Goal: Task Accomplishment & Management: Use online tool/utility

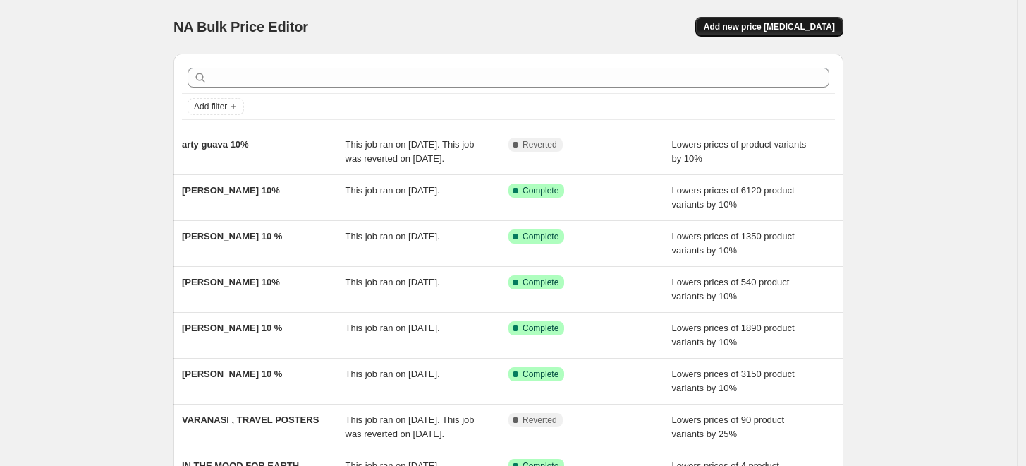
click at [765, 30] on span "Add new price [MEDICAL_DATA]" at bounding box center [769, 26] width 131 height 11
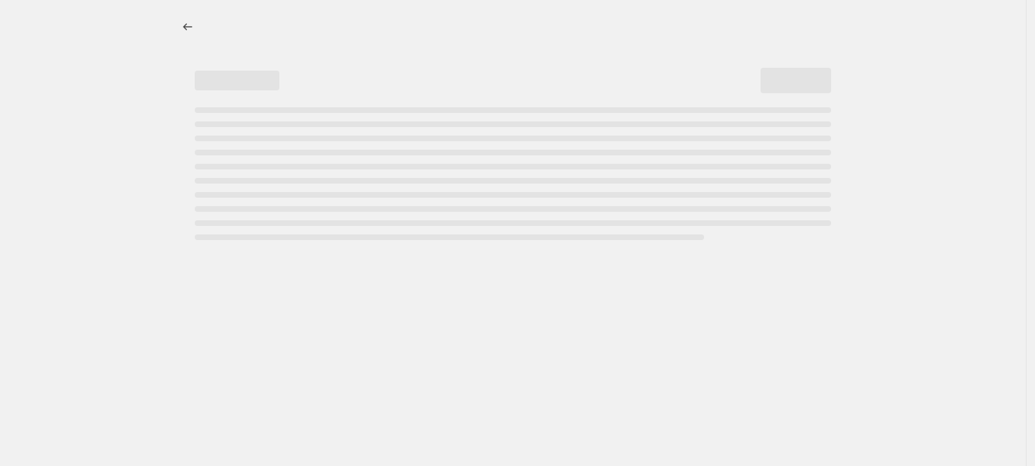
select select "percentage"
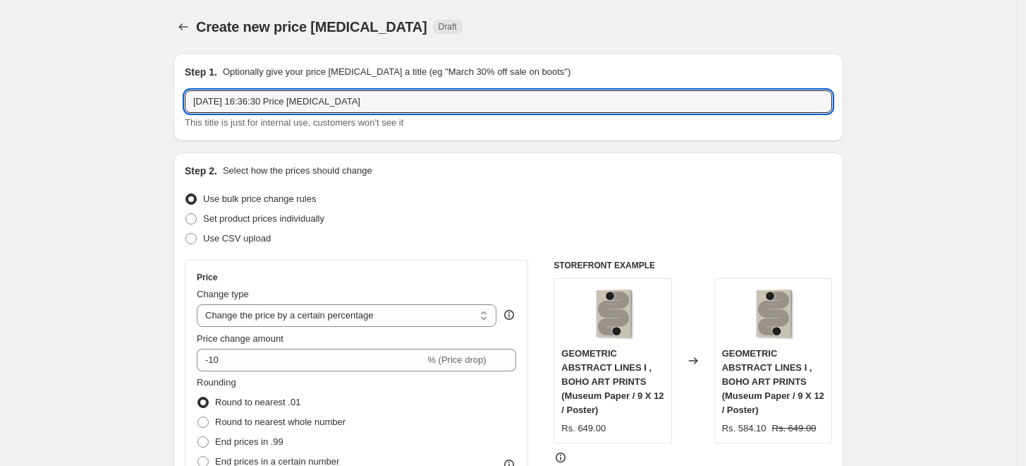
drag, startPoint x: 512, startPoint y: 107, endPoint x: 34, endPoint y: 97, distance: 478.4
type input "ARTY GUAVA TEST 10 %"
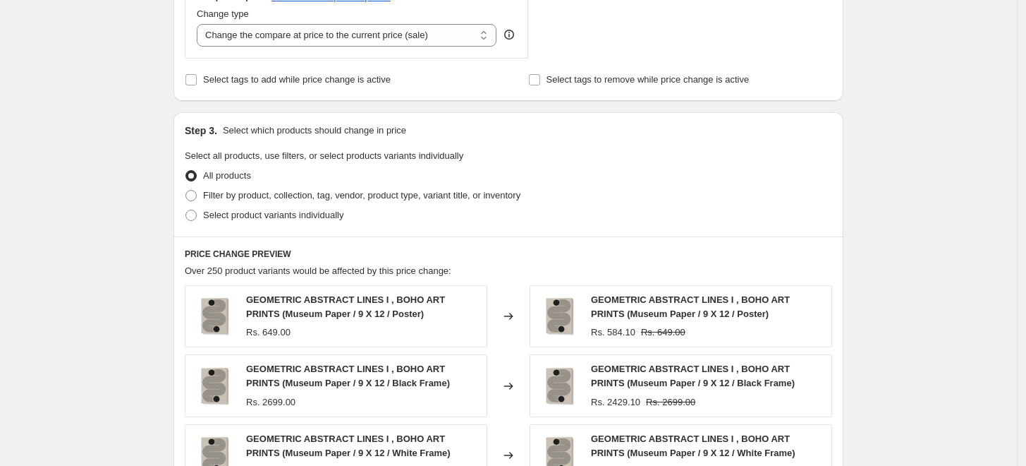
scroll to position [548, 0]
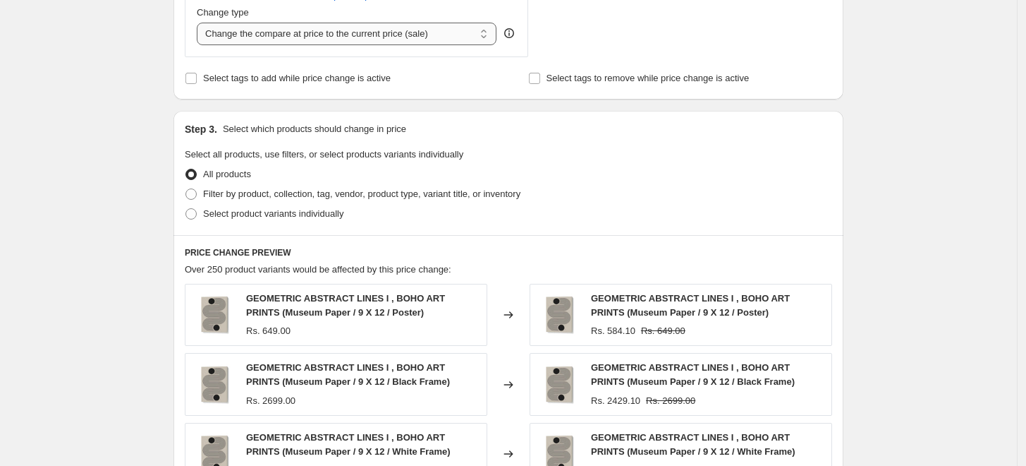
click at [485, 37] on select "Change the compare at price to the current price (sale) Change the compare at p…" at bounding box center [347, 34] width 300 height 23
click at [487, 30] on select "Change the compare at price to the current price (sale) Change the compare at p…" at bounding box center [347, 34] width 300 height 23
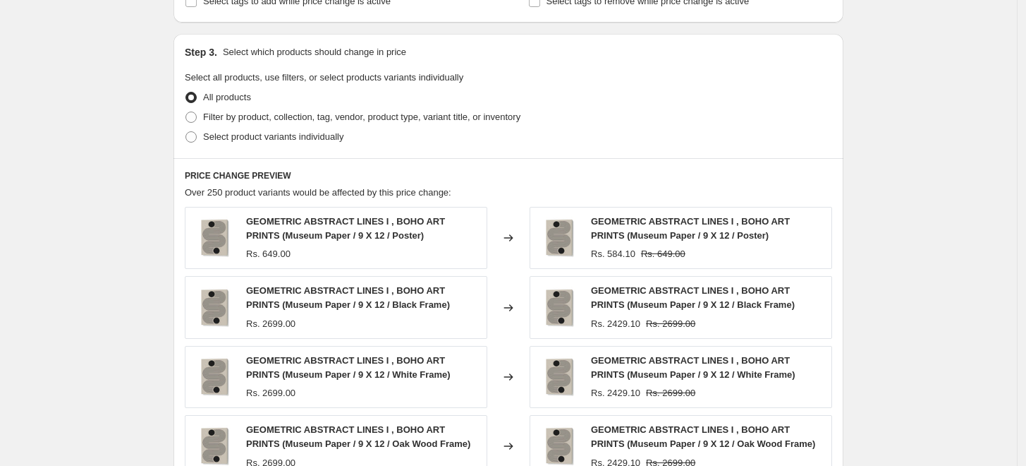
scroll to position [626, 0]
click at [226, 117] on span "Filter by product, collection, tag, vendor, product type, variant title, or inv…" at bounding box center [361, 115] width 317 height 11
click at [186, 111] on input "Filter by product, collection, tag, vendor, product type, variant title, or inv…" at bounding box center [186, 110] width 1 height 1
radio input "true"
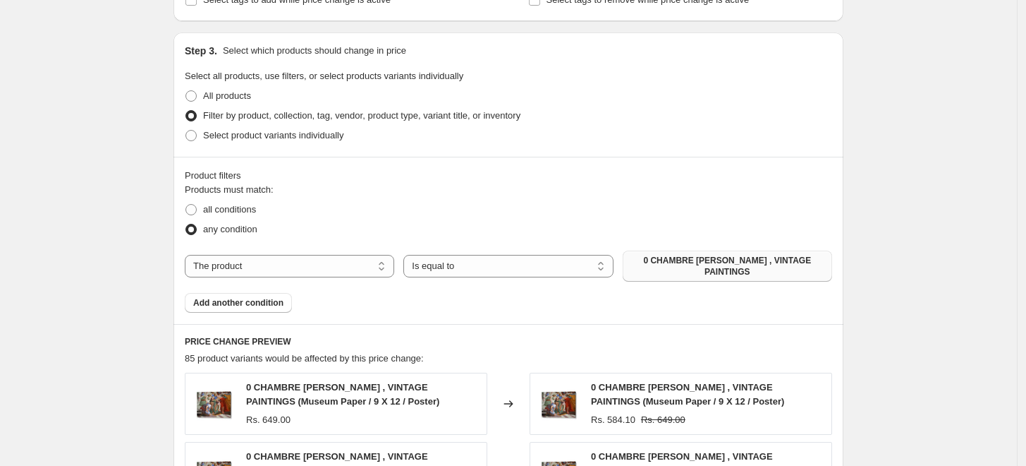
click at [708, 259] on span "0 CHAMBRE [PERSON_NAME] , VINTAGE PAINTINGS" at bounding box center [727, 266] width 193 height 23
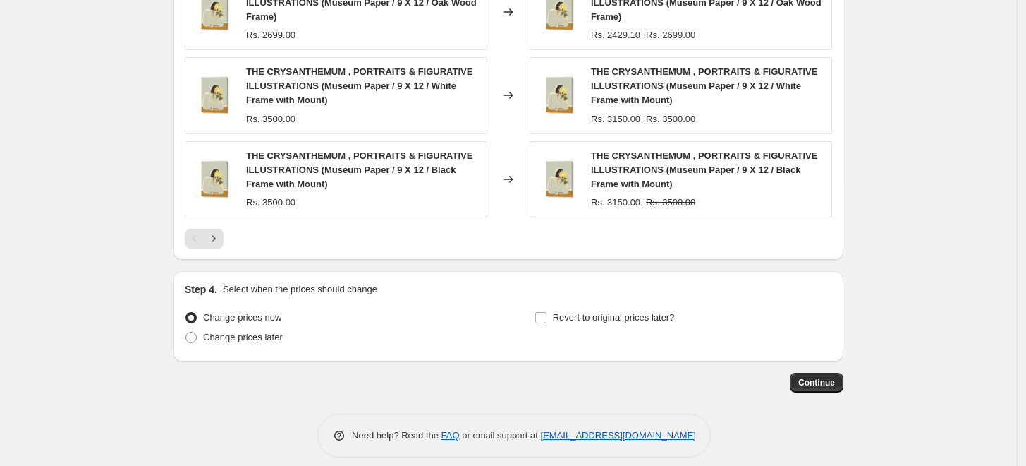
scroll to position [1204, 0]
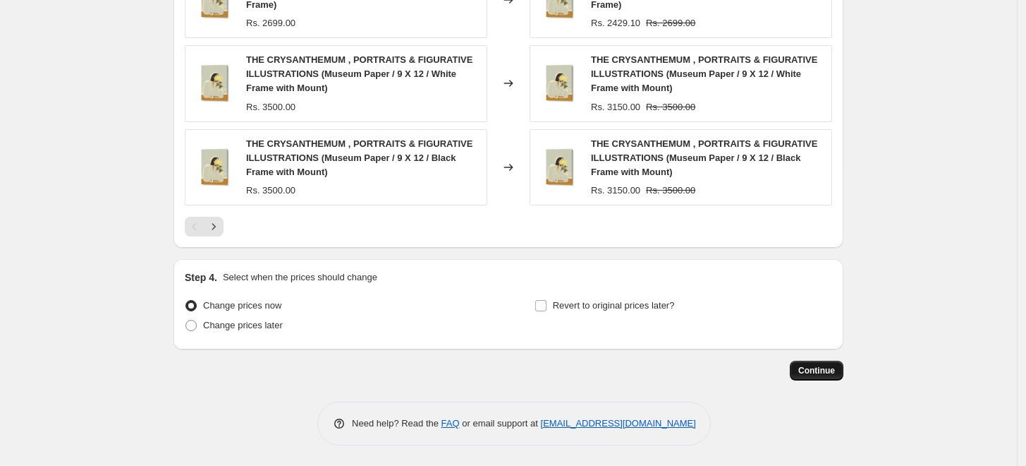
click at [825, 376] on button "Continue" at bounding box center [817, 371] width 54 height 20
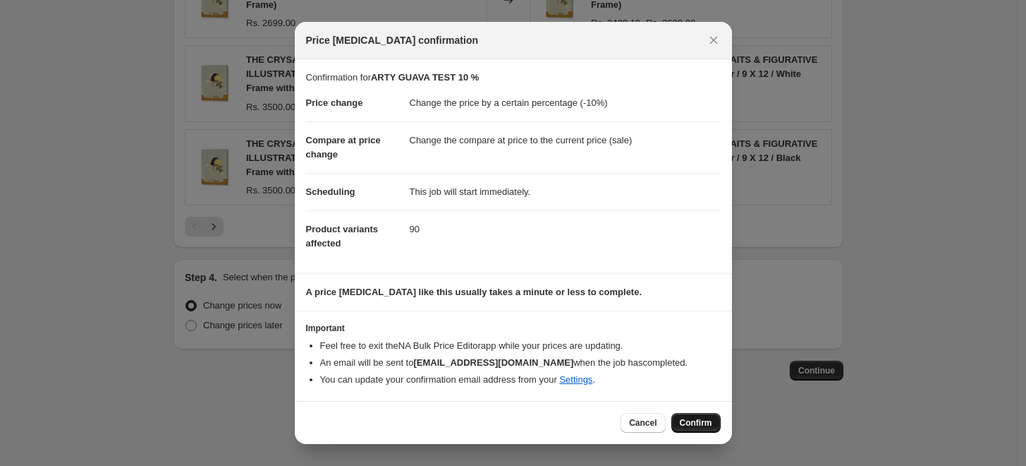
click at [692, 423] on span "Confirm" at bounding box center [696, 422] width 32 height 11
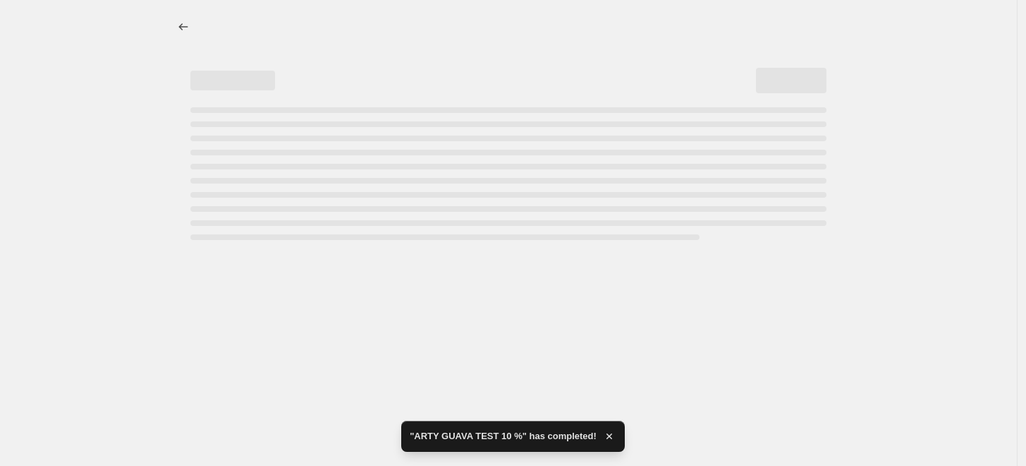
select select "percentage"
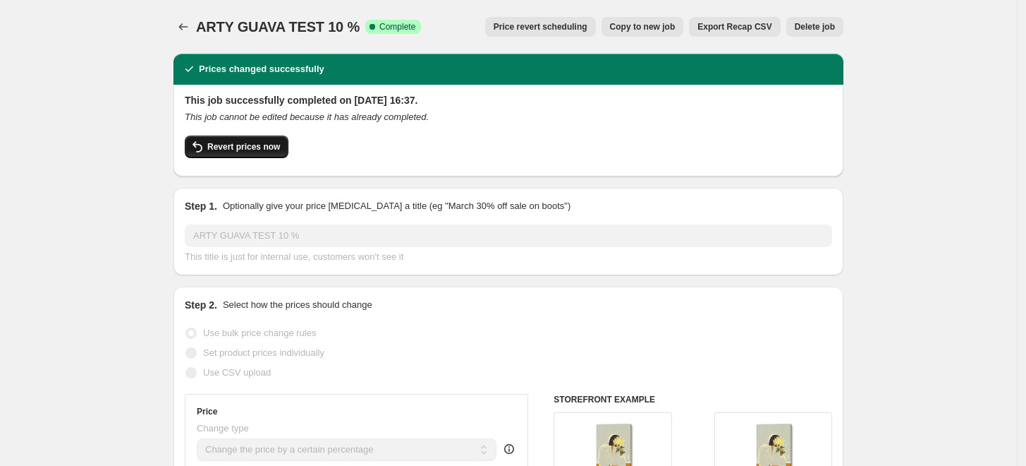
click at [252, 152] on button "Revert prices now" at bounding box center [237, 146] width 104 height 23
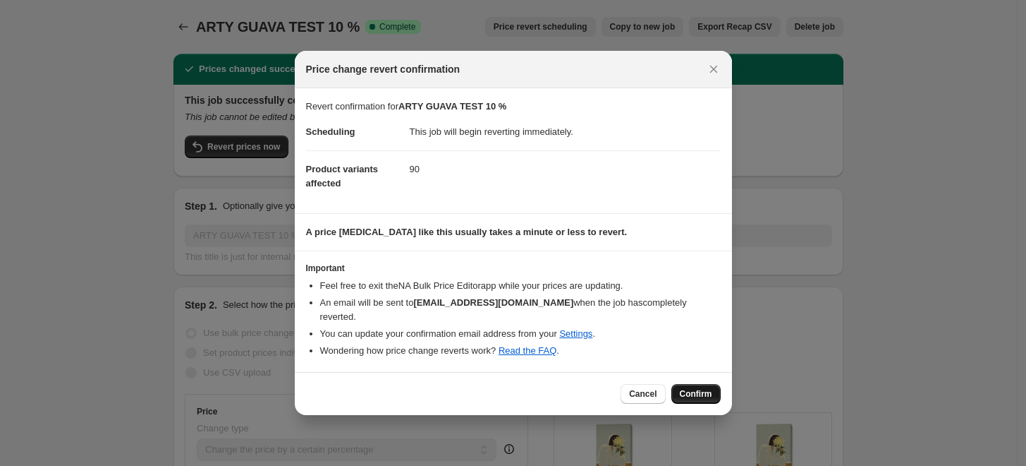
click at [695, 388] on span "Confirm" at bounding box center [696, 393] width 32 height 11
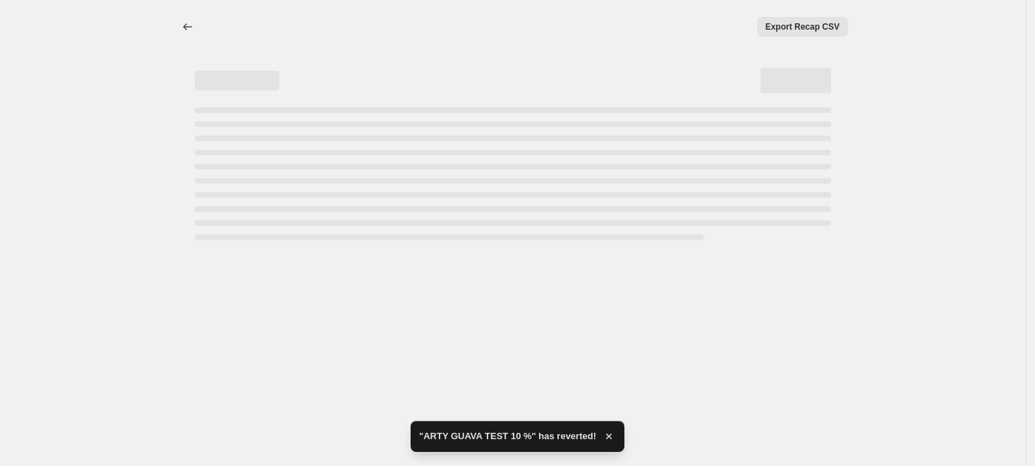
select select "percentage"
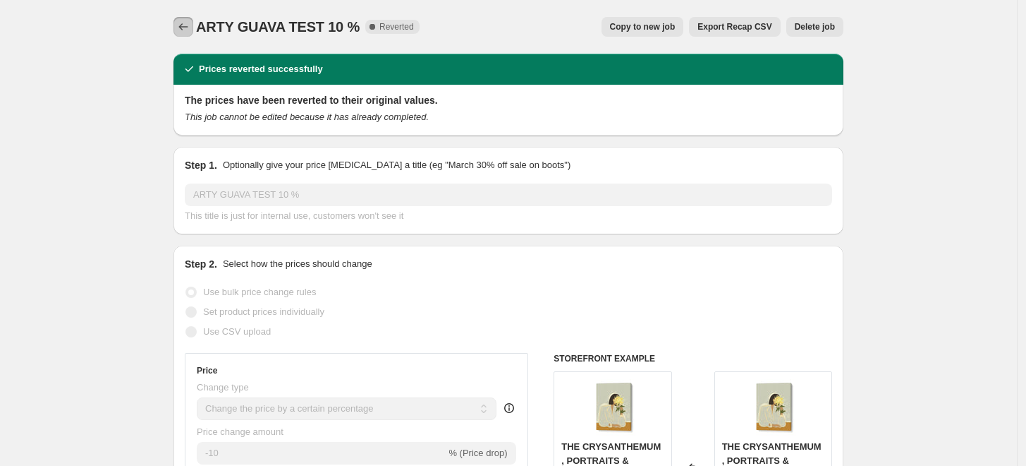
click at [190, 29] on icon "Price change jobs" at bounding box center [183, 27] width 14 height 14
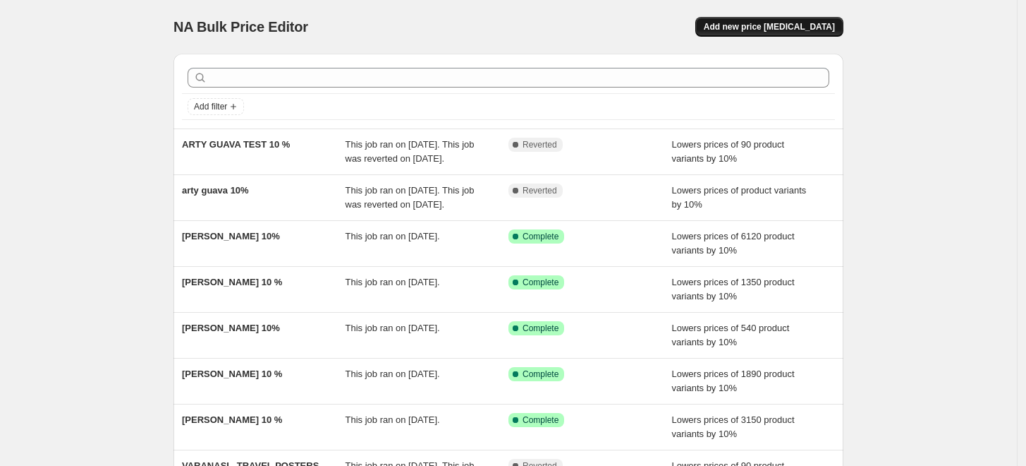
click at [763, 25] on span "Add new price [MEDICAL_DATA]" at bounding box center [769, 26] width 131 height 11
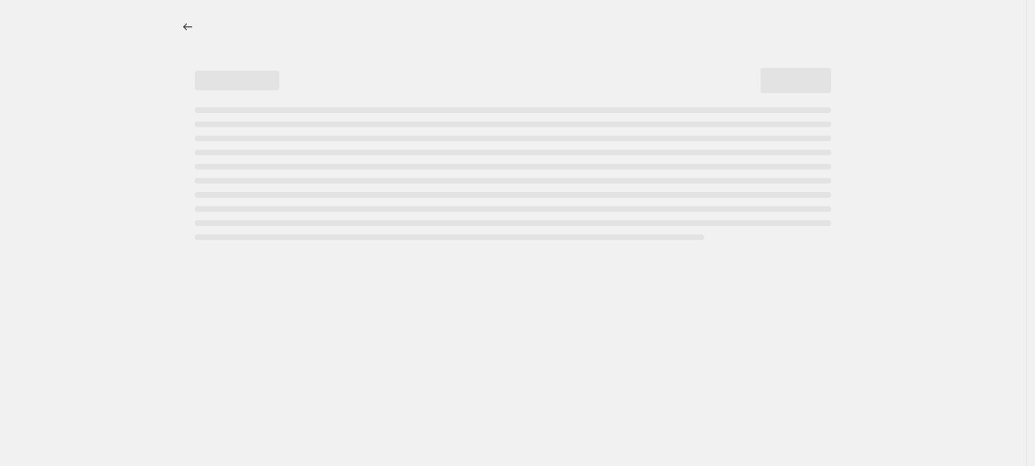
select select "percentage"
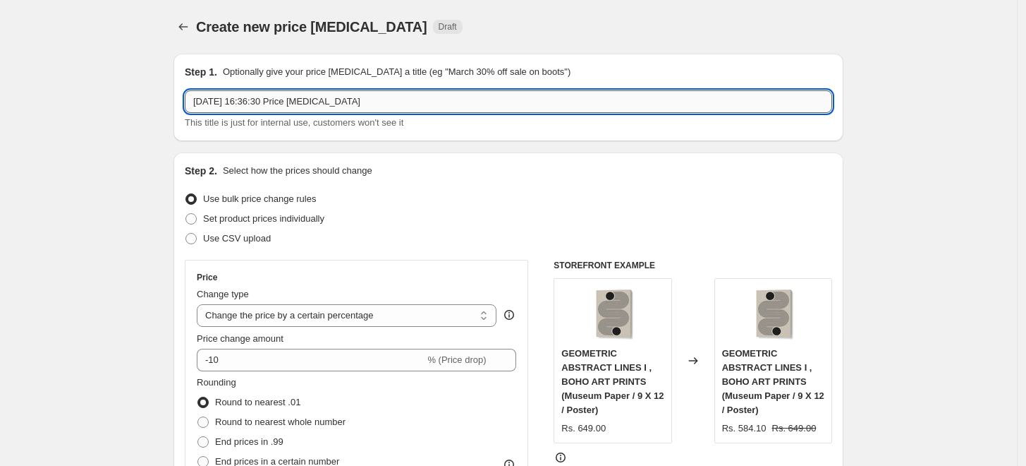
click at [508, 105] on input "[DATE] 16:36:30 Price [MEDICAL_DATA]" at bounding box center [509, 101] width 648 height 23
paste input "[PERSON_NAME]"
type input "ARTY GUAVA 10%"
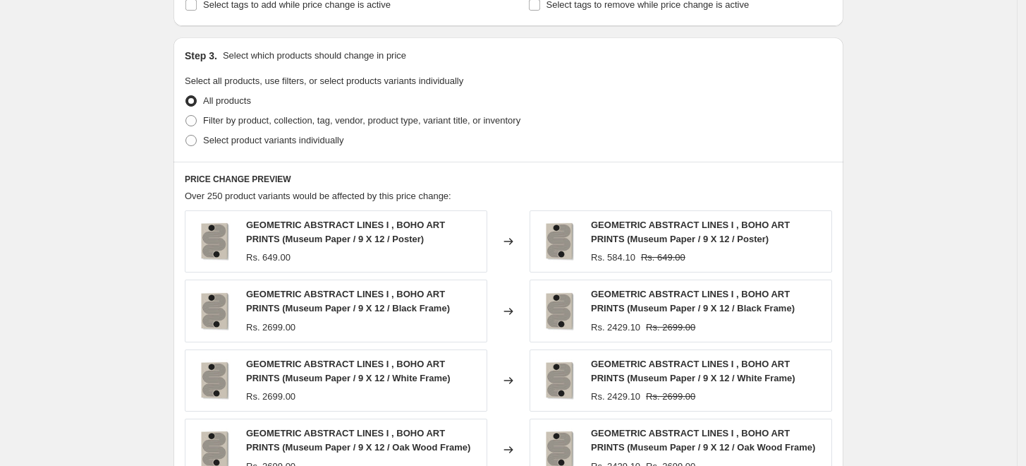
scroll to position [626, 0]
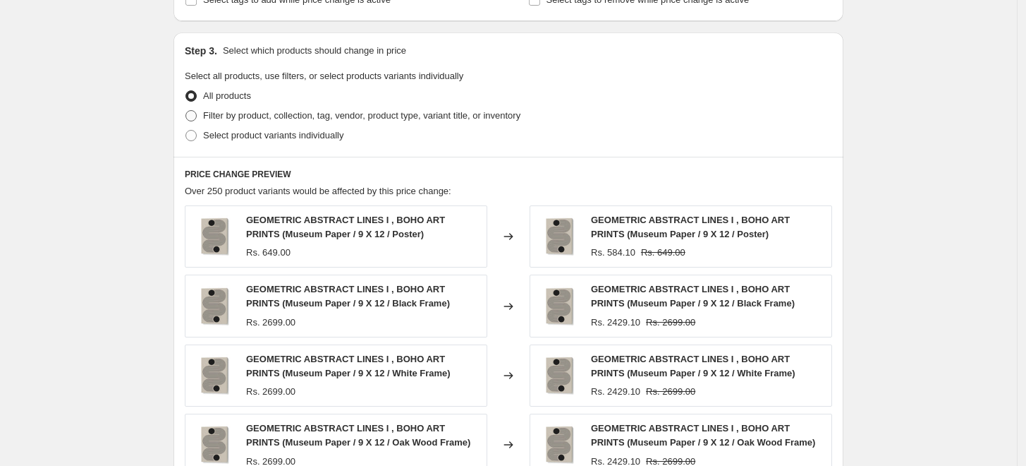
click at [252, 121] on span "Filter by product, collection, tag, vendor, product type, variant title, or inv…" at bounding box center [361, 115] width 317 height 11
click at [186, 111] on input "Filter by product, collection, tag, vendor, product type, variant title, or inv…" at bounding box center [186, 110] width 1 height 1
radio input "true"
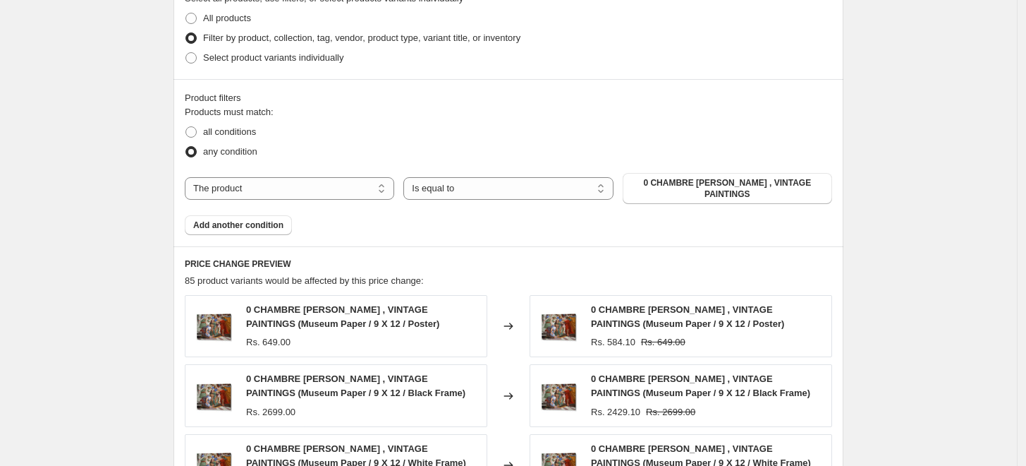
scroll to position [705, 0]
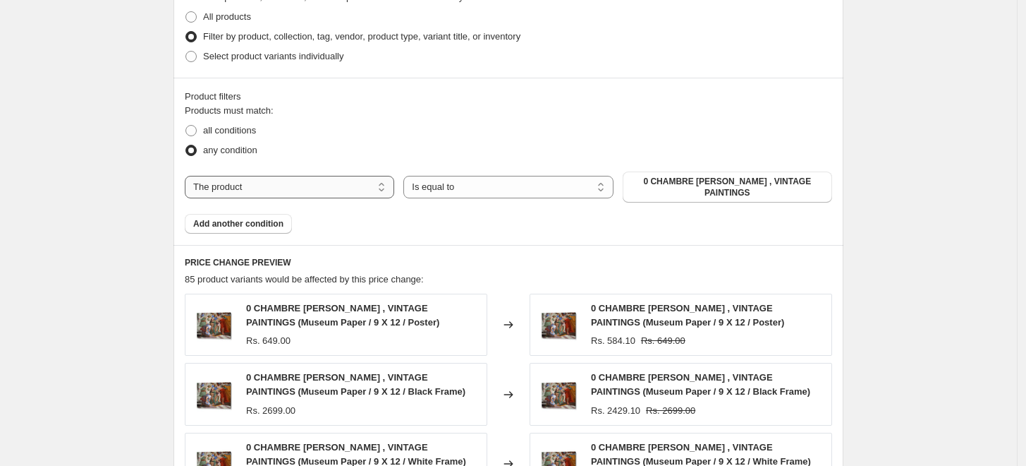
click at [351, 185] on select "The product The product's collection The product's tag The product's vendor The…" at bounding box center [290, 187] width 210 height 23
select select "collection"
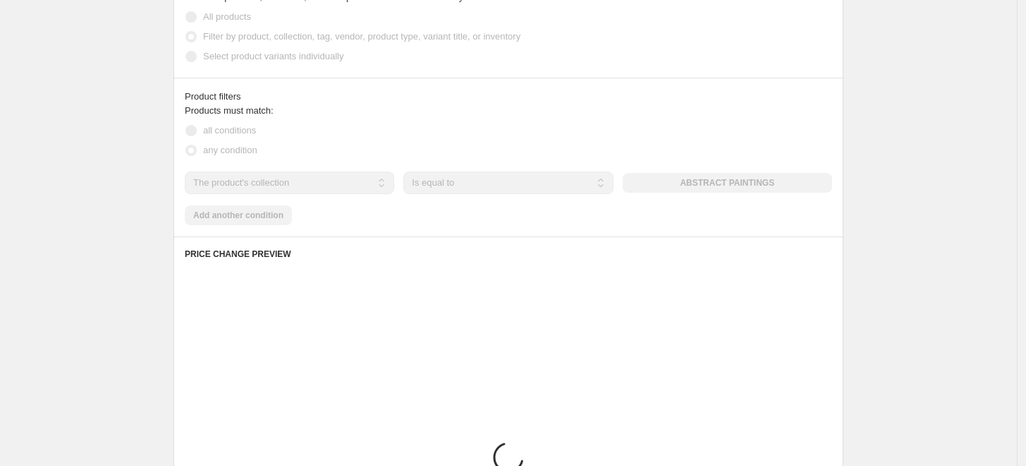
click at [310, 229] on div "Product filters Products must match: all conditions any condition The product T…" at bounding box center [509, 157] width 670 height 159
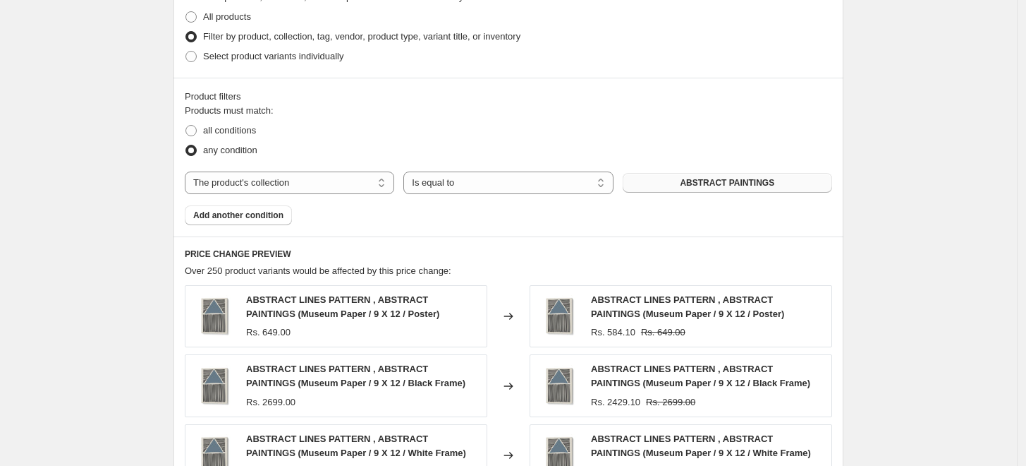
click at [757, 185] on span "ABSTRACT PAINTINGS" at bounding box center [727, 182] width 95 height 11
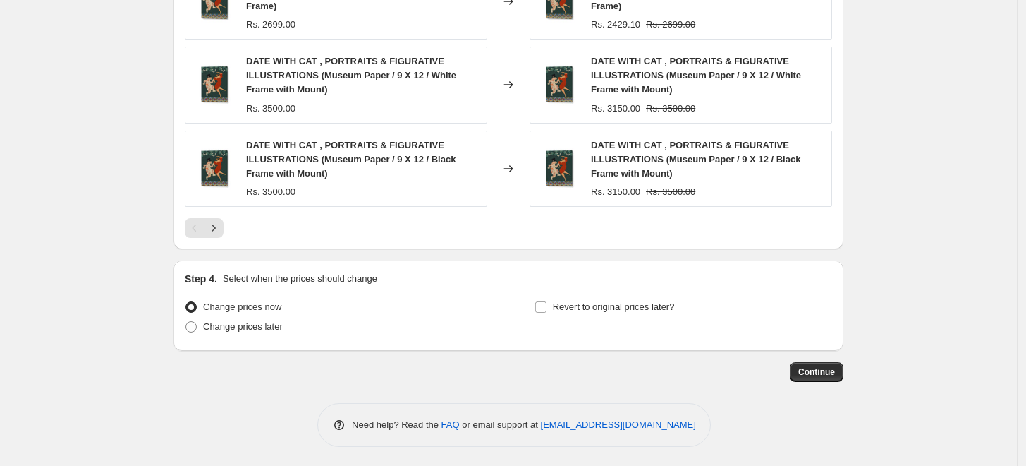
scroll to position [1196, 0]
click at [813, 377] on button "Continue" at bounding box center [817, 371] width 54 height 20
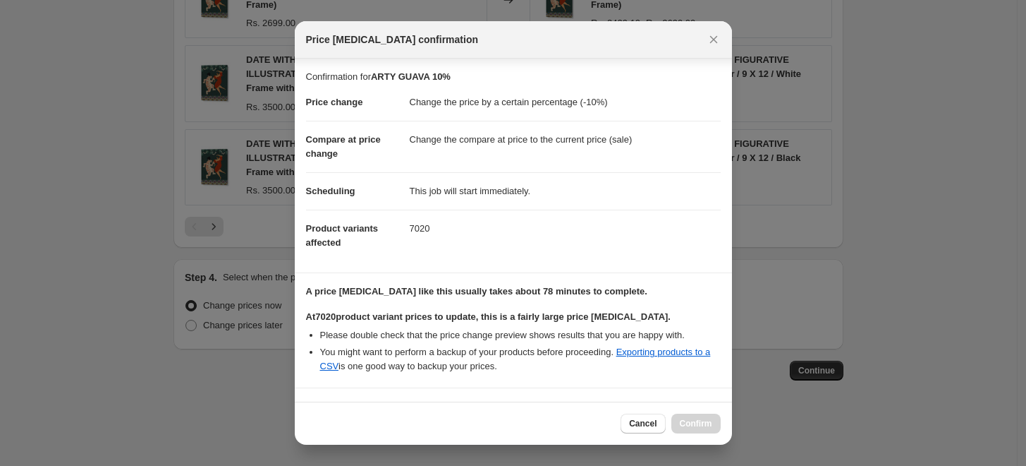
scroll to position [118, 0]
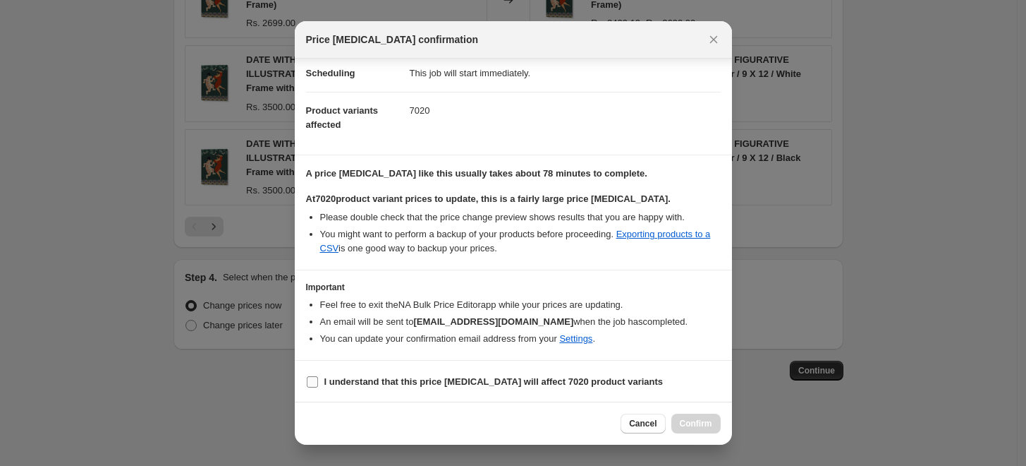
click at [319, 382] on label "I understand that this price [MEDICAL_DATA] will affect 7020 product variants" at bounding box center [485, 382] width 358 height 20
click at [318, 382] on input "I understand that this price [MEDICAL_DATA] will affect 7020 product variants" at bounding box center [312, 381] width 11 height 11
click at [319, 382] on label "I understand that this price [MEDICAL_DATA] will affect 7020 product variants" at bounding box center [485, 382] width 358 height 20
click at [318, 382] on input "I understand that this price [MEDICAL_DATA] will affect 7020 product variants" at bounding box center [312, 381] width 11 height 11
click at [316, 384] on input "I understand that this price [MEDICAL_DATA] will affect 7020 product variants" at bounding box center [312, 381] width 11 height 11
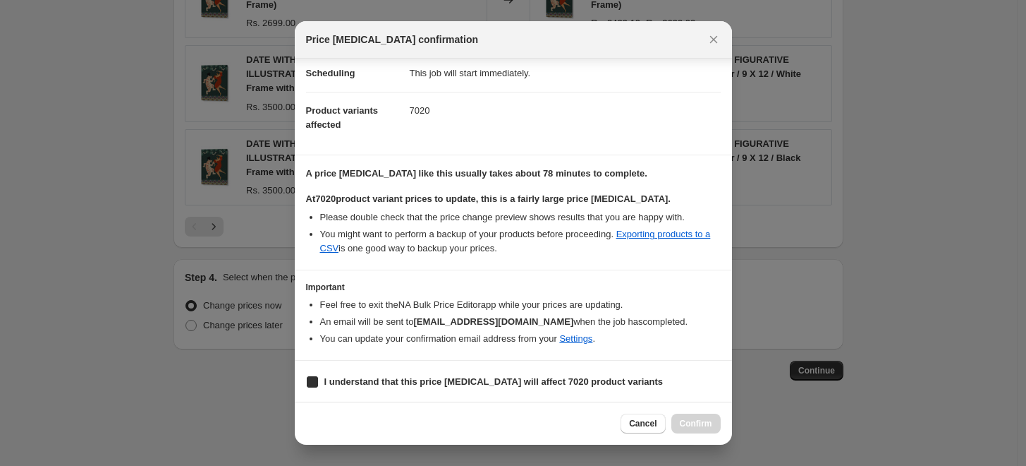
checkbox input "true"
click at [696, 424] on span "Confirm" at bounding box center [696, 423] width 32 height 11
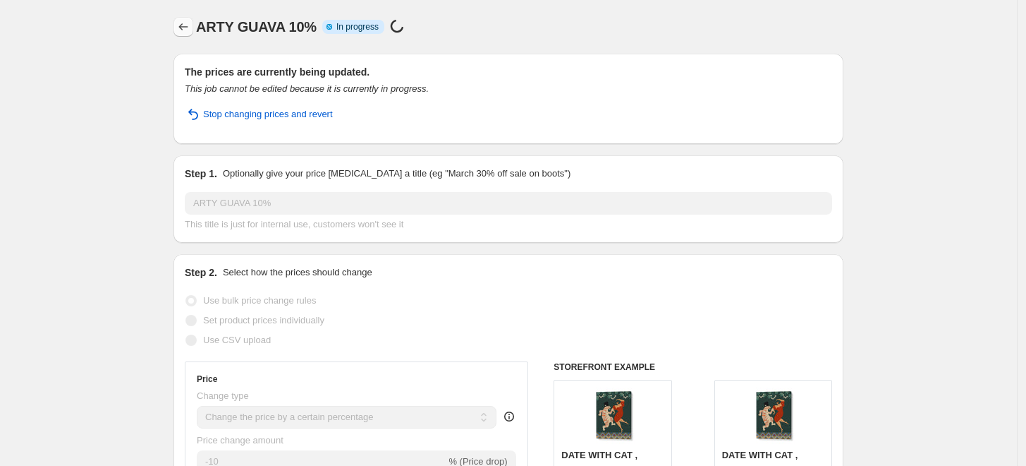
click at [188, 27] on icon "Price change jobs" at bounding box center [183, 27] width 14 height 14
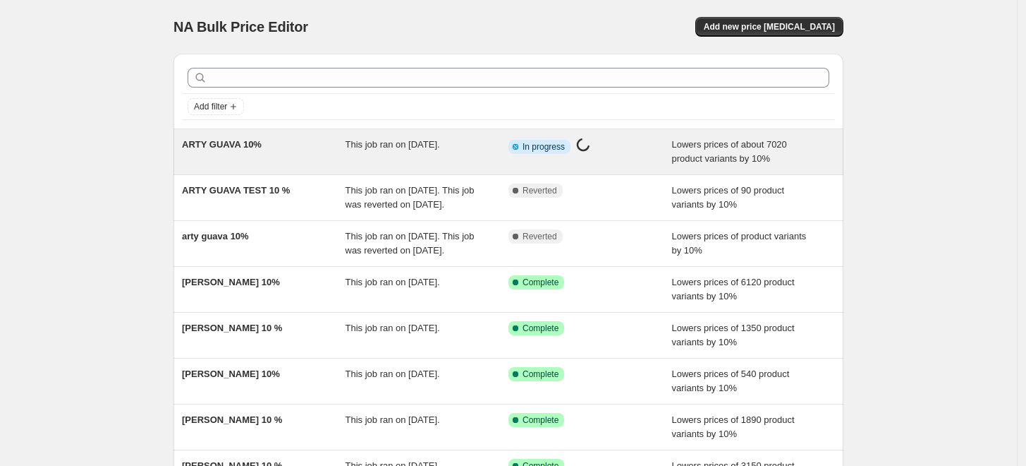
click at [333, 145] on div "ARTY GUAVA 10%" at bounding box center [264, 152] width 164 height 28
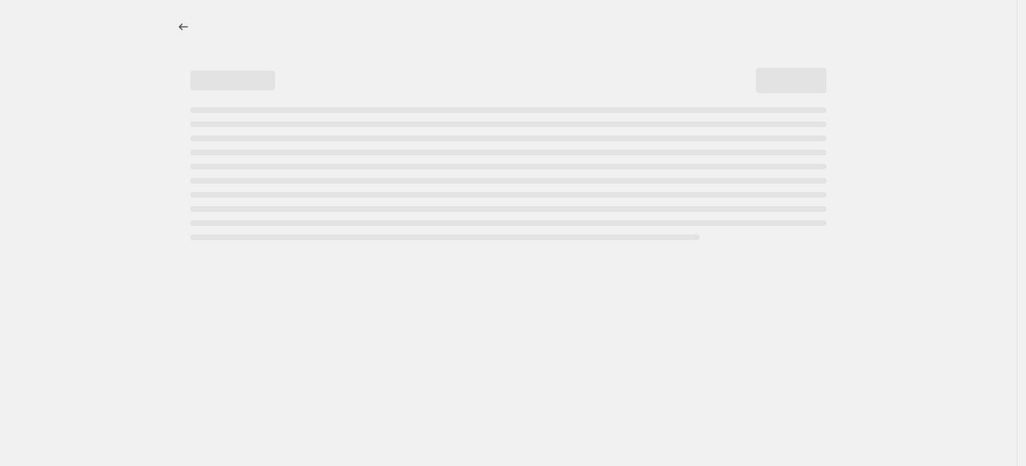
select select "percentage"
select select "collection"
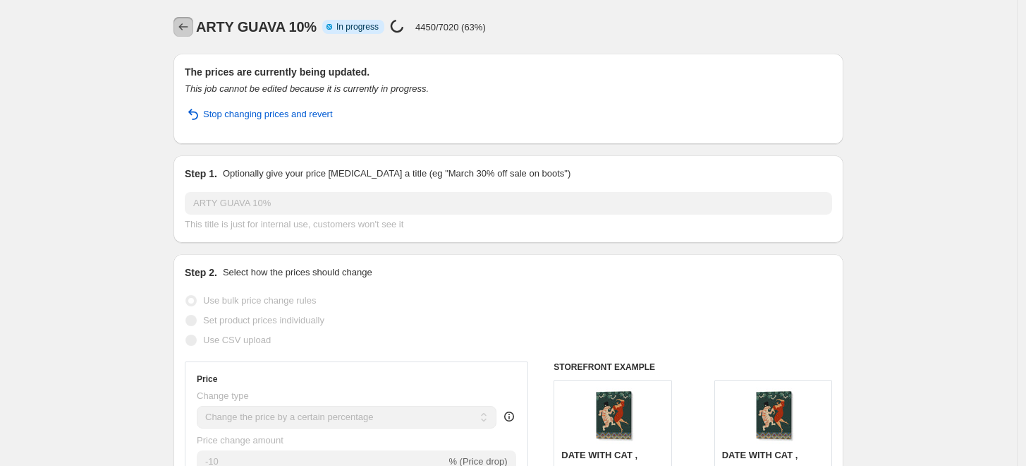
click at [180, 25] on icon "Price change jobs" at bounding box center [183, 27] width 14 height 14
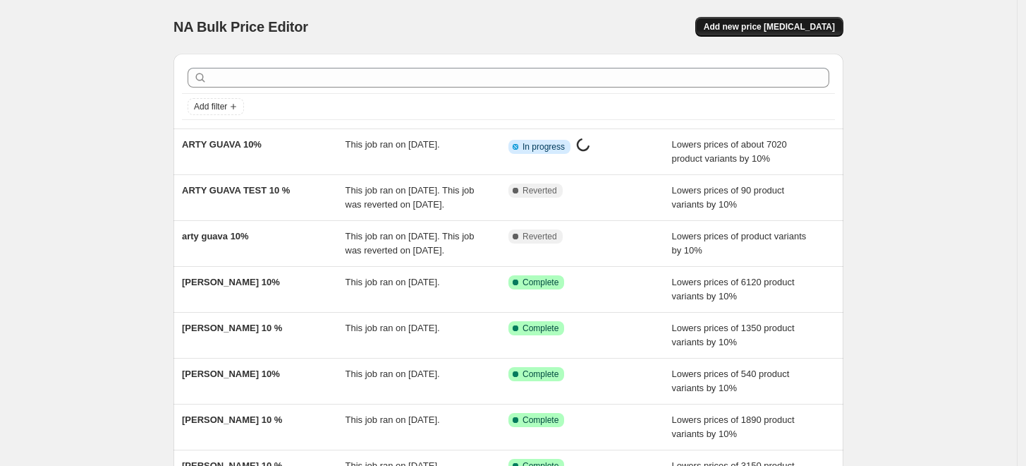
click at [798, 25] on span "Add new price [MEDICAL_DATA]" at bounding box center [769, 26] width 131 height 11
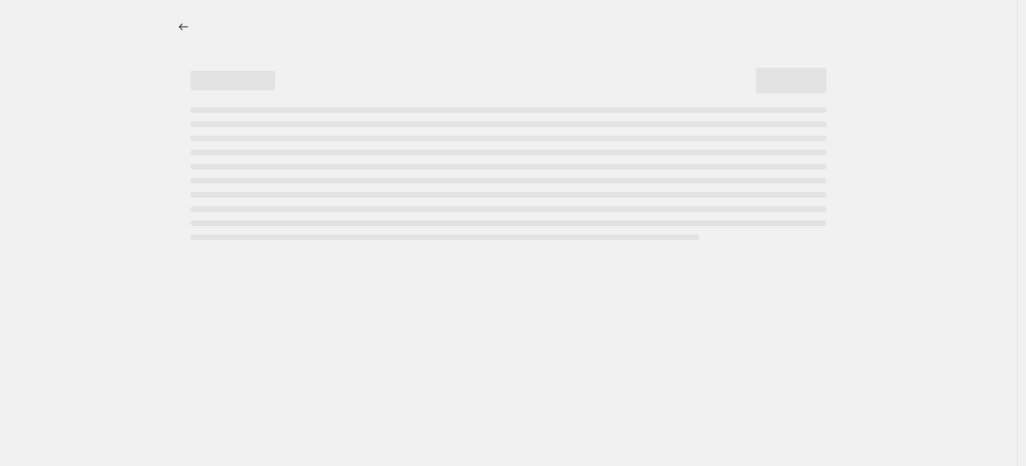
select select "percentage"
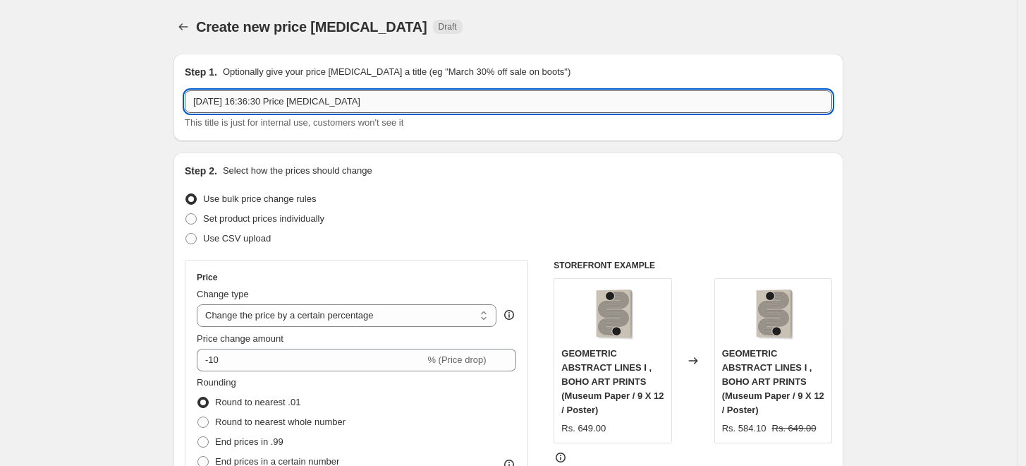
click at [404, 92] on input "[DATE] 16:36:30 Price [MEDICAL_DATA]" at bounding box center [509, 101] width 648 height 23
paste input "NKTN"
type input "NKTN 10 %"
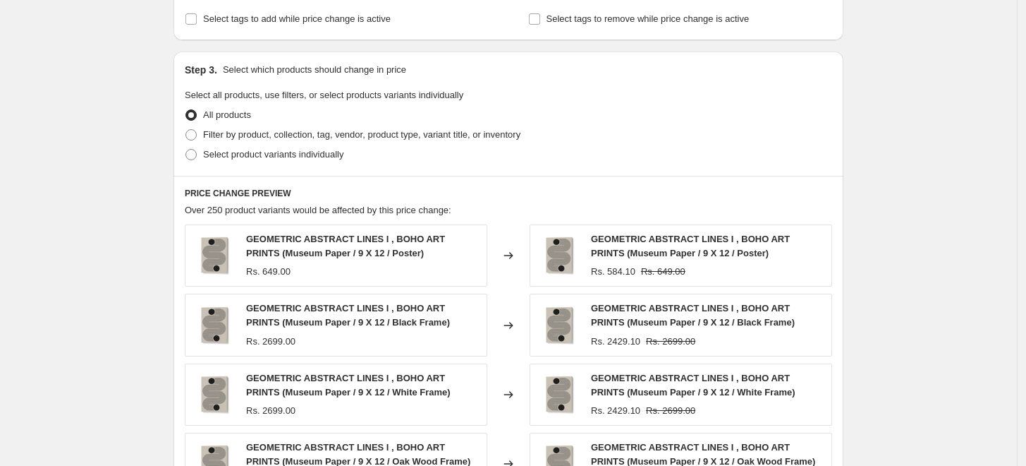
scroll to position [626, 0]
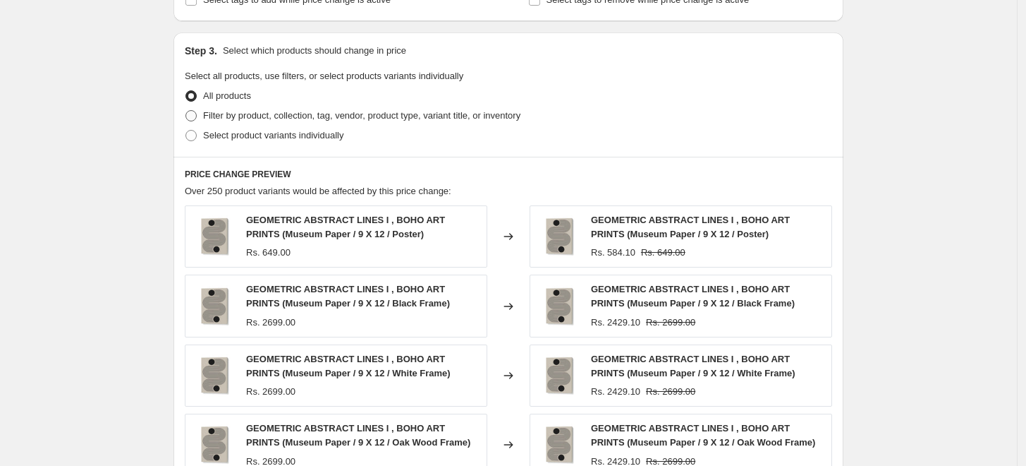
click at [209, 116] on span "Filter by product, collection, tag, vendor, product type, variant title, or inv…" at bounding box center [361, 115] width 317 height 11
click at [186, 111] on input "Filter by product, collection, tag, vendor, product type, variant title, or inv…" at bounding box center [186, 110] width 1 height 1
radio input "true"
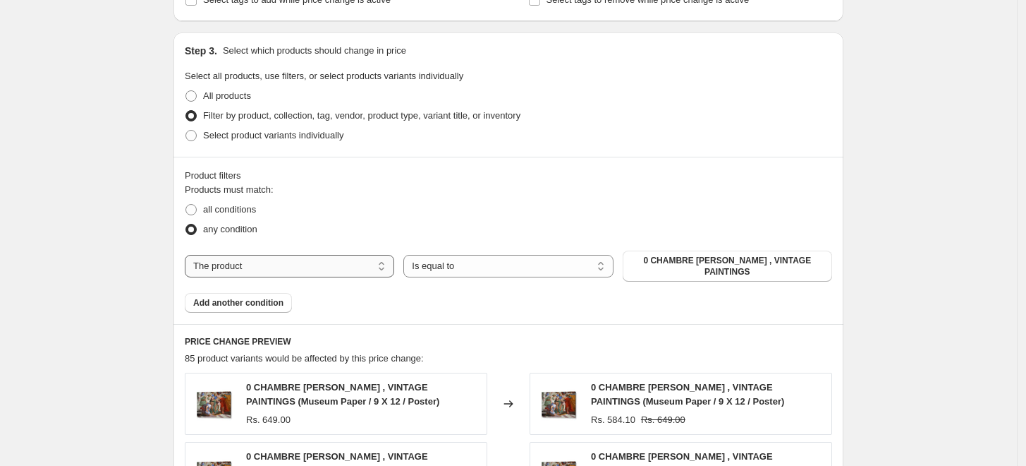
click at [358, 260] on select "The product The product's collection The product's tag The product's vendor The…" at bounding box center [290, 266] width 210 height 23
select select "collection"
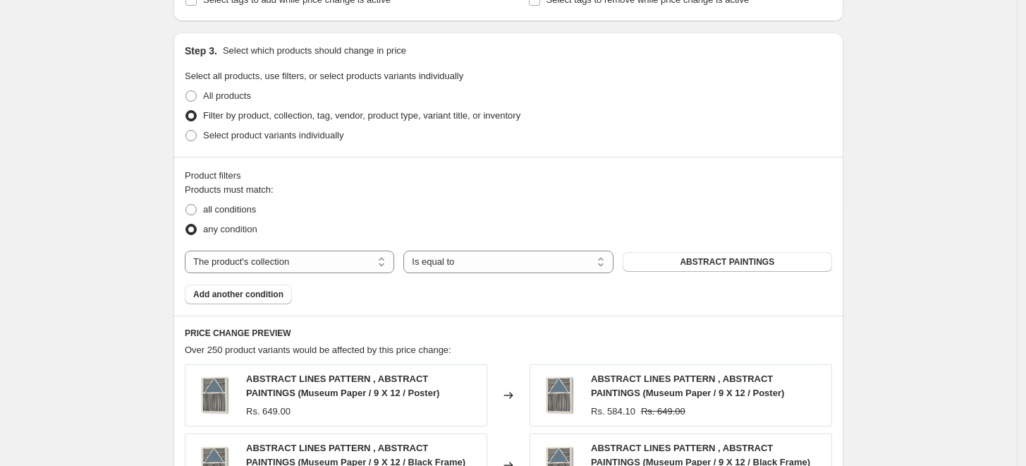
click at [733, 263] on span "ABSTRACT PAINTINGS" at bounding box center [727, 261] width 95 height 11
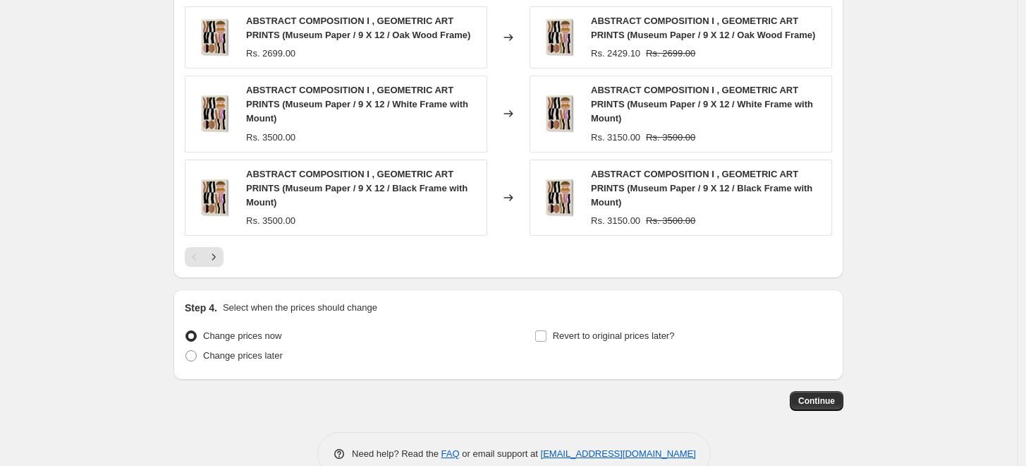
scroll to position [1125, 0]
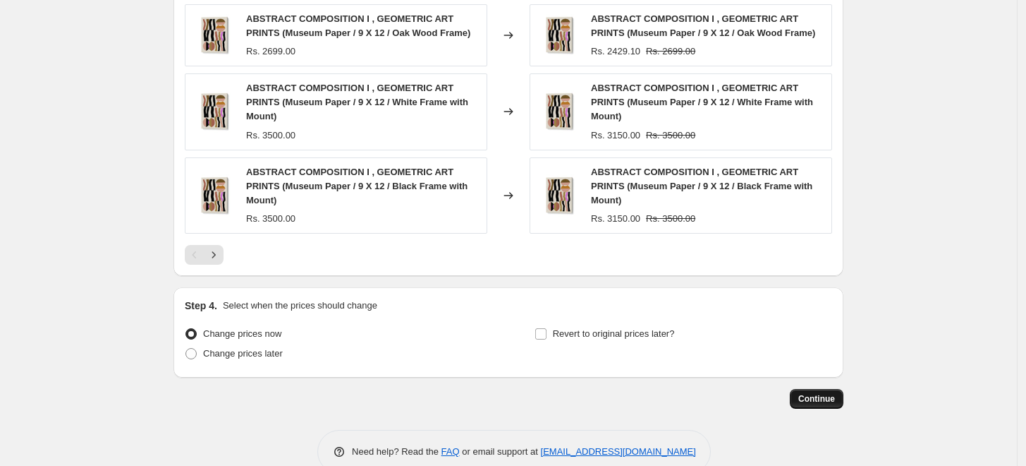
click at [826, 393] on span "Continue" at bounding box center [817, 398] width 37 height 11
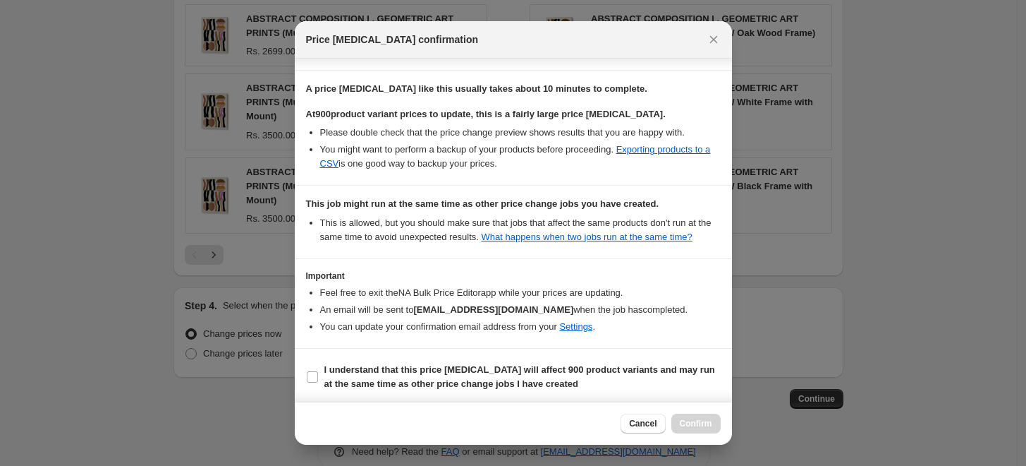
scroll to position [205, 0]
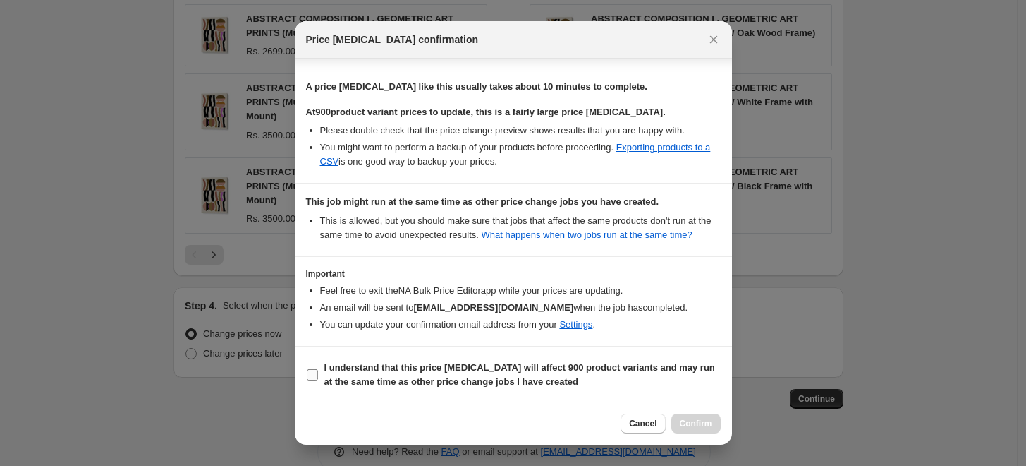
click at [310, 377] on input "I understand that this price [MEDICAL_DATA] will affect 900 product variants an…" at bounding box center [312, 374] width 11 height 11
checkbox input "true"
click at [691, 424] on span "Confirm" at bounding box center [696, 423] width 32 height 11
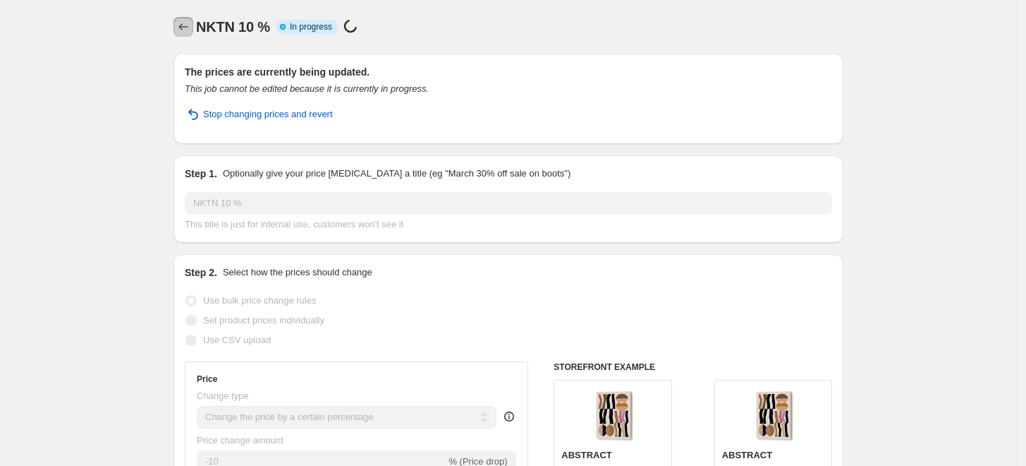
click at [188, 26] on icon "Price change jobs" at bounding box center [183, 27] width 14 height 14
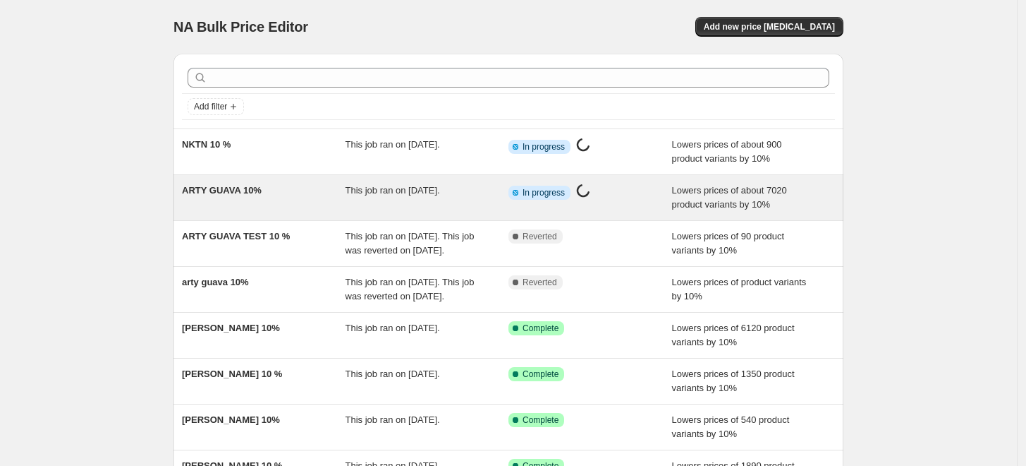
click at [346, 192] on div "ARTY GUAVA 10%" at bounding box center [264, 197] width 164 height 28
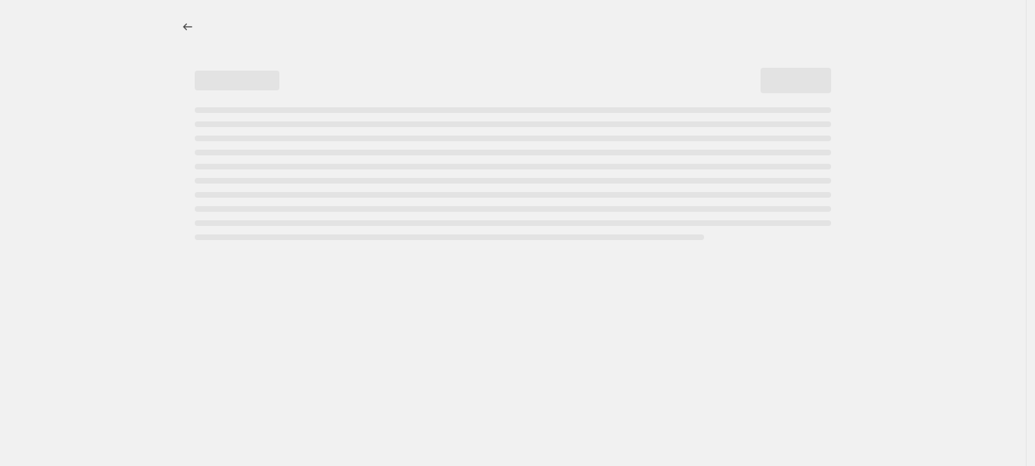
select select "percentage"
select select "collection"
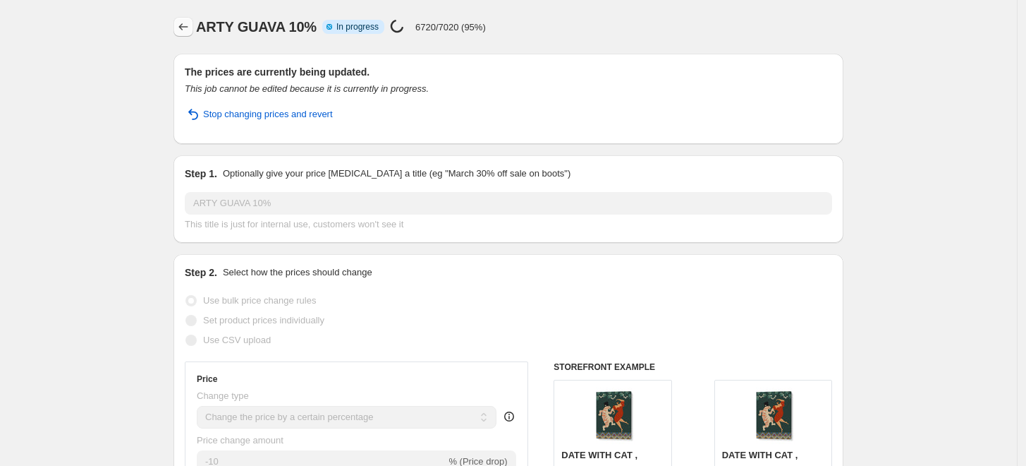
click at [186, 30] on icon "Price change jobs" at bounding box center [183, 27] width 14 height 14
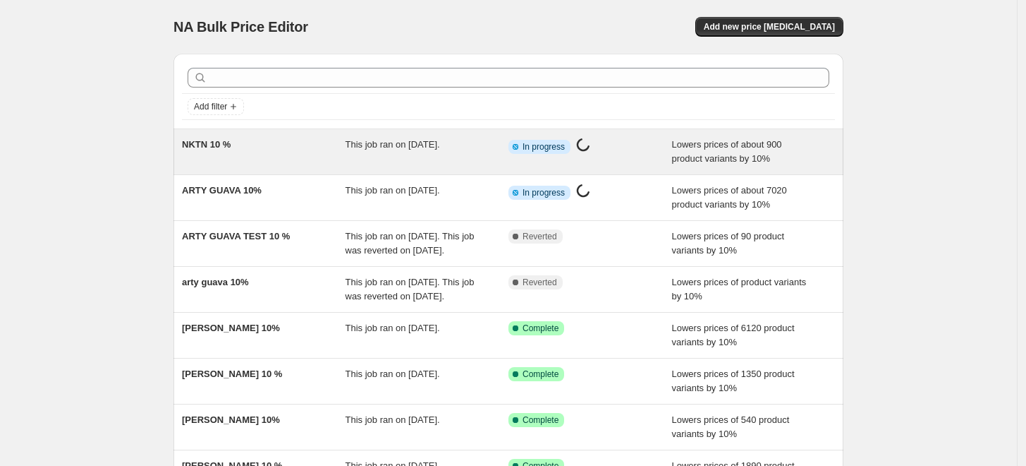
click at [315, 148] on div "NKTN 10 %" at bounding box center [264, 152] width 164 height 28
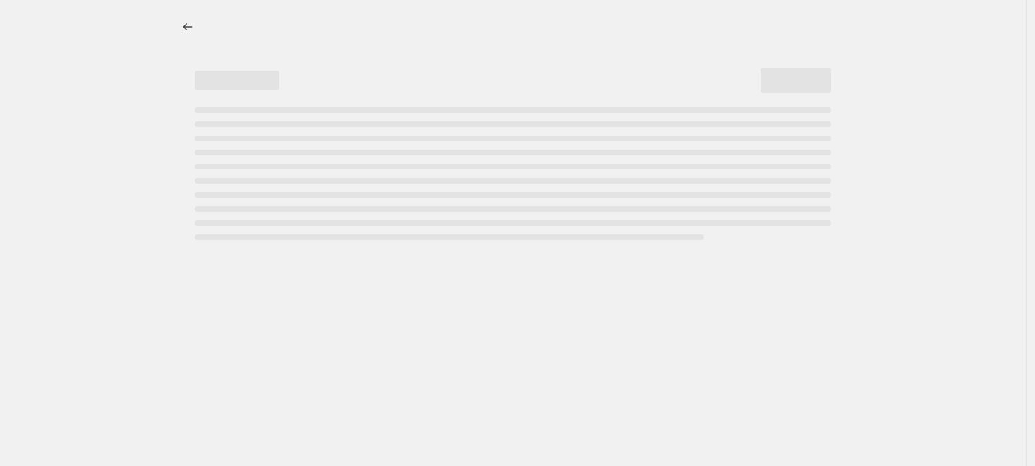
select select "percentage"
select select "collection"
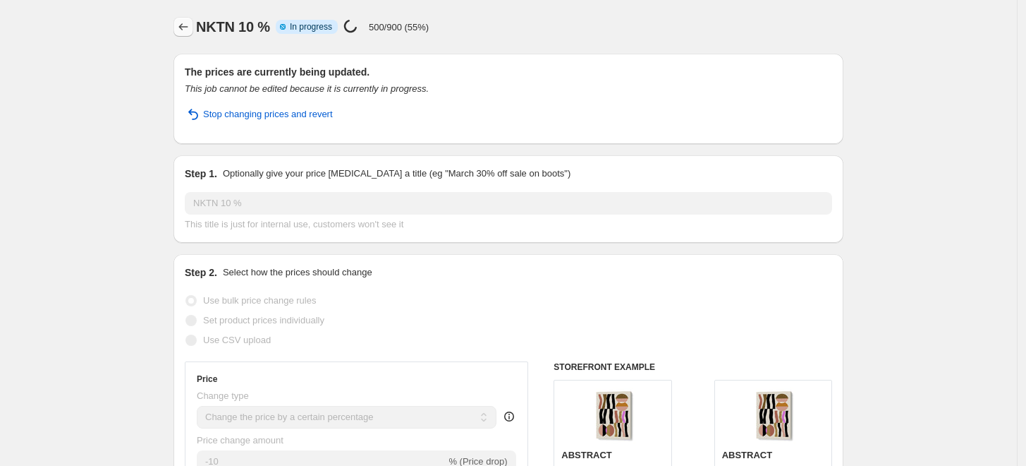
click at [186, 26] on icon "Price change jobs" at bounding box center [183, 27] width 14 height 14
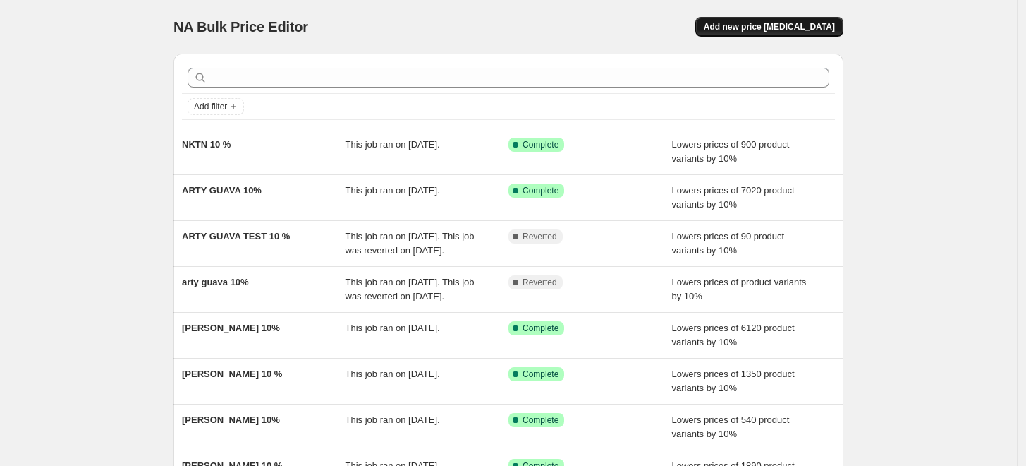
click at [758, 26] on span "Add new price [MEDICAL_DATA]" at bounding box center [769, 26] width 131 height 11
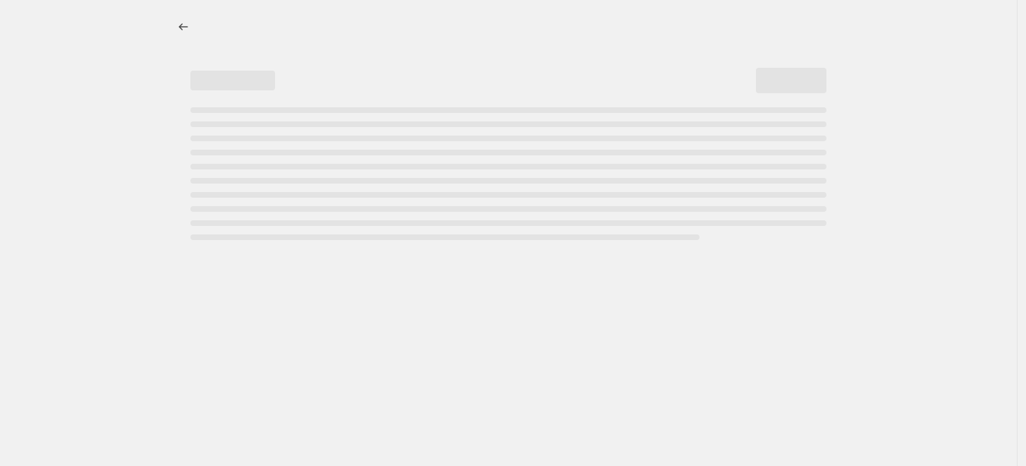
select select "percentage"
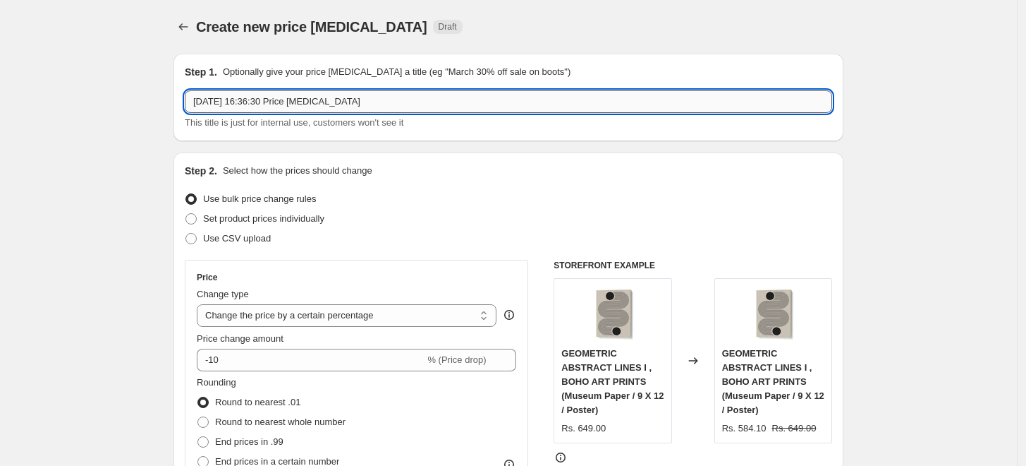
click at [419, 99] on input "[DATE] 16:36:30 Price [MEDICAL_DATA]" at bounding box center [509, 101] width 648 height 23
paste input "[PERSON_NAME]"
type input "[PERSON_NAME] 10%"
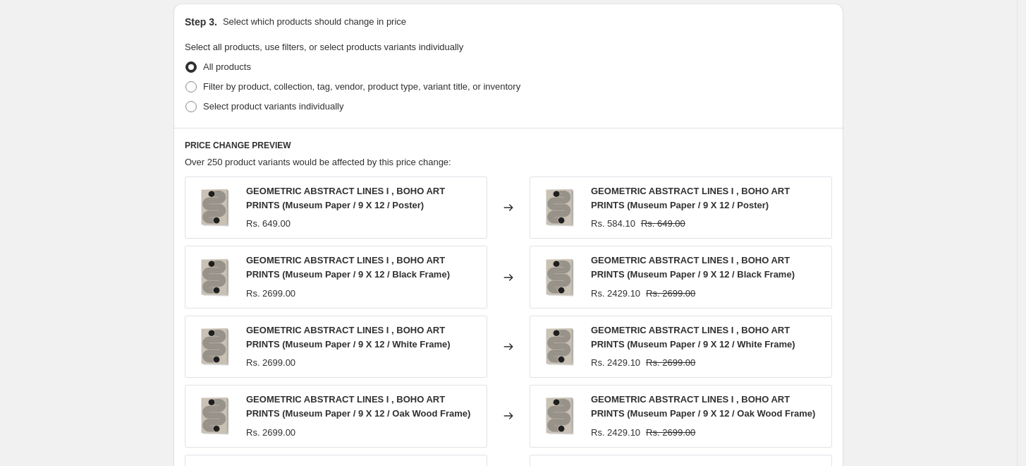
scroll to position [705, 0]
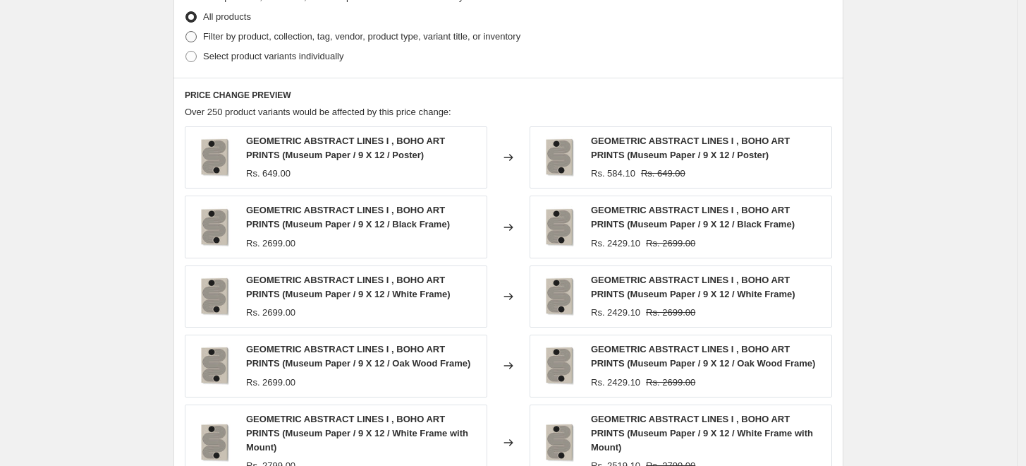
click at [297, 42] on span "Filter by product, collection, tag, vendor, product type, variant title, or inv…" at bounding box center [361, 36] width 317 height 11
click at [186, 32] on input "Filter by product, collection, tag, vendor, product type, variant title, or inv…" at bounding box center [186, 31] width 1 height 1
radio input "true"
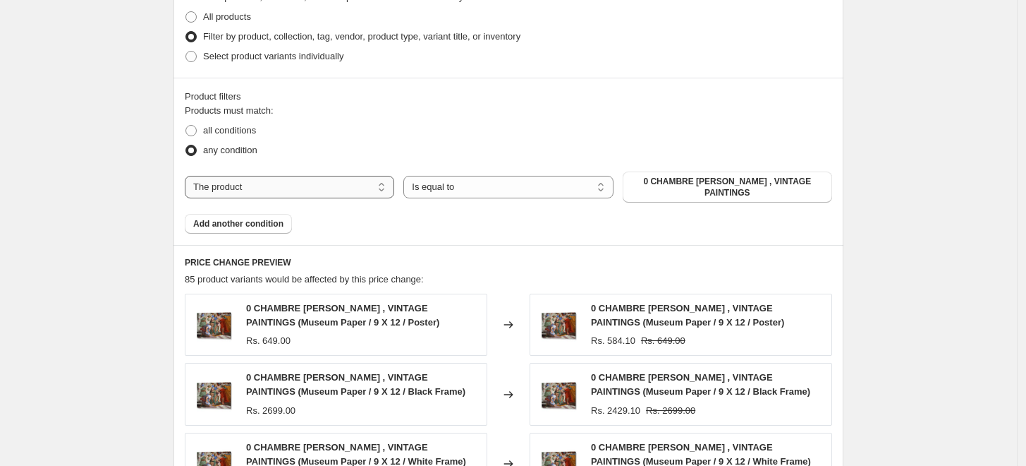
click at [376, 183] on select "The product The product's collection The product's tag The product's vendor The…" at bounding box center [290, 187] width 210 height 23
select select "collection"
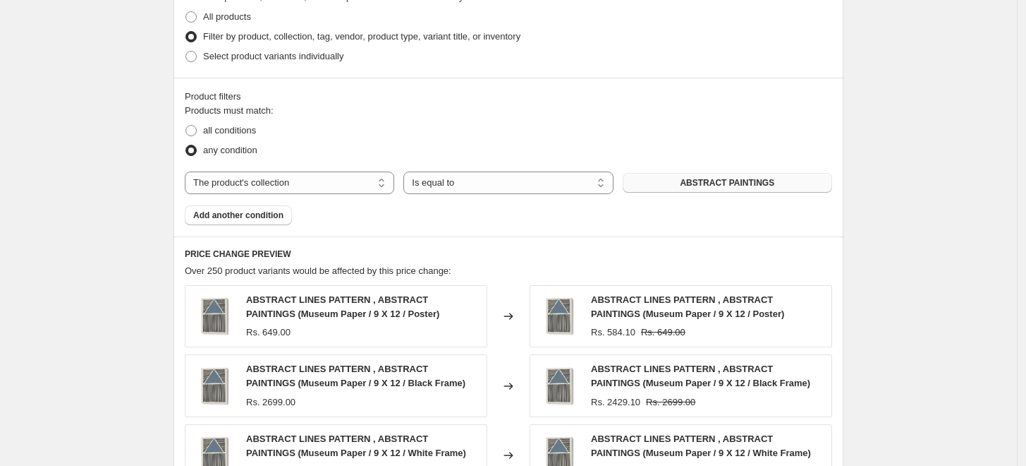
click at [704, 182] on span "ABSTRACT PAINTINGS" at bounding box center [727, 182] width 95 height 11
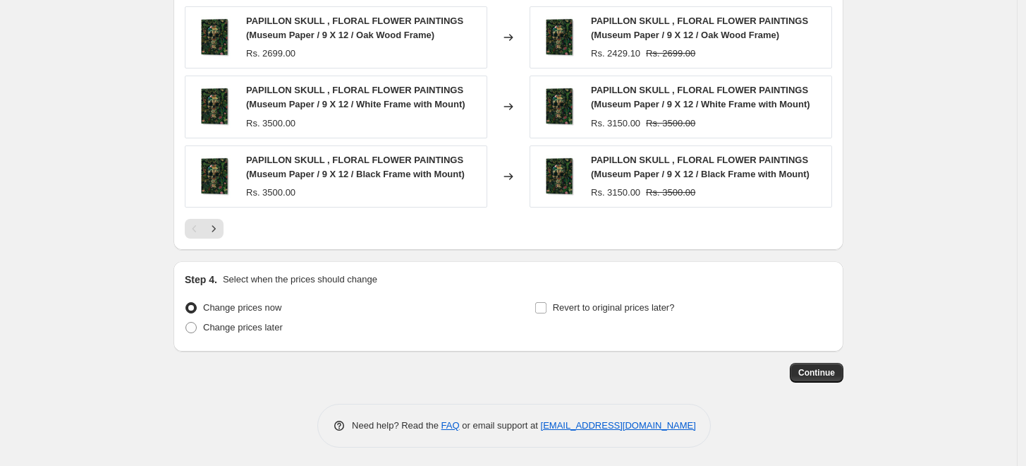
scroll to position [1125, 0]
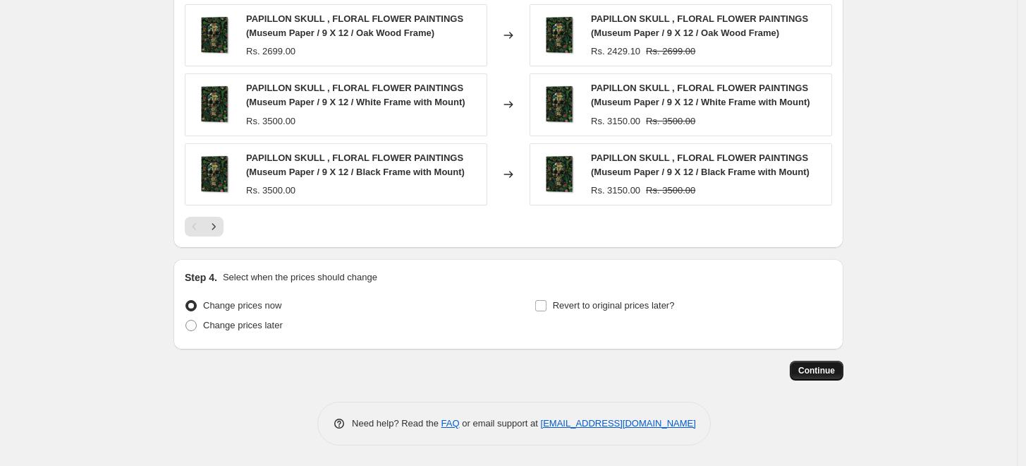
click at [830, 373] on span "Continue" at bounding box center [817, 370] width 37 height 11
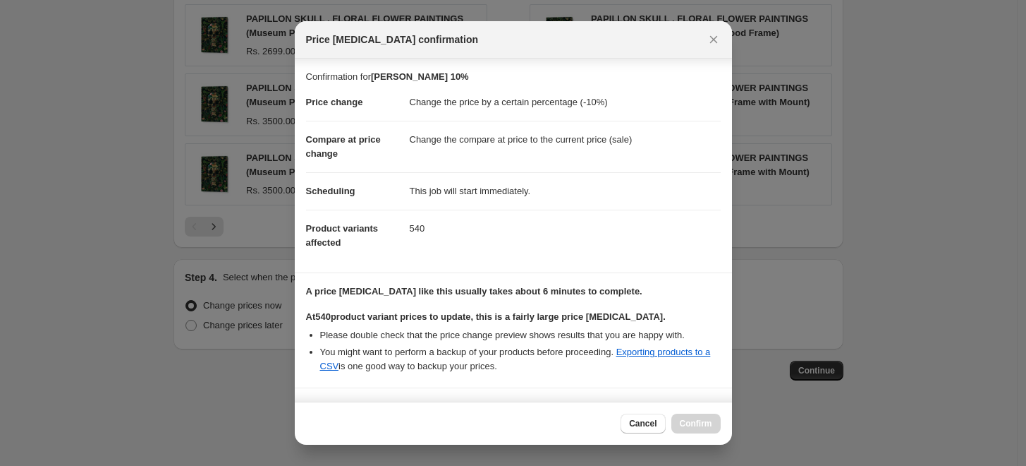
scroll to position [118, 0]
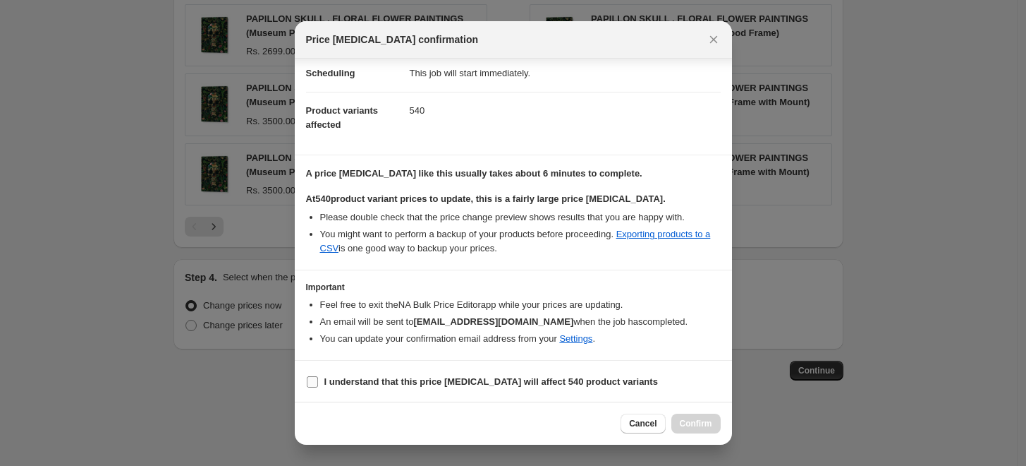
click at [315, 387] on span ":rlb:" at bounding box center [312, 381] width 13 height 13
click at [315, 387] on input "I understand that this price [MEDICAL_DATA] will affect 540 product variants" at bounding box center [312, 381] width 11 height 11
checkbox input "true"
click at [708, 428] on span "Confirm" at bounding box center [696, 423] width 32 height 11
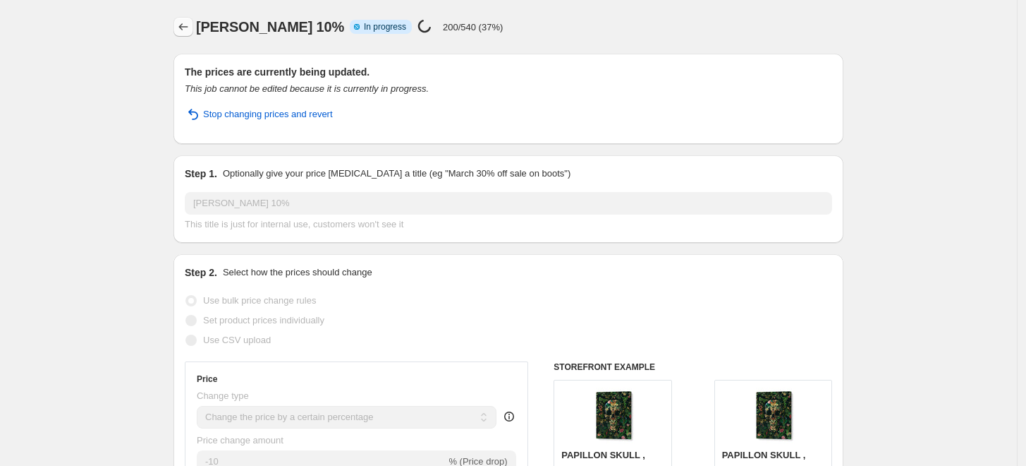
click at [189, 27] on icon "Price change jobs" at bounding box center [183, 27] width 14 height 14
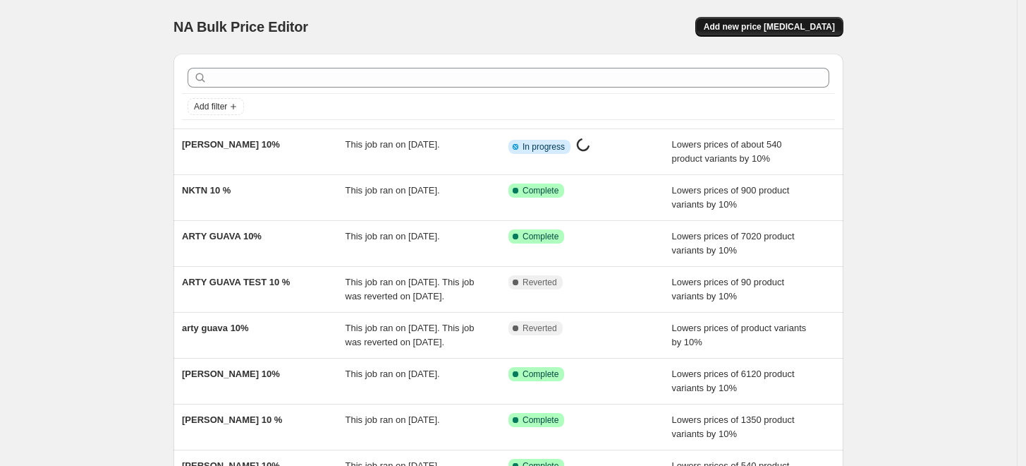
click at [755, 25] on span "Add new price [MEDICAL_DATA]" at bounding box center [769, 26] width 131 height 11
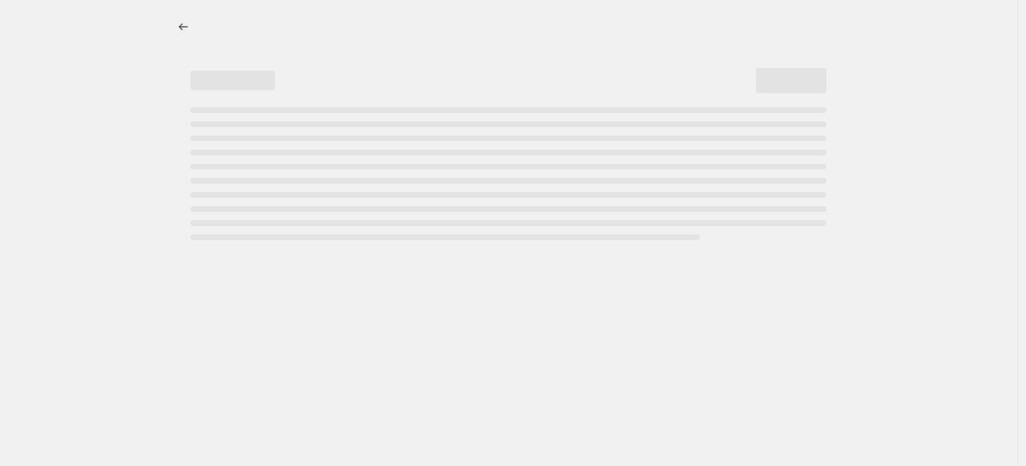
select select "percentage"
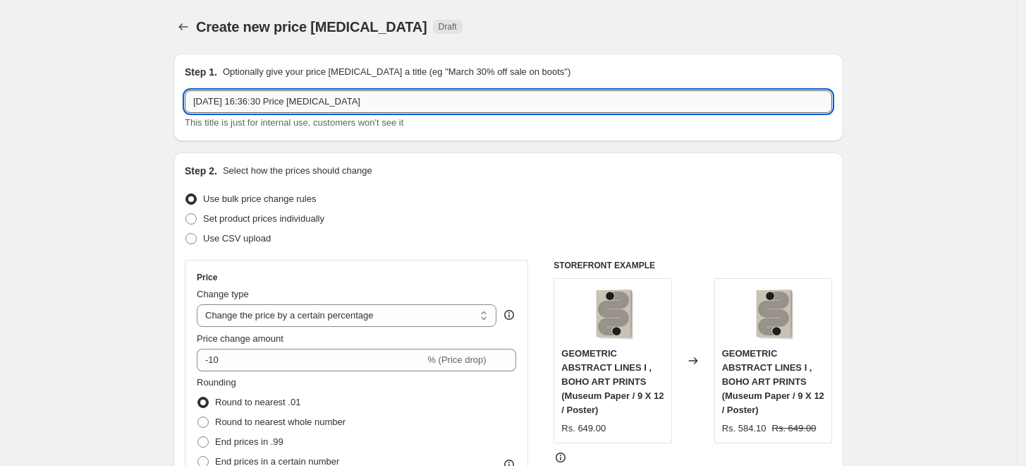
click at [523, 100] on input "[DATE] 16:36:30 Price [MEDICAL_DATA]" at bounding box center [509, 101] width 648 height 23
paste input "[PERSON_NAME]"
type input "[PERSON_NAME] 10"
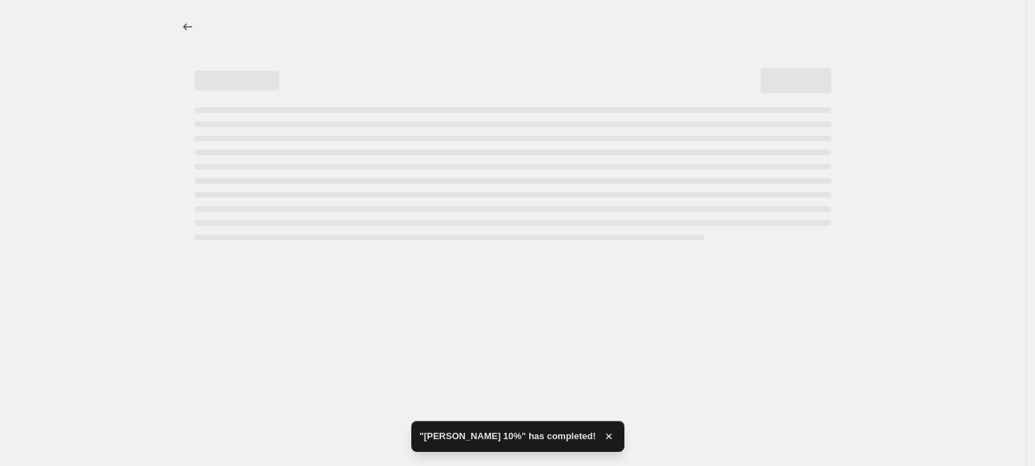
select select "percentage"
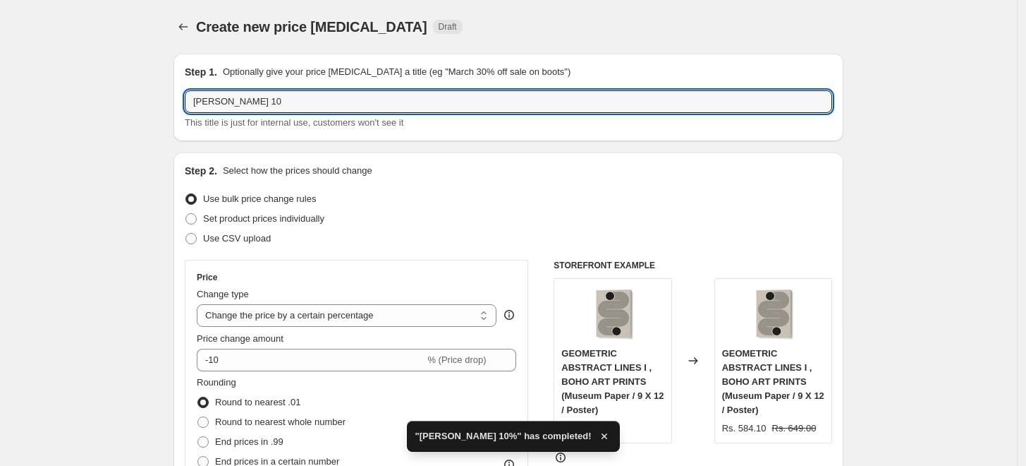
click at [523, 100] on input "[PERSON_NAME] 10" at bounding box center [509, 101] width 648 height 23
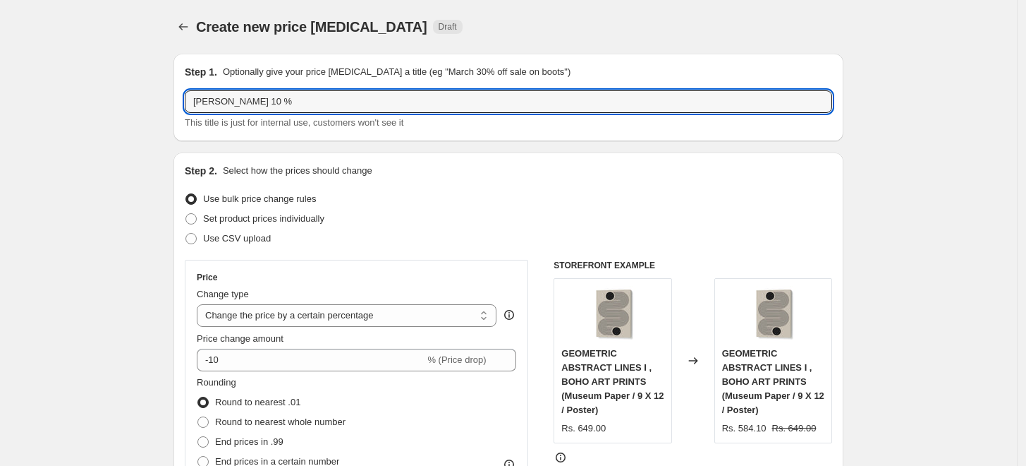
type input "[PERSON_NAME] 10 %"
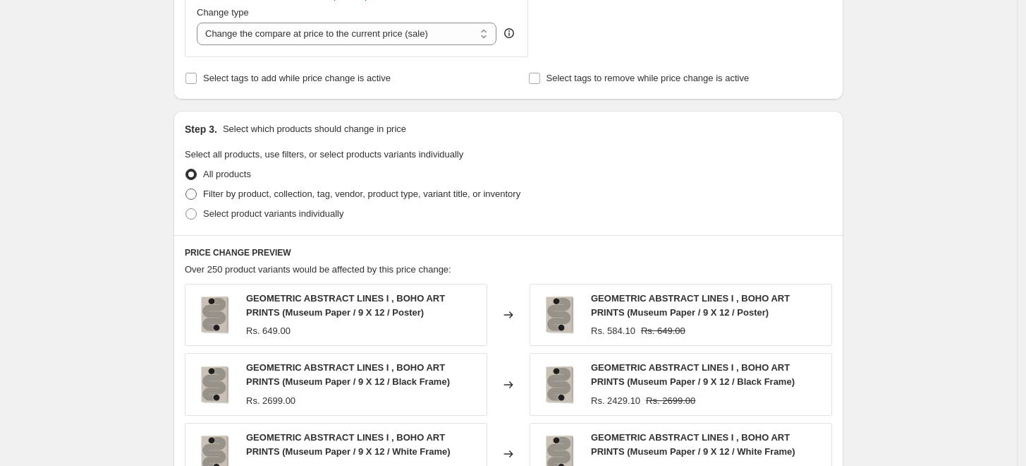
click at [255, 195] on span "Filter by product, collection, tag, vendor, product type, variant title, or inv…" at bounding box center [361, 193] width 317 height 11
click at [186, 189] on input "Filter by product, collection, tag, vendor, product type, variant title, or inv…" at bounding box center [186, 188] width 1 height 1
radio input "true"
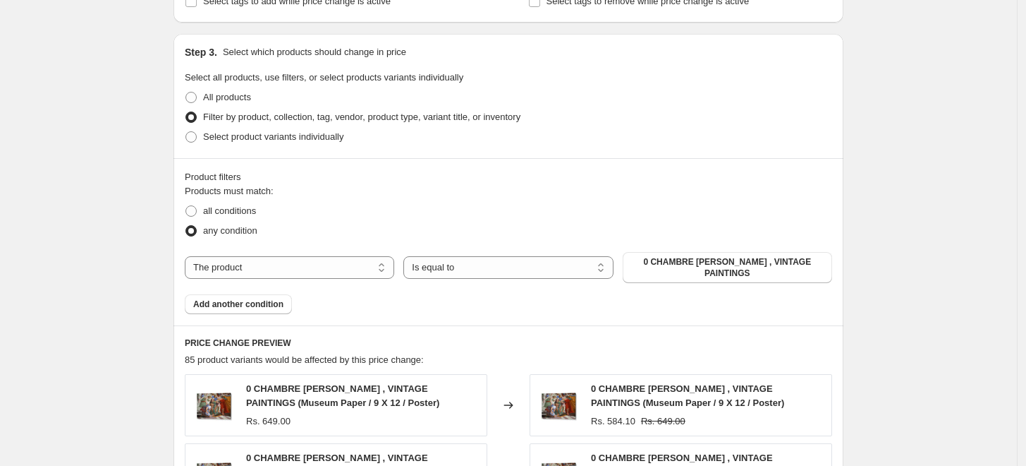
scroll to position [626, 0]
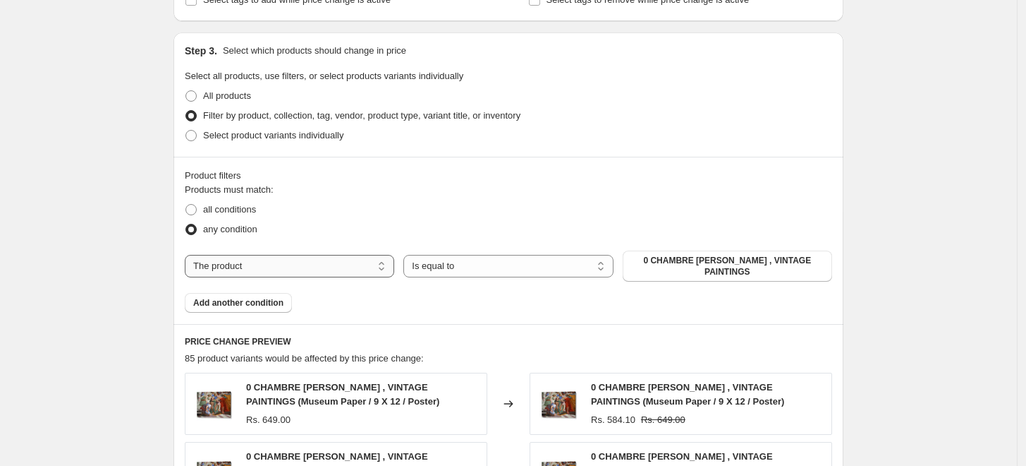
click at [351, 258] on select "The product The product's collection The product's tag The product's vendor The…" at bounding box center [290, 266] width 210 height 23
select select "collection"
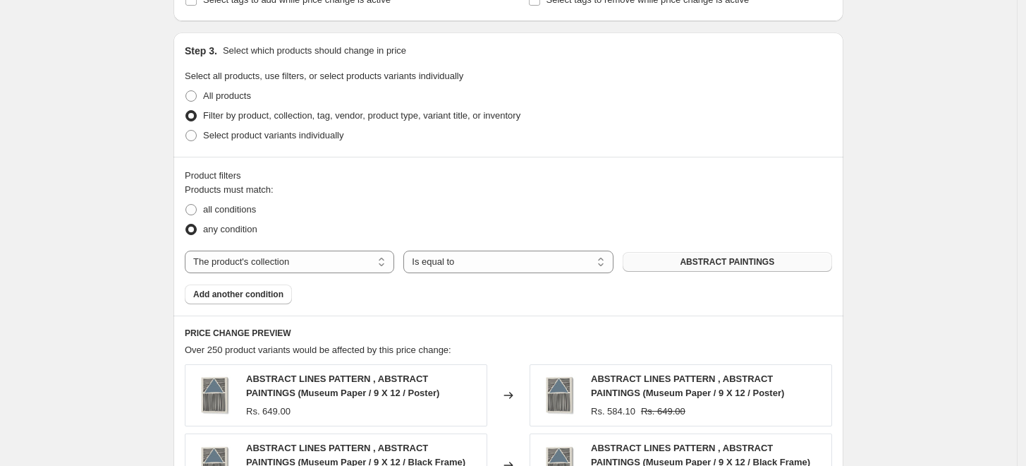
click at [737, 262] on span "ABSTRACT PAINTINGS" at bounding box center [727, 261] width 95 height 11
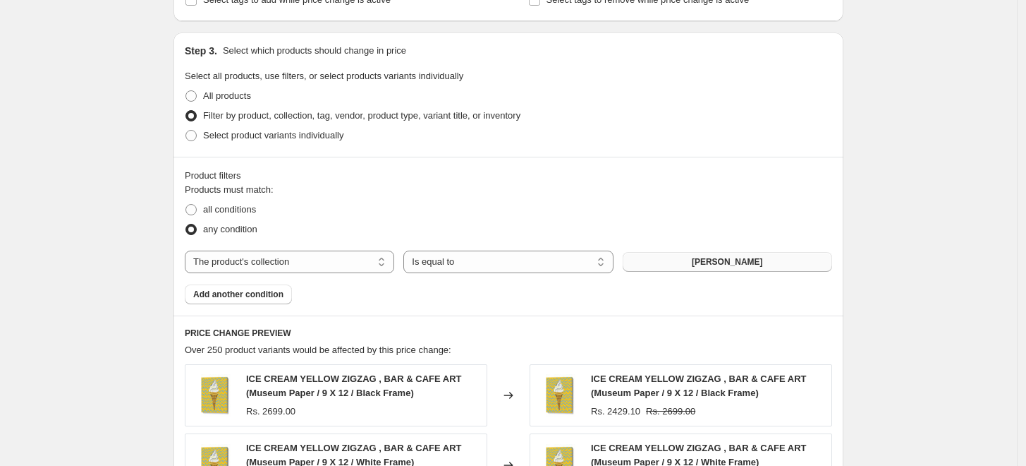
scroll to position [1125, 0]
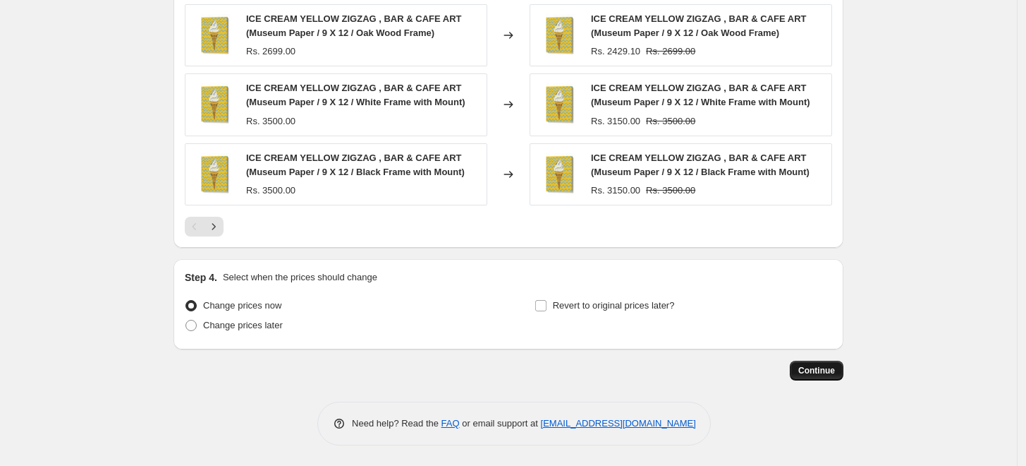
click at [830, 375] on span "Continue" at bounding box center [817, 370] width 37 height 11
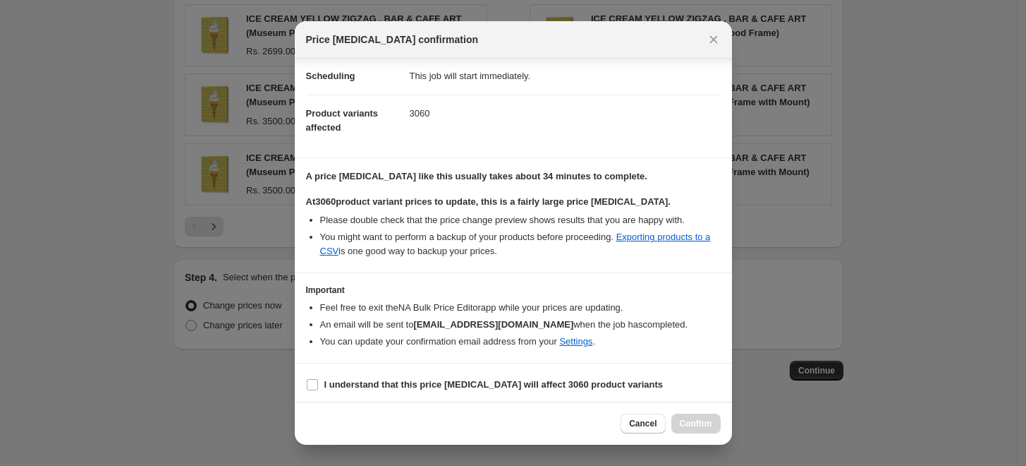
scroll to position [118, 0]
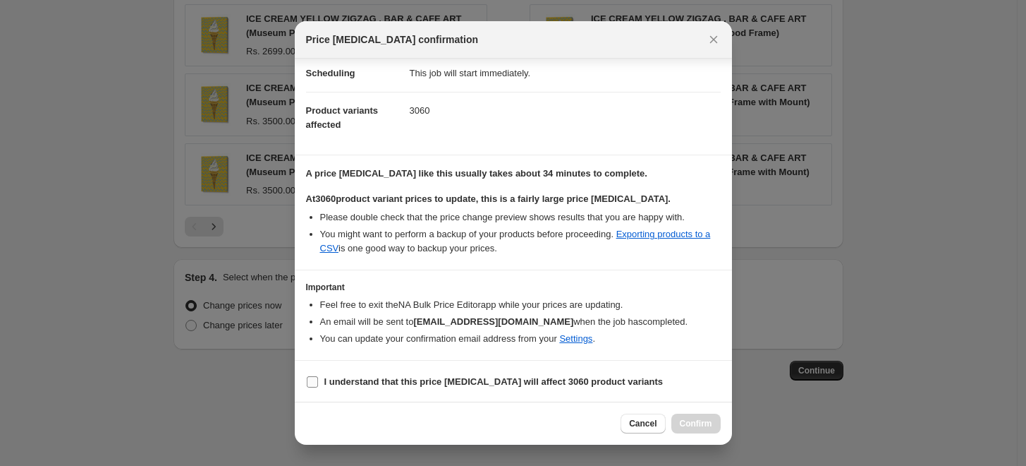
click at [319, 382] on label "I understand that this price [MEDICAL_DATA] will affect 3060 product variants" at bounding box center [485, 382] width 358 height 20
click at [318, 382] on input "I understand that this price [MEDICAL_DATA] will affect 3060 product variants" at bounding box center [312, 381] width 11 height 11
checkbox input "true"
click at [691, 425] on span "Confirm" at bounding box center [696, 423] width 32 height 11
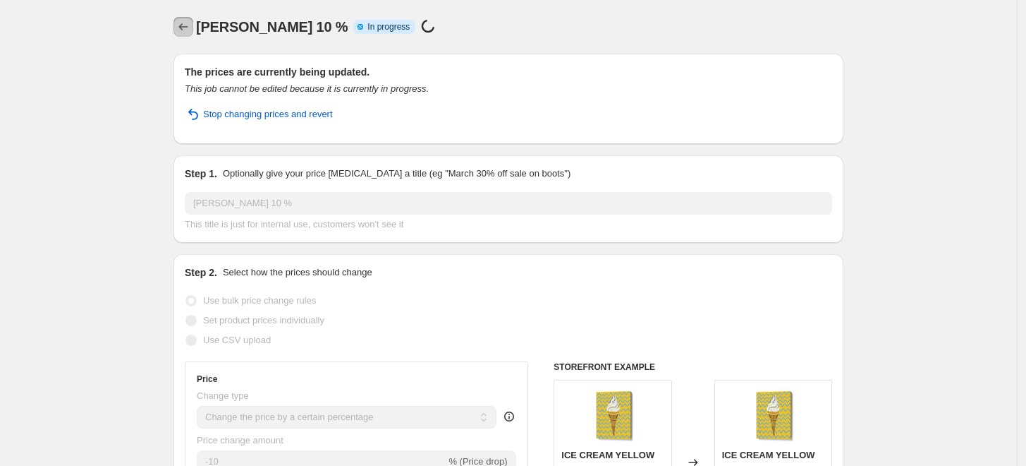
click at [184, 28] on icon "Price change jobs" at bounding box center [183, 26] width 9 height 7
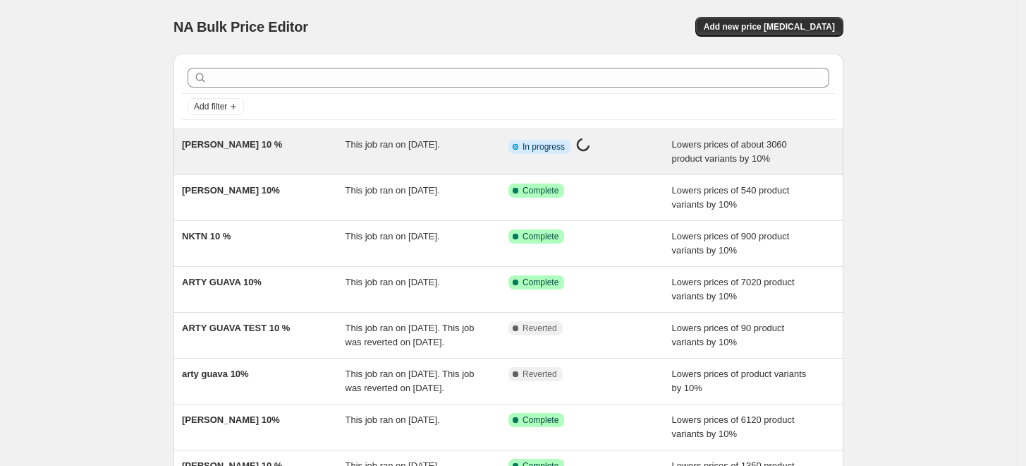
click at [290, 152] on div "[PERSON_NAME] 10 %" at bounding box center [264, 152] width 164 height 28
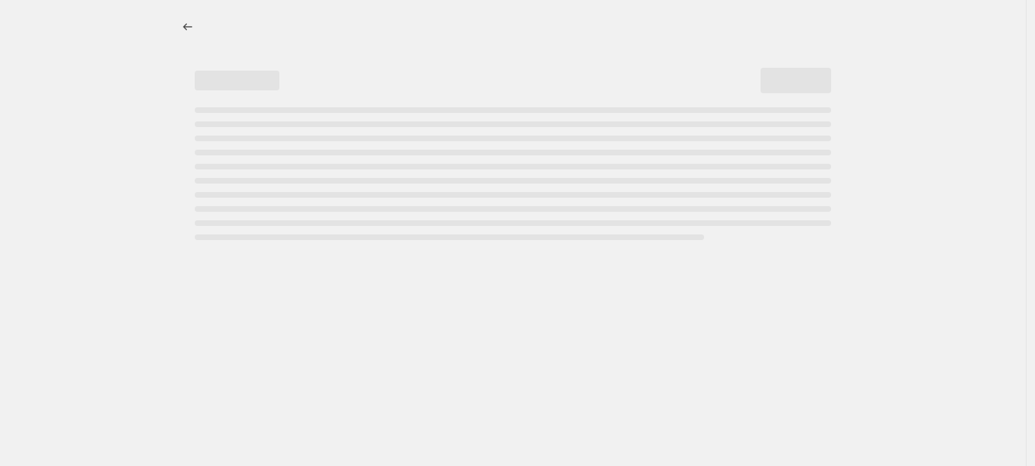
select select "percentage"
select select "collection"
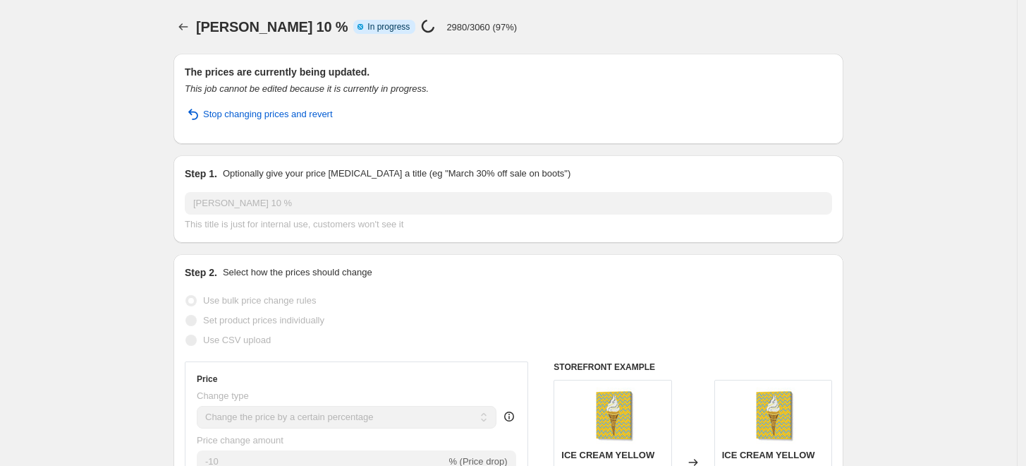
select select "percentage"
select select "collection"
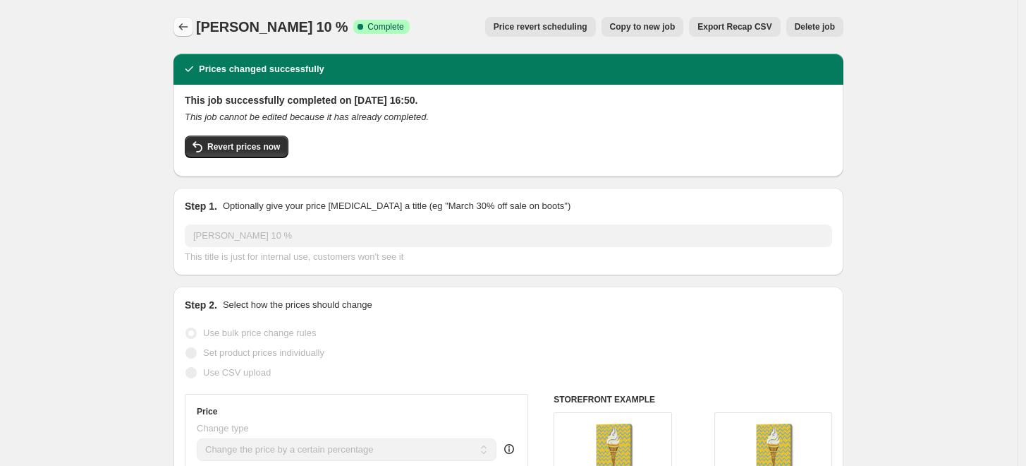
click at [189, 31] on icon "Price change jobs" at bounding box center [183, 27] width 14 height 14
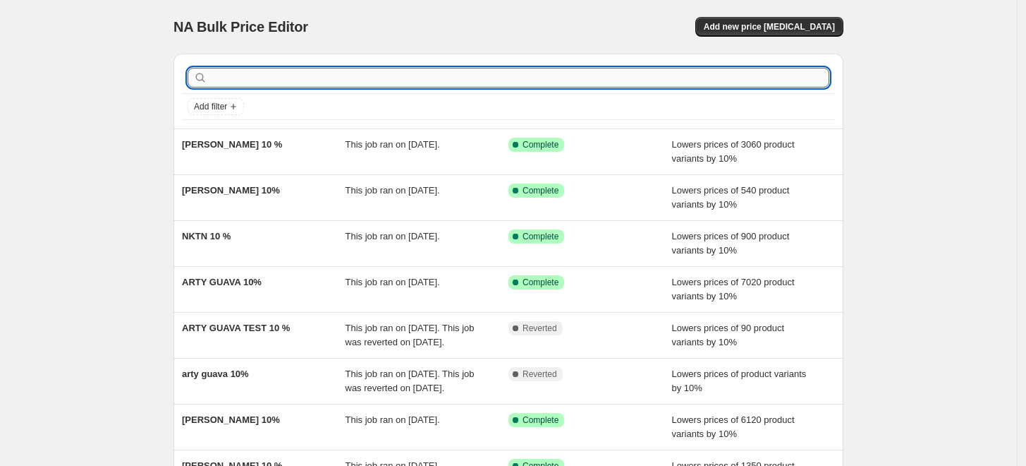
click at [400, 73] on input "text" at bounding box center [519, 78] width 619 height 20
paste input "[PERSON_NAME]"
type input "[PERSON_NAME] 10"
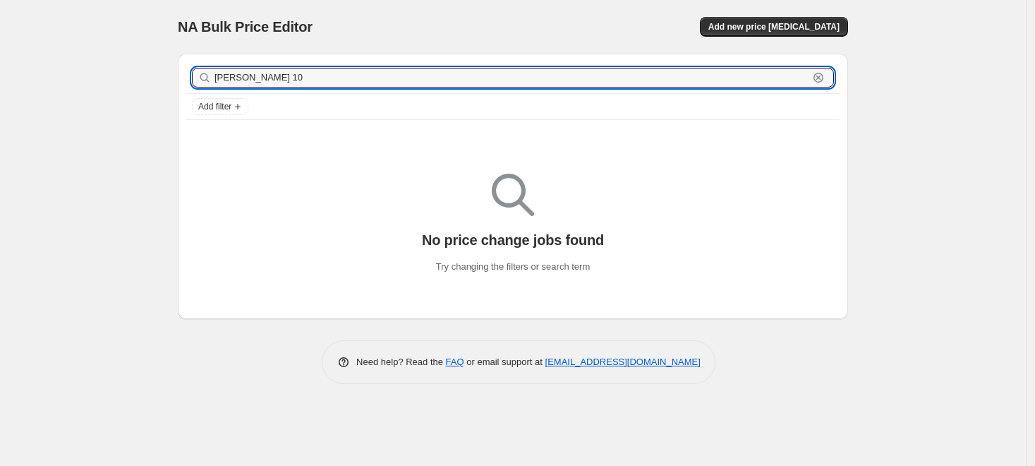
drag, startPoint x: 364, startPoint y: 80, endPoint x: 95, endPoint y: 50, distance: 270.4
click at [95, 50] on div "NA Bulk Price Editor. This page is ready NA Bulk Price Editor Add new price [ME…" at bounding box center [513, 233] width 1026 height 466
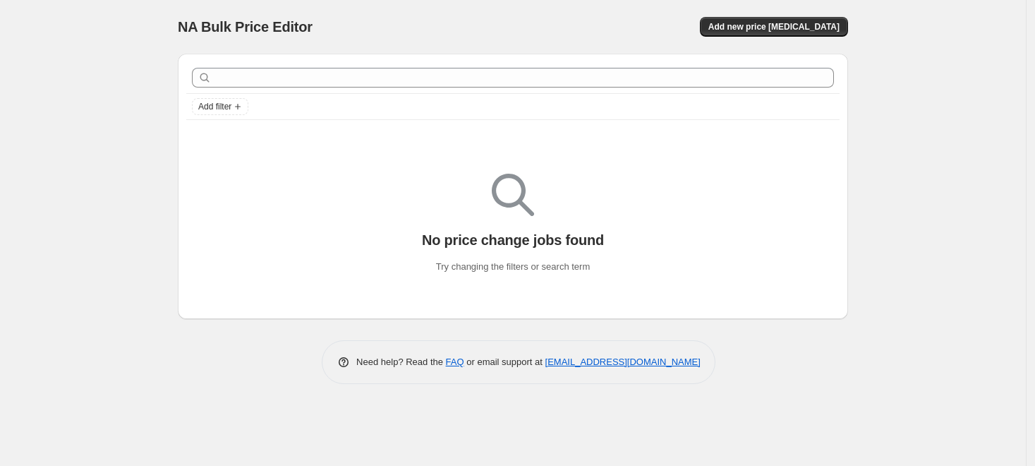
click at [484, 28] on div "NA Bulk Price Editor" at bounding box center [339, 27] width 322 height 20
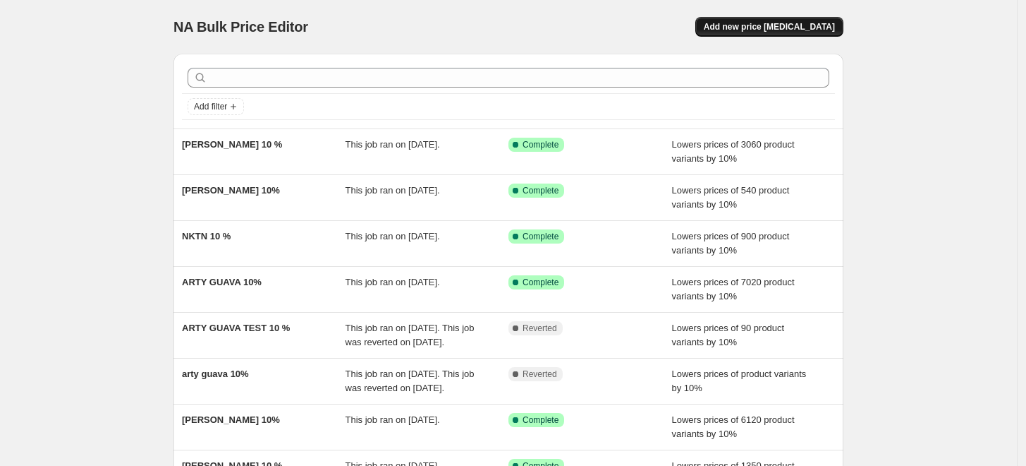
click at [768, 31] on span "Add new price [MEDICAL_DATA]" at bounding box center [769, 26] width 131 height 11
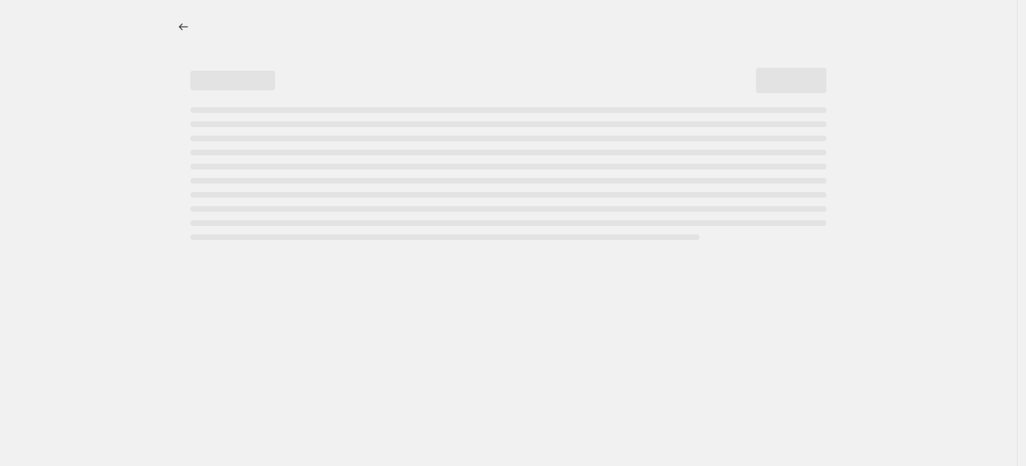
select select "percentage"
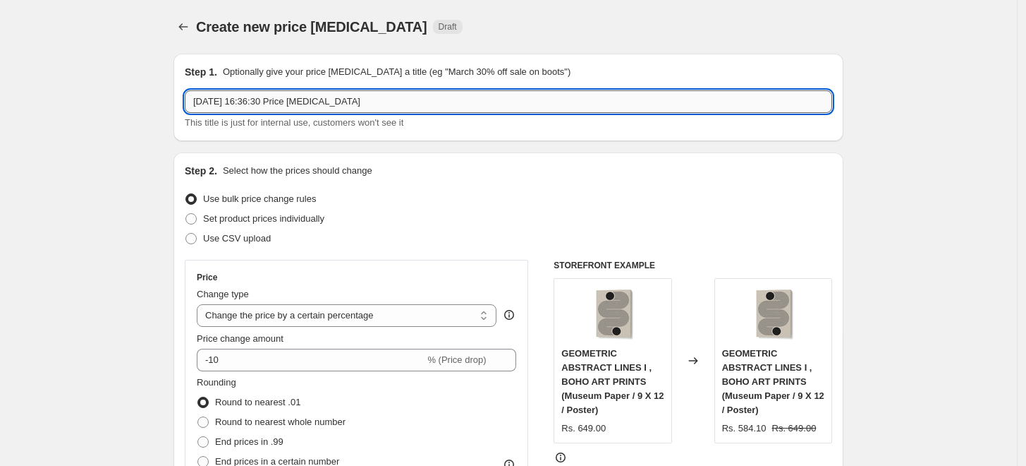
click at [502, 98] on input "[DATE] 16:36:30 Price [MEDICAL_DATA]" at bounding box center [509, 101] width 648 height 23
paste input "[PERSON_NAME]"
type input "[PERSON_NAME] 10 %"
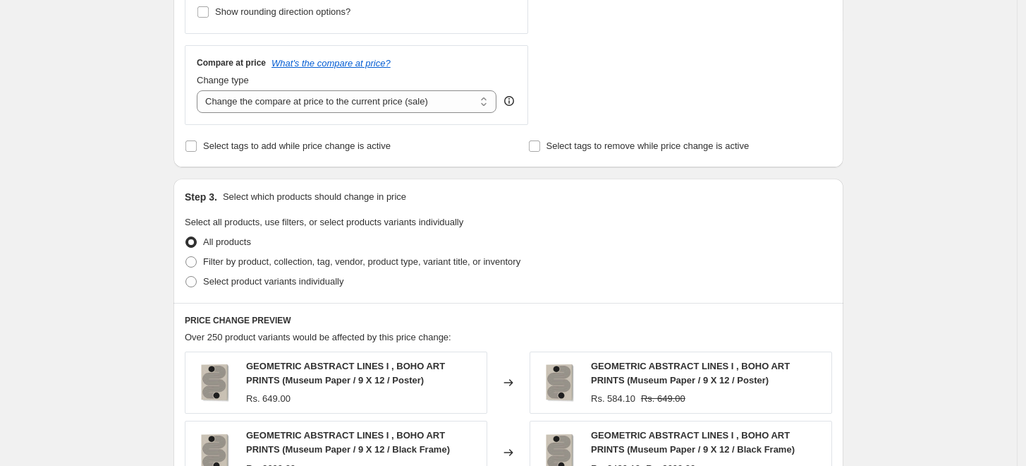
scroll to position [626, 0]
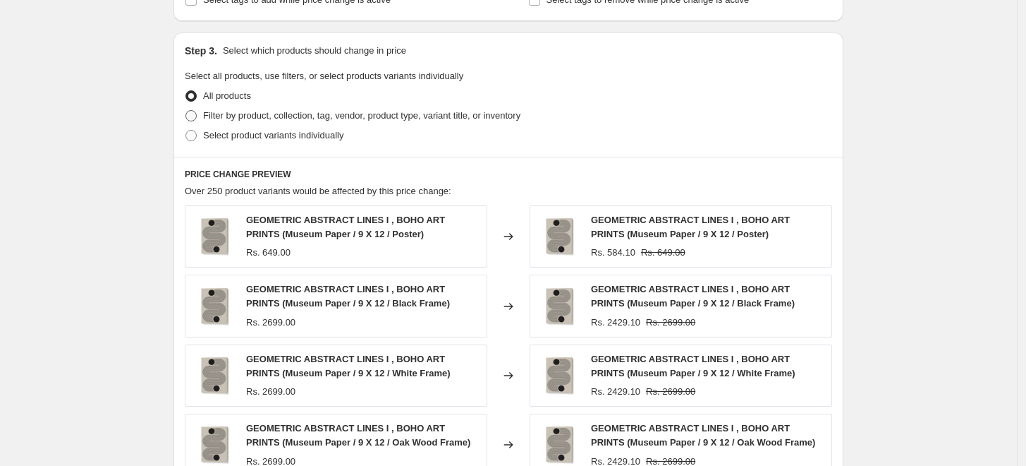
click at [197, 117] on span at bounding box center [191, 115] width 11 height 11
click at [186, 111] on input "Filter by product, collection, tag, vendor, product type, variant title, or inv…" at bounding box center [186, 110] width 1 height 1
radio input "true"
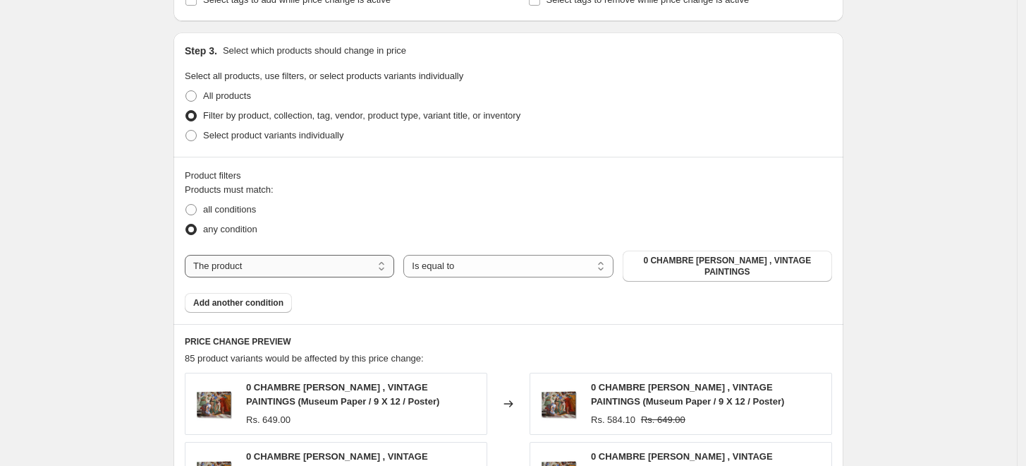
drag, startPoint x: 375, startPoint y: 264, endPoint x: 378, endPoint y: 271, distance: 7.9
click at [375, 264] on select "The product The product's collection The product's tag The product's vendor The…" at bounding box center [290, 266] width 210 height 23
select select "collection"
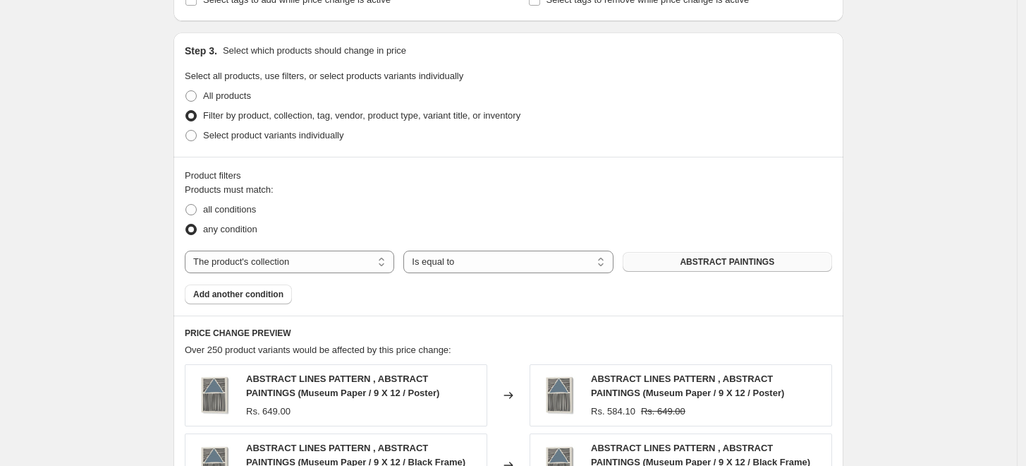
click at [762, 262] on span "ABSTRACT PAINTINGS" at bounding box center [727, 261] width 95 height 11
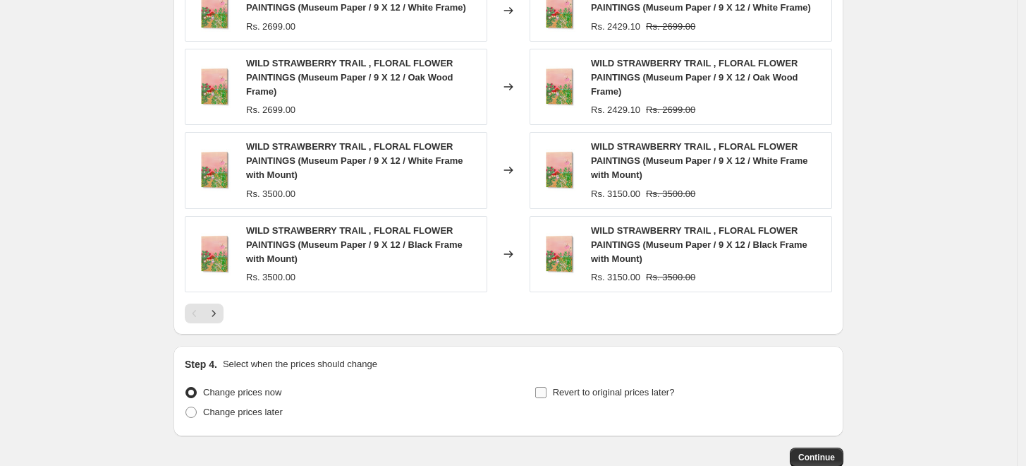
scroll to position [1168, 0]
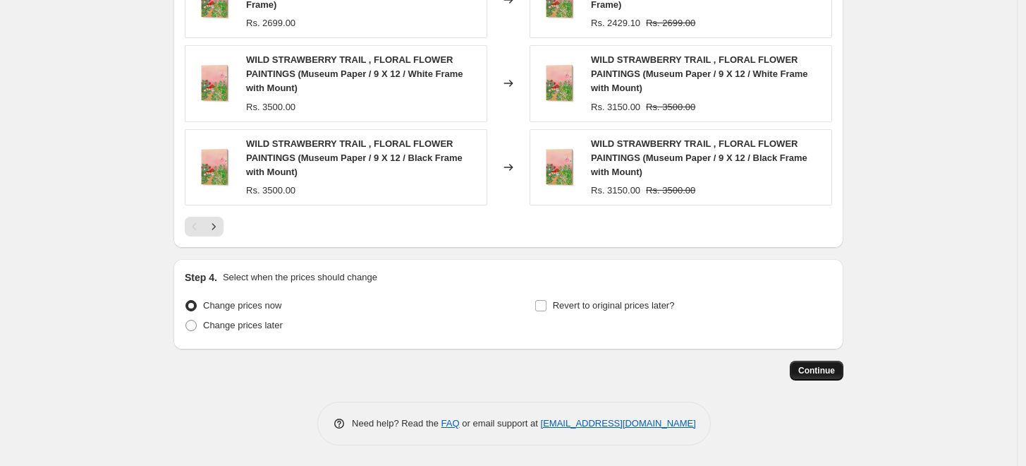
click at [817, 367] on span "Continue" at bounding box center [817, 370] width 37 height 11
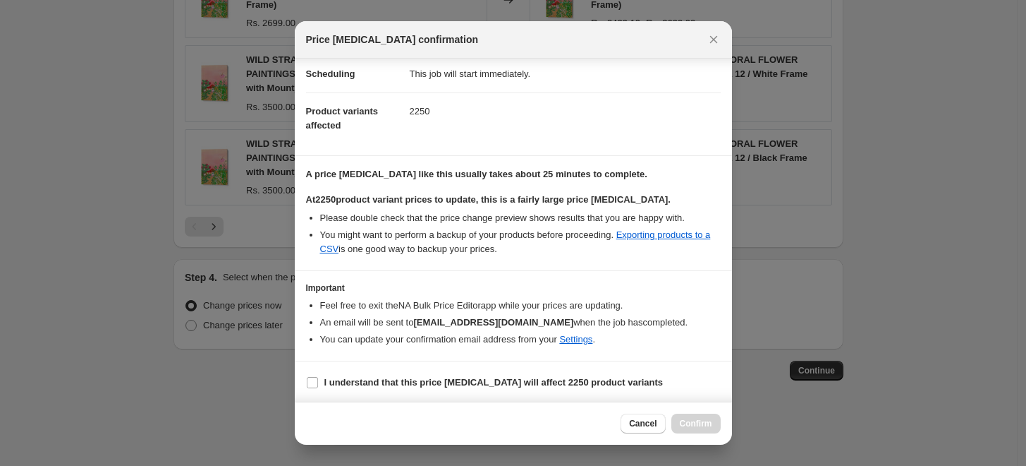
scroll to position [118, 0]
click at [321, 377] on label "I understand that this price [MEDICAL_DATA] will affect 2250 product variants" at bounding box center [485, 382] width 358 height 20
click at [318, 377] on input "I understand that this price [MEDICAL_DATA] will affect 2250 product variants" at bounding box center [312, 381] width 11 height 11
checkbox input "true"
click at [699, 424] on span "Confirm" at bounding box center [696, 423] width 32 height 11
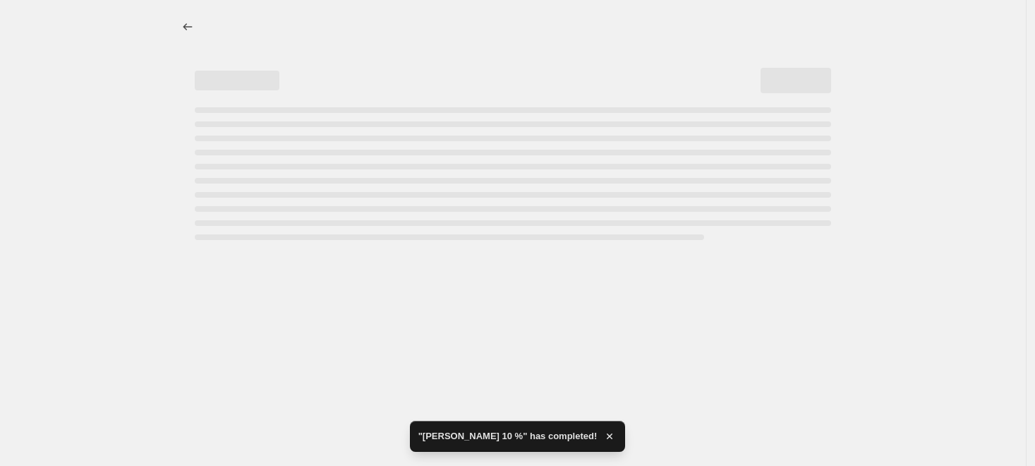
select select "percentage"
select select "collection"
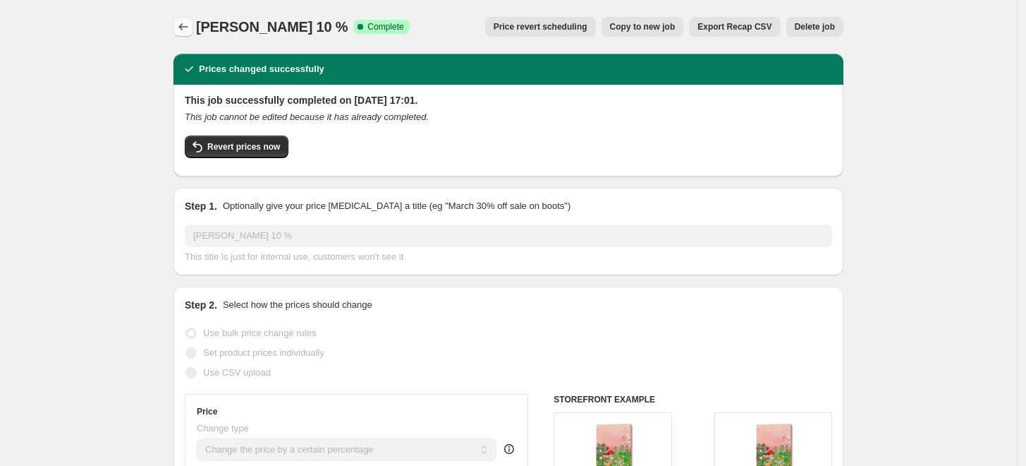
click at [183, 27] on icon "Price change jobs" at bounding box center [183, 26] width 9 height 7
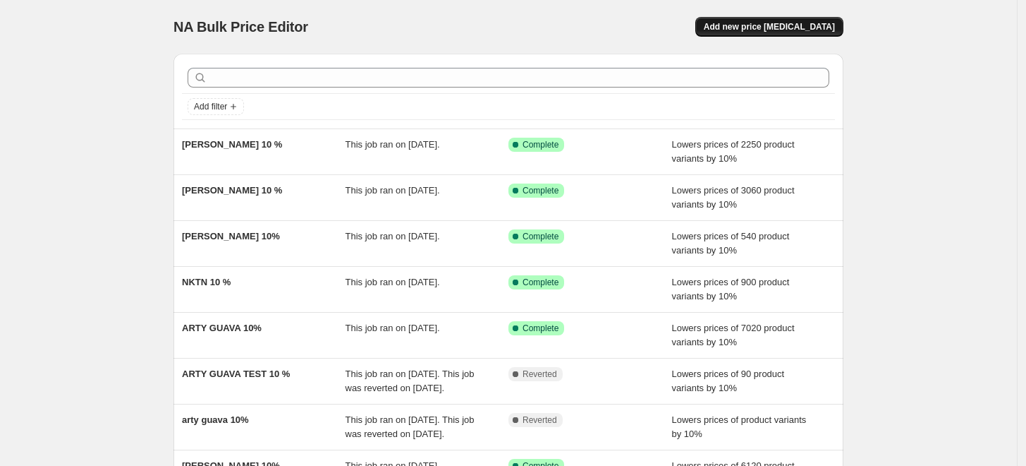
click at [759, 19] on button "Add new price [MEDICAL_DATA]" at bounding box center [770, 27] width 148 height 20
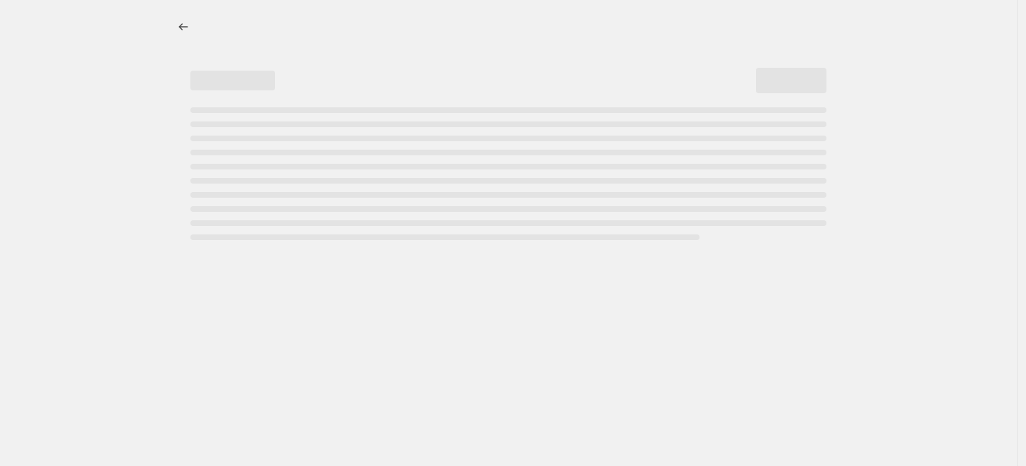
select select "percentage"
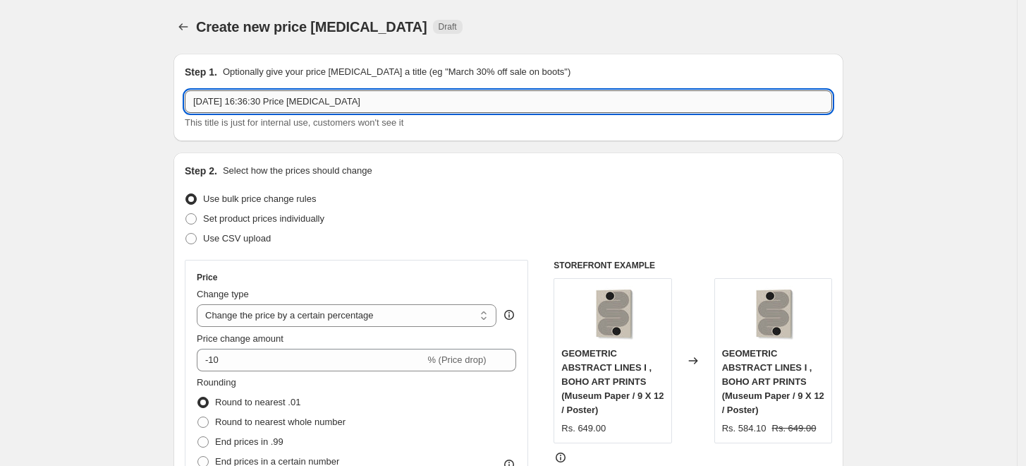
click at [517, 104] on input "[DATE] 16:36:30 Price [MEDICAL_DATA]" at bounding box center [509, 101] width 648 height 23
paste input "[PERSON_NAME]"
type input "[PERSON_NAME] 10%"
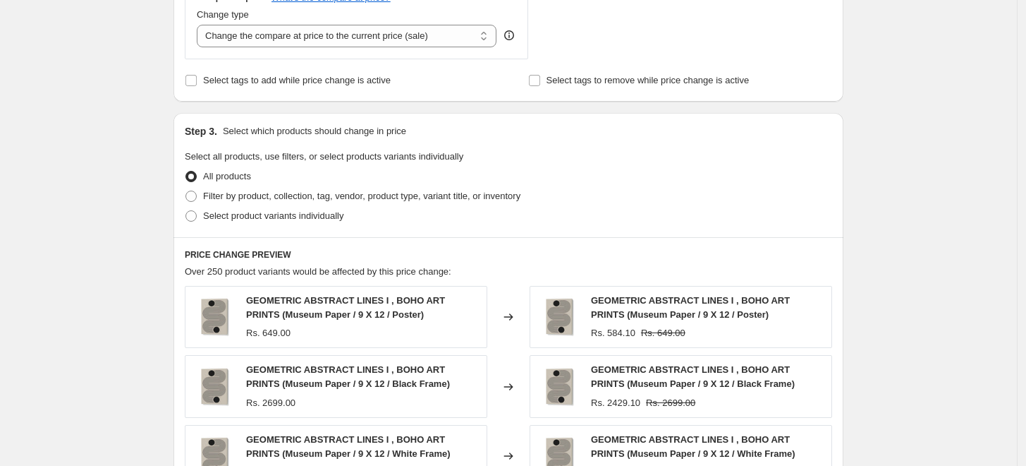
scroll to position [548, 0]
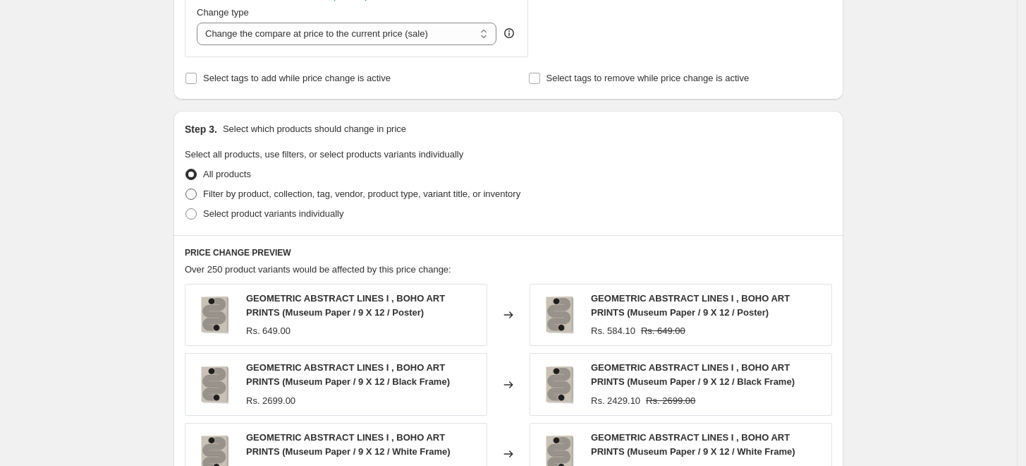
click at [210, 199] on span "Filter by product, collection, tag, vendor, product type, variant title, or inv…" at bounding box center [361, 193] width 317 height 11
click at [186, 189] on input "Filter by product, collection, tag, vendor, product type, variant title, or inv…" at bounding box center [186, 188] width 1 height 1
radio input "true"
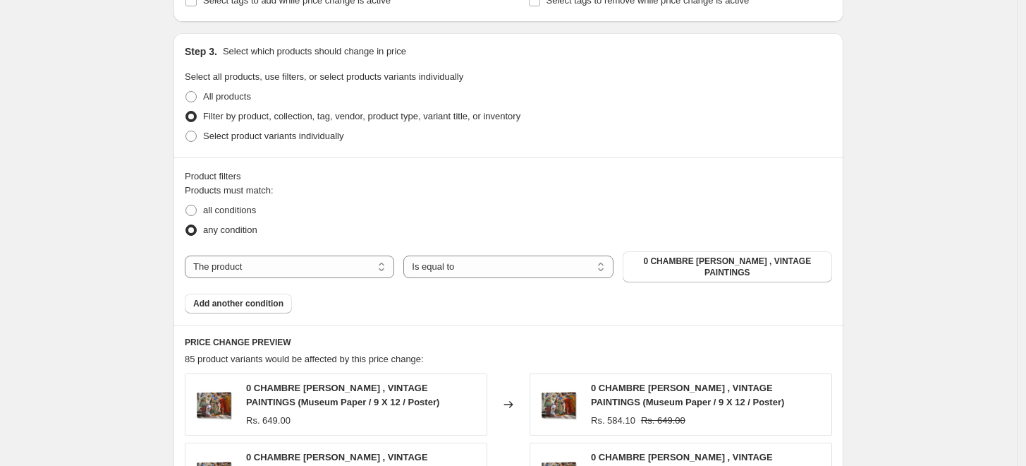
scroll to position [626, 0]
click at [366, 264] on select "The product The product's collection The product's tag The product's vendor The…" at bounding box center [290, 266] width 210 height 23
select select "collection"
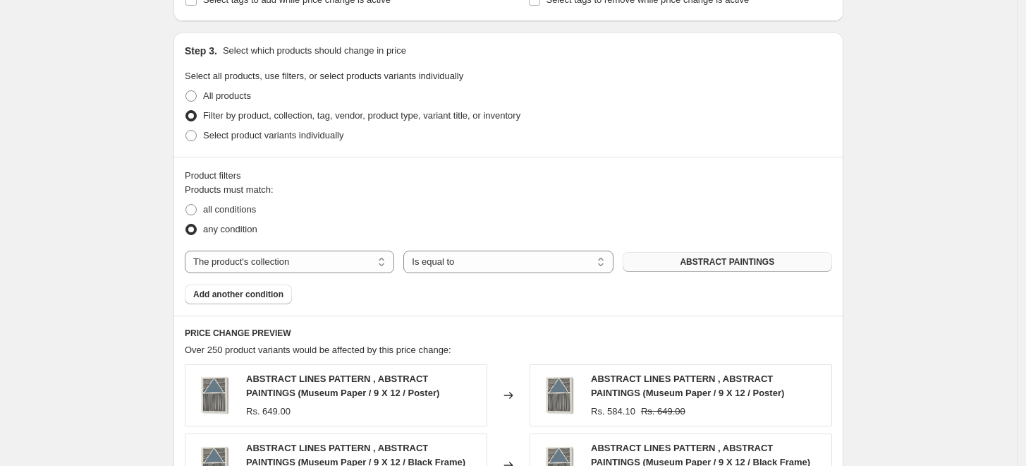
click at [723, 259] on span "ABSTRACT PAINTINGS" at bounding box center [727, 261] width 95 height 11
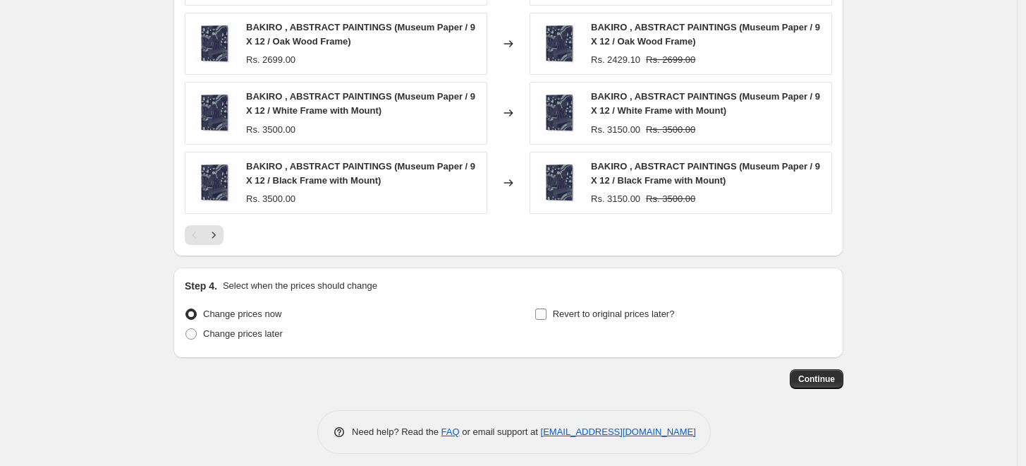
scroll to position [1125, 0]
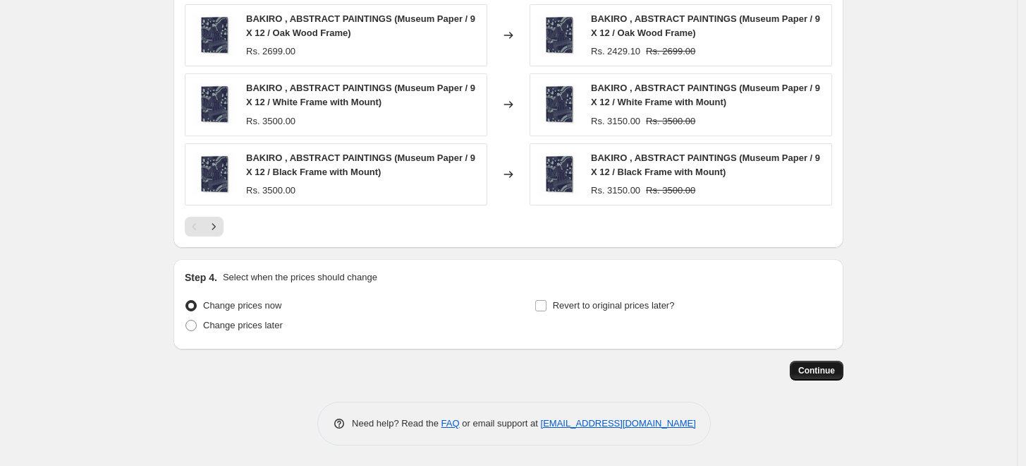
click at [817, 373] on span "Continue" at bounding box center [817, 370] width 37 height 11
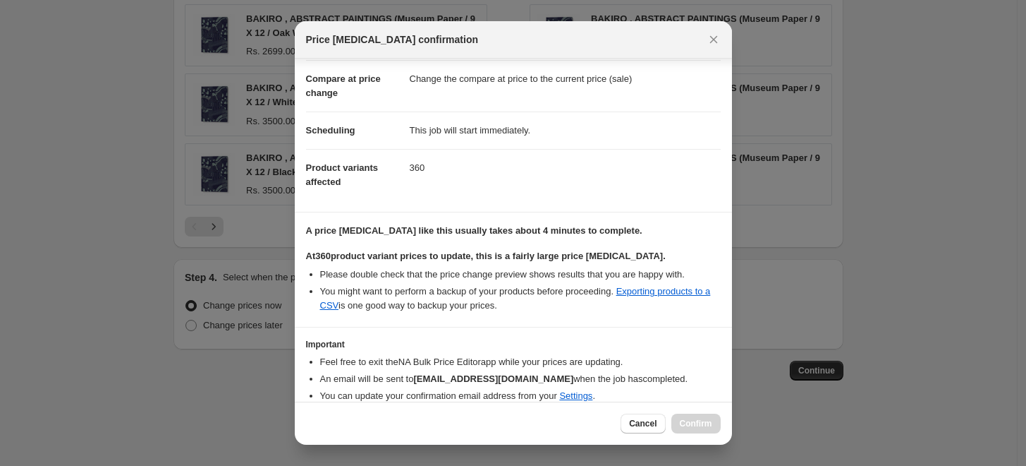
scroll to position [118, 0]
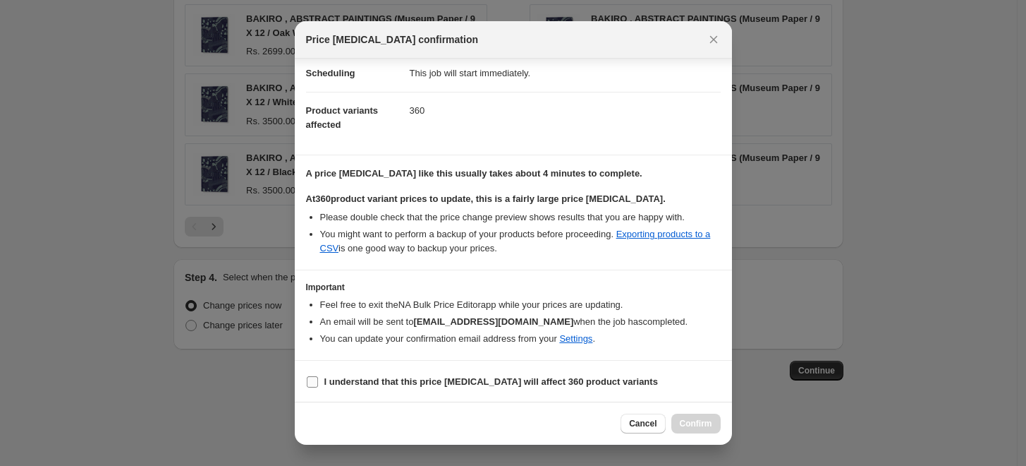
click at [311, 383] on input "I understand that this price [MEDICAL_DATA] will affect 360 product variants" at bounding box center [312, 381] width 11 height 11
checkbox input "true"
click at [704, 428] on span "Confirm" at bounding box center [696, 423] width 32 height 11
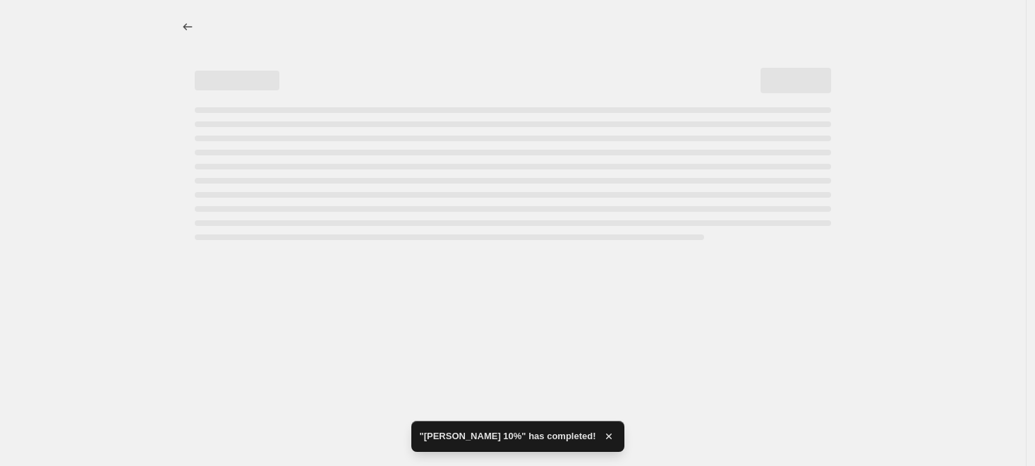
select select "percentage"
select select "collection"
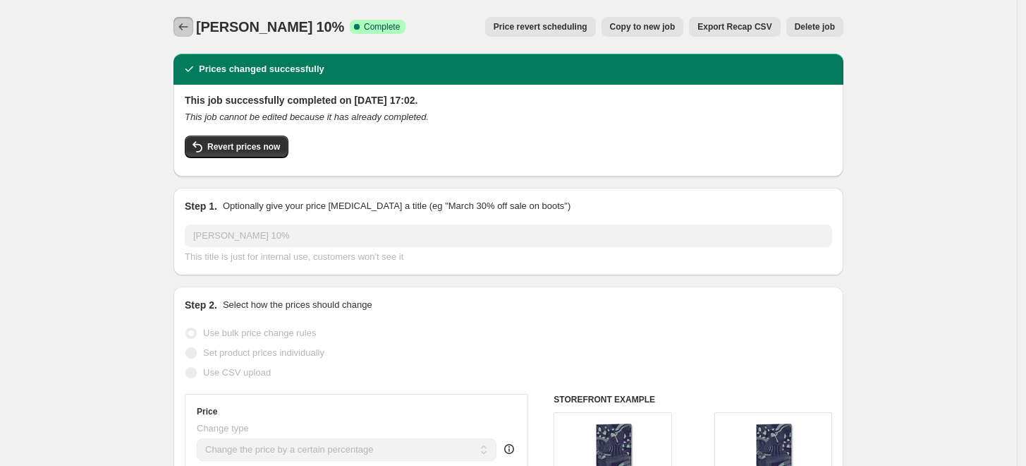
click at [181, 25] on icon "Price change jobs" at bounding box center [183, 27] width 14 height 14
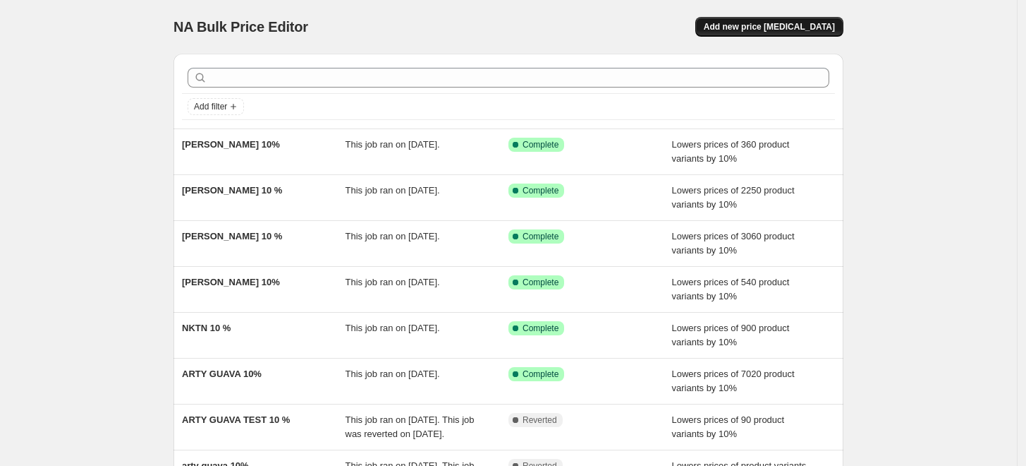
click at [778, 24] on span "Add new price [MEDICAL_DATA]" at bounding box center [769, 26] width 131 height 11
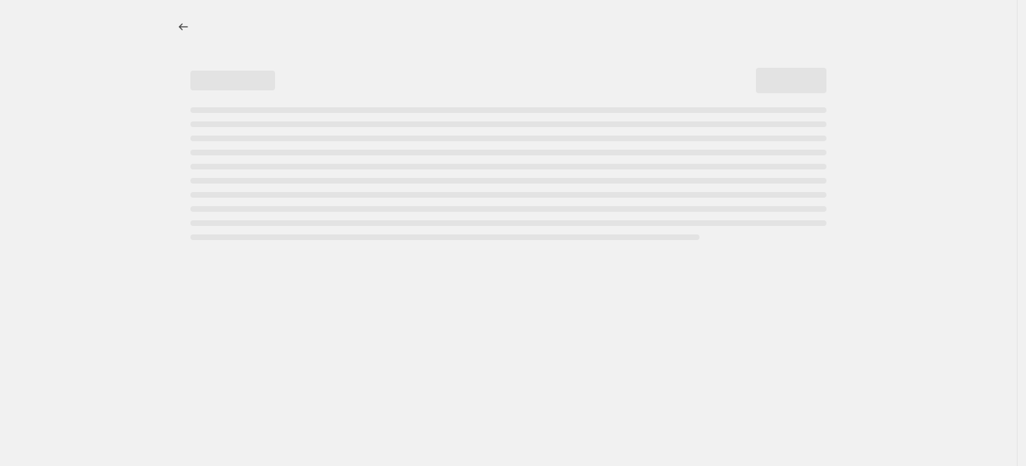
select select "percentage"
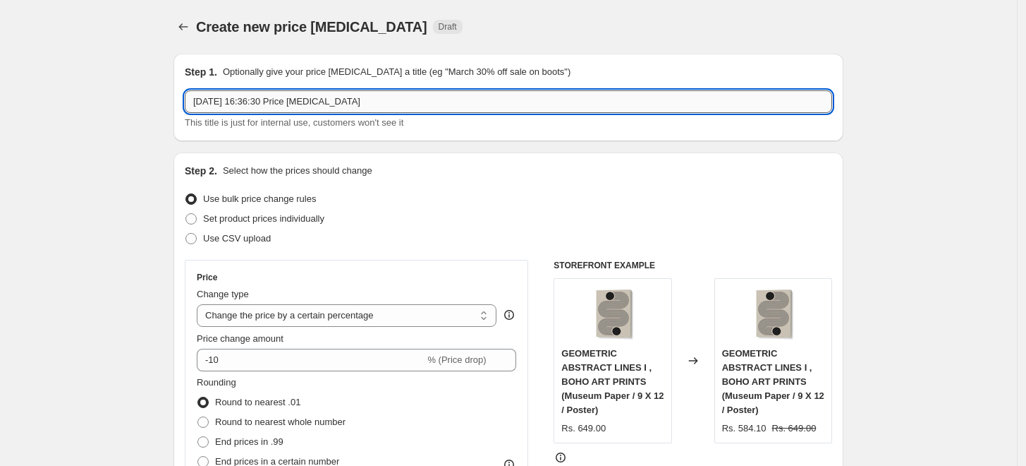
click at [532, 101] on input "[DATE] 16:36:30 Price [MEDICAL_DATA]" at bounding box center [509, 101] width 648 height 23
paste input "[PERSON_NAME]"
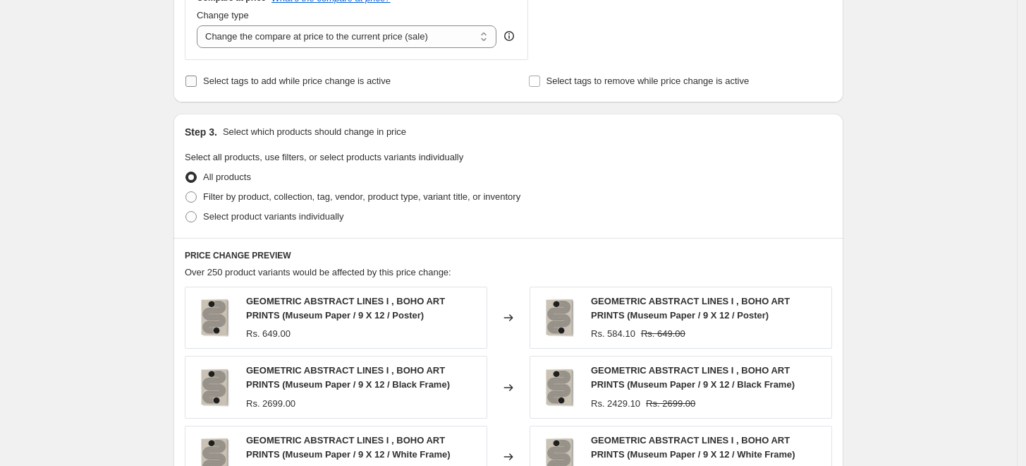
scroll to position [548, 0]
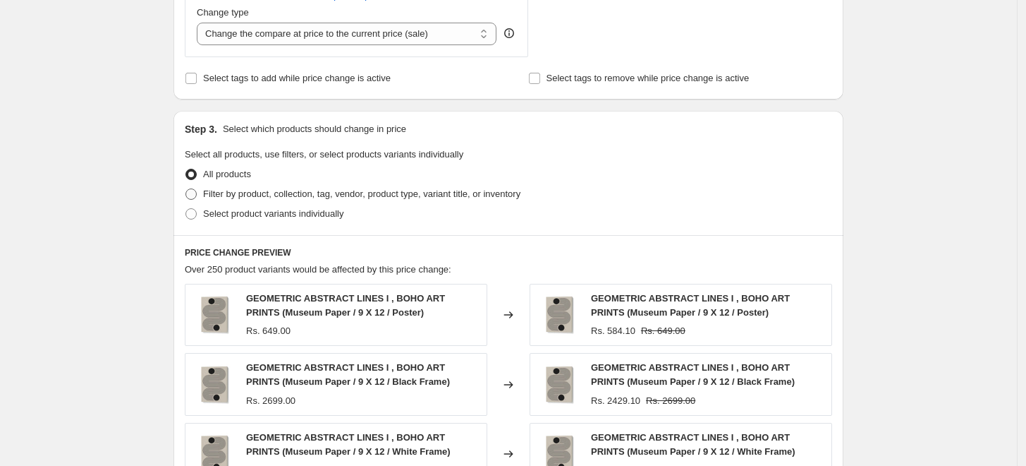
type input "[PERSON_NAME] 10%"
click at [244, 190] on span "Filter by product, collection, tag, vendor, product type, variant title, or inv…" at bounding box center [361, 193] width 317 height 11
click at [186, 189] on input "Filter by product, collection, tag, vendor, product type, variant title, or inv…" at bounding box center [186, 188] width 1 height 1
radio input "true"
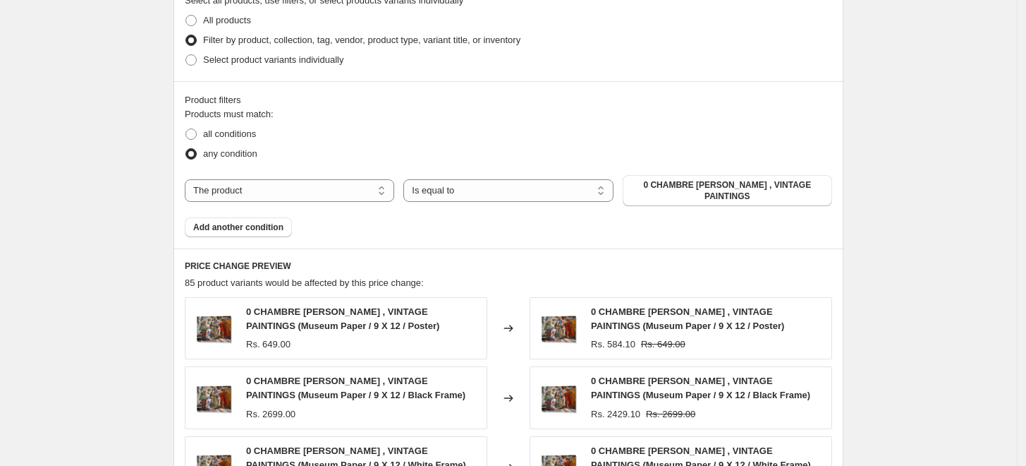
scroll to position [705, 0]
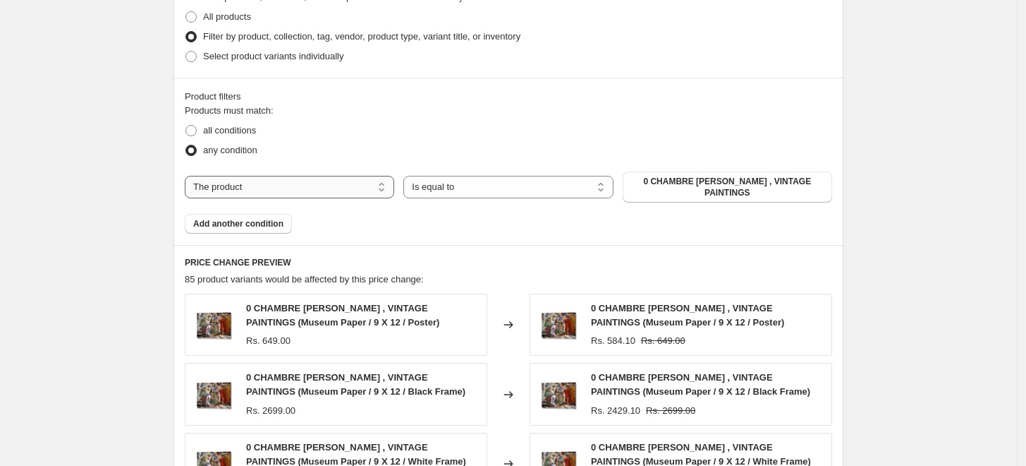
click at [346, 181] on select "The product The product's collection The product's tag The product's vendor The…" at bounding box center [290, 187] width 210 height 23
select select "collection"
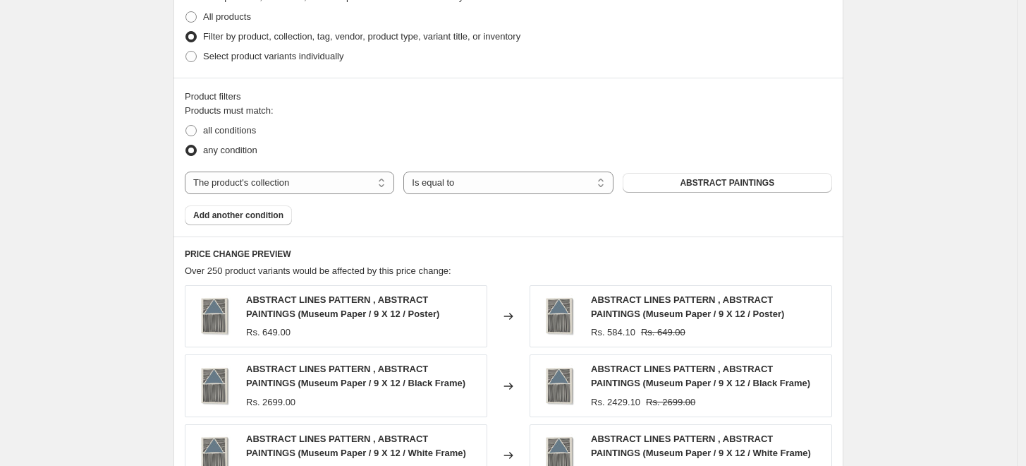
click at [701, 188] on span "ABSTRACT PAINTINGS" at bounding box center [727, 182] width 95 height 11
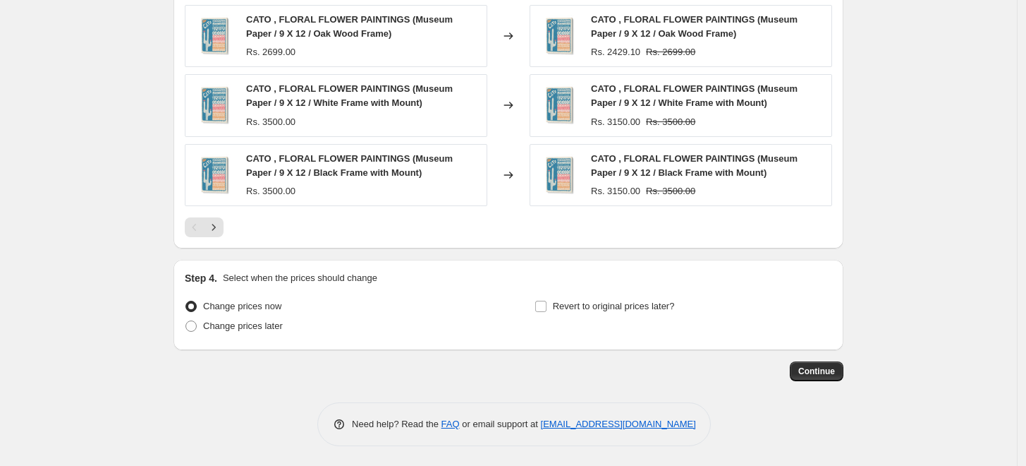
scroll to position [1125, 0]
click at [813, 377] on button "Continue" at bounding box center [817, 371] width 54 height 20
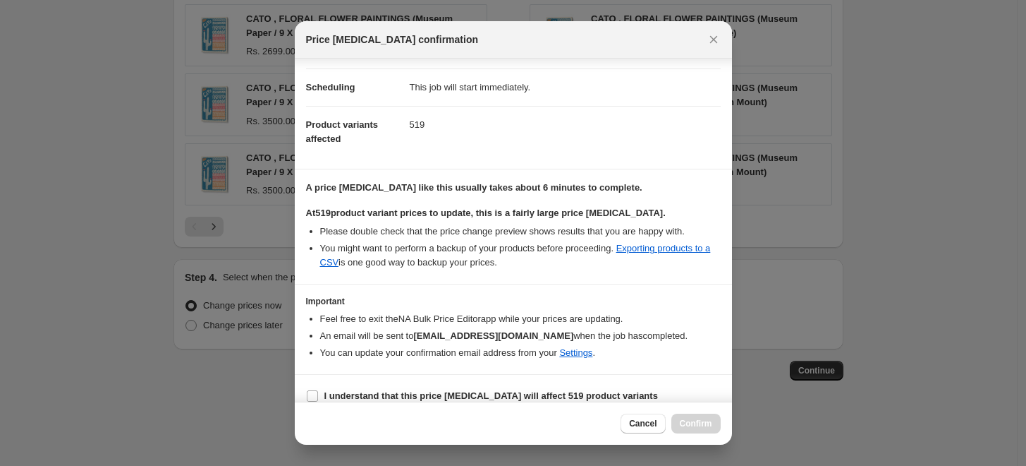
scroll to position [118, 0]
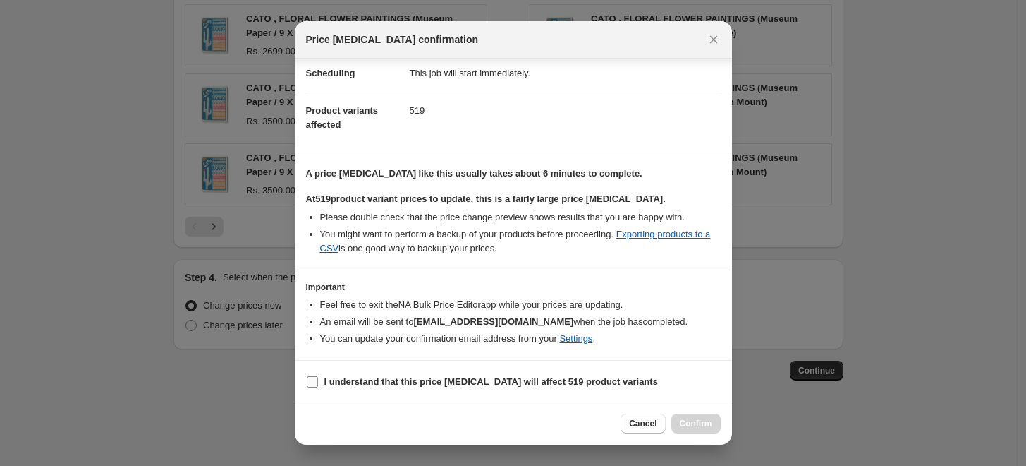
click at [345, 382] on b "I understand that this price [MEDICAL_DATA] will affect 519 product variants" at bounding box center [492, 381] width 334 height 11
click at [318, 382] on input "I understand that this price [MEDICAL_DATA] will affect 519 product variants" at bounding box center [312, 381] width 11 height 11
checkbox input "true"
click at [704, 420] on span "Confirm" at bounding box center [696, 423] width 32 height 11
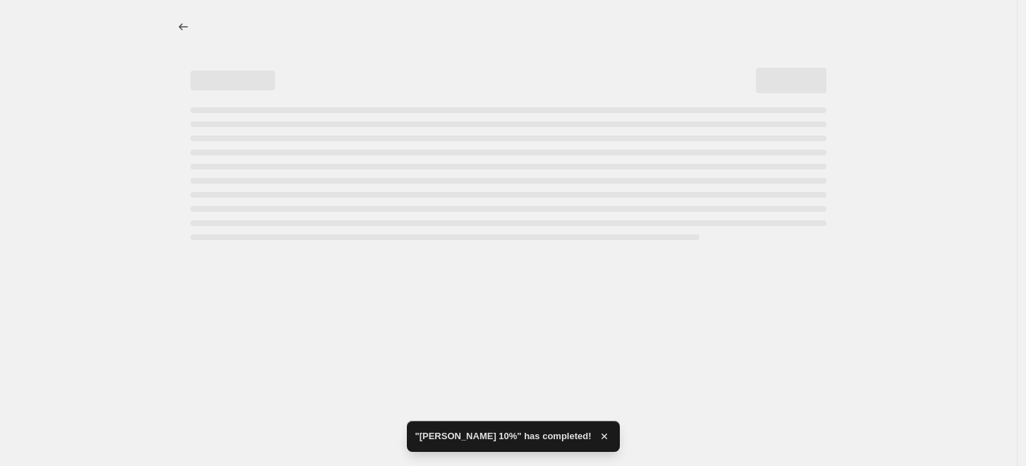
select select "percentage"
select select "collection"
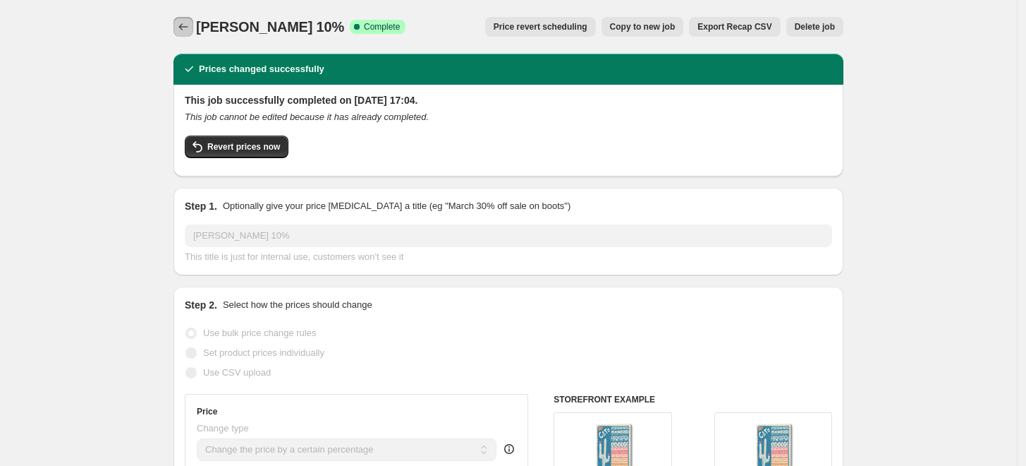
click at [186, 30] on icon "Price change jobs" at bounding box center [183, 27] width 14 height 14
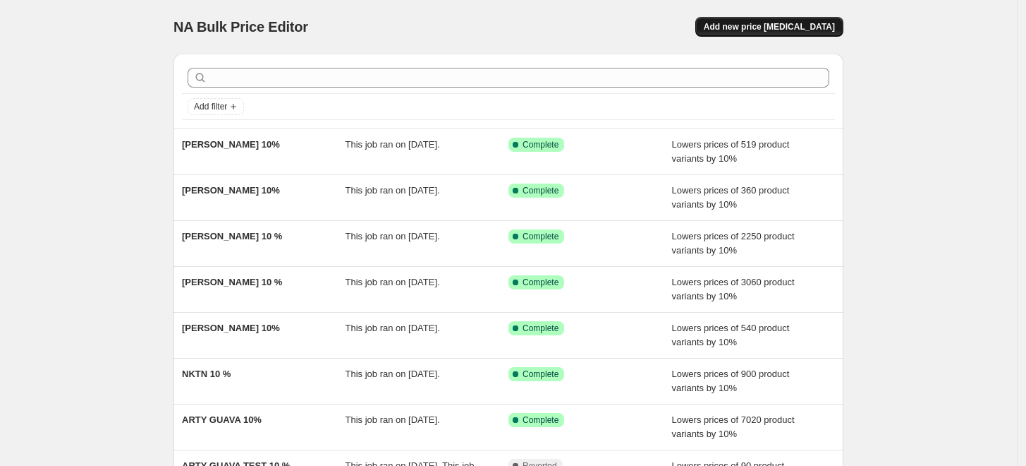
click at [788, 34] on button "Add new price [MEDICAL_DATA]" at bounding box center [770, 27] width 148 height 20
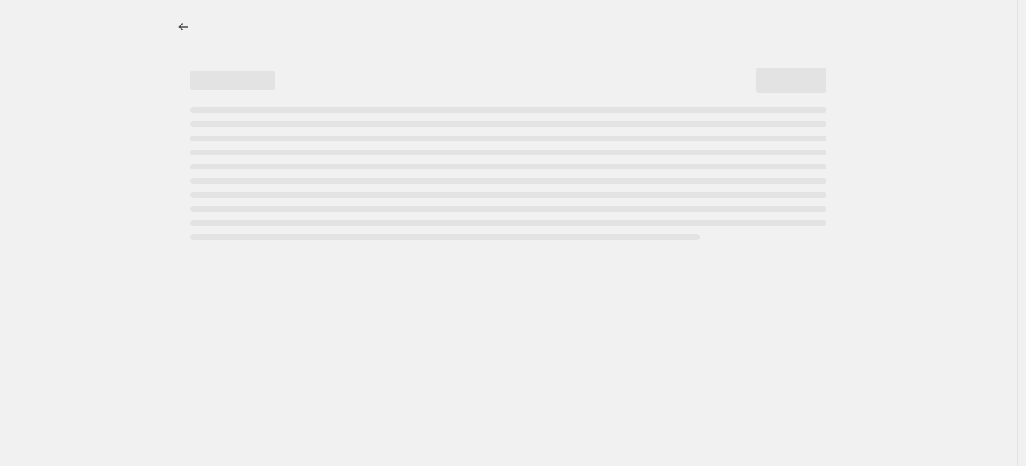
select select "percentage"
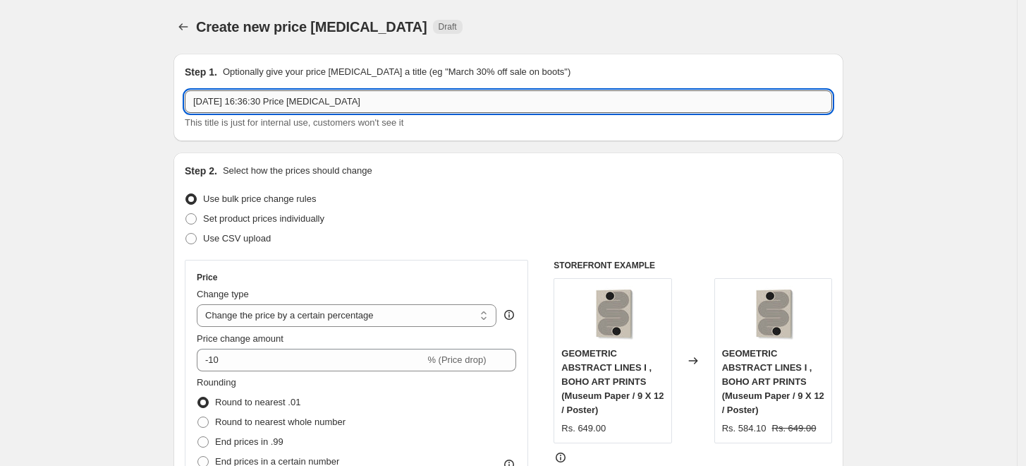
click at [543, 102] on input "[DATE] 16:36:30 Price [MEDICAL_DATA]" at bounding box center [509, 101] width 648 height 23
paste input "[PERSON_NAME]"
type input "[PERSON_NAME] 10%"
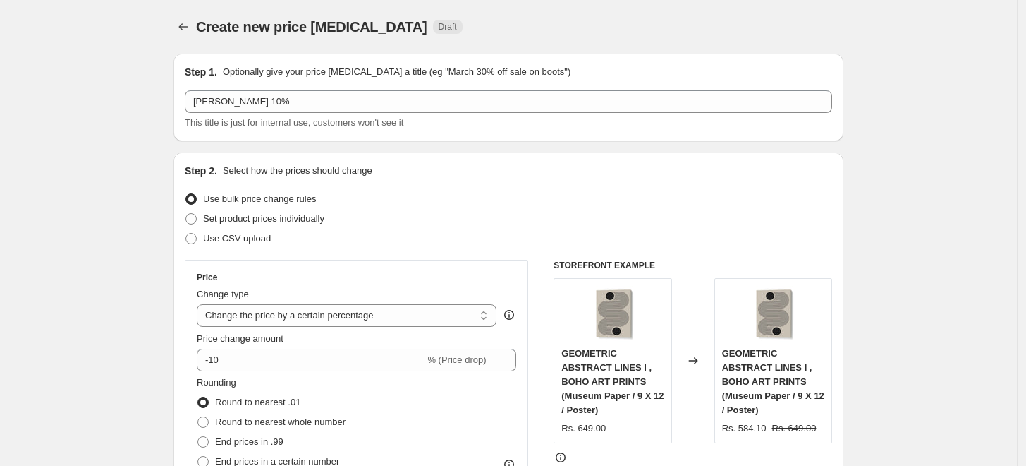
click at [542, 164] on div "Step 2. Select how the prices should change" at bounding box center [509, 171] width 648 height 14
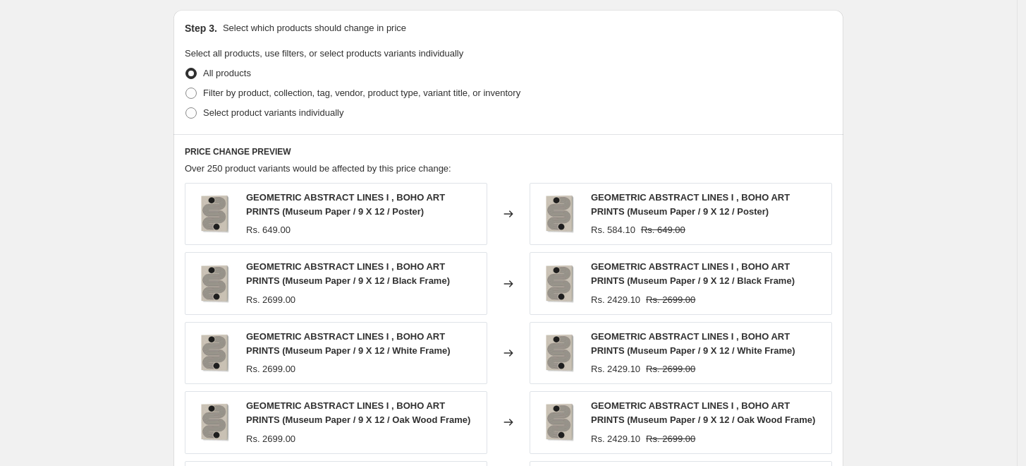
scroll to position [626, 0]
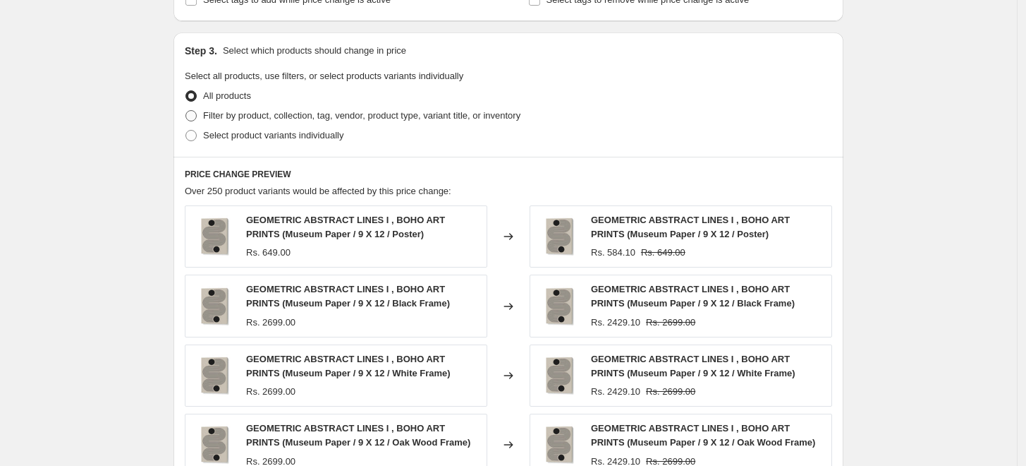
click at [260, 118] on span "Filter by product, collection, tag, vendor, product type, variant title, or inv…" at bounding box center [361, 115] width 317 height 11
click at [186, 111] on input "Filter by product, collection, tag, vendor, product type, variant title, or inv…" at bounding box center [186, 110] width 1 height 1
radio input "true"
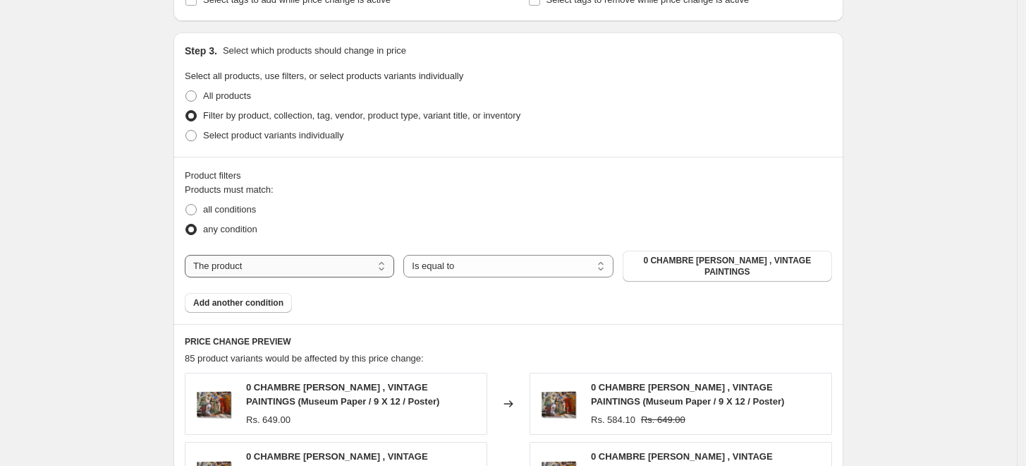
drag, startPoint x: 356, startPoint y: 261, endPoint x: 356, endPoint y: 269, distance: 8.5
click at [356, 261] on select "The product The product's collection The product's tag The product's vendor The…" at bounding box center [290, 266] width 210 height 23
select select "collection"
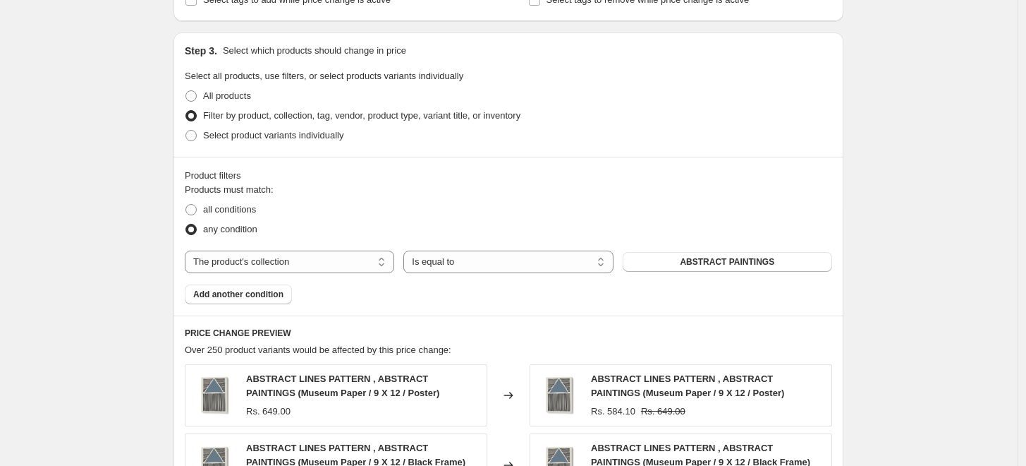
click at [758, 264] on span "ABSTRACT PAINTINGS" at bounding box center [727, 261] width 95 height 11
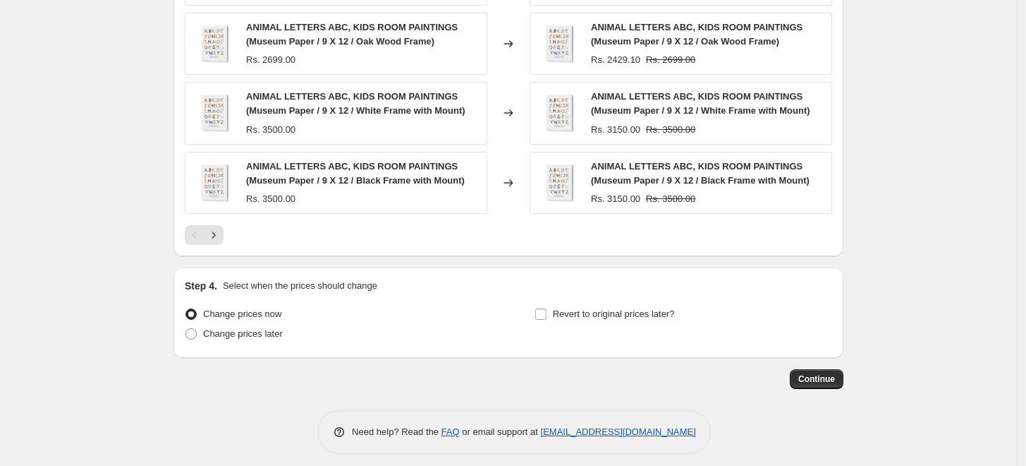
scroll to position [1125, 0]
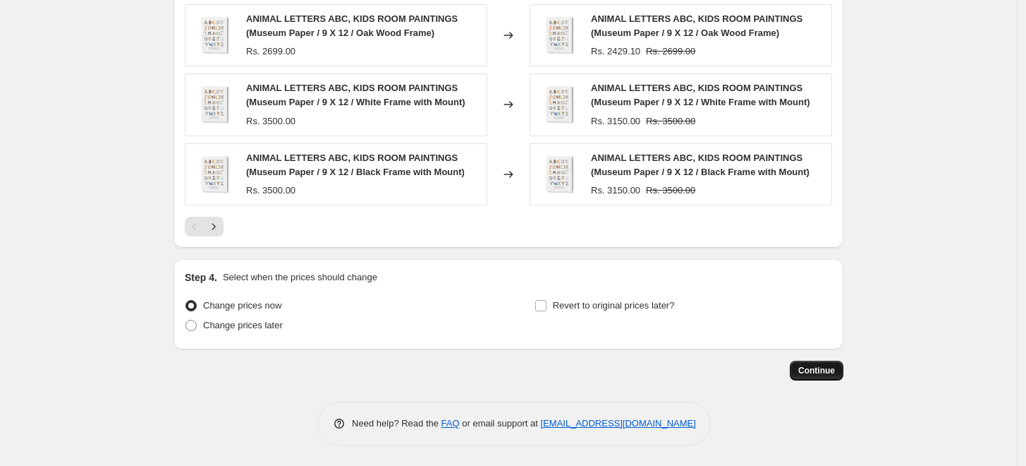
click at [810, 372] on span "Continue" at bounding box center [817, 370] width 37 height 11
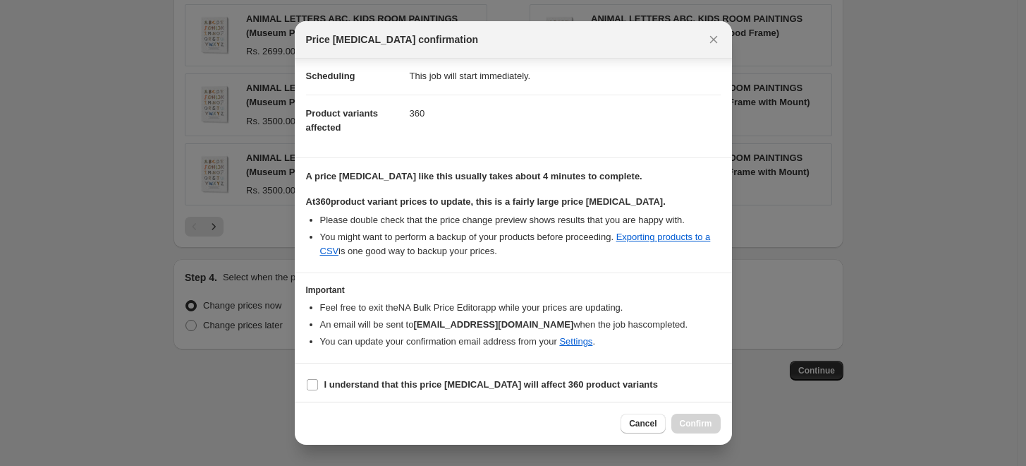
scroll to position [118, 0]
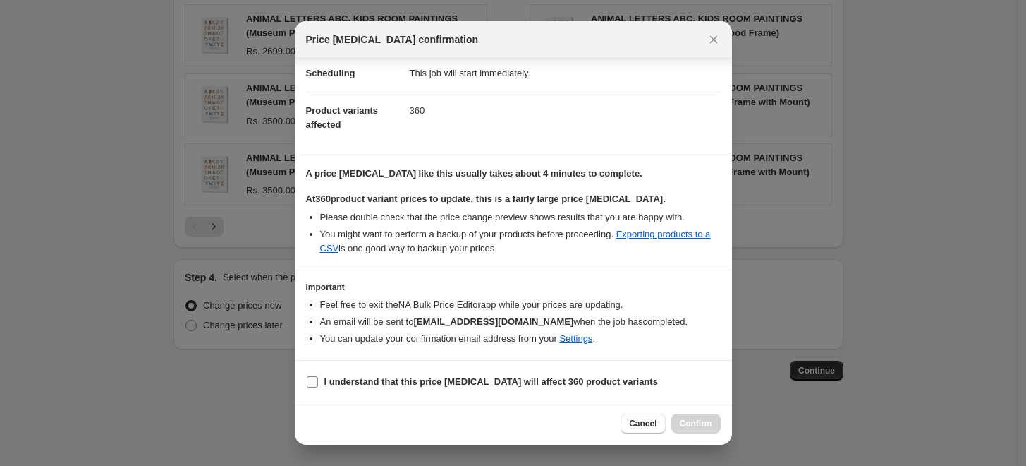
click at [307, 383] on input "I understand that this price [MEDICAL_DATA] will affect 360 product variants" at bounding box center [312, 381] width 11 height 11
checkbox input "true"
click at [710, 420] on span "Confirm" at bounding box center [696, 423] width 32 height 11
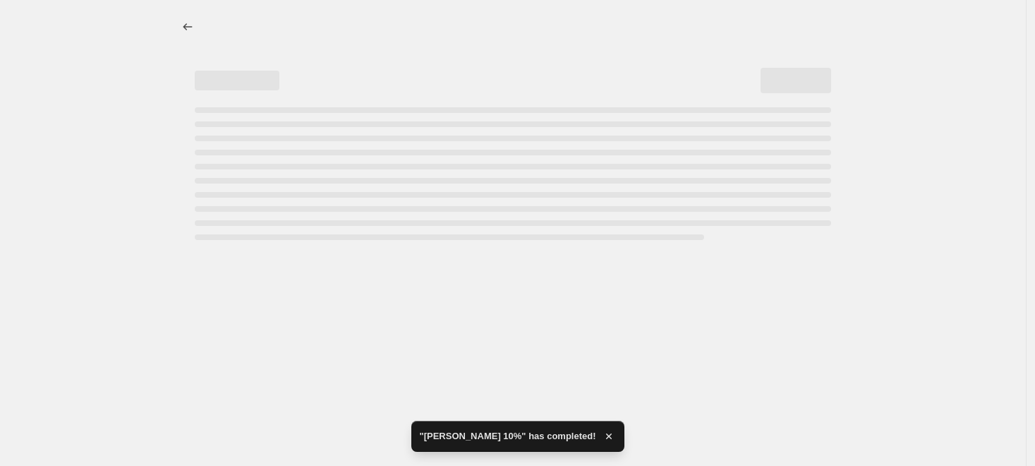
select select "percentage"
select select "collection"
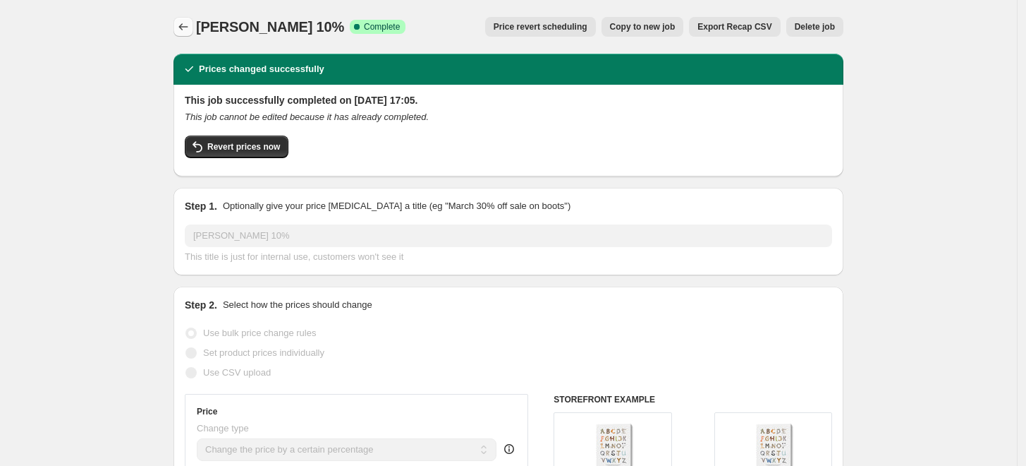
click at [189, 28] on icon "Price change jobs" at bounding box center [183, 27] width 14 height 14
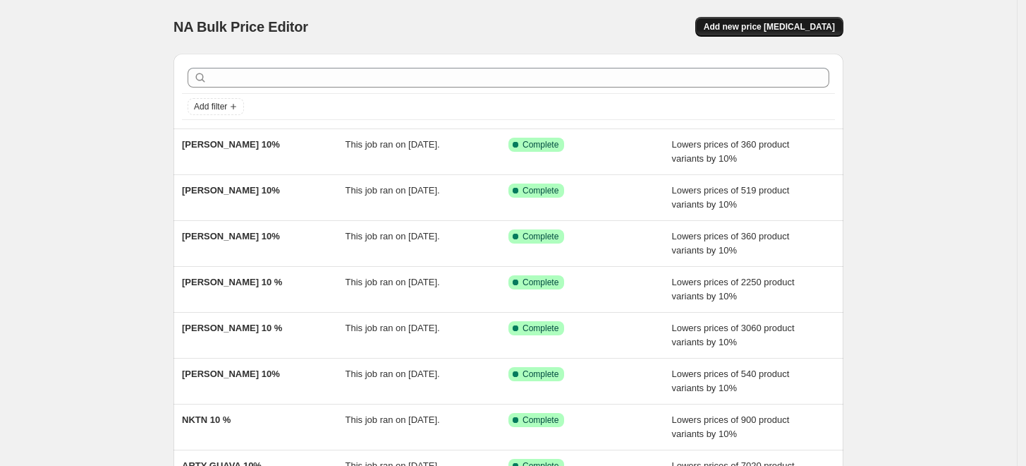
click at [807, 28] on span "Add new price [MEDICAL_DATA]" at bounding box center [769, 26] width 131 height 11
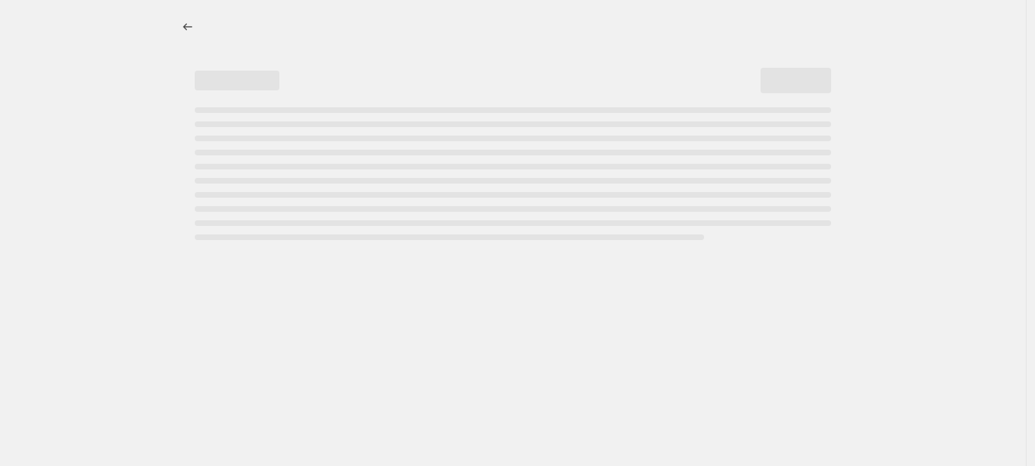
select select "percentage"
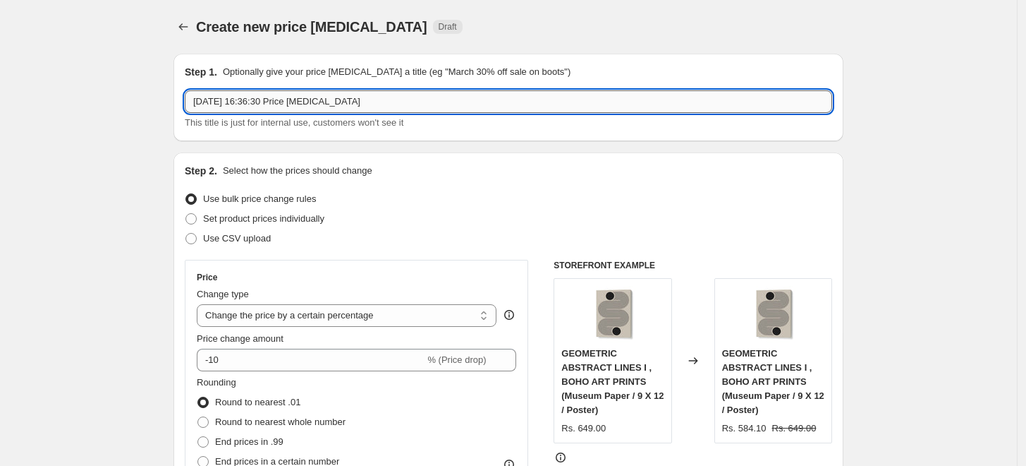
click at [549, 101] on input "[DATE] 16:36:30 Price [MEDICAL_DATA]" at bounding box center [509, 101] width 648 height 23
paste input "[PERSON_NAME]"
type input "[PERSON_NAME] 10%"
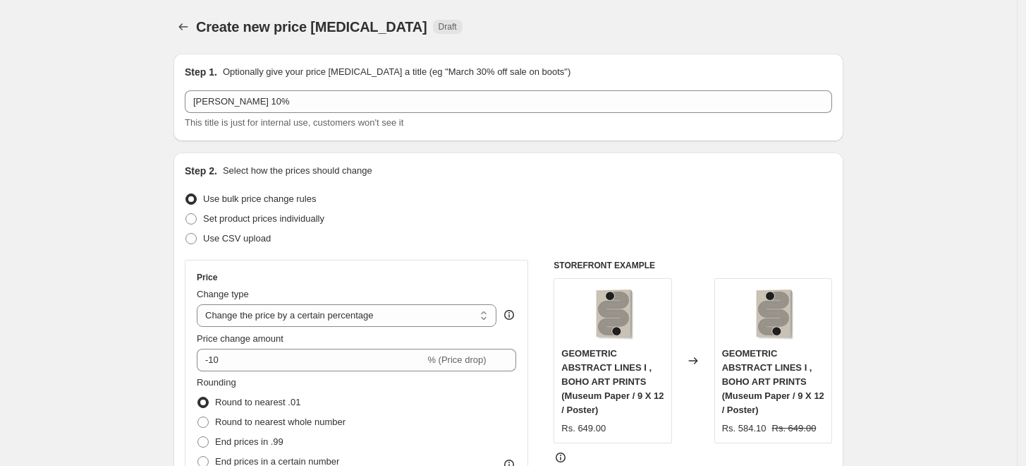
scroll to position [548, 0]
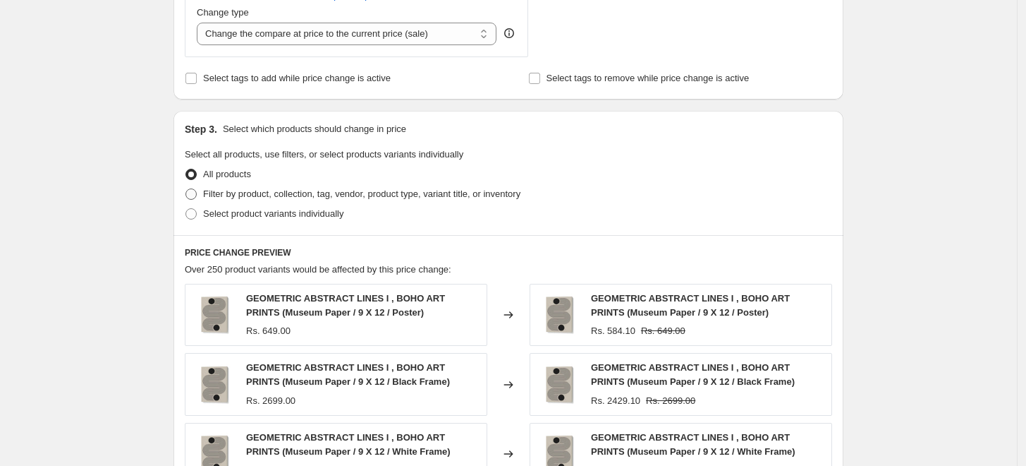
click at [248, 192] on span "Filter by product, collection, tag, vendor, product type, variant title, or inv…" at bounding box center [361, 193] width 317 height 11
click at [186, 189] on input "Filter by product, collection, tag, vendor, product type, variant title, or inv…" at bounding box center [186, 188] width 1 height 1
radio input "true"
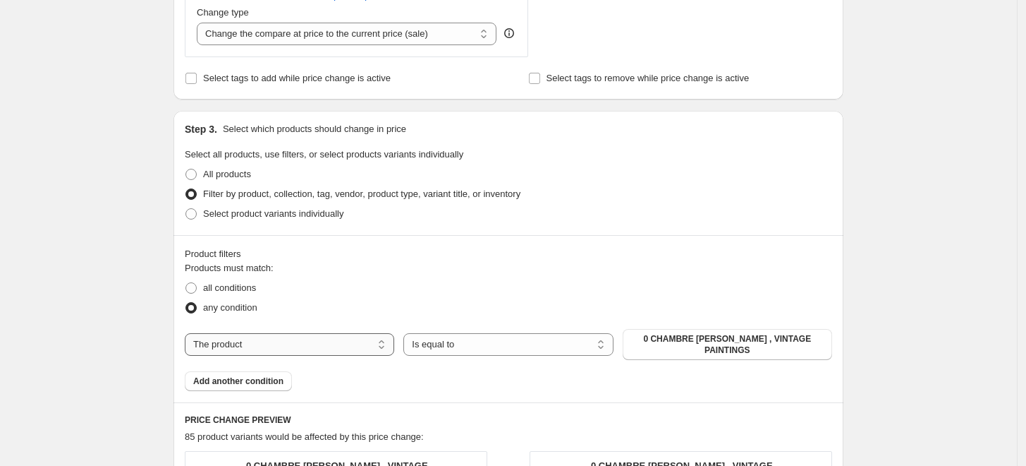
click at [363, 339] on select "The product The product's collection The product's tag The product's vendor The…" at bounding box center [290, 344] width 210 height 23
select select "collection"
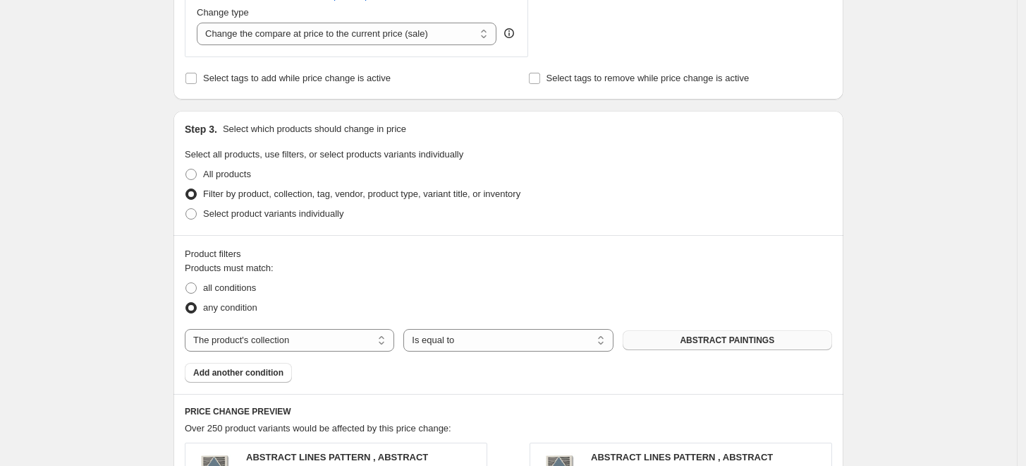
click at [759, 341] on span "ABSTRACT PAINTINGS" at bounding box center [727, 339] width 95 height 11
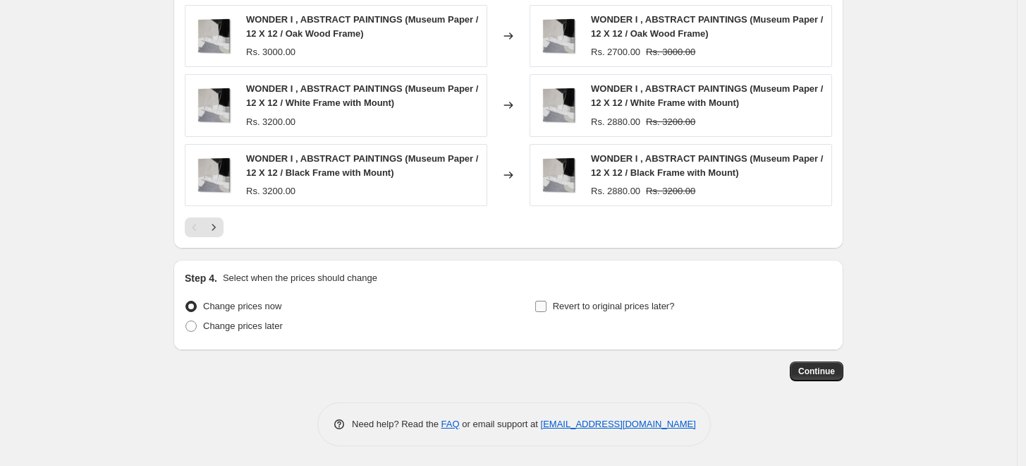
scroll to position [1125, 0]
click at [817, 375] on span "Continue" at bounding box center [817, 370] width 37 height 11
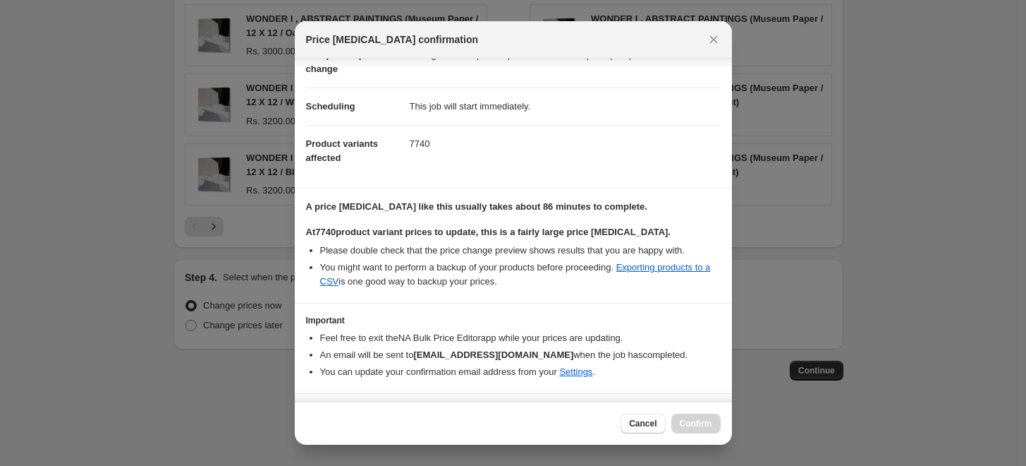
scroll to position [118, 0]
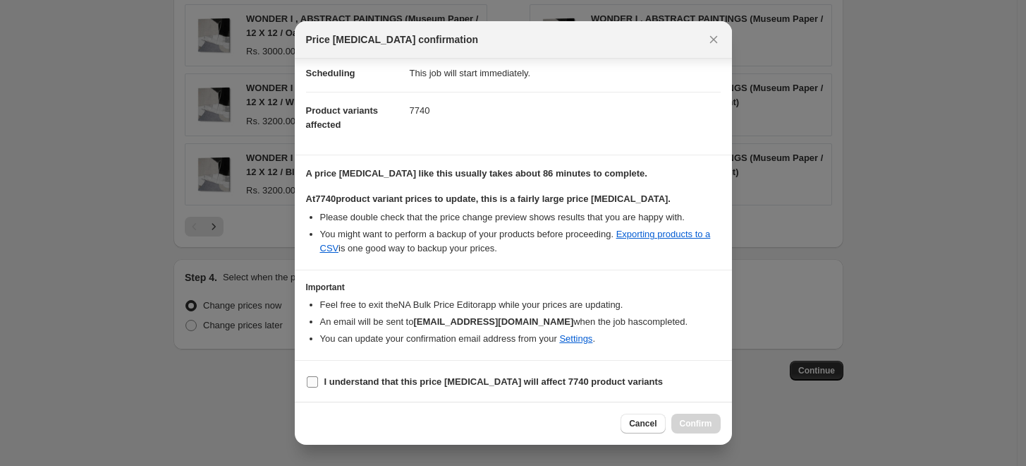
click at [313, 382] on input "I understand that this price [MEDICAL_DATA] will affect 7740 product variants" at bounding box center [312, 381] width 11 height 11
checkbox input "true"
click at [701, 425] on span "Confirm" at bounding box center [696, 423] width 32 height 11
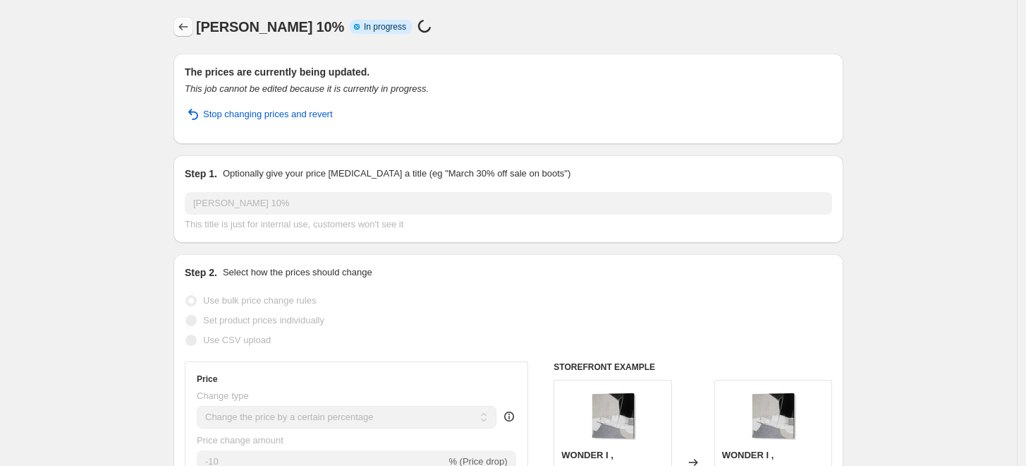
click at [184, 26] on icon "Price change jobs" at bounding box center [183, 26] width 9 height 7
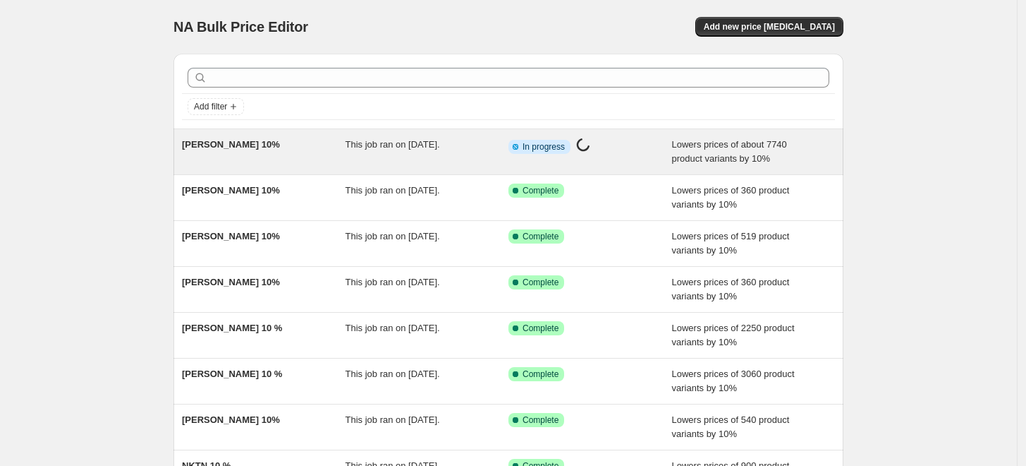
click at [337, 146] on div "[PERSON_NAME] 10%" at bounding box center [264, 152] width 164 height 28
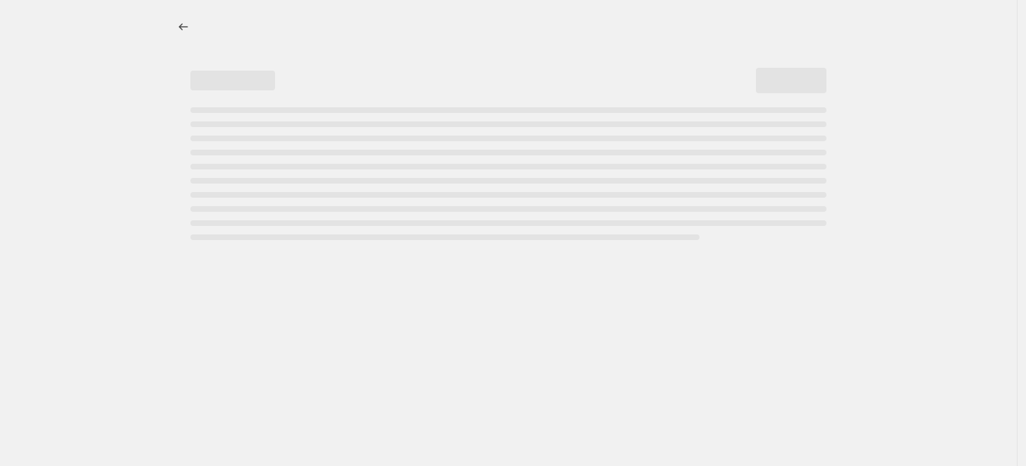
select select "percentage"
select select "collection"
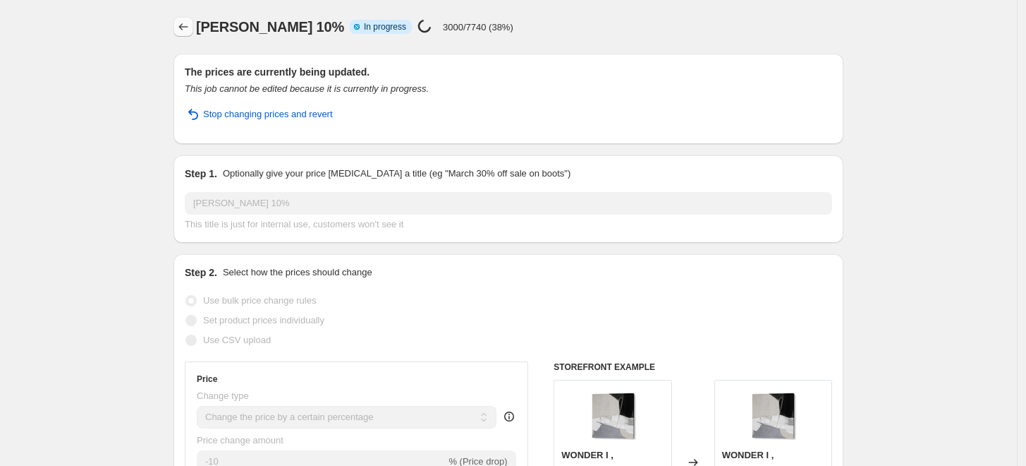
click at [186, 30] on icon "Price change jobs" at bounding box center [183, 26] width 9 height 7
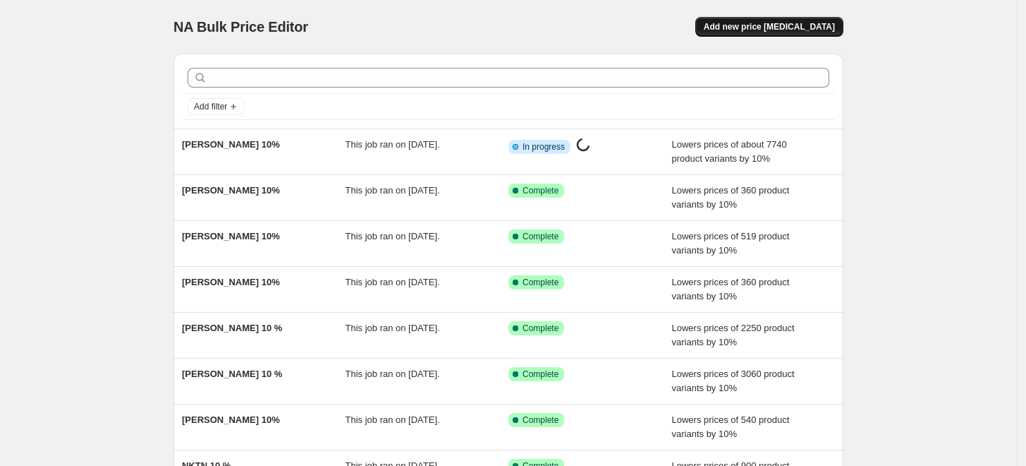
click at [807, 30] on span "Add new price [MEDICAL_DATA]" at bounding box center [769, 26] width 131 height 11
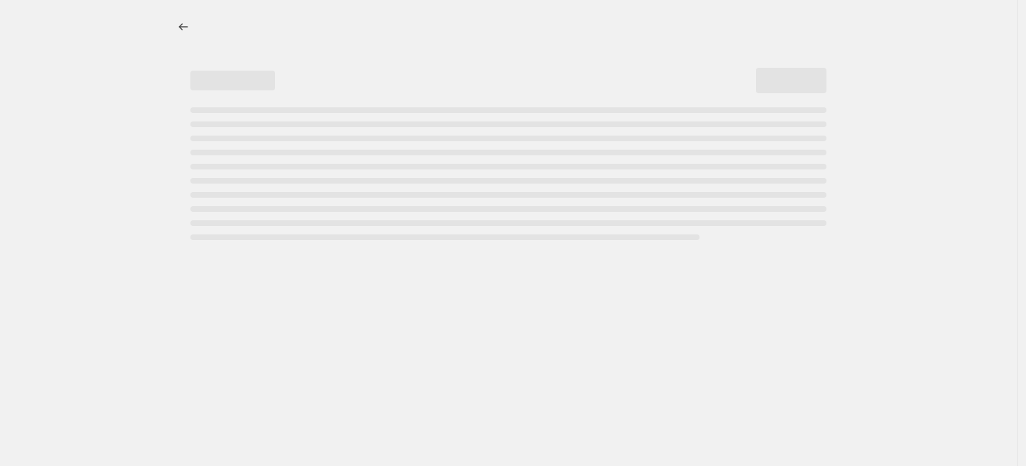
select select "percentage"
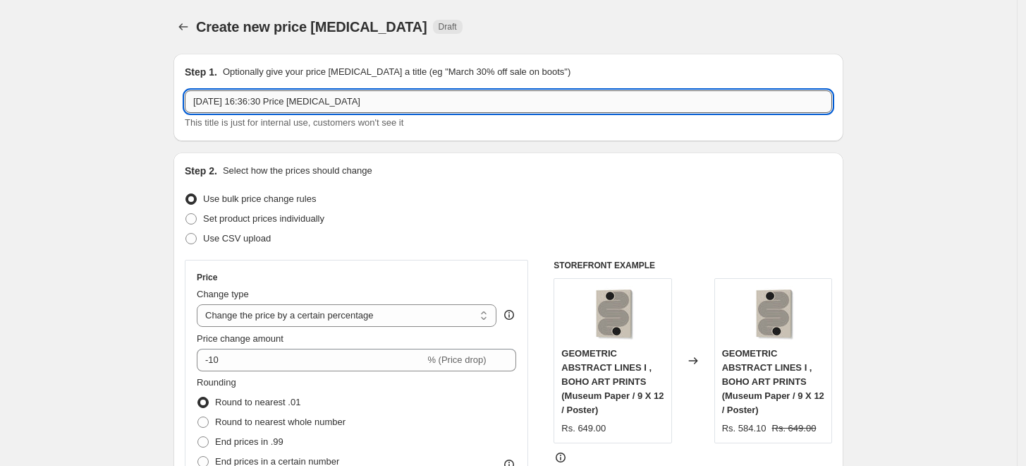
click at [438, 100] on input "[DATE] 16:36:30 Price [MEDICAL_DATA]" at bounding box center [509, 101] width 648 height 23
paste input "AM"
type input "AM 10%"
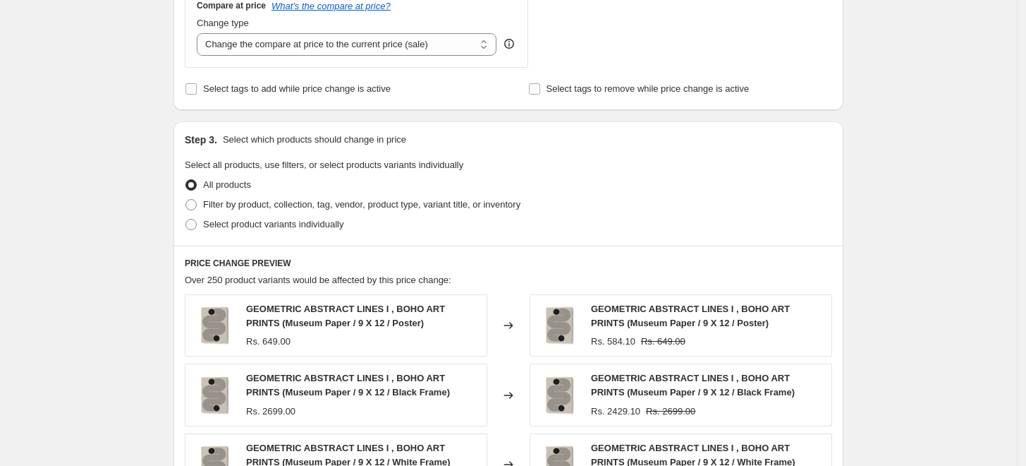
scroll to position [548, 0]
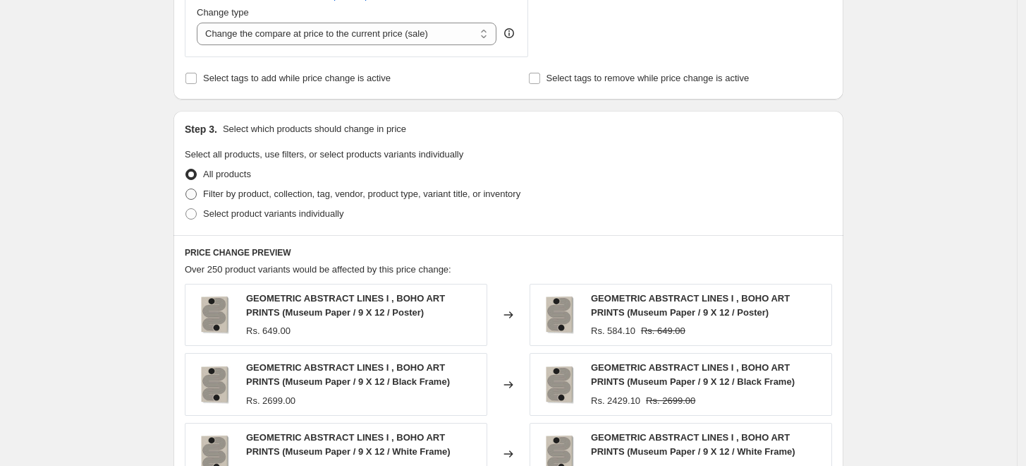
click at [220, 197] on span "Filter by product, collection, tag, vendor, product type, variant title, or inv…" at bounding box center [361, 193] width 317 height 11
click at [186, 189] on input "Filter by product, collection, tag, vendor, product type, variant title, or inv…" at bounding box center [186, 188] width 1 height 1
radio input "true"
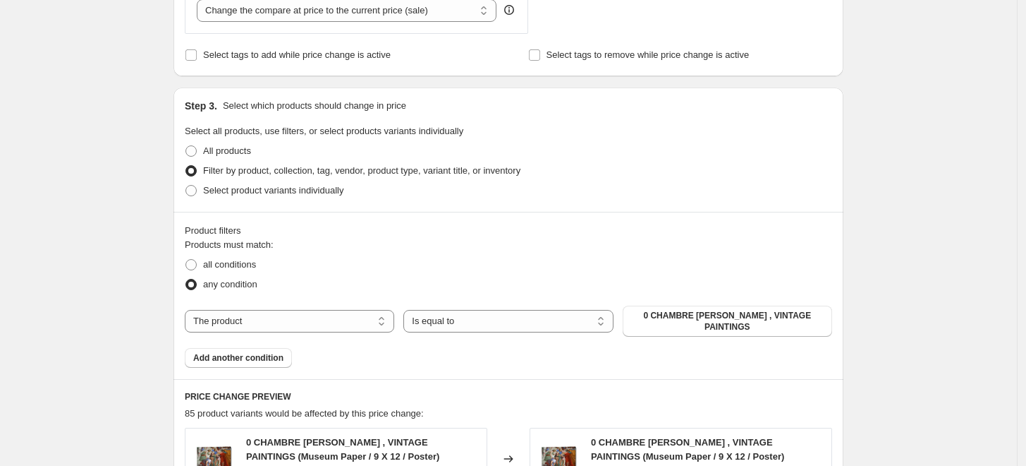
scroll to position [626, 0]
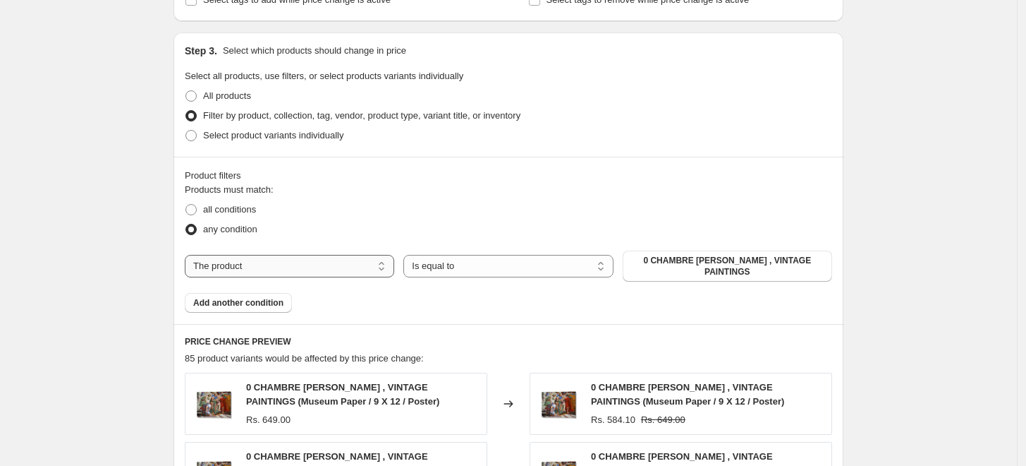
click at [373, 261] on select "The product The product's collection The product's tag The product's vendor The…" at bounding box center [290, 266] width 210 height 23
select select "collection"
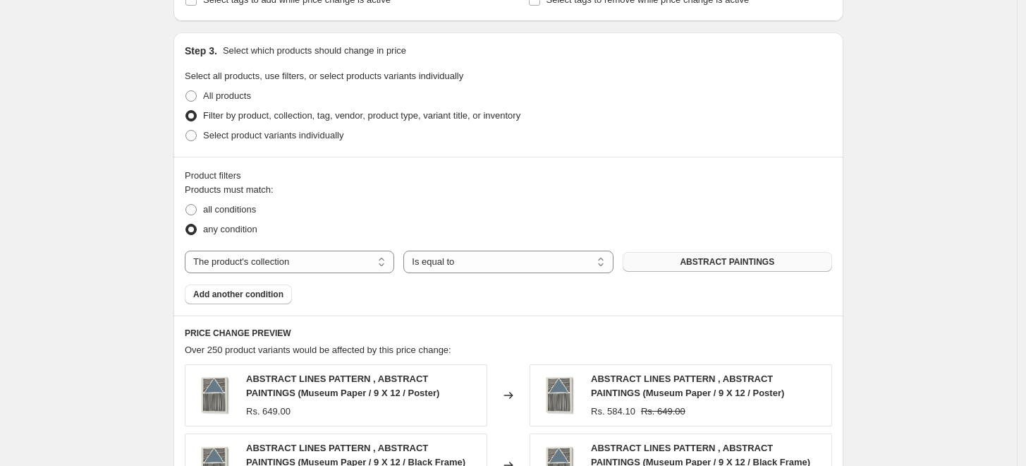
click at [753, 267] on span "ABSTRACT PAINTINGS" at bounding box center [727, 261] width 95 height 11
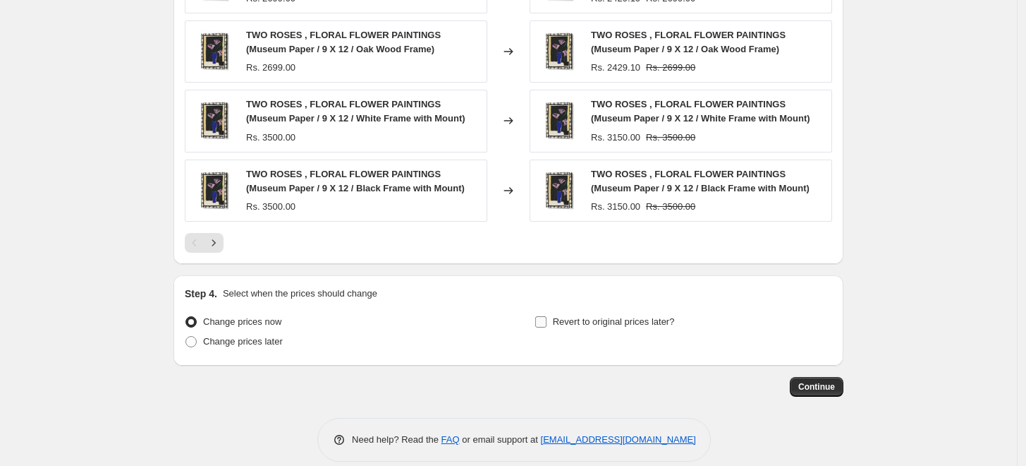
scroll to position [1125, 0]
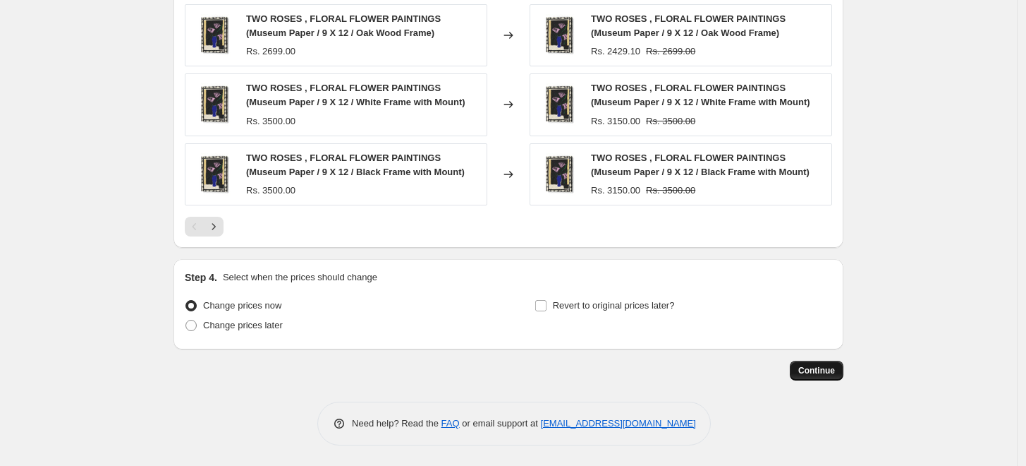
click at [835, 375] on span "Continue" at bounding box center [817, 370] width 37 height 11
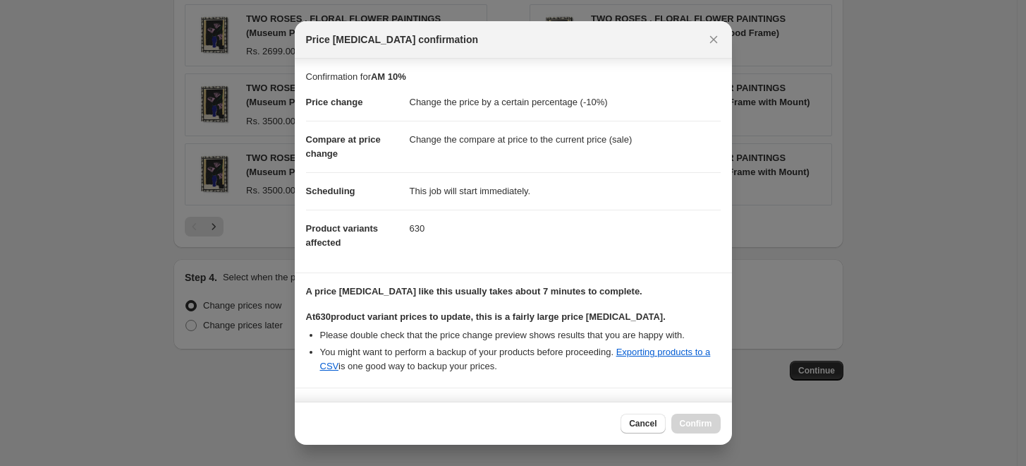
scroll to position [205, 0]
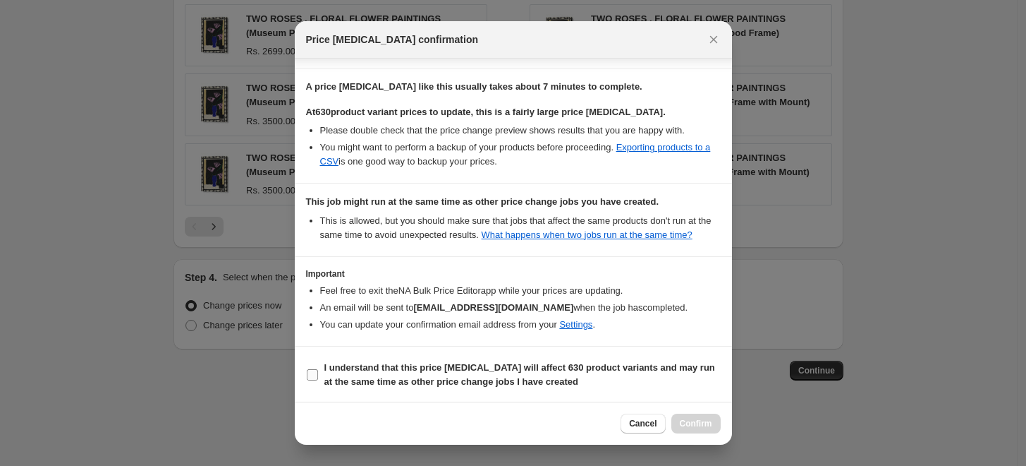
click at [310, 370] on input "I understand that this price [MEDICAL_DATA] will affect 630 product variants an…" at bounding box center [312, 374] width 11 height 11
checkbox input "true"
click at [696, 419] on span "Confirm" at bounding box center [696, 423] width 32 height 11
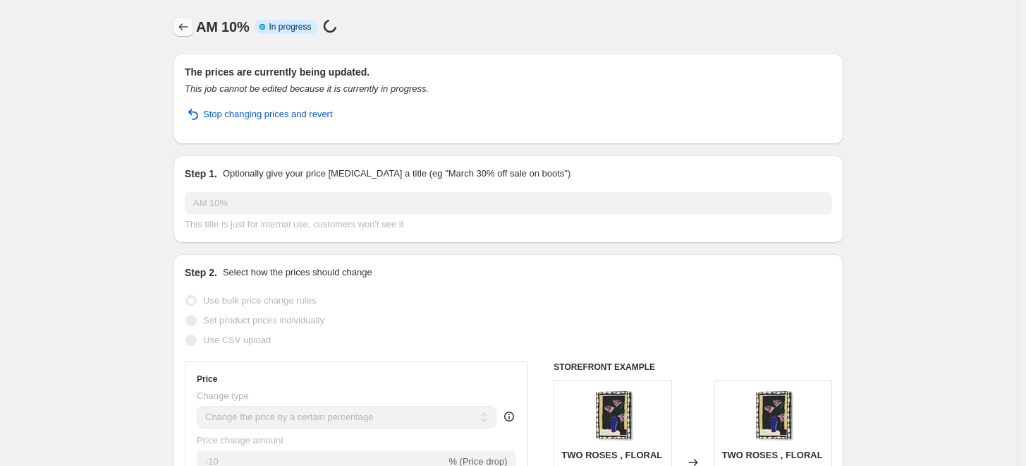
click at [186, 31] on icon "Price change jobs" at bounding box center [183, 27] width 14 height 14
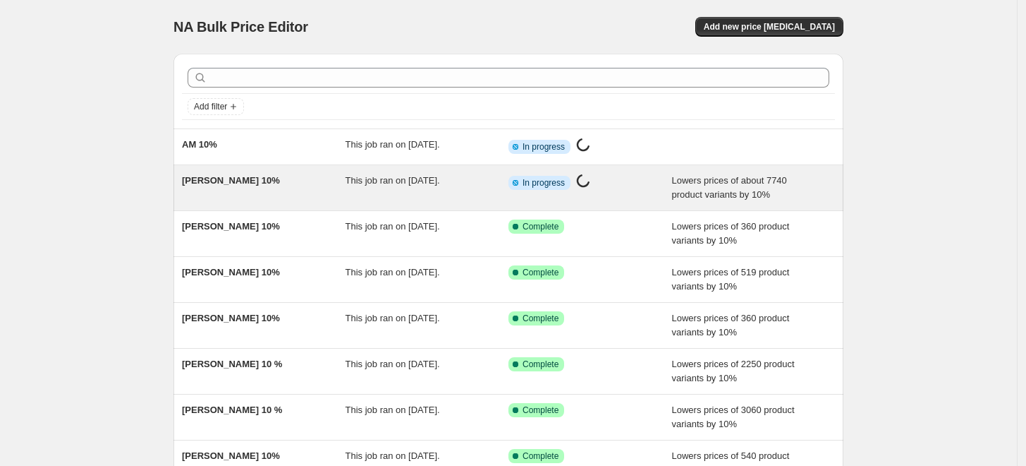
click at [308, 178] on div "[PERSON_NAME] 10%" at bounding box center [264, 188] width 164 height 28
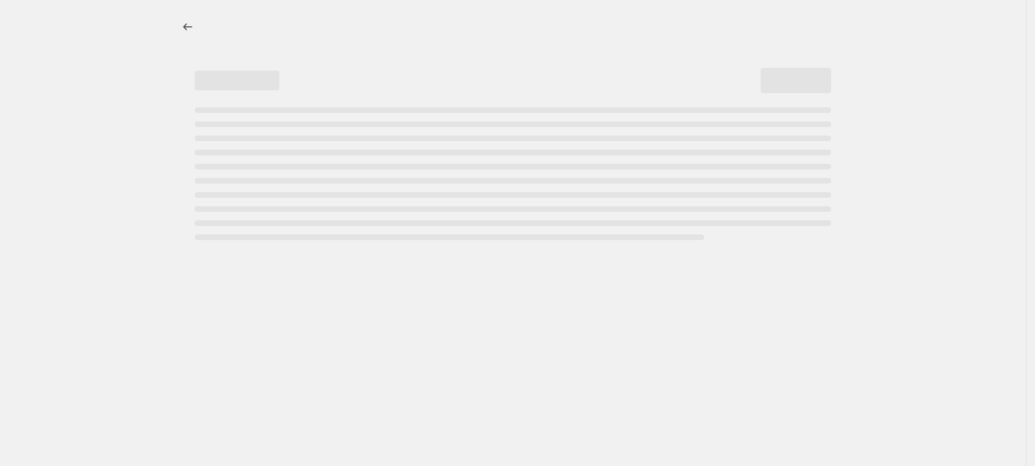
select select "percentage"
select select "collection"
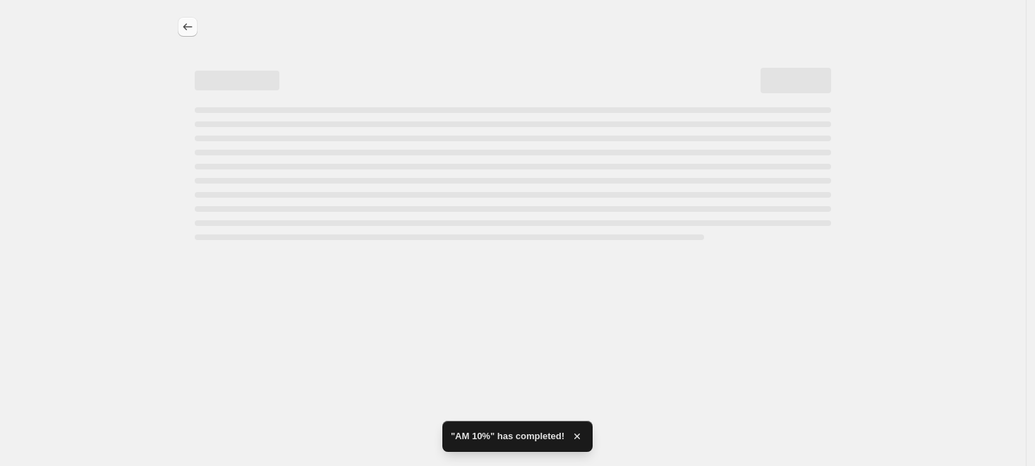
select select "percentage"
select select "collection"
select select "percentage"
select select "collection"
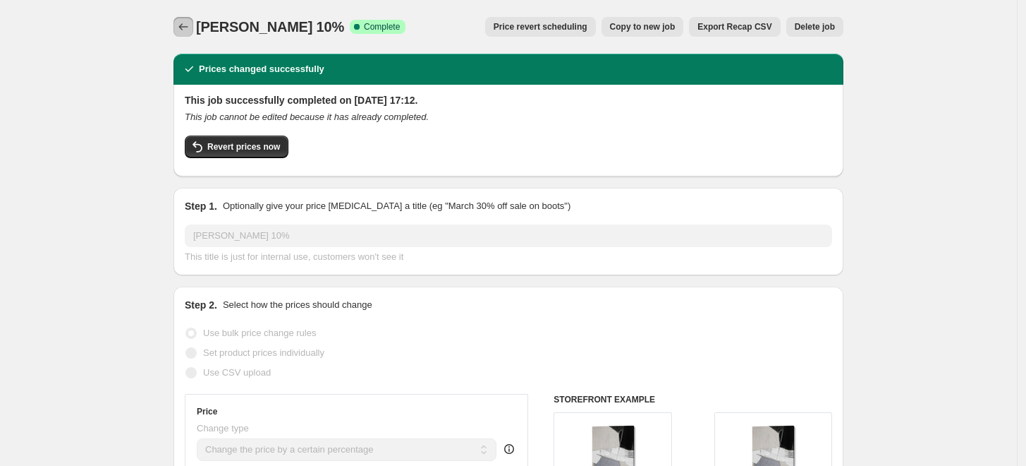
click at [182, 26] on icon "Price change jobs" at bounding box center [183, 27] width 14 height 14
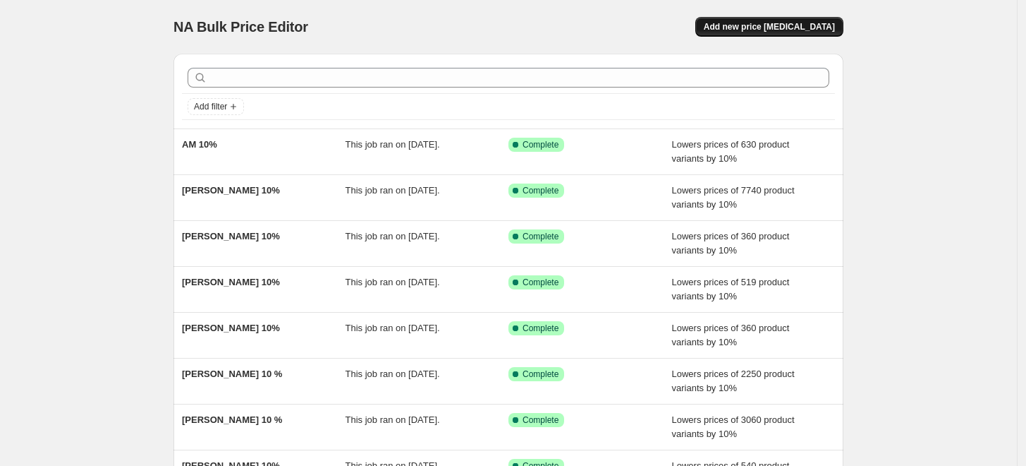
click at [771, 27] on span "Add new price [MEDICAL_DATA]" at bounding box center [769, 26] width 131 height 11
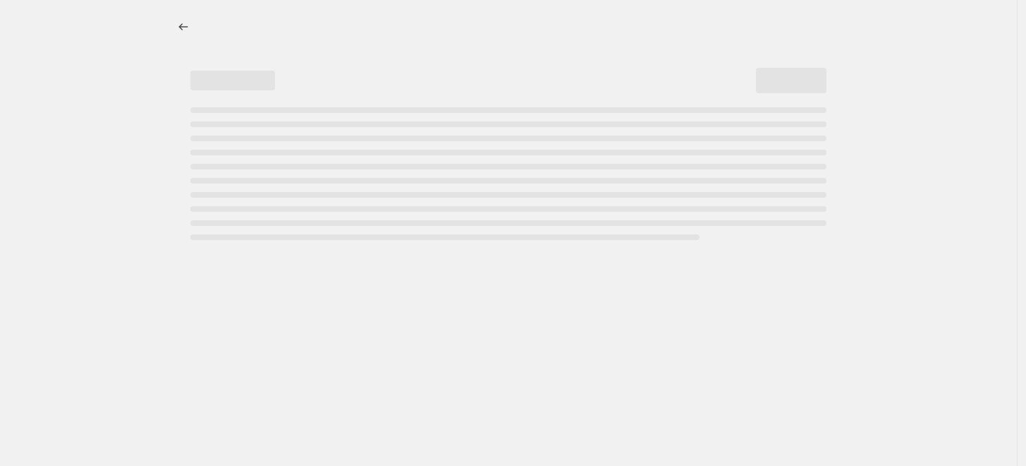
select select "percentage"
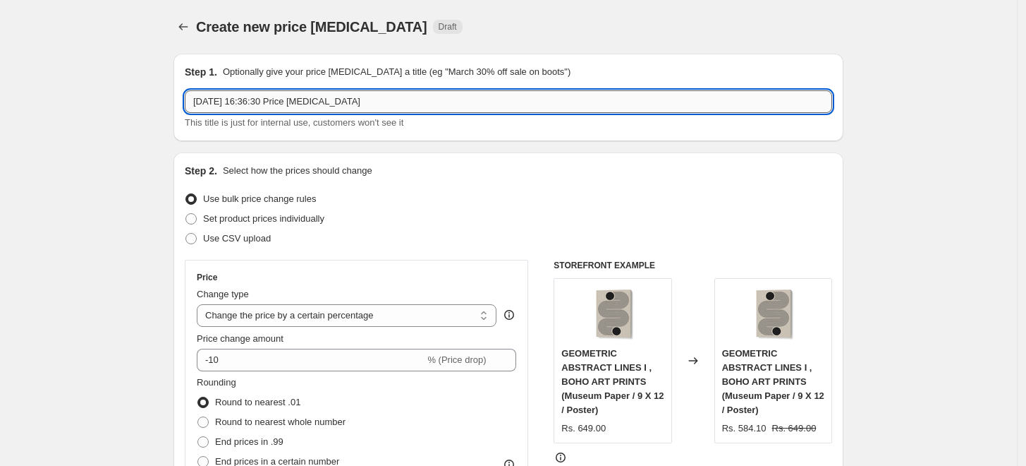
click at [401, 101] on input "[DATE] 16:36:30 Price [MEDICAL_DATA]" at bounding box center [509, 101] width 648 height 23
paste input "[PERSON_NAME]"
type input "[PERSON_NAME] 10%"
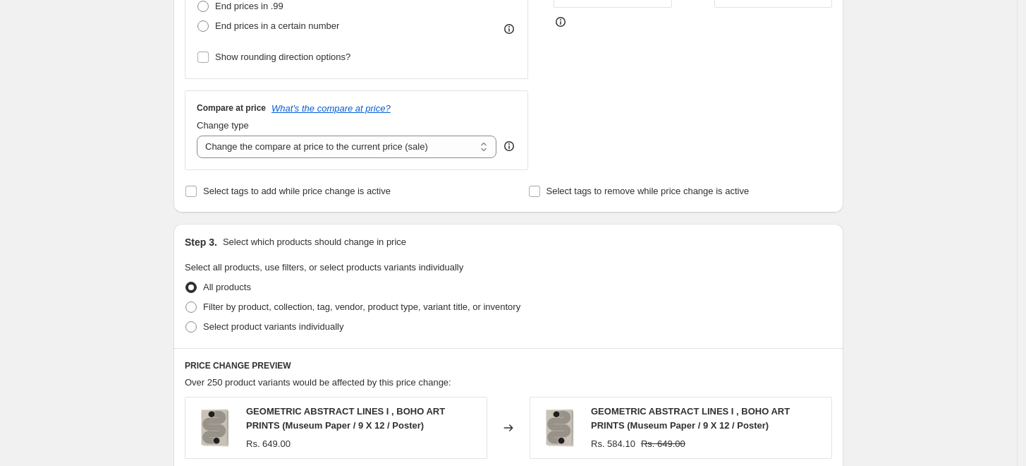
scroll to position [470, 0]
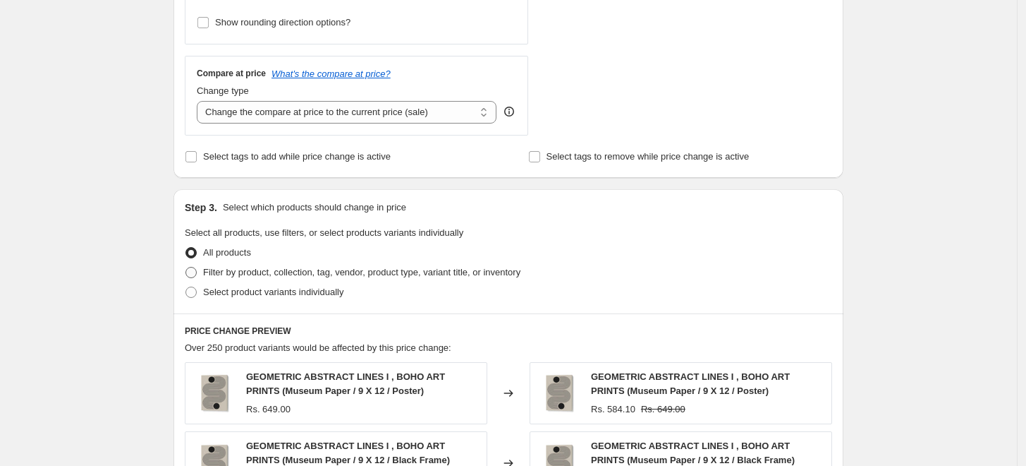
click at [226, 273] on span "Filter by product, collection, tag, vendor, product type, variant title, or inv…" at bounding box center [361, 272] width 317 height 11
click at [186, 267] on input "Filter by product, collection, tag, vendor, product type, variant title, or inv…" at bounding box center [186, 267] width 1 height 1
radio input "true"
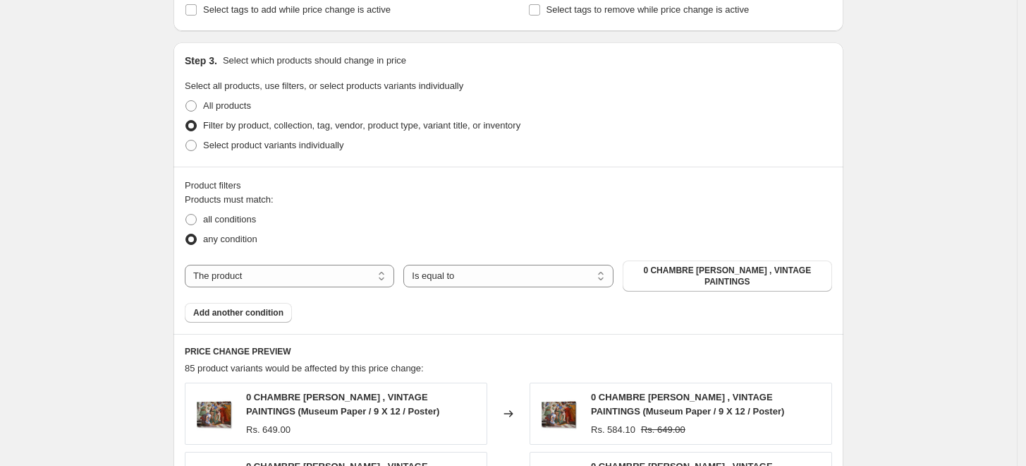
scroll to position [626, 0]
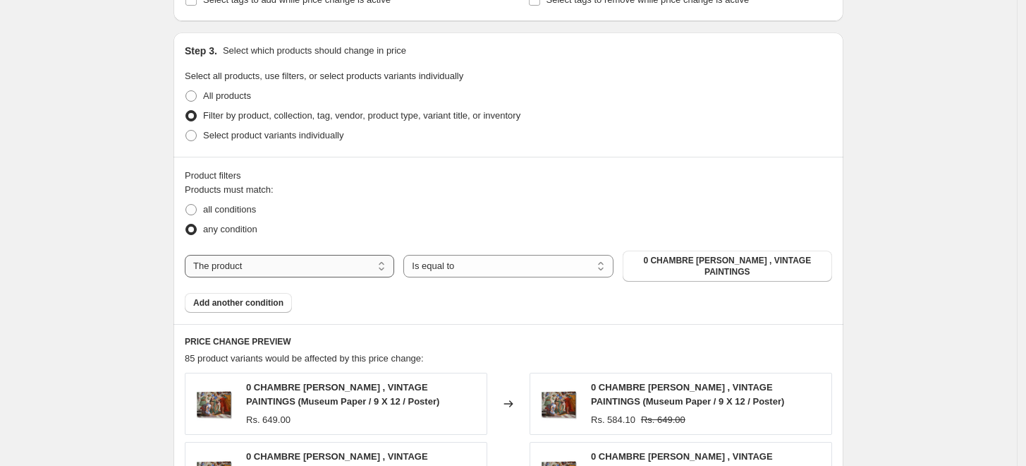
click at [346, 266] on select "The product The product's collection The product's tag The product's vendor The…" at bounding box center [290, 266] width 210 height 23
select select "collection"
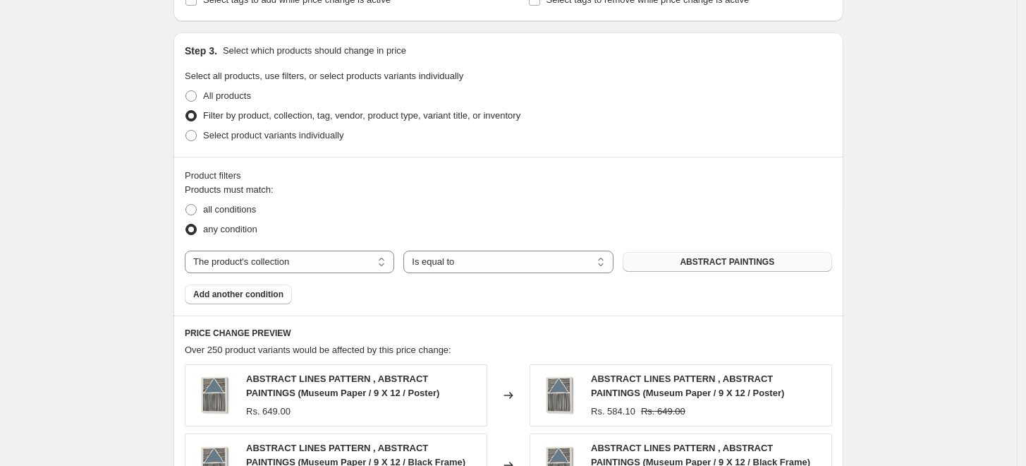
click at [732, 264] on span "ABSTRACT PAINTINGS" at bounding box center [727, 261] width 95 height 11
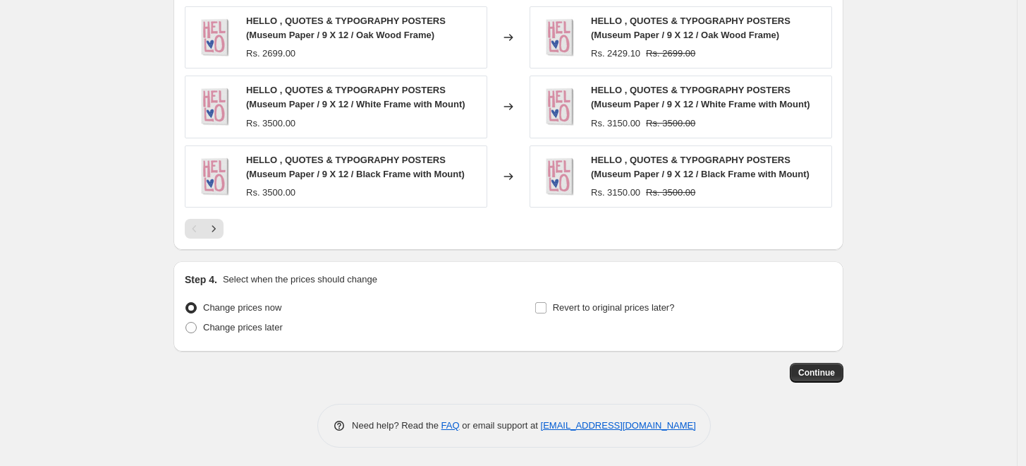
scroll to position [1125, 0]
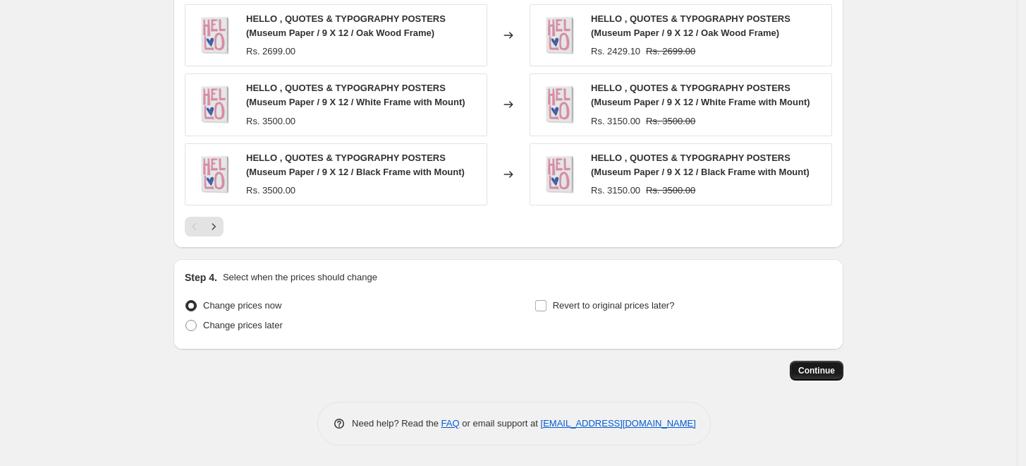
click at [825, 371] on span "Continue" at bounding box center [817, 370] width 37 height 11
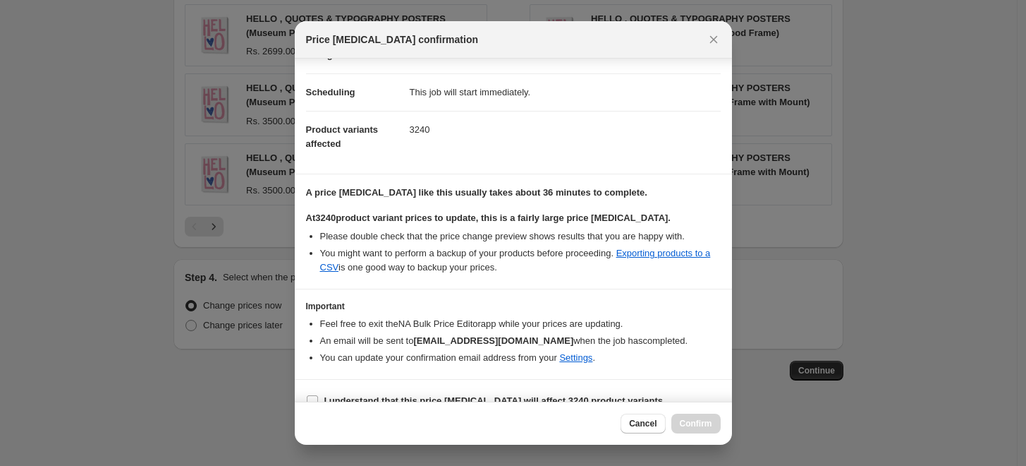
scroll to position [118, 0]
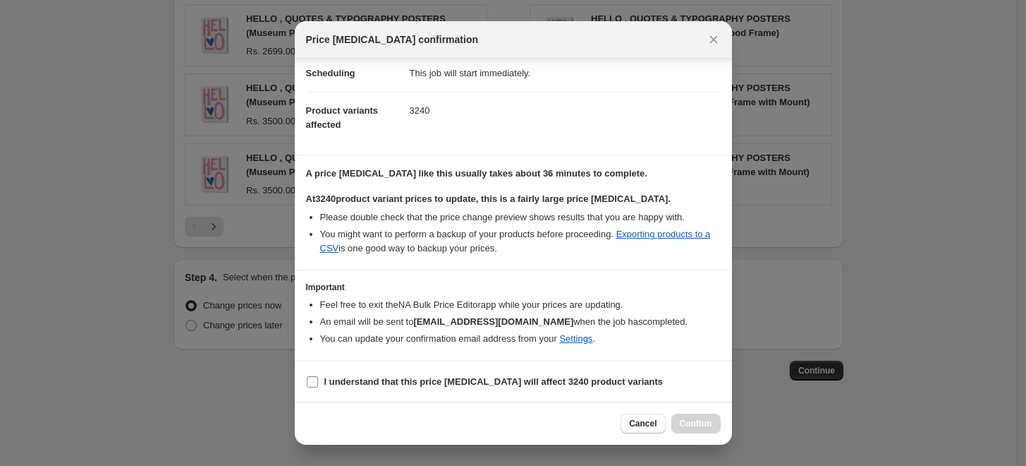
click at [312, 378] on input "I understand that this price [MEDICAL_DATA] will affect 3240 product variants" at bounding box center [312, 381] width 11 height 11
checkbox input "true"
click at [710, 423] on span "Confirm" at bounding box center [696, 423] width 32 height 11
click at [710, 423] on div "Cancel Confirm" at bounding box center [670, 423] width 99 height 20
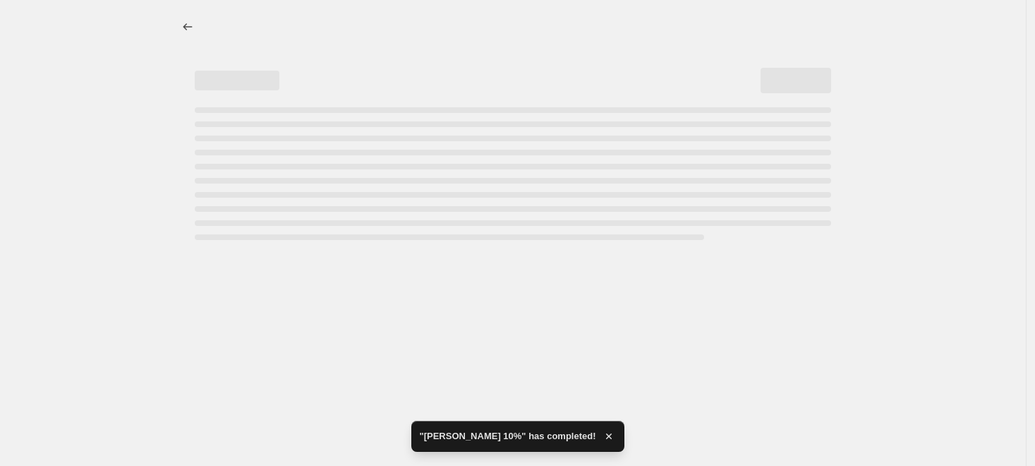
select select "percentage"
select select "collection"
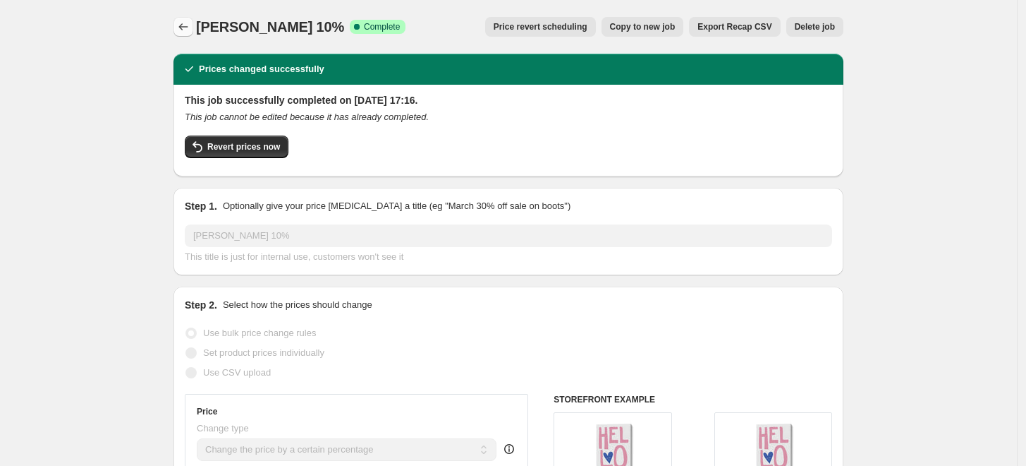
click at [186, 26] on icon "Price change jobs" at bounding box center [183, 27] width 14 height 14
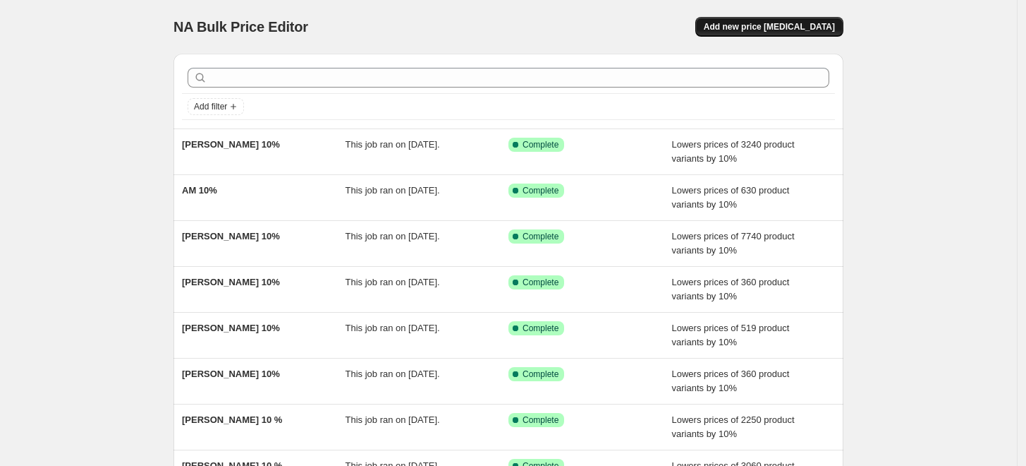
click at [775, 26] on span "Add new price [MEDICAL_DATA]" at bounding box center [769, 26] width 131 height 11
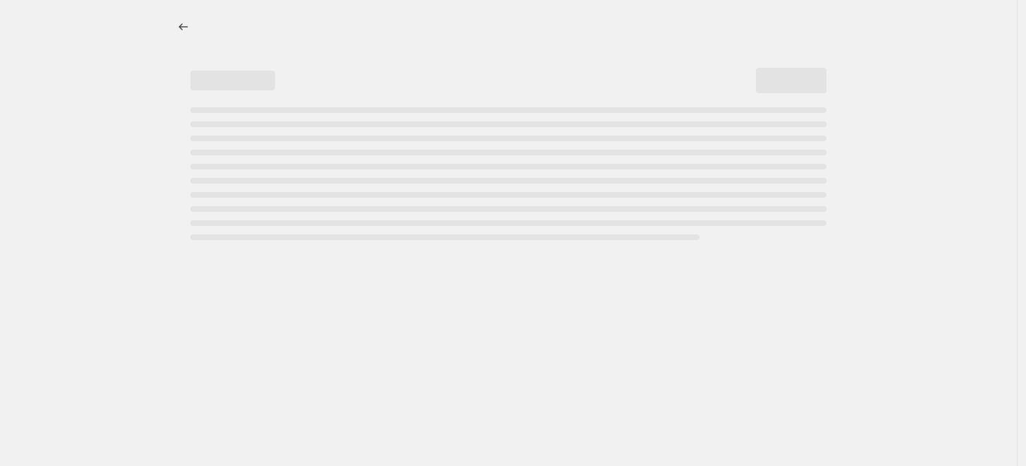
select select "percentage"
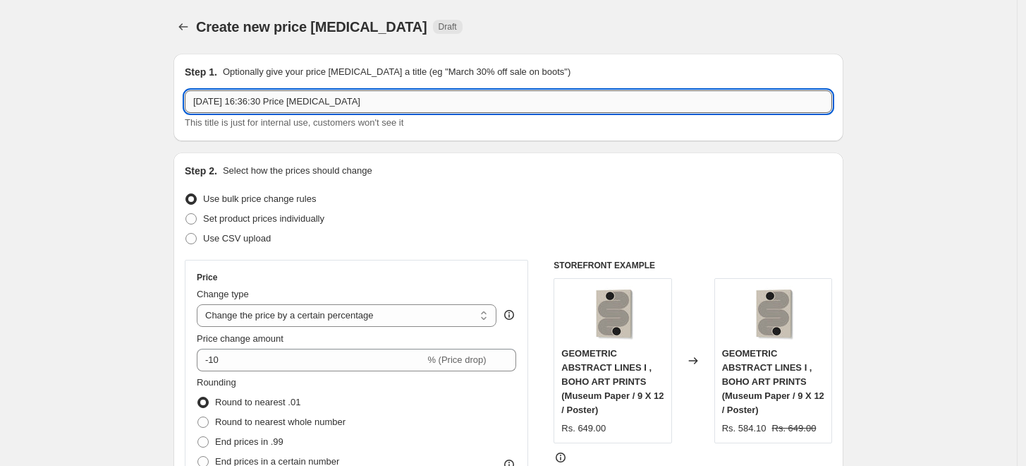
click at [576, 100] on input "[DATE] 16:36:30 Price [MEDICAL_DATA]" at bounding box center [509, 101] width 648 height 23
paste input "ANYONE CAN YEEHAW"
type input "ANYONE CAN YEEHAW 10%"
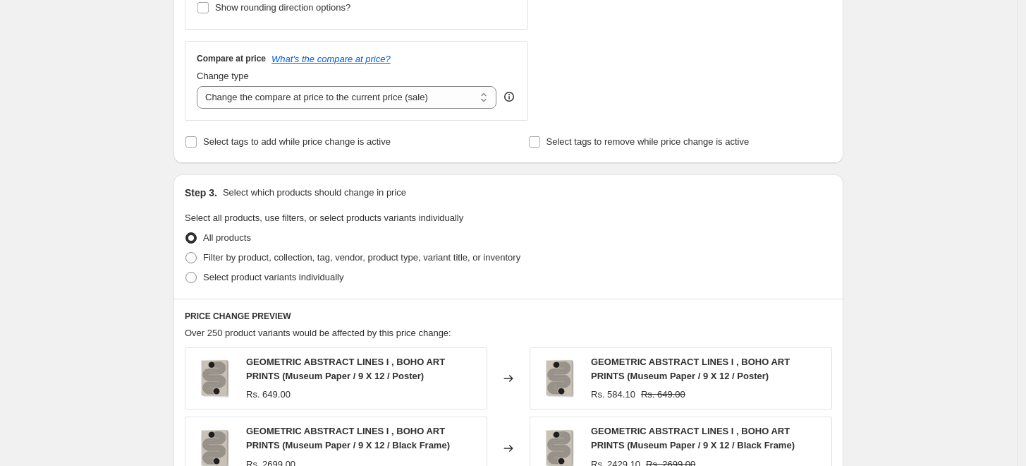
scroll to position [470, 0]
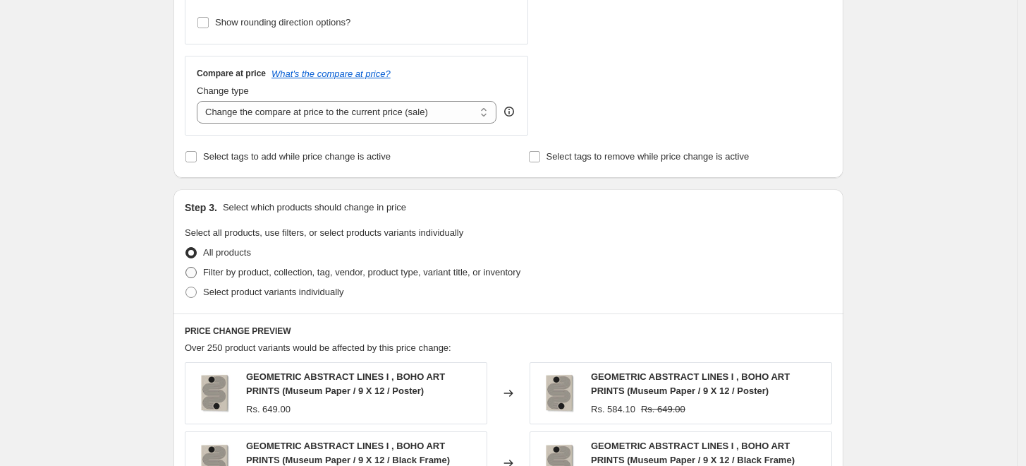
click at [195, 274] on span at bounding box center [191, 272] width 11 height 11
click at [186, 267] on input "Filter by product, collection, tag, vendor, product type, variant title, or inv…" at bounding box center [186, 267] width 1 height 1
radio input "true"
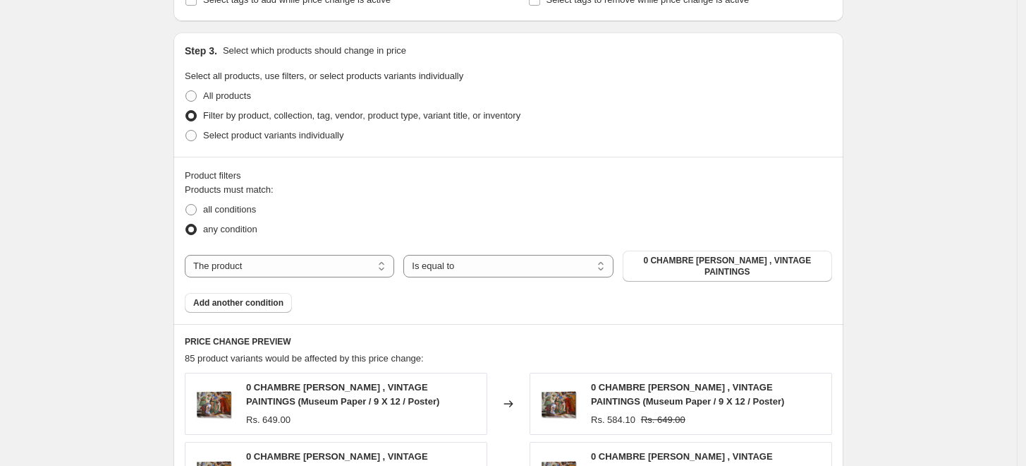
scroll to position [626, 0]
click at [340, 260] on select "The product The product's collection The product's tag The product's vendor The…" at bounding box center [290, 266] width 210 height 23
select select "collection"
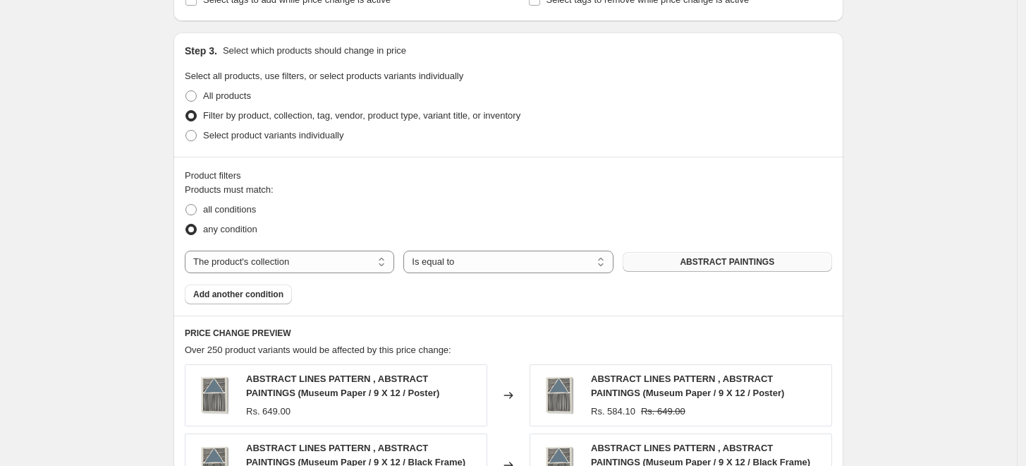
click at [724, 266] on span "ABSTRACT PAINTINGS" at bounding box center [727, 261] width 95 height 11
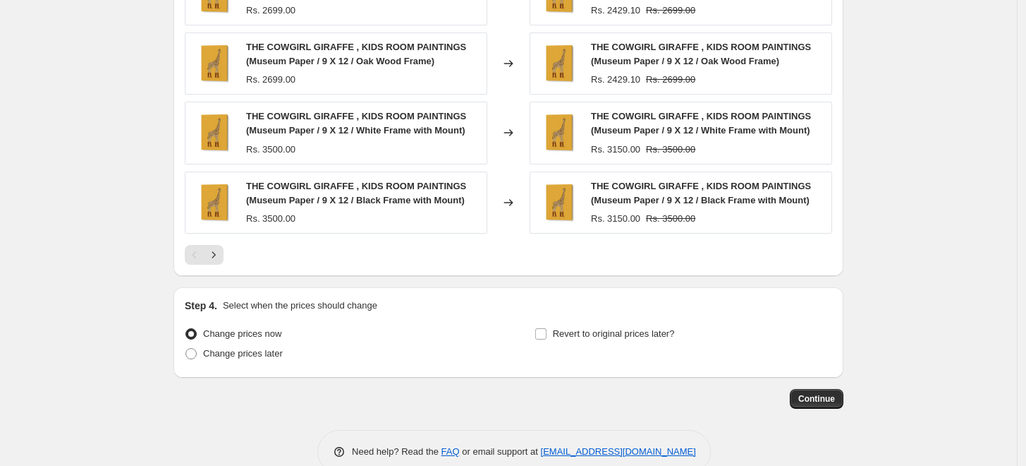
scroll to position [1125, 0]
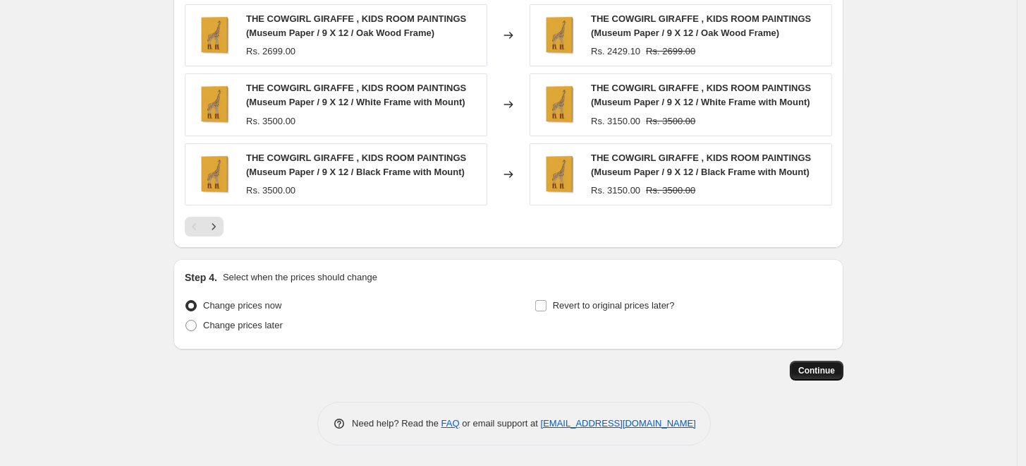
click at [819, 370] on span "Continue" at bounding box center [817, 370] width 37 height 11
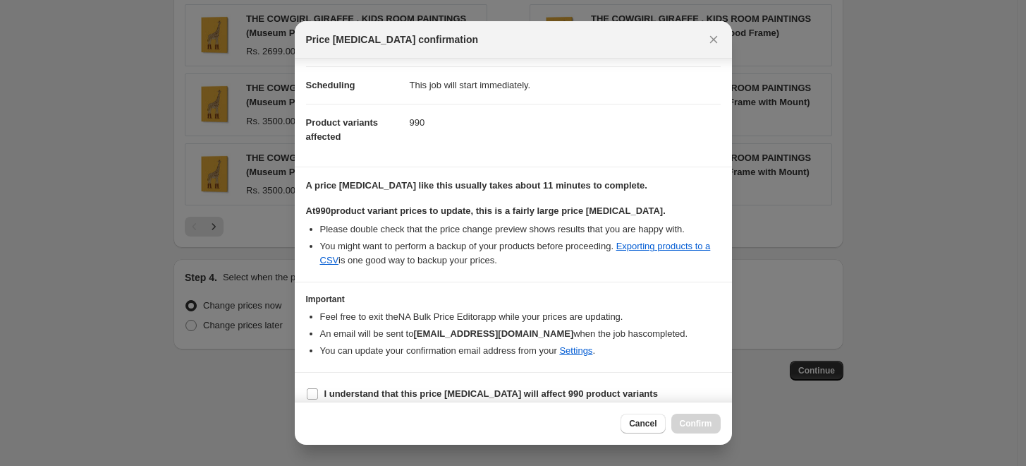
scroll to position [118, 0]
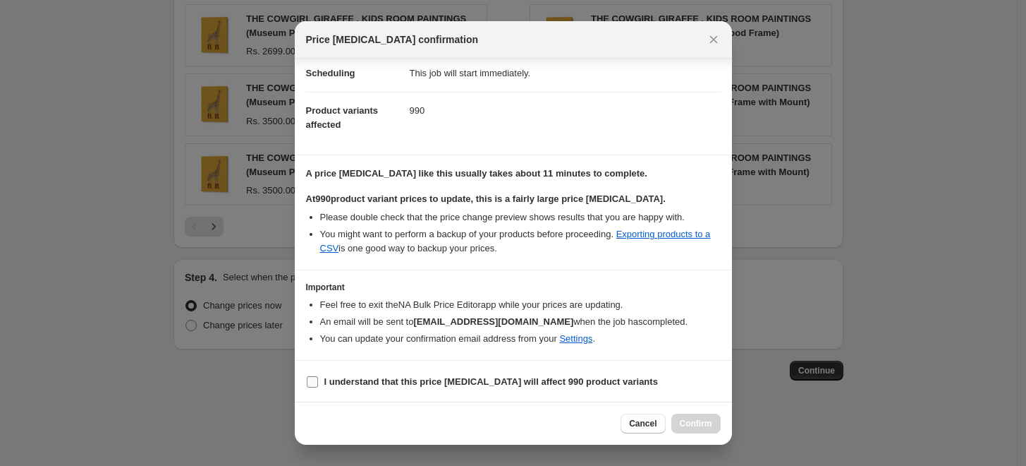
click at [307, 382] on input "I understand that this price [MEDICAL_DATA] will affect 990 product variants" at bounding box center [312, 381] width 11 height 11
checkbox input "true"
click at [707, 421] on span "Confirm" at bounding box center [696, 423] width 32 height 11
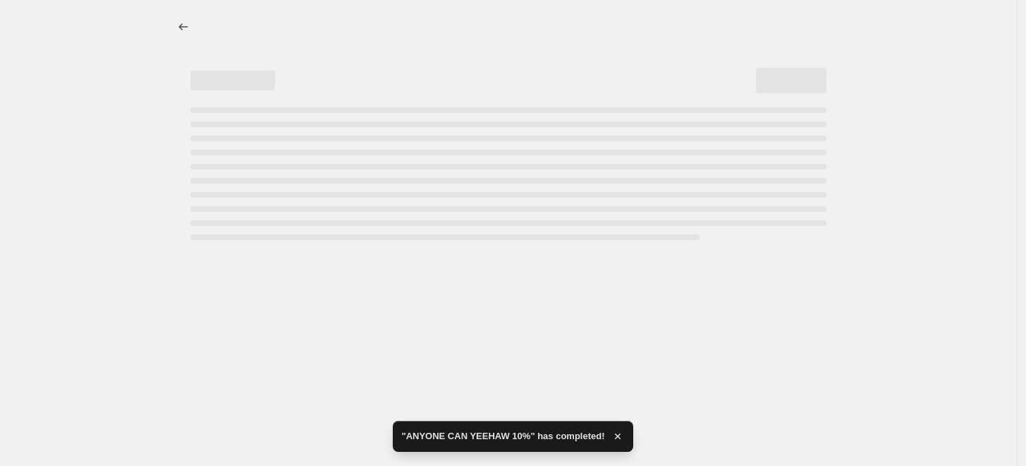
select select "percentage"
select select "collection"
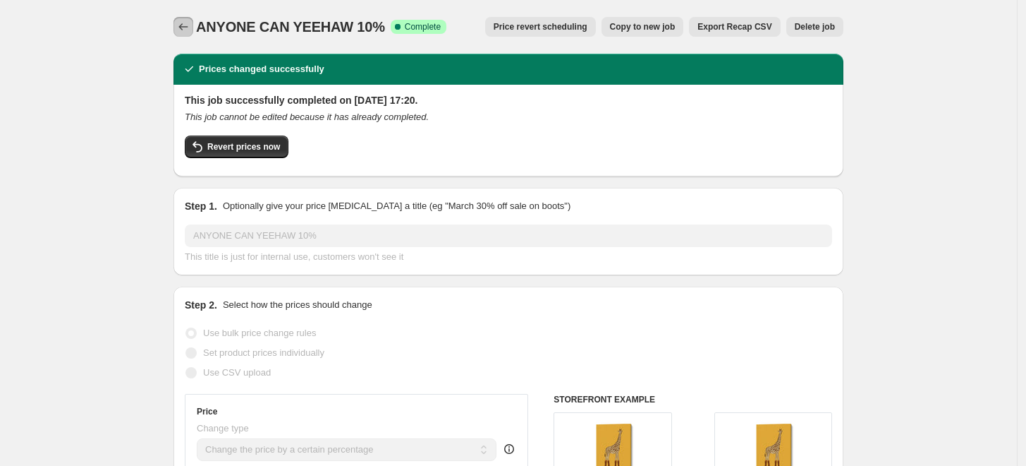
click at [186, 31] on icon "Price change jobs" at bounding box center [183, 27] width 14 height 14
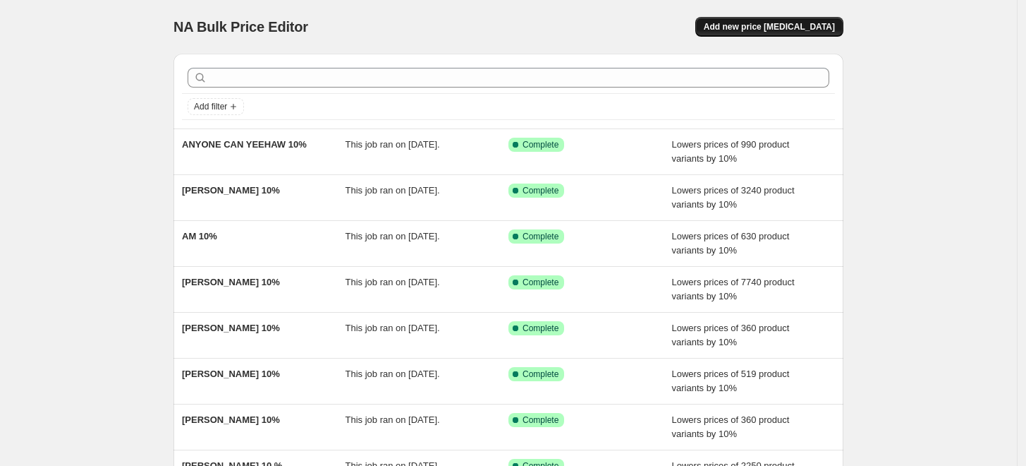
click at [775, 28] on span "Add new price [MEDICAL_DATA]" at bounding box center [769, 26] width 131 height 11
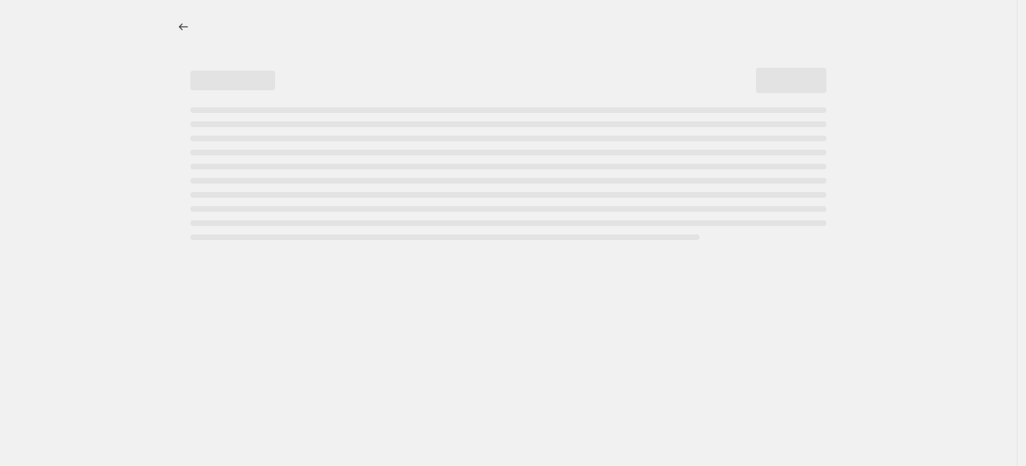
select select "percentage"
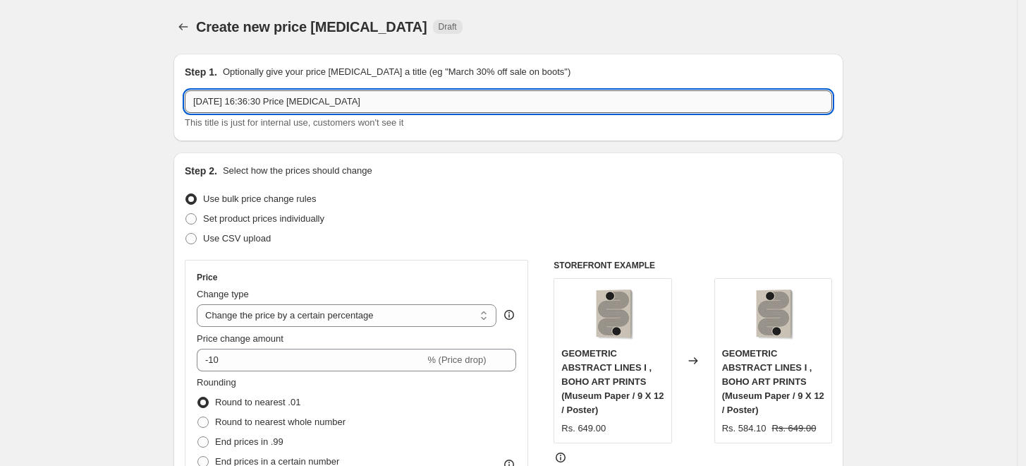
click at [512, 104] on input "[DATE] 16:36:30 Price [MEDICAL_DATA]" at bounding box center [509, 101] width 648 height 23
paste input "AUREOUS"
type input "AUREOUS 10%"
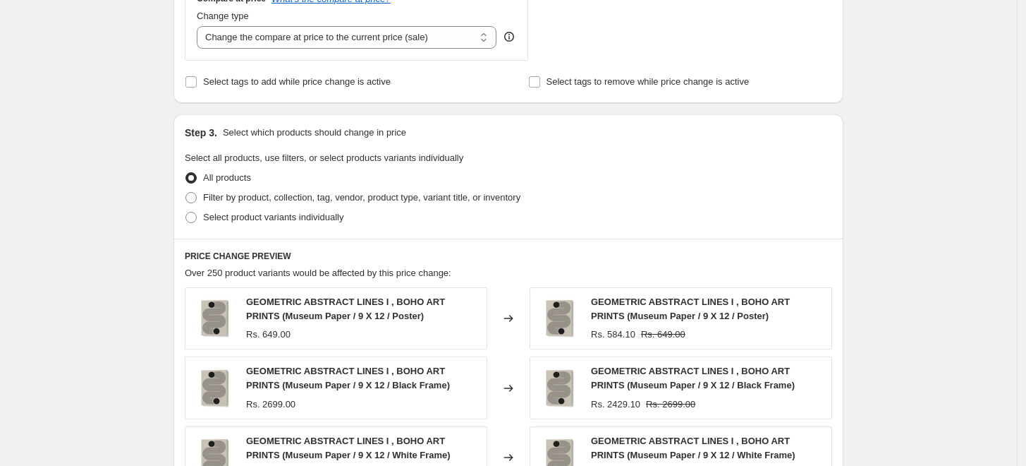
scroll to position [548, 0]
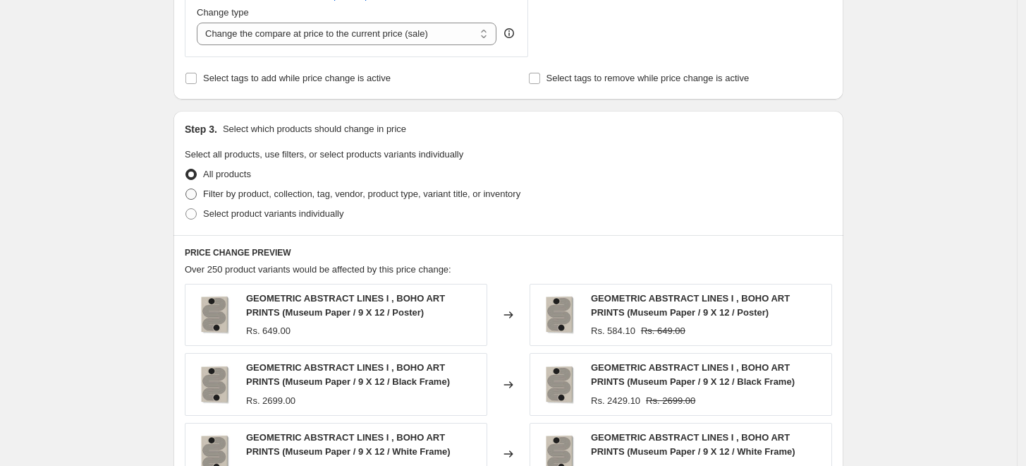
click at [237, 199] on span "Filter by product, collection, tag, vendor, product type, variant title, or inv…" at bounding box center [361, 193] width 317 height 11
click at [186, 189] on input "Filter by product, collection, tag, vendor, product type, variant title, or inv…" at bounding box center [186, 188] width 1 height 1
radio input "true"
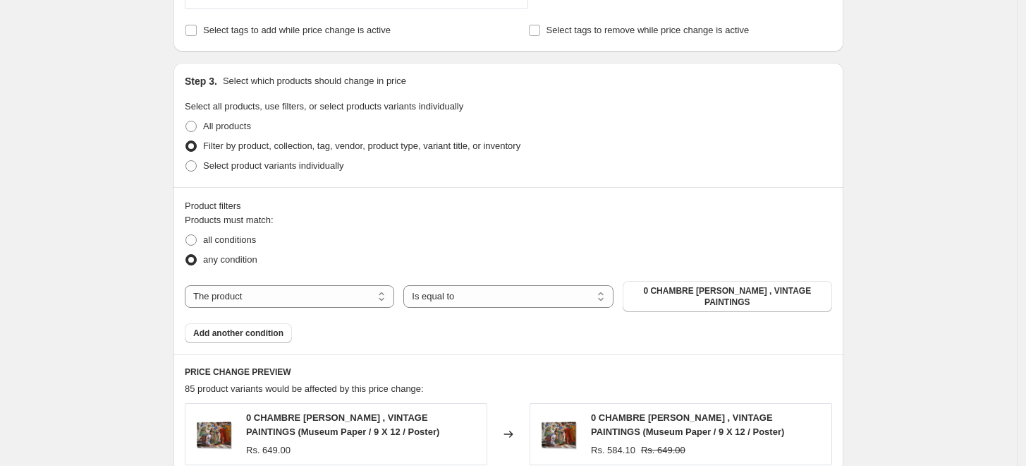
scroll to position [626, 0]
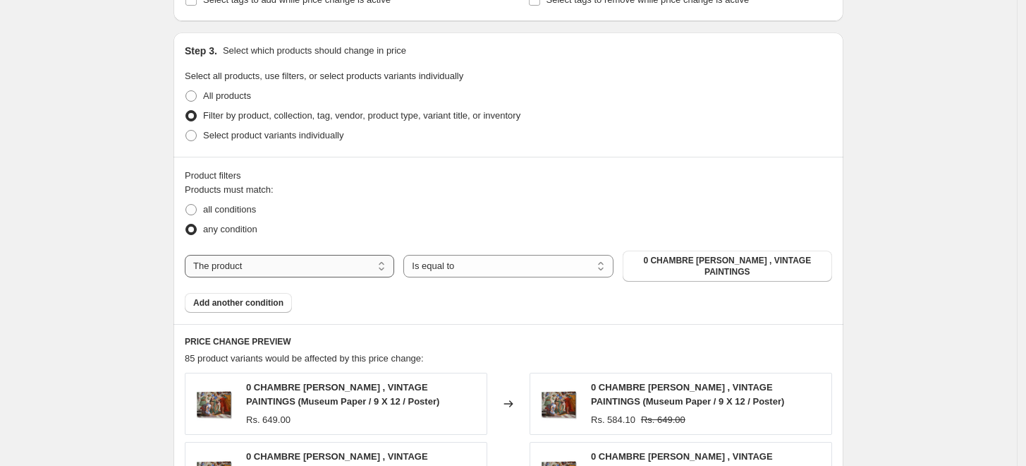
click at [371, 260] on select "The product The product's collection The product's tag The product's vendor The…" at bounding box center [290, 266] width 210 height 23
select select "collection"
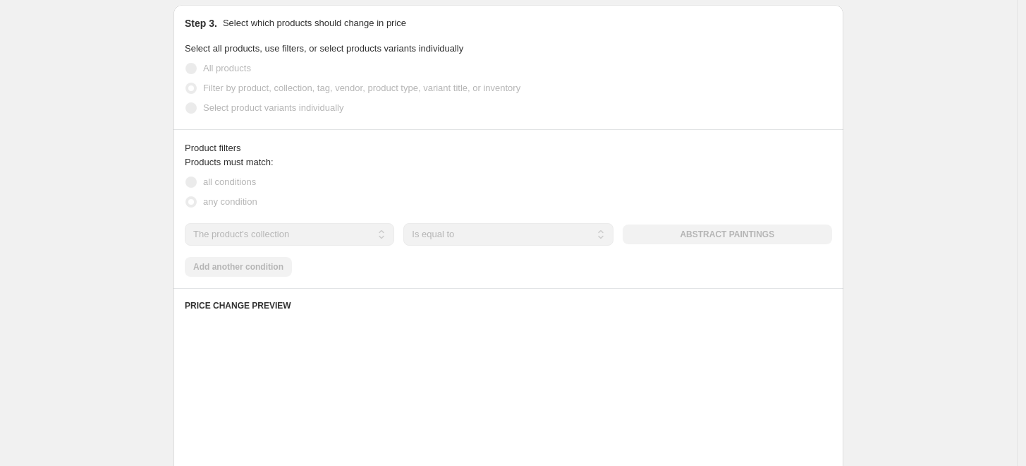
scroll to position [705, 0]
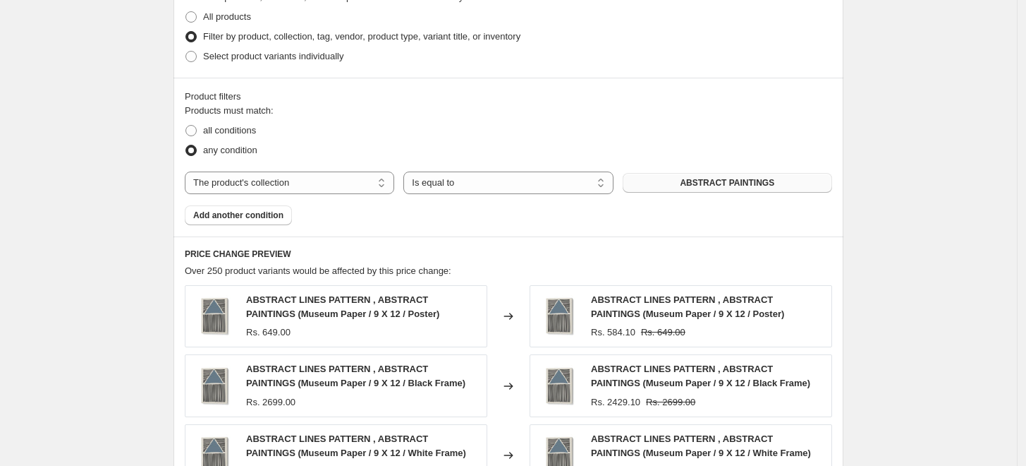
click at [775, 186] on button "ABSTRACT PAINTINGS" at bounding box center [728, 183] width 210 height 20
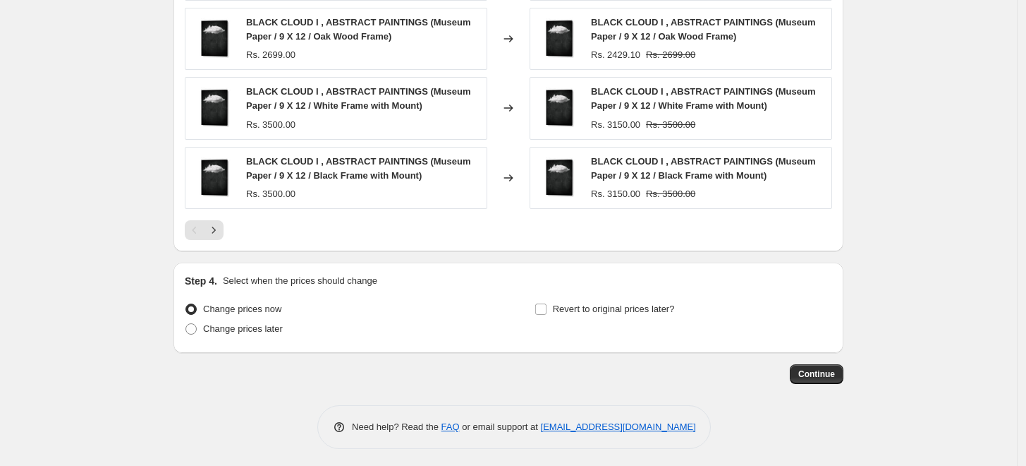
scroll to position [1125, 0]
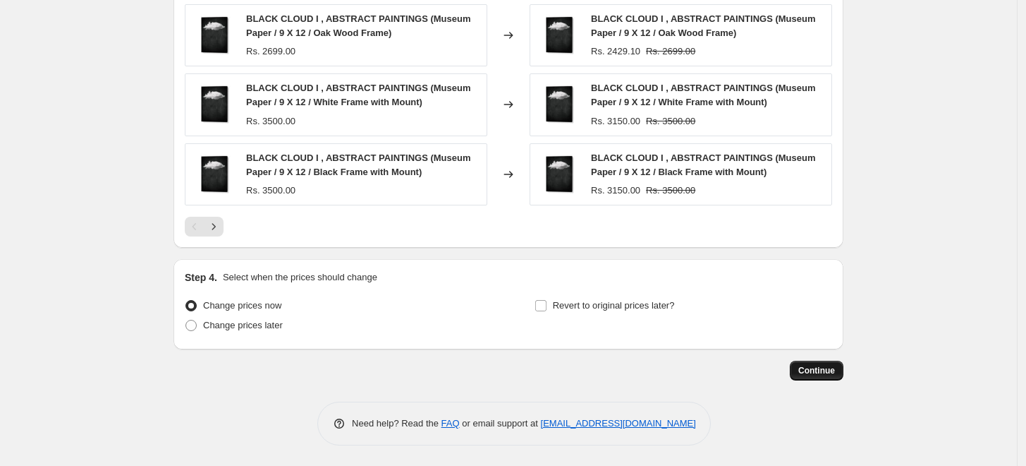
click at [818, 368] on span "Continue" at bounding box center [817, 370] width 37 height 11
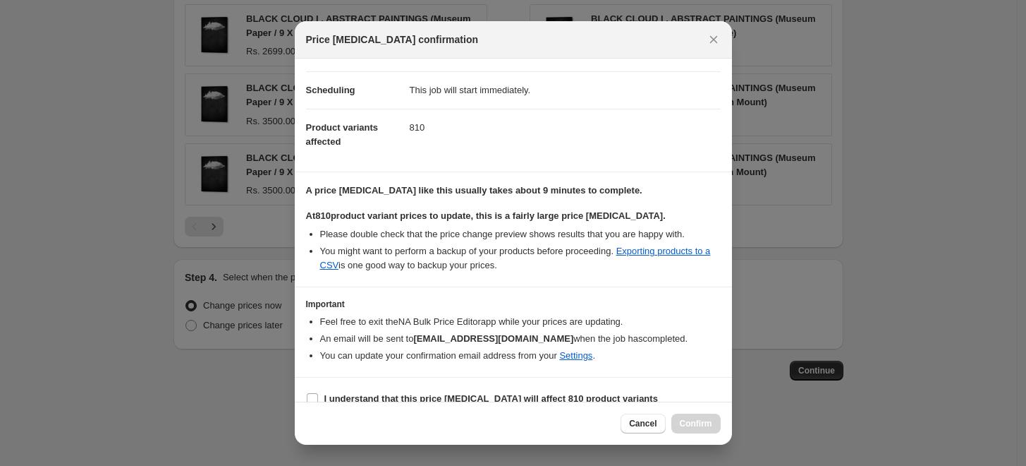
scroll to position [118, 0]
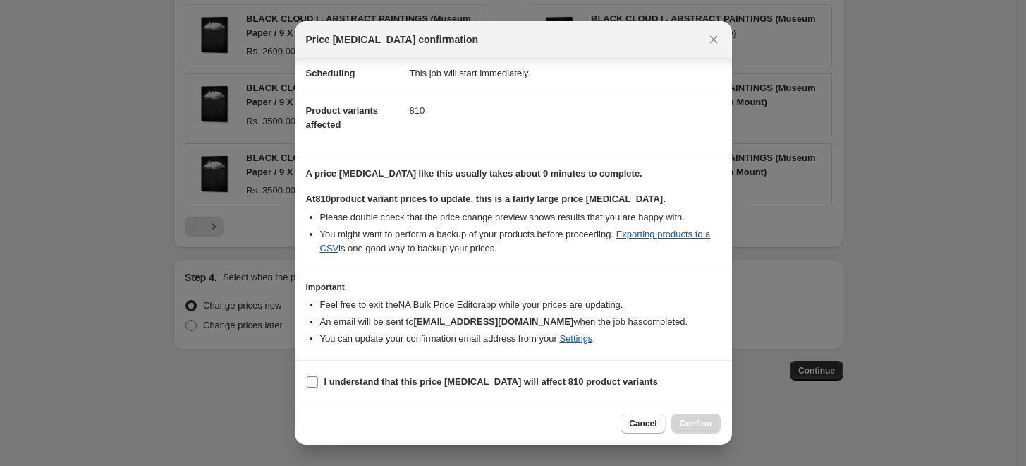
click at [311, 387] on span ":r26a:" at bounding box center [312, 381] width 13 height 13
click at [311, 387] on input "I understand that this price [MEDICAL_DATA] will affect 810 product variants" at bounding box center [312, 381] width 11 height 11
checkbox input "true"
click at [716, 421] on button "Confirm" at bounding box center [696, 423] width 49 height 20
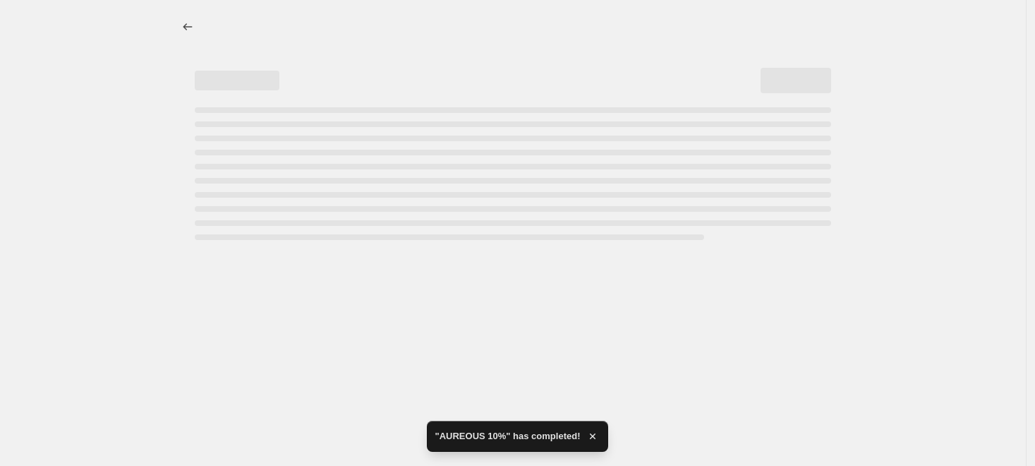
select select "percentage"
select select "collection"
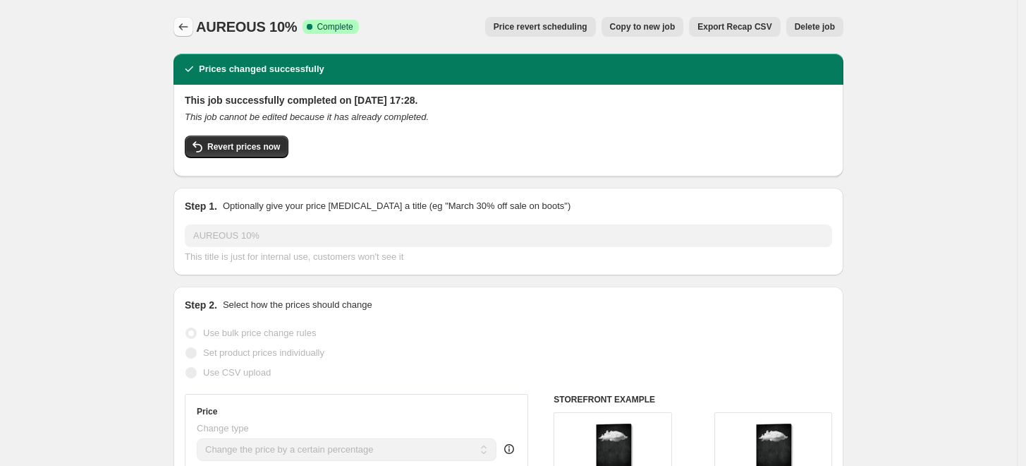
click at [188, 34] on button "Price change jobs" at bounding box center [184, 27] width 20 height 20
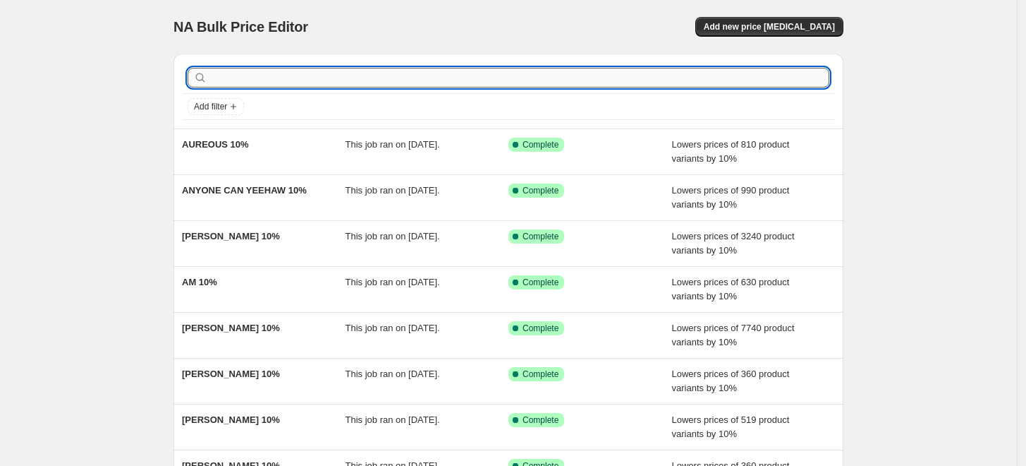
click at [563, 78] on input "text" at bounding box center [519, 78] width 619 height 20
paste input "[PERSON_NAME]"
type input "[PERSON_NAME]"
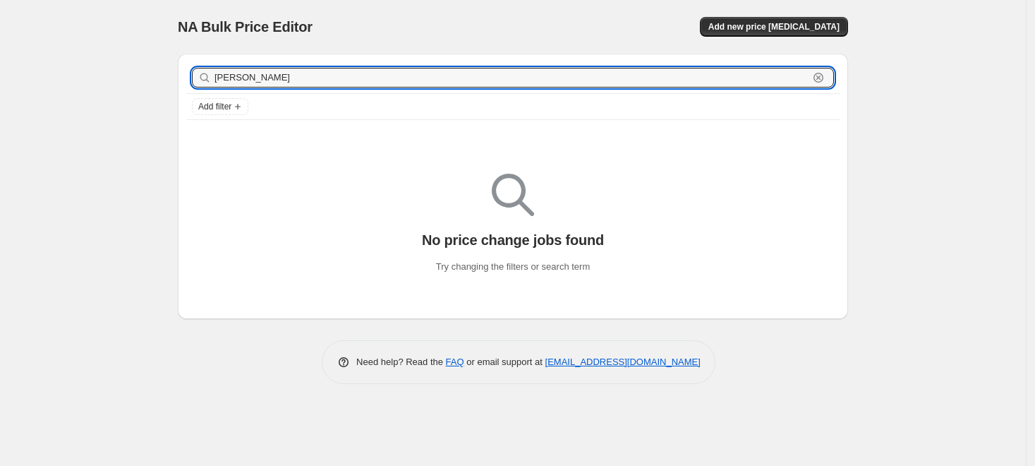
drag, startPoint x: 332, startPoint y: 72, endPoint x: 155, endPoint y: 67, distance: 177.1
click at [155, 67] on div "NA Bulk Price Editor. This page is ready NA Bulk Price Editor Add new price [ME…" at bounding box center [513, 233] width 1026 height 466
click at [818, 80] on icon "button" at bounding box center [818, 78] width 14 height 14
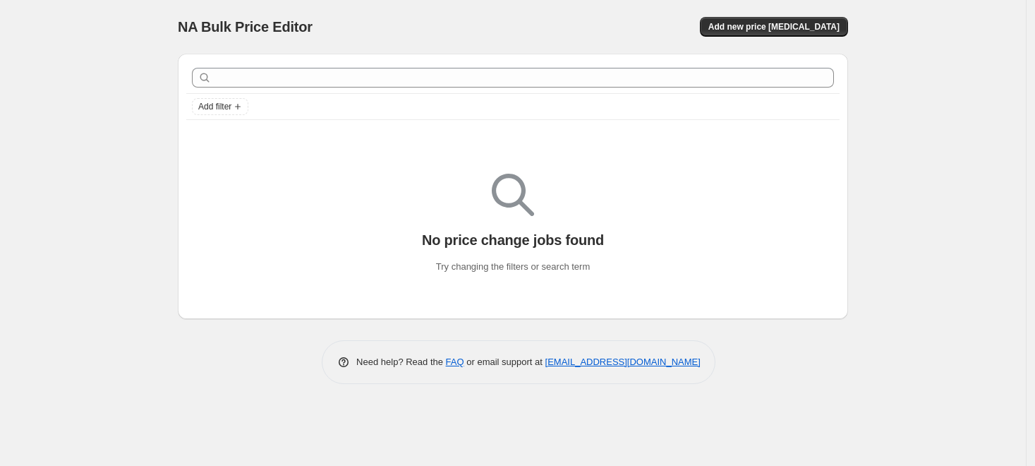
click at [649, 27] on div "Add new price [MEDICAL_DATA]" at bounding box center [679, 27] width 337 height 20
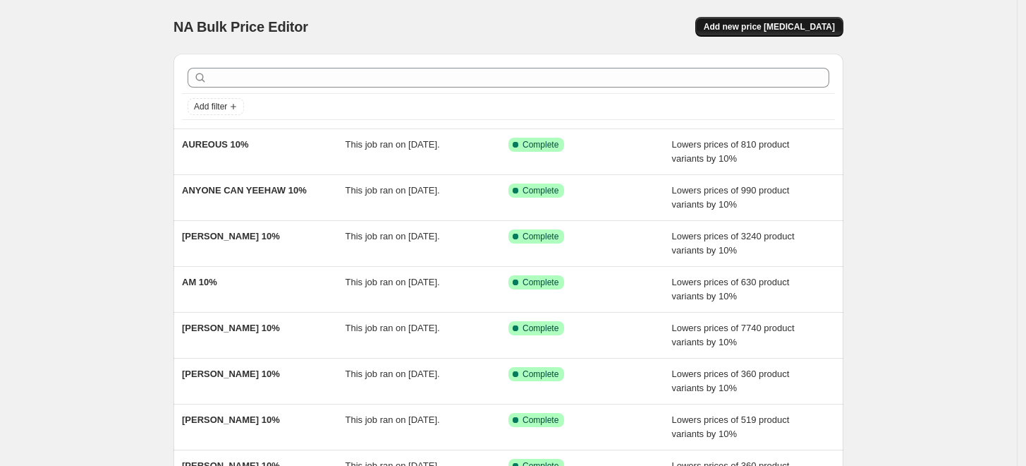
click at [785, 27] on span "Add new price [MEDICAL_DATA]" at bounding box center [769, 26] width 131 height 11
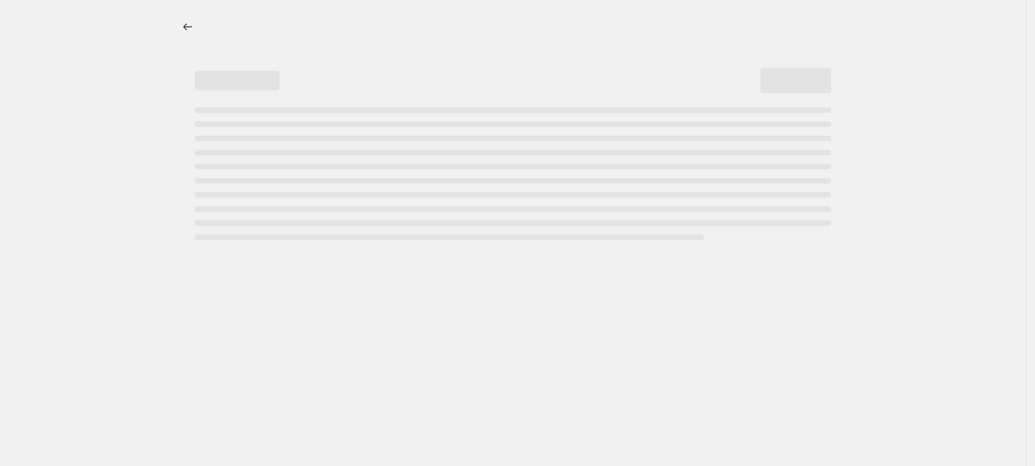
select select "percentage"
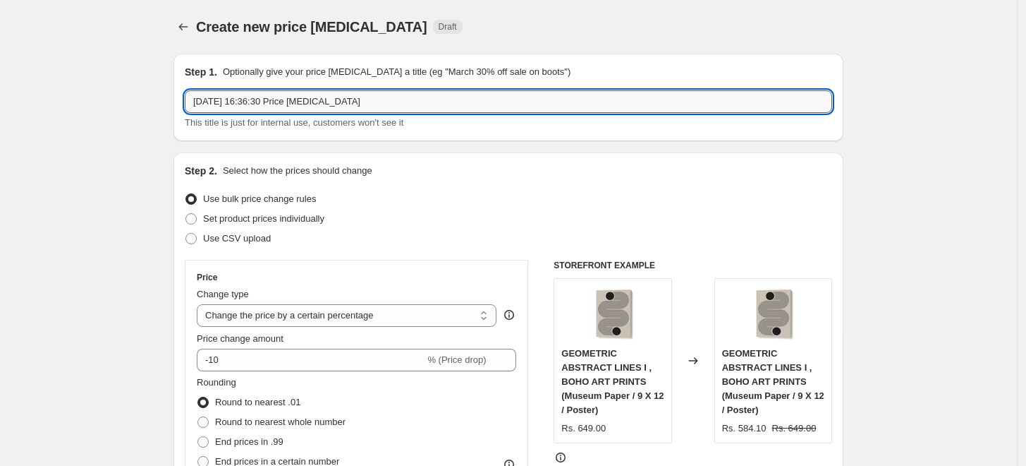
click at [502, 95] on input "[DATE] 16:36:30 Price [MEDICAL_DATA]" at bounding box center [509, 101] width 648 height 23
paste input "[PERSON_NAME]"
type input "[PERSON_NAME] 10%"
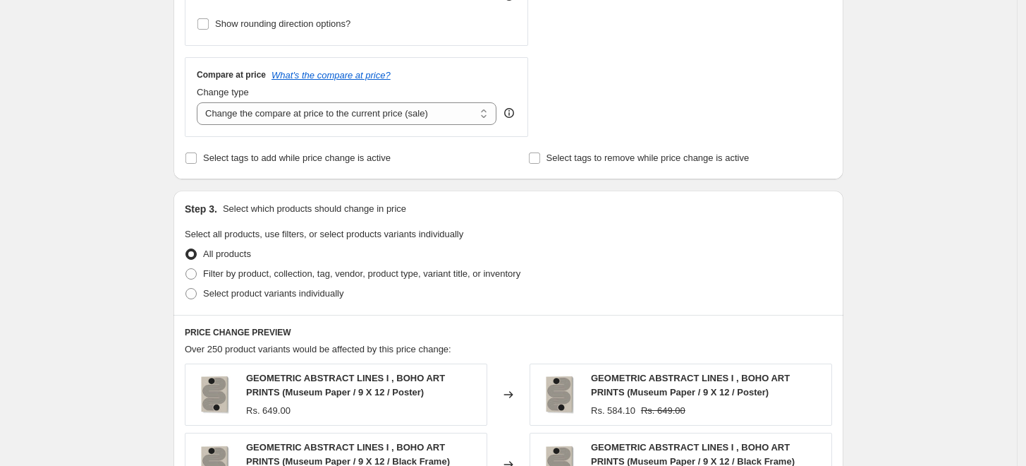
scroll to position [470, 0]
click at [228, 272] on span "Filter by product, collection, tag, vendor, product type, variant title, or inv…" at bounding box center [361, 272] width 317 height 11
click at [186, 267] on input "Filter by product, collection, tag, vendor, product type, variant title, or inv…" at bounding box center [186, 267] width 1 height 1
radio input "true"
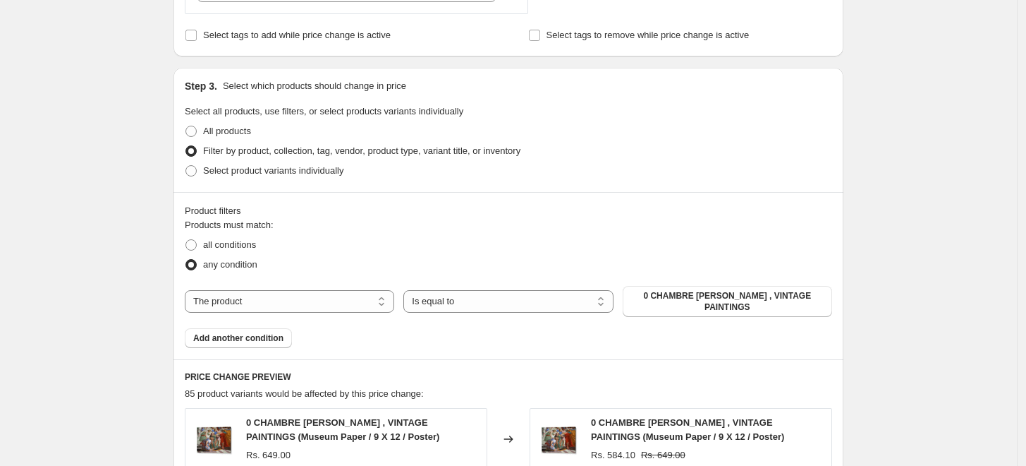
scroll to position [626, 0]
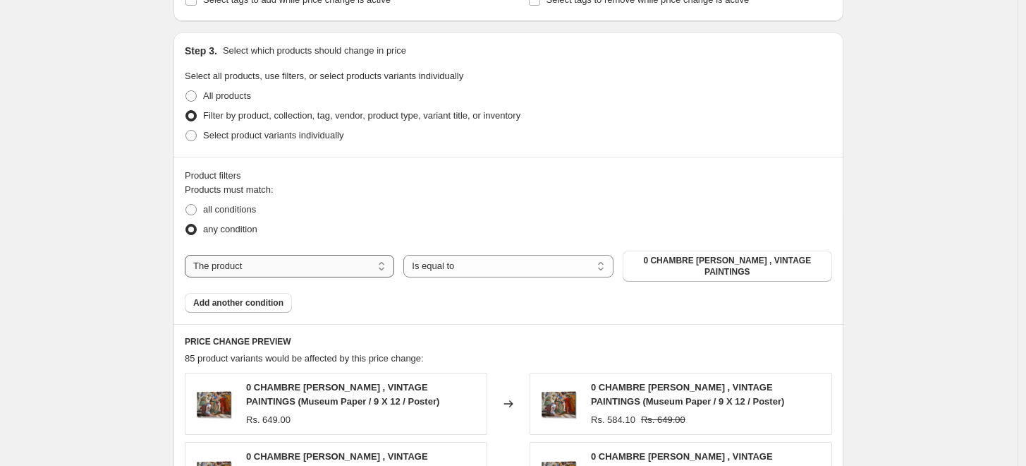
click at [341, 262] on select "The product The product's collection The product's tag The product's vendor The…" at bounding box center [290, 266] width 210 height 23
select select "collection"
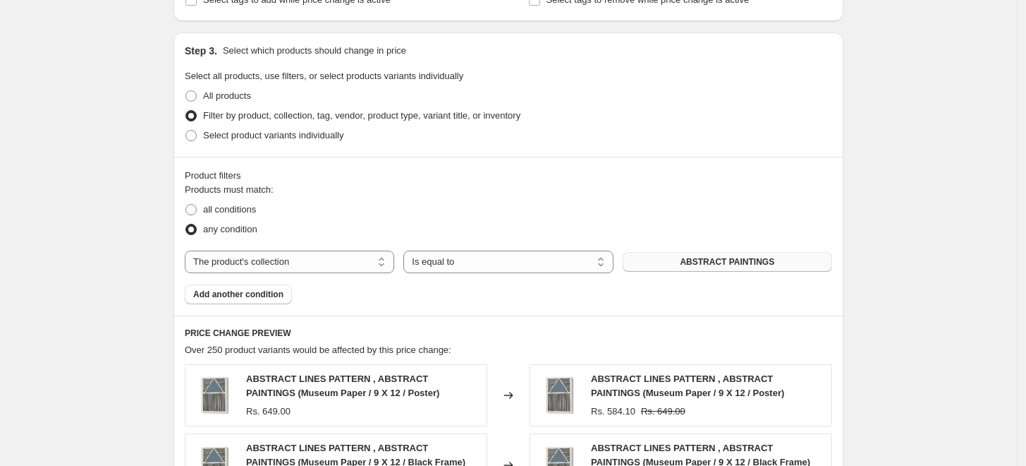
click at [773, 262] on span "ABSTRACT PAINTINGS" at bounding box center [727, 261] width 95 height 11
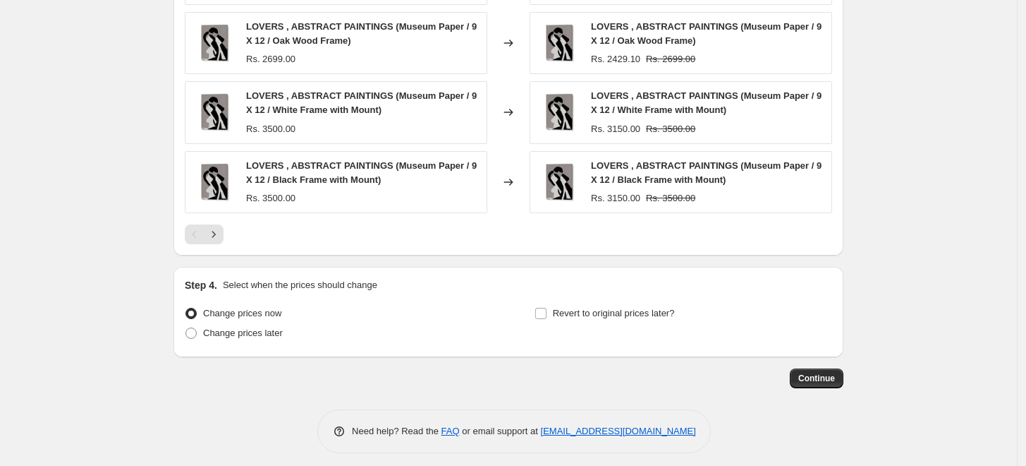
scroll to position [1125, 0]
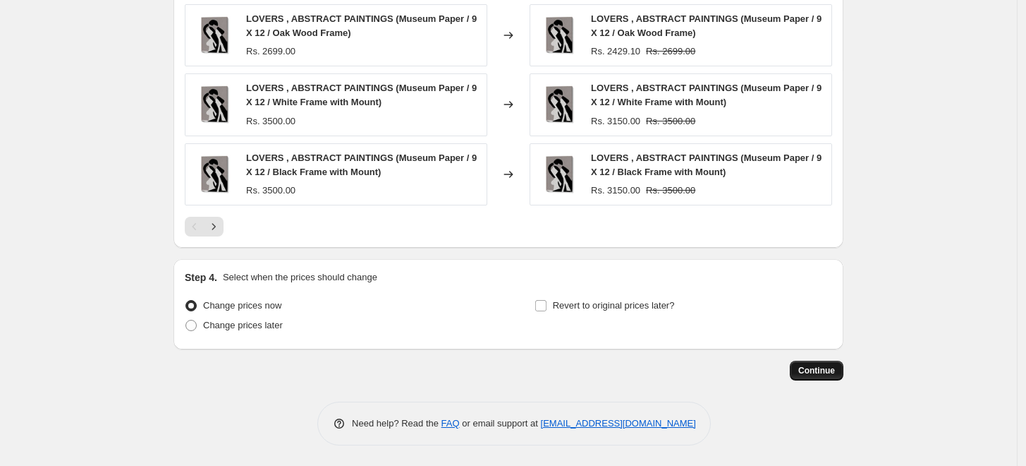
click at [824, 372] on span "Continue" at bounding box center [817, 370] width 37 height 11
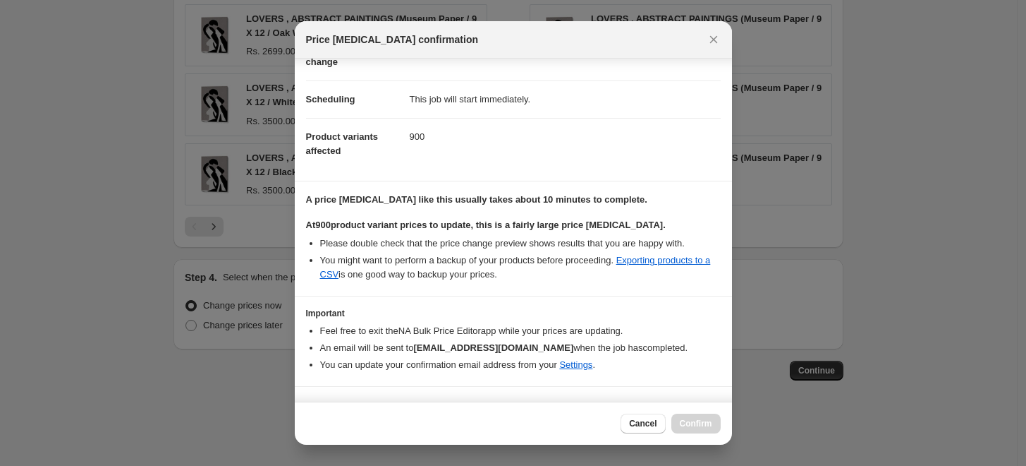
scroll to position [118, 0]
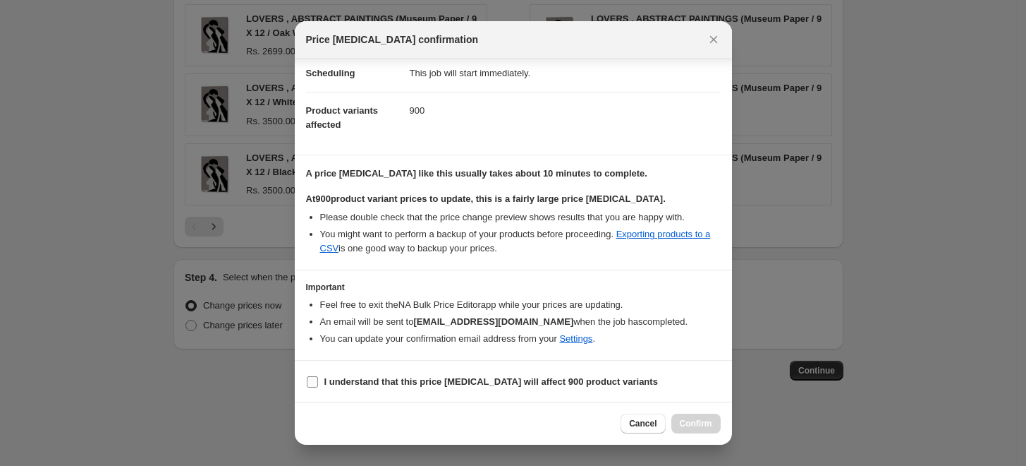
click at [307, 382] on input "I understand that this price [MEDICAL_DATA] will affect 900 product variants" at bounding box center [312, 381] width 11 height 11
checkbox input "true"
click at [701, 416] on button "Confirm" at bounding box center [696, 423] width 49 height 20
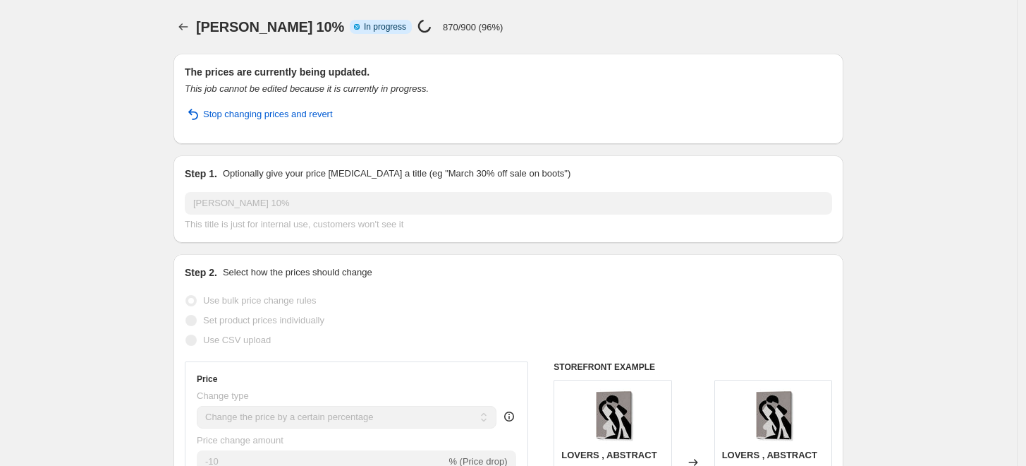
select select "percentage"
select select "collection"
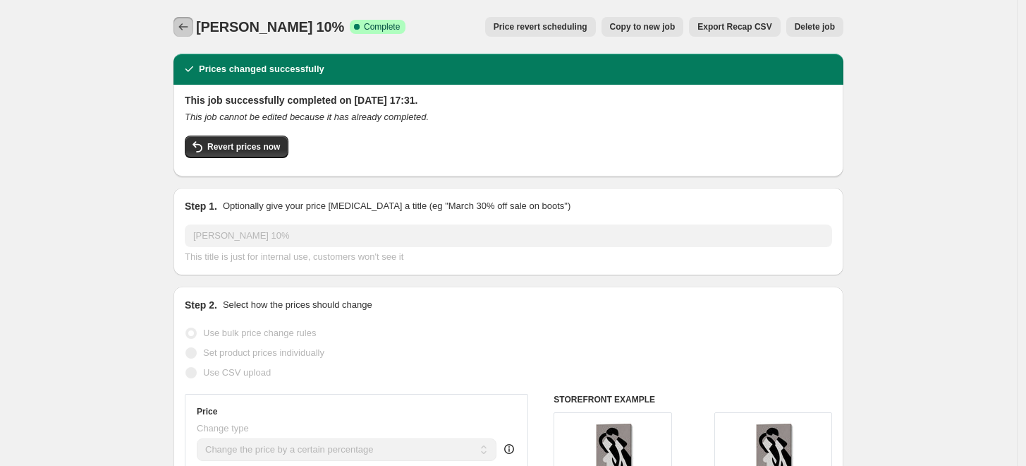
click at [187, 25] on icon "Price change jobs" at bounding box center [183, 27] width 14 height 14
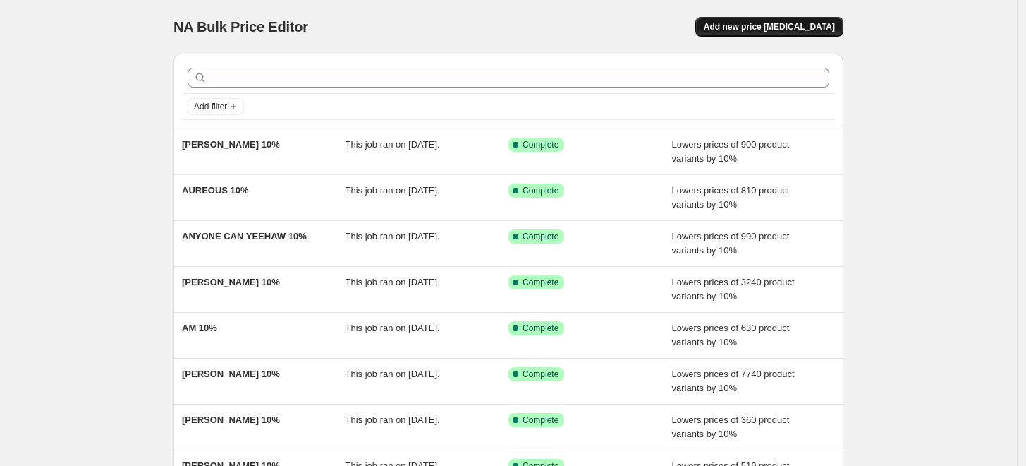
click at [789, 31] on span "Add new price [MEDICAL_DATA]" at bounding box center [769, 26] width 131 height 11
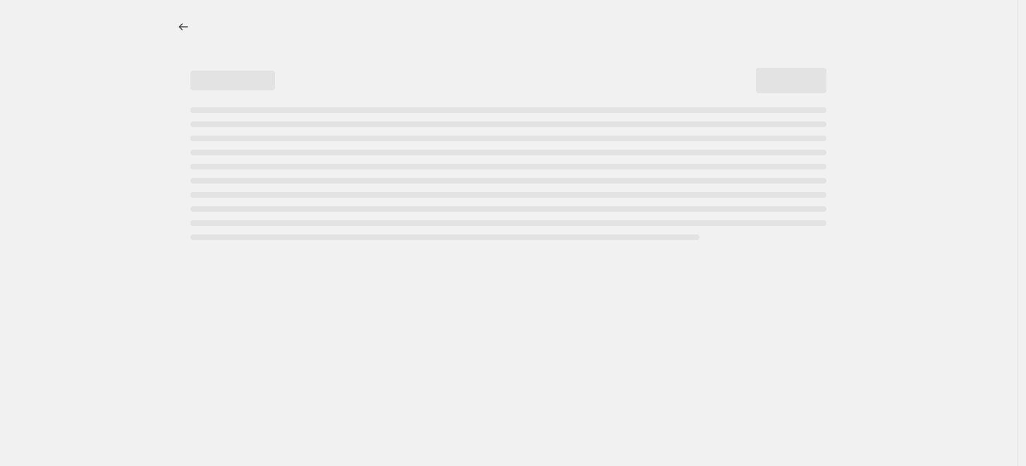
select select "percentage"
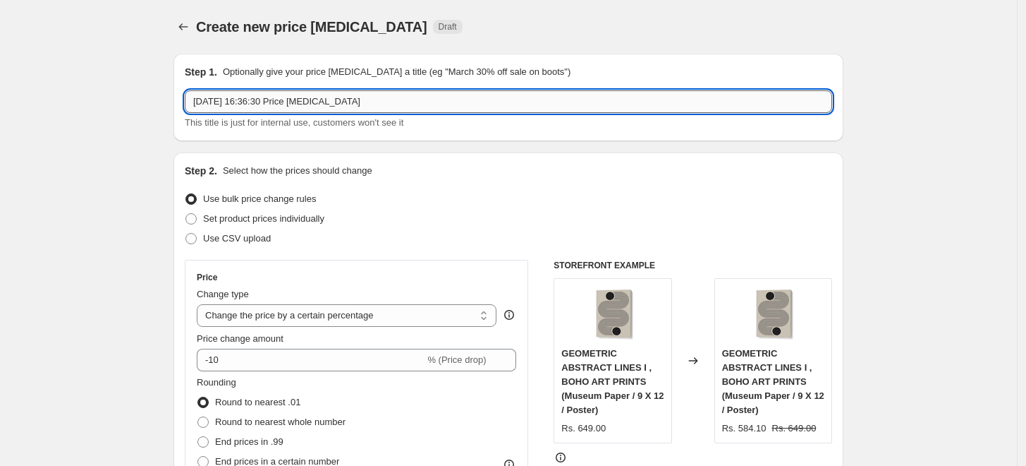
click at [610, 106] on input "[DATE] 16:36:30 Price [MEDICAL_DATA]" at bounding box center [509, 101] width 648 height 23
paste input "[PERSON_NAME]"
type input "[PERSON_NAME] 10%"
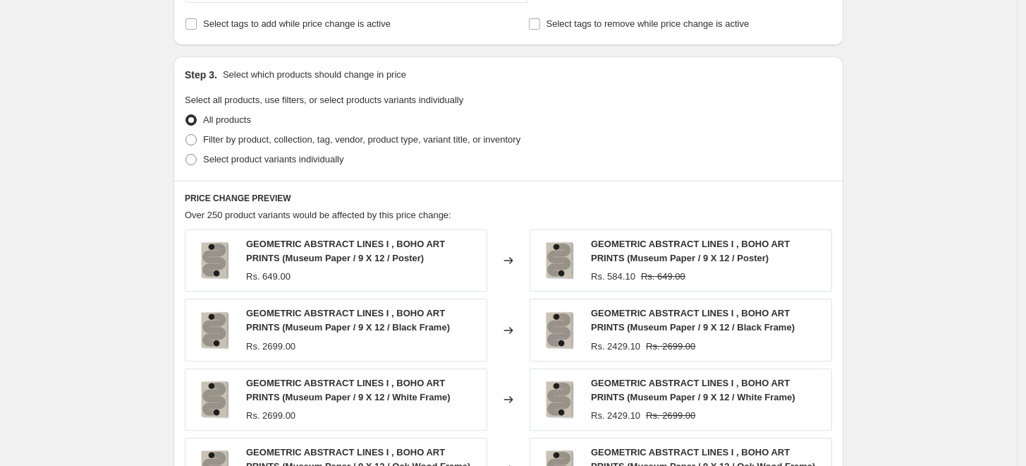
scroll to position [626, 0]
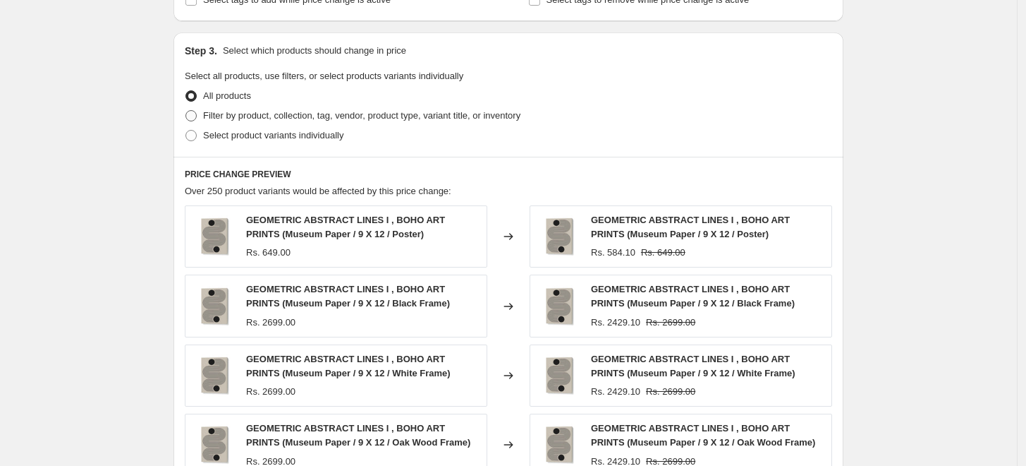
click at [197, 116] on span at bounding box center [191, 115] width 11 height 11
click at [186, 111] on input "Filter by product, collection, tag, vendor, product type, variant title, or inv…" at bounding box center [186, 110] width 1 height 1
radio input "true"
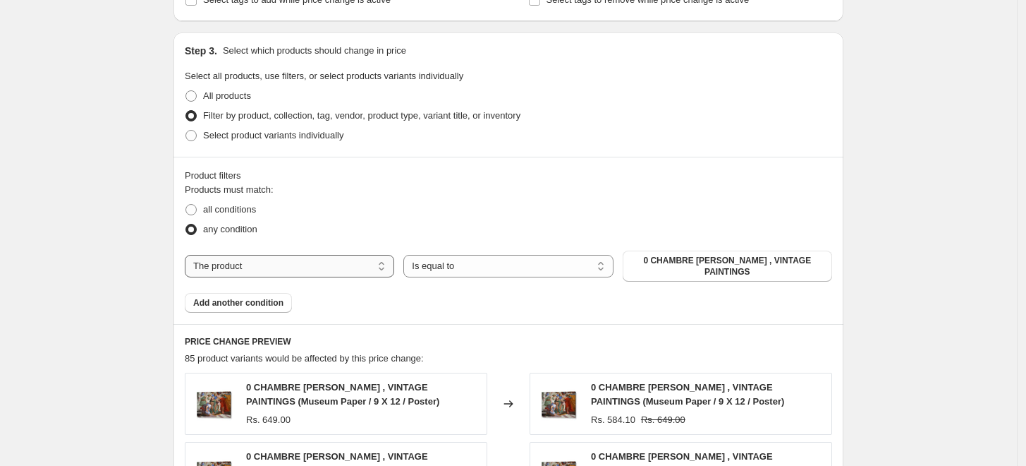
click at [327, 260] on select "The product The product's collection The product's tag The product's vendor The…" at bounding box center [290, 266] width 210 height 23
select select "collection"
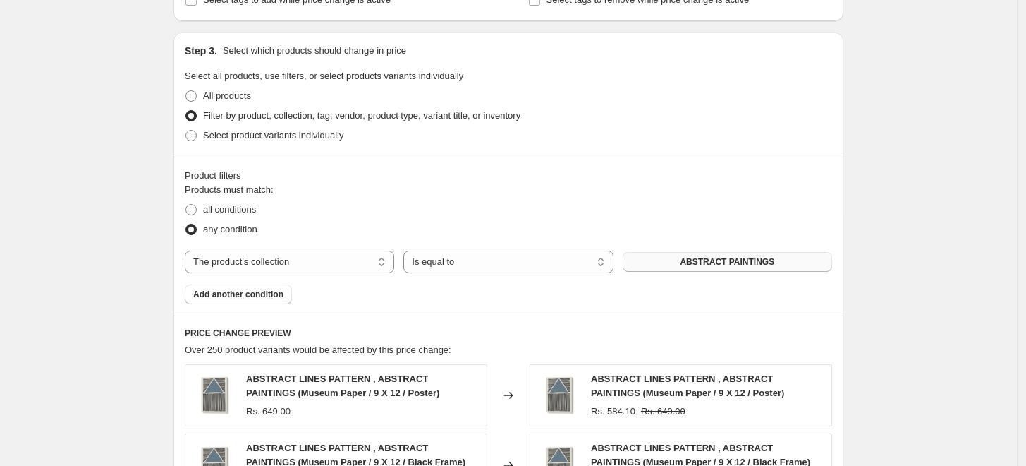
click at [756, 260] on span "ABSTRACT PAINTINGS" at bounding box center [727, 261] width 95 height 11
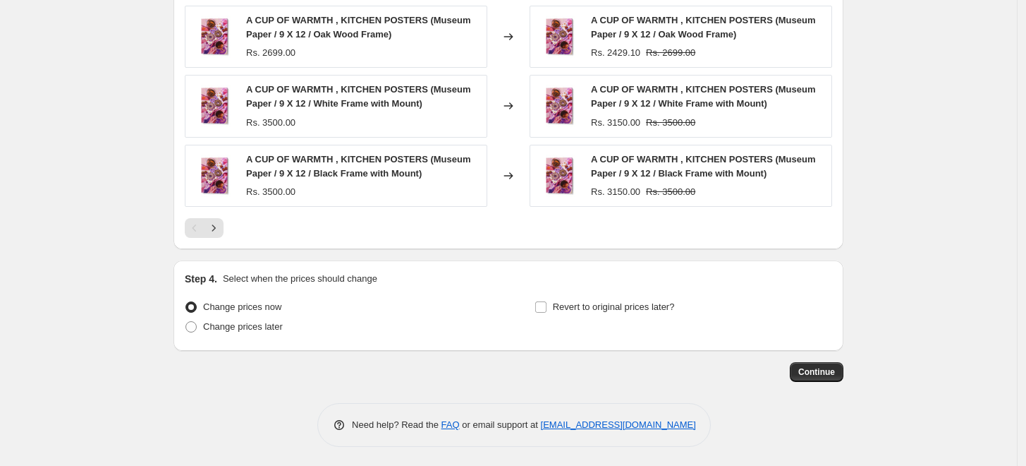
scroll to position [1125, 0]
click at [824, 373] on span "Continue" at bounding box center [817, 370] width 37 height 11
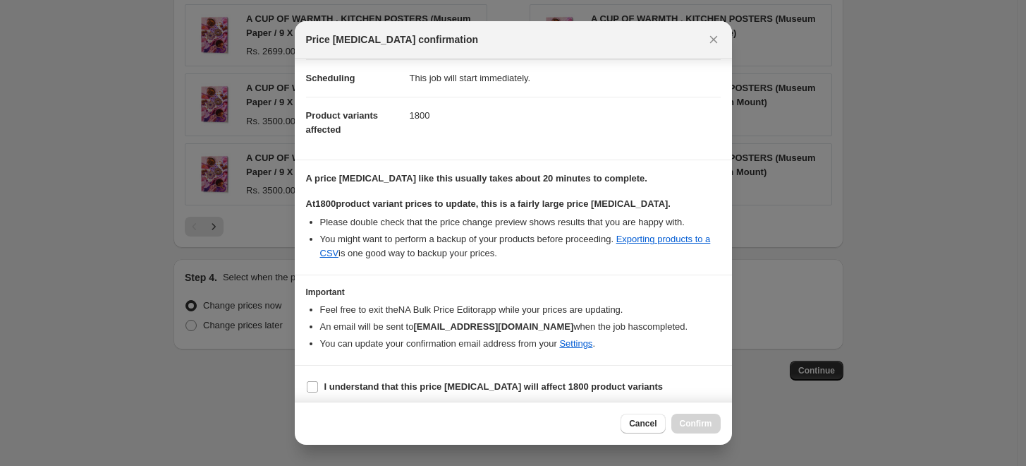
scroll to position [118, 0]
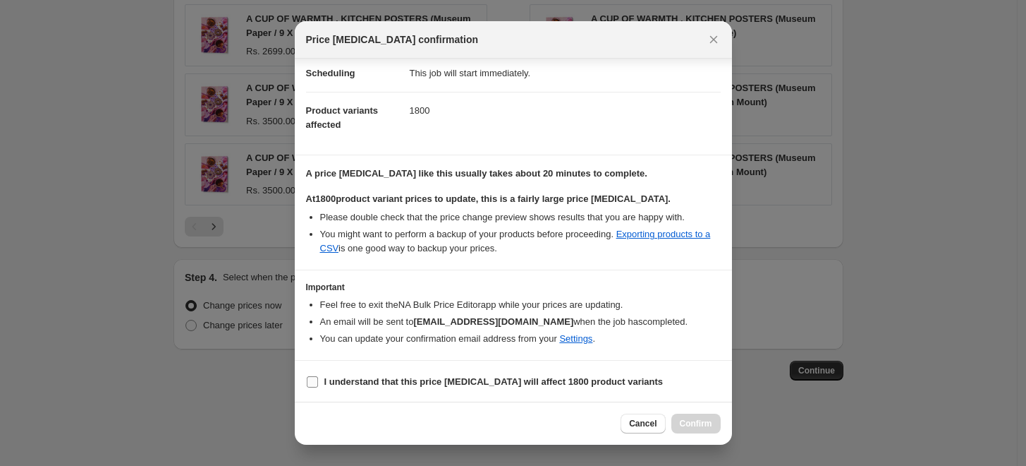
click at [309, 380] on input "I understand that this price [MEDICAL_DATA] will affect 1800 product variants" at bounding box center [312, 381] width 11 height 11
checkbox input "true"
click at [700, 428] on span "Confirm" at bounding box center [696, 423] width 32 height 11
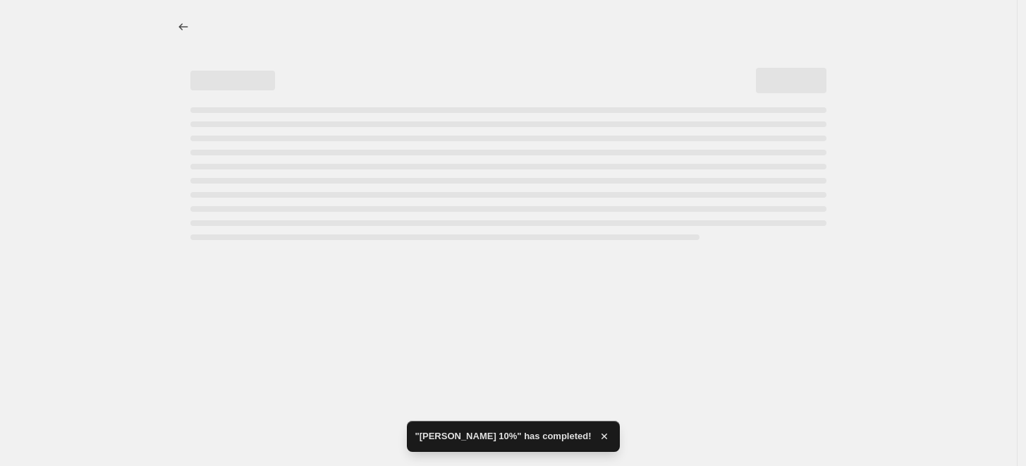
select select "percentage"
select select "collection"
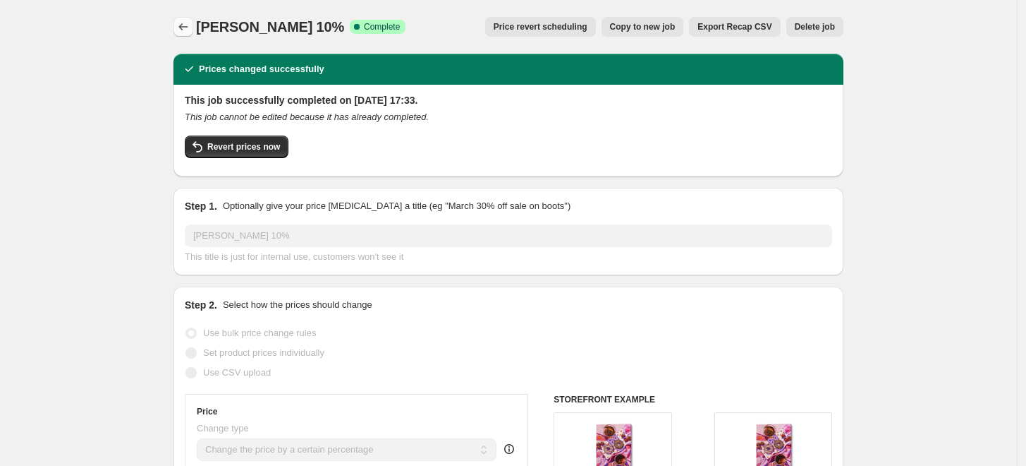
click at [179, 28] on button "Price change jobs" at bounding box center [184, 27] width 20 height 20
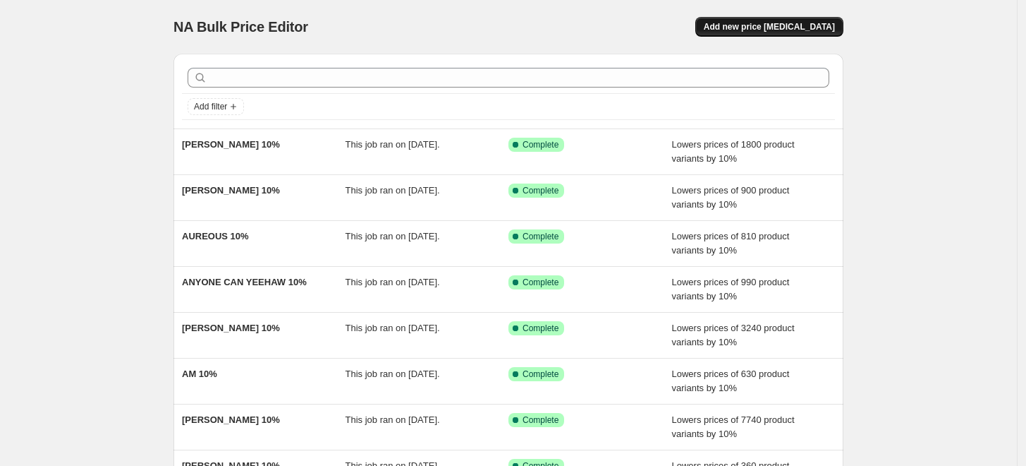
click at [775, 23] on span "Add new price [MEDICAL_DATA]" at bounding box center [769, 26] width 131 height 11
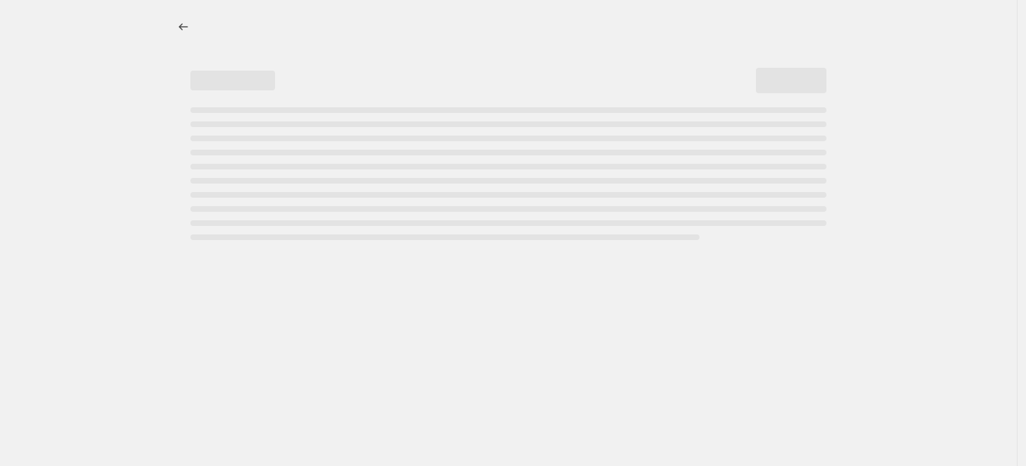
select select "percentage"
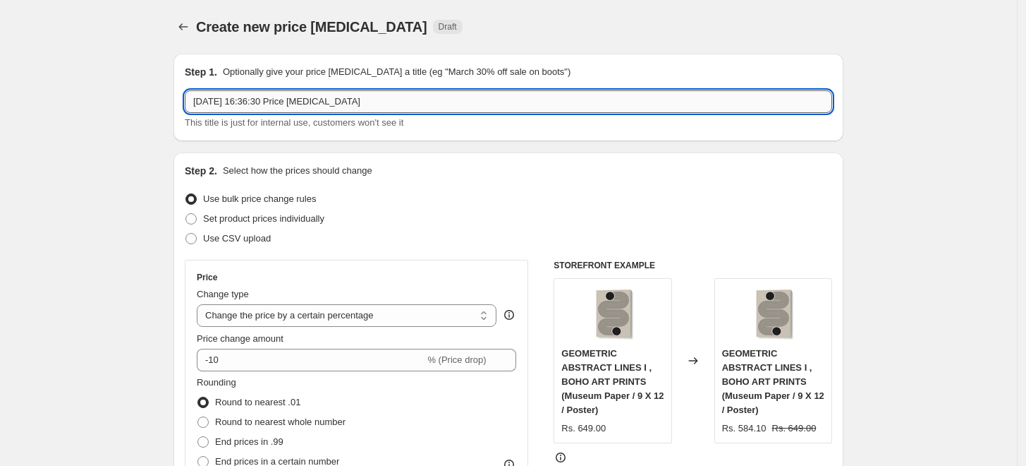
click at [500, 104] on input "[DATE] 16:36:30 Price [MEDICAL_DATA]" at bounding box center [509, 101] width 648 height 23
paste input "AMINI 54"
type input "AMINI 54 10%"
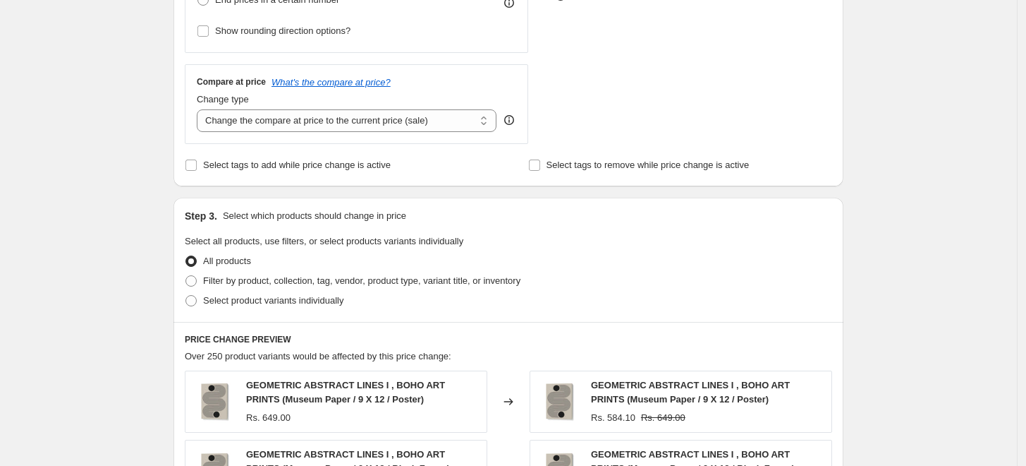
scroll to position [470, 0]
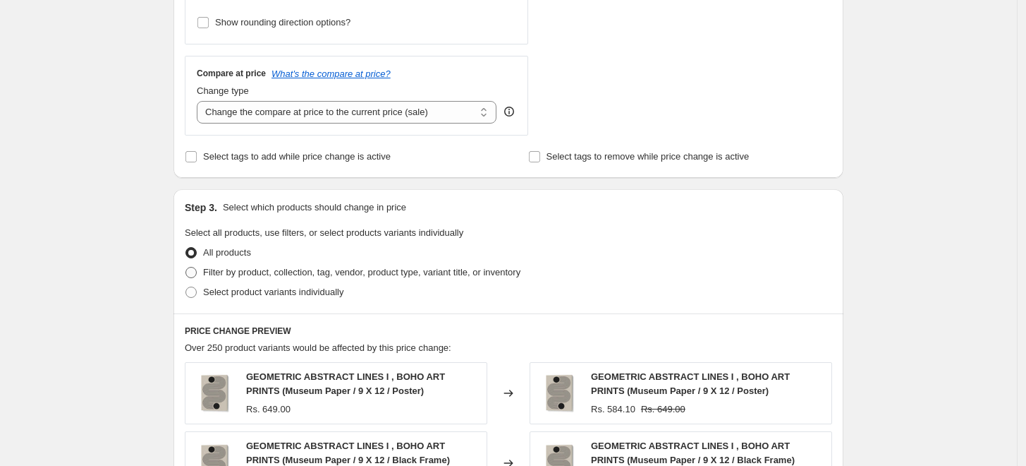
click at [361, 270] on span "Filter by product, collection, tag, vendor, product type, variant title, or inv…" at bounding box center [361, 272] width 317 height 11
click at [186, 267] on input "Filter by product, collection, tag, vendor, product type, variant title, or inv…" at bounding box center [186, 267] width 1 height 1
radio input "true"
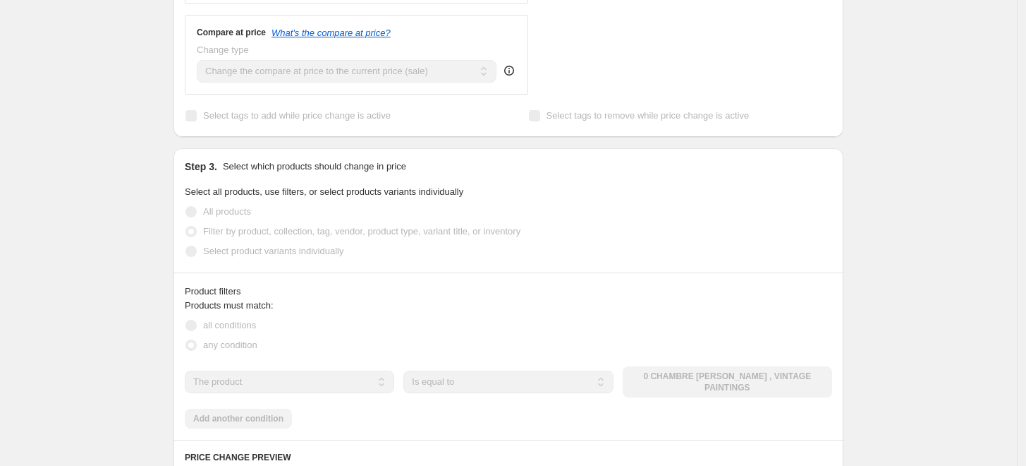
scroll to position [626, 0]
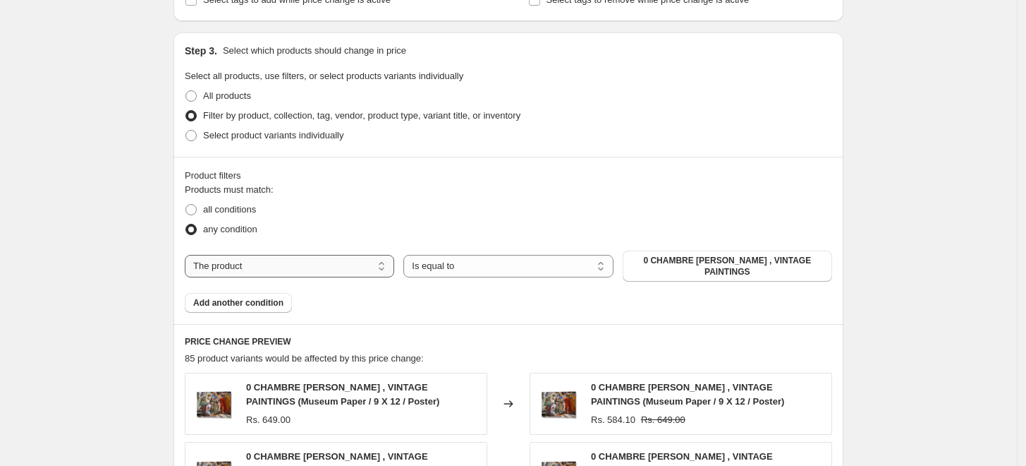
click at [378, 264] on select "The product The product's collection The product's tag The product's vendor The…" at bounding box center [290, 266] width 210 height 23
select select "collection"
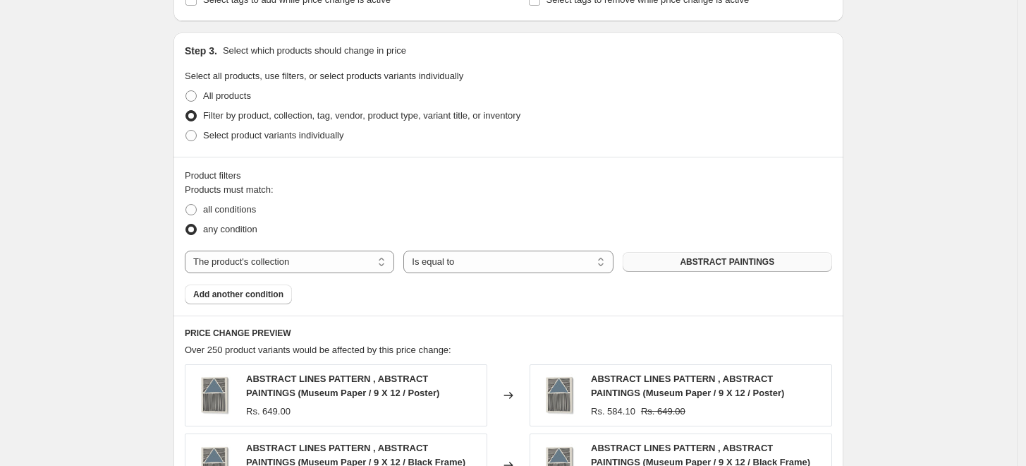
click at [723, 267] on span "ABSTRACT PAINTINGS" at bounding box center [727, 261] width 95 height 11
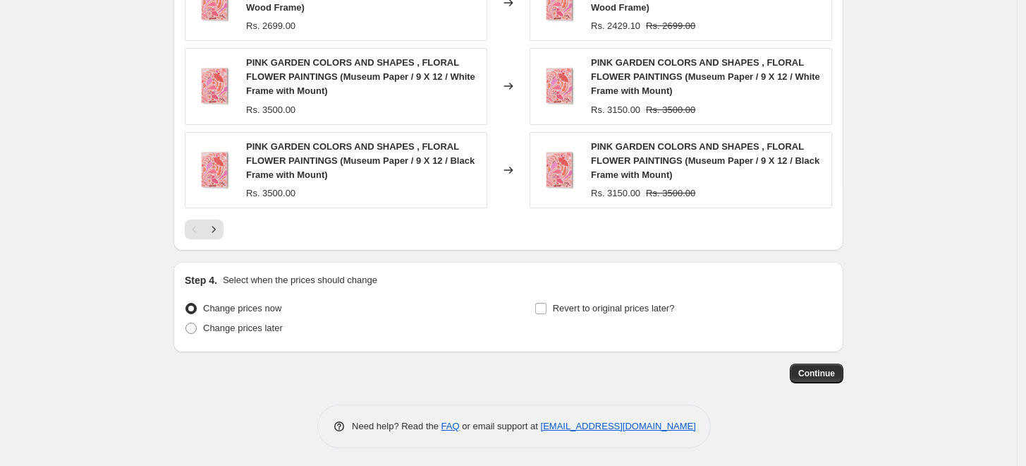
scroll to position [1196, 0]
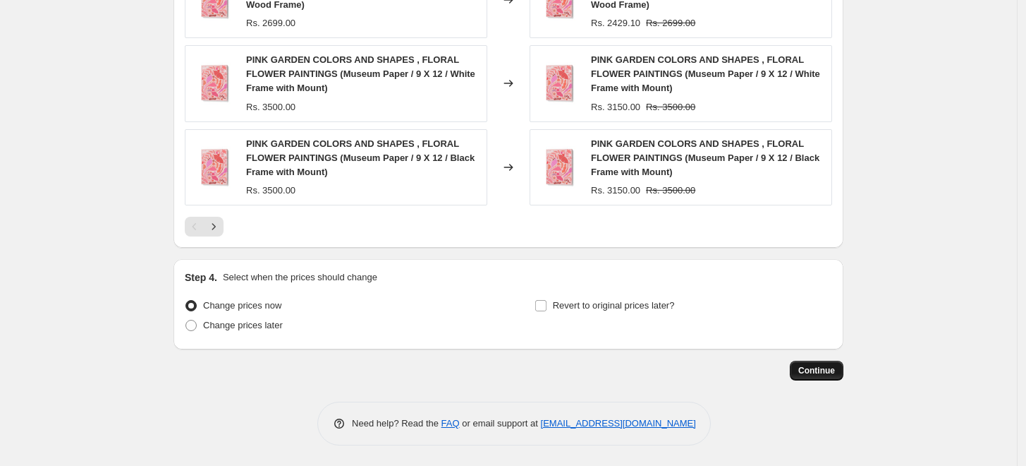
click at [824, 370] on span "Continue" at bounding box center [817, 370] width 37 height 11
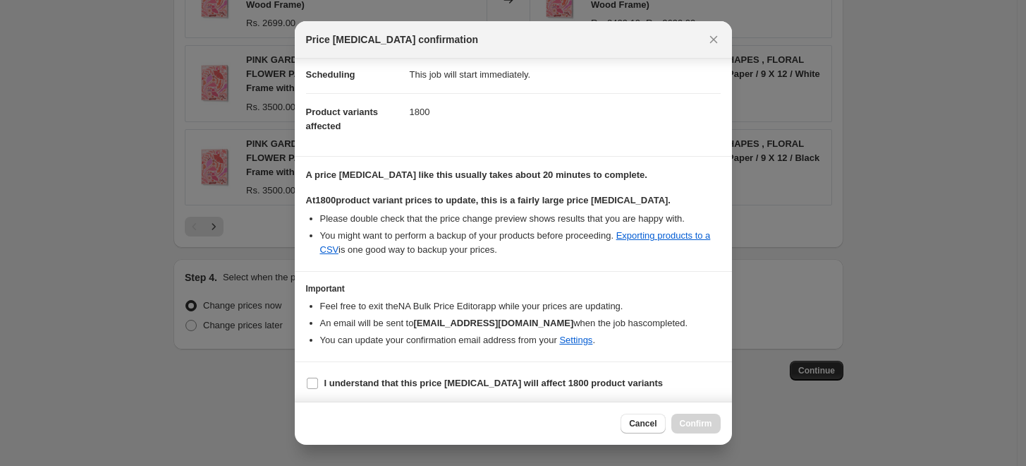
scroll to position [118, 0]
click at [311, 382] on input "I understand that this price [MEDICAL_DATA] will affect 1800 product variants" at bounding box center [312, 381] width 11 height 11
checkbox input "true"
click at [699, 428] on span "Confirm" at bounding box center [696, 423] width 32 height 11
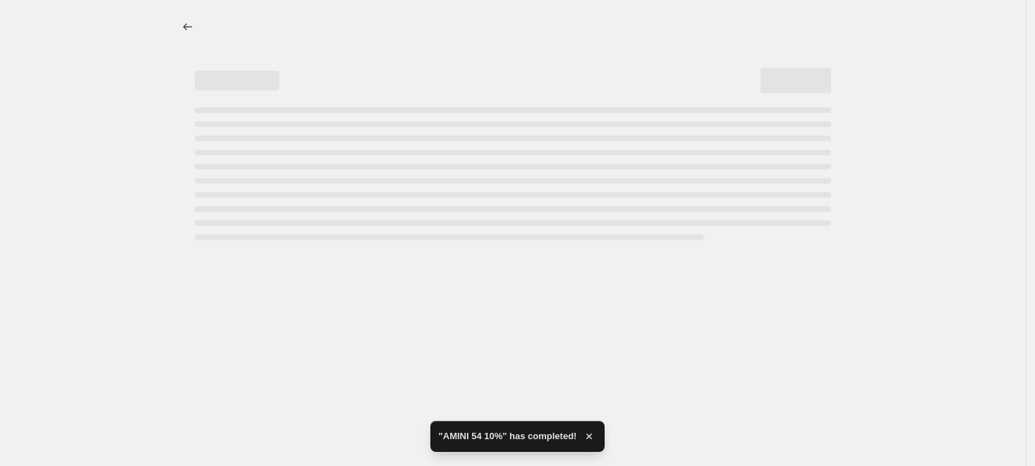
select select "percentage"
select select "collection"
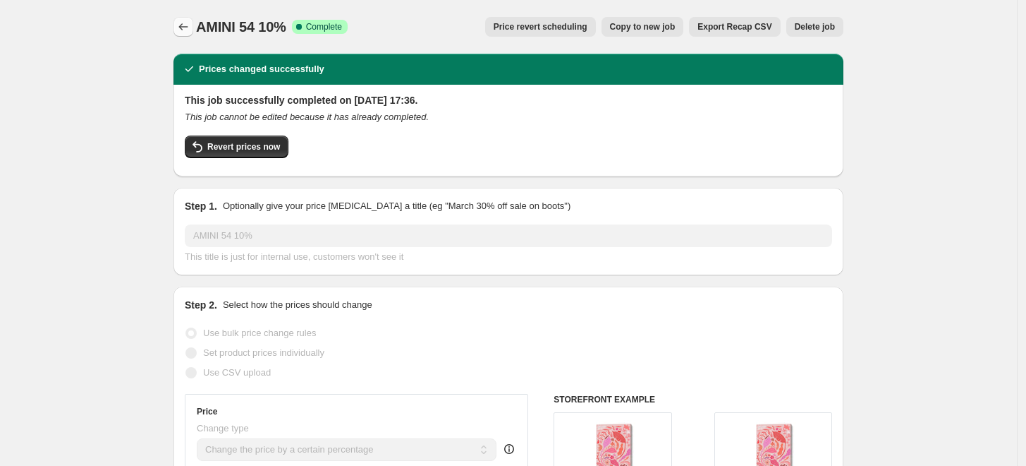
click at [189, 25] on icon "Price change jobs" at bounding box center [183, 27] width 14 height 14
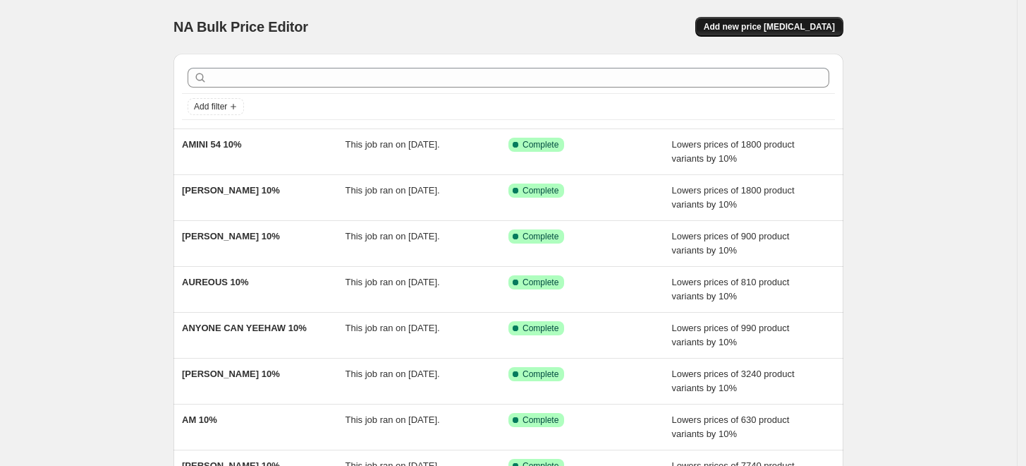
click at [756, 20] on button "Add new price [MEDICAL_DATA]" at bounding box center [770, 27] width 148 height 20
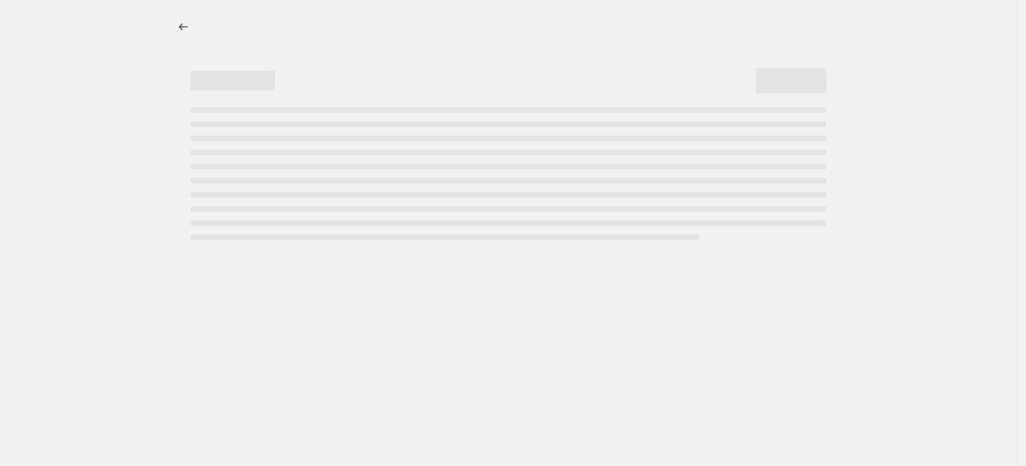
select select "percentage"
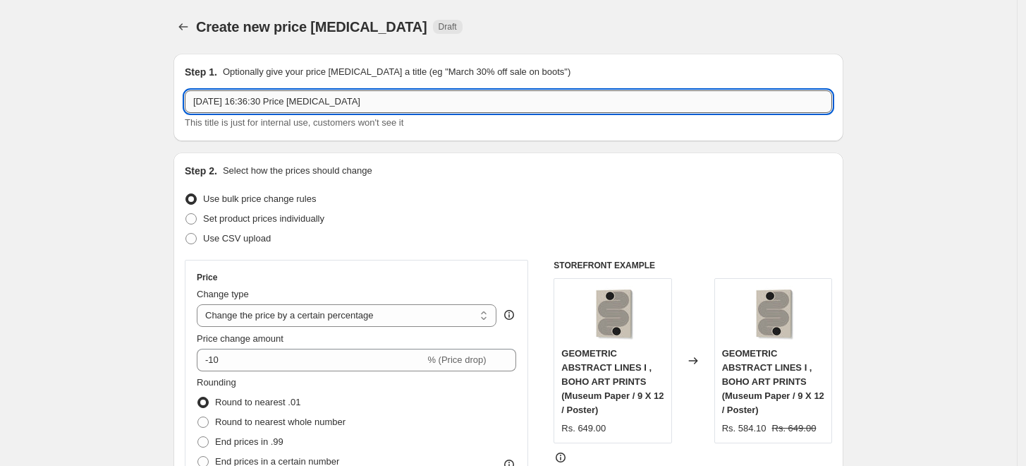
click at [453, 105] on input "[DATE] 16:36:30 Price [MEDICAL_DATA]" at bounding box center [509, 101] width 648 height 23
paste input "[PERSON_NAME]"
type input "[PERSON_NAME] 10%"
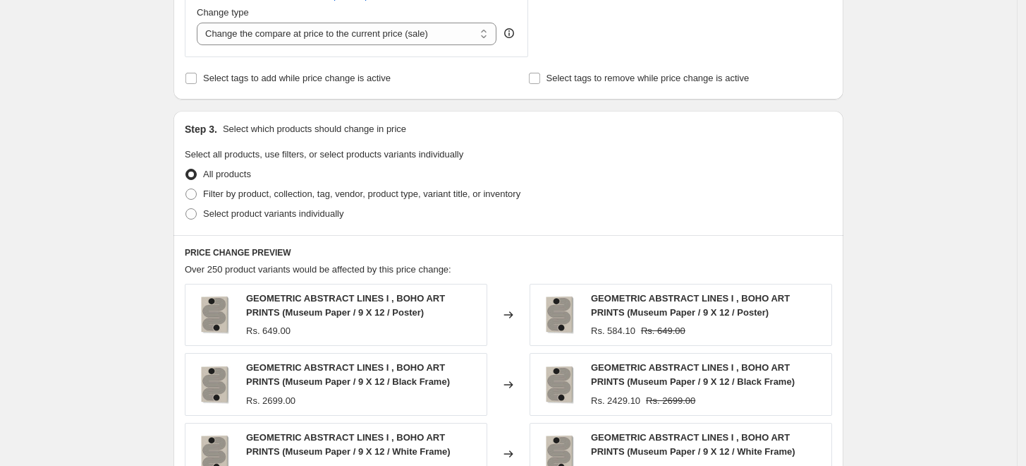
scroll to position [626, 0]
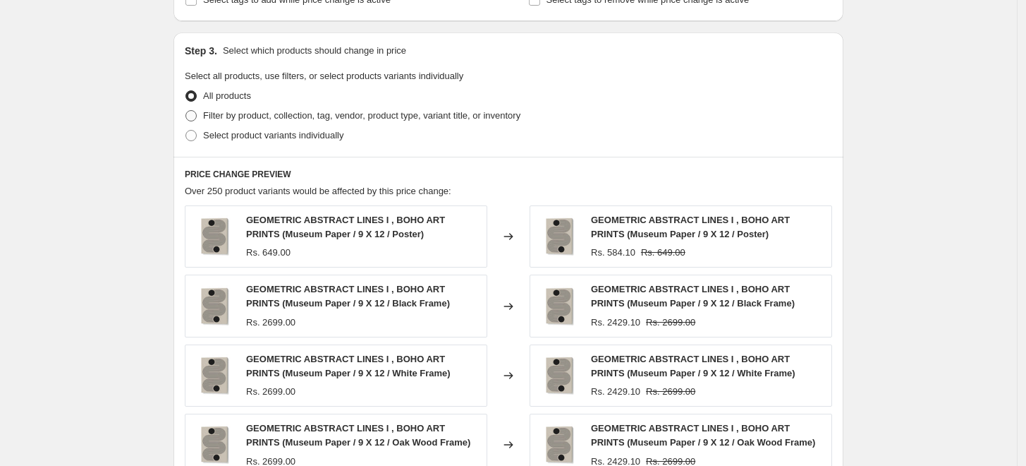
click at [197, 115] on span at bounding box center [191, 115] width 11 height 11
click at [186, 111] on input "Filter by product, collection, tag, vendor, product type, variant title, or inv…" at bounding box center [186, 110] width 1 height 1
radio input "true"
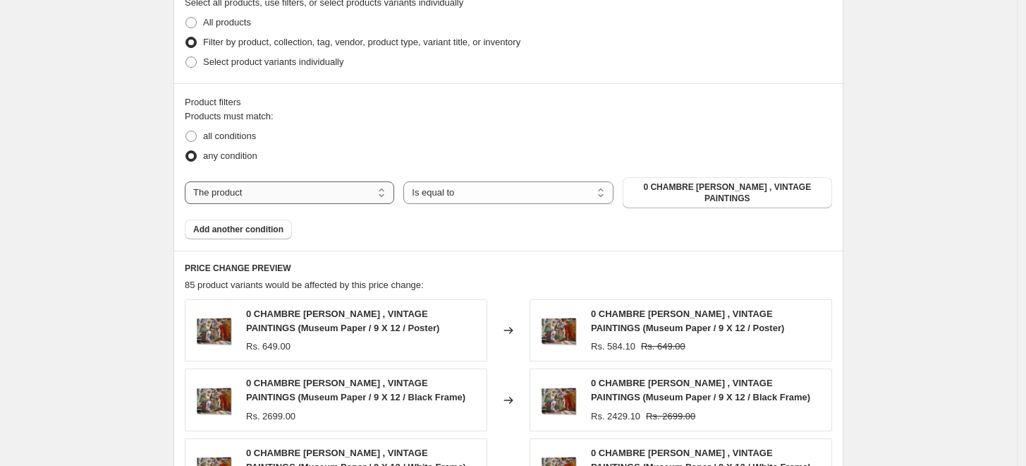
scroll to position [705, 0]
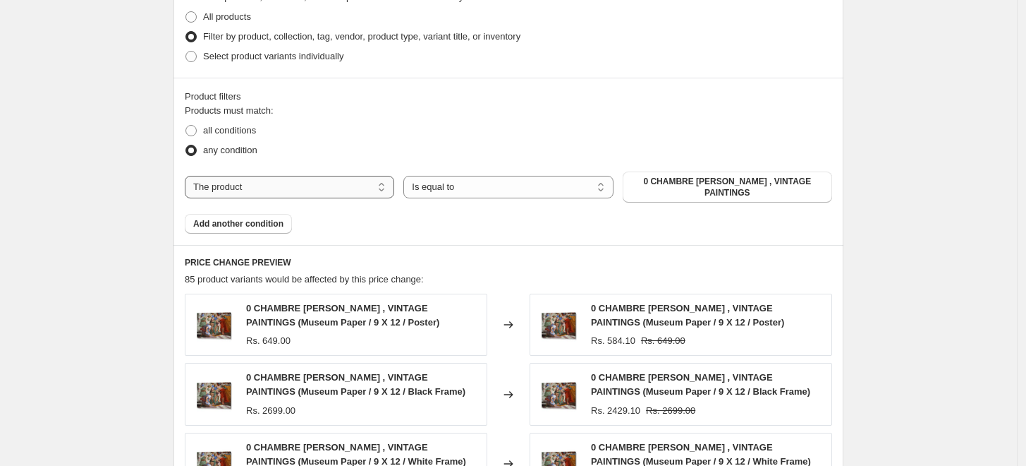
click at [344, 187] on select "The product The product's collection The product's tag The product's vendor The…" at bounding box center [290, 187] width 210 height 23
select select "collection"
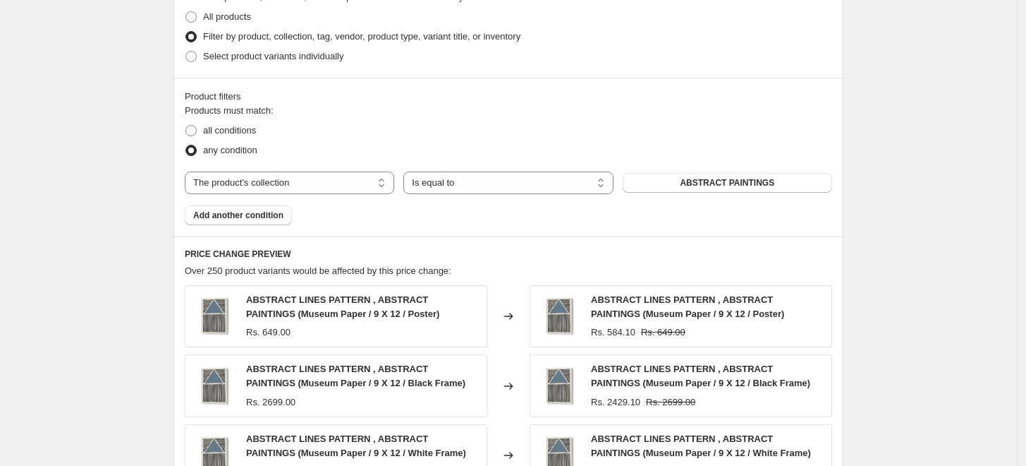
click at [735, 186] on span "ABSTRACT PAINTINGS" at bounding box center [727, 182] width 95 height 11
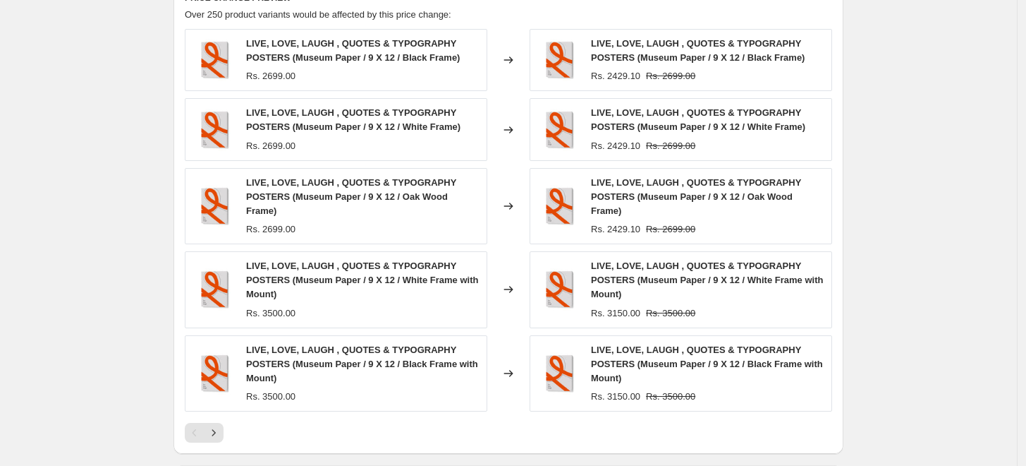
scroll to position [1153, 0]
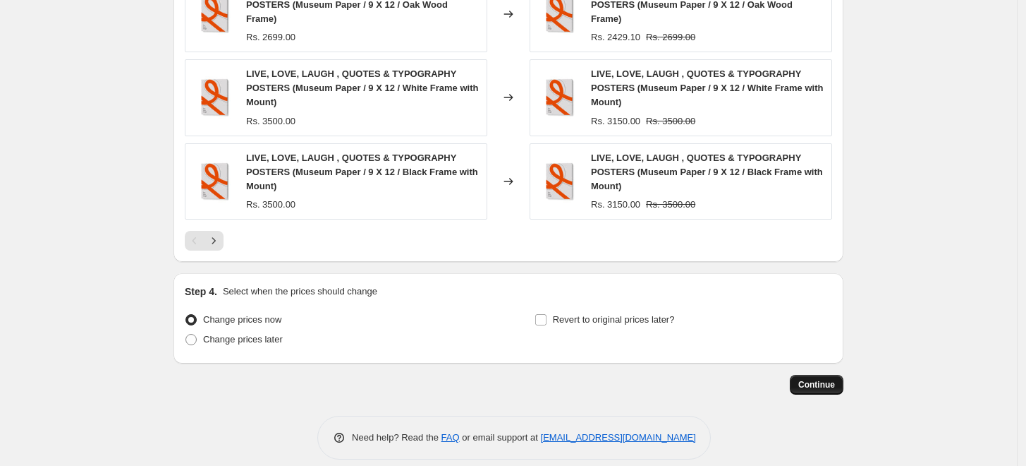
click at [816, 379] on span "Continue" at bounding box center [817, 384] width 37 height 11
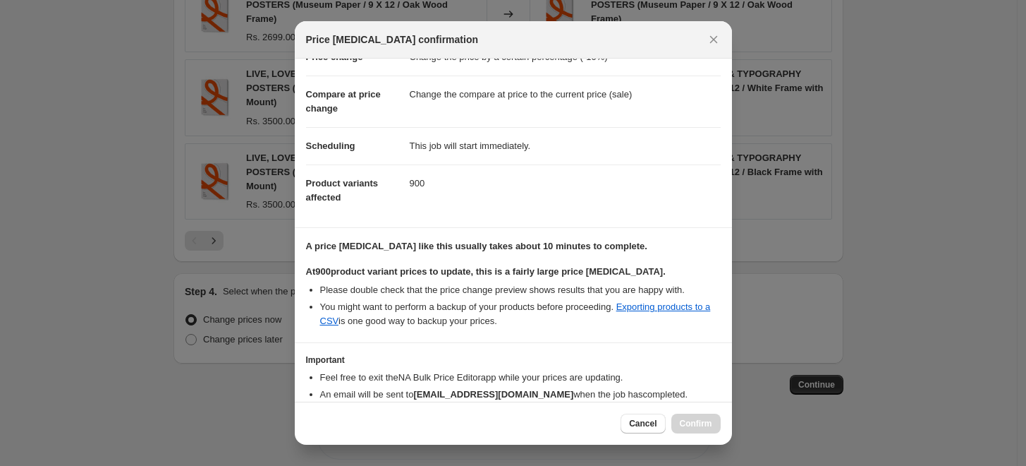
scroll to position [118, 0]
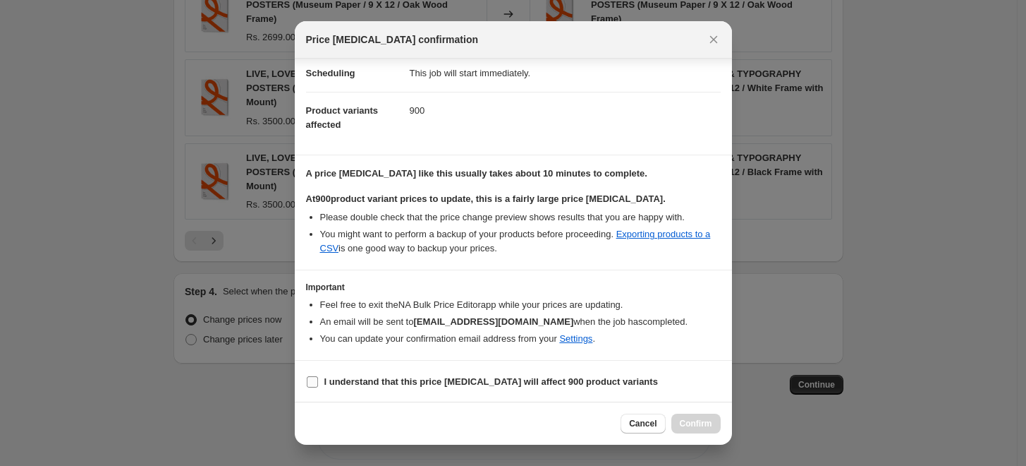
click at [315, 382] on input "I understand that this price [MEDICAL_DATA] will affect 900 product variants" at bounding box center [312, 381] width 11 height 11
checkbox input "true"
click at [696, 432] on button "Confirm" at bounding box center [696, 423] width 49 height 20
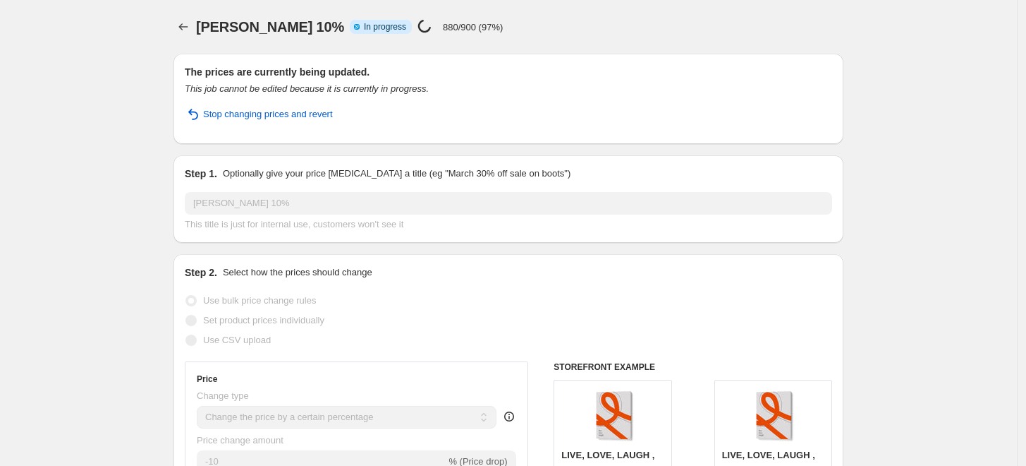
select select "percentage"
select select "collection"
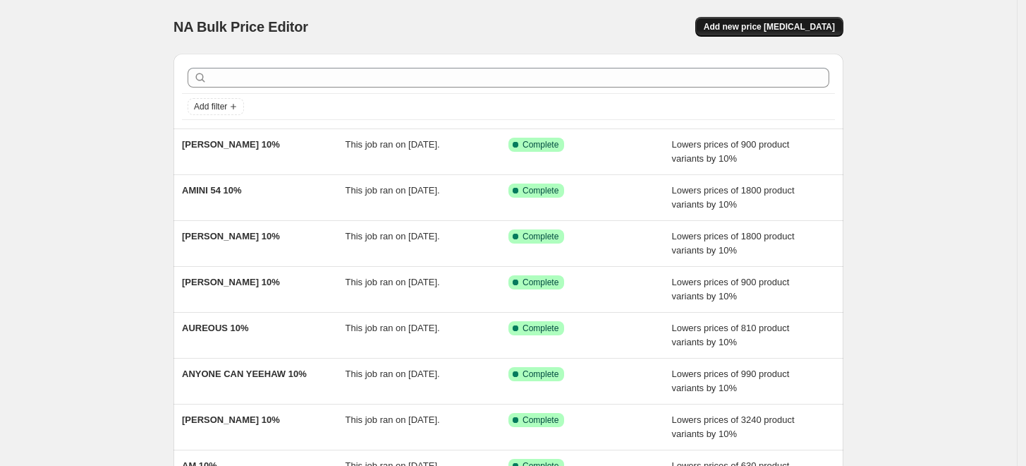
click at [773, 25] on span "Add new price [MEDICAL_DATA]" at bounding box center [769, 26] width 131 height 11
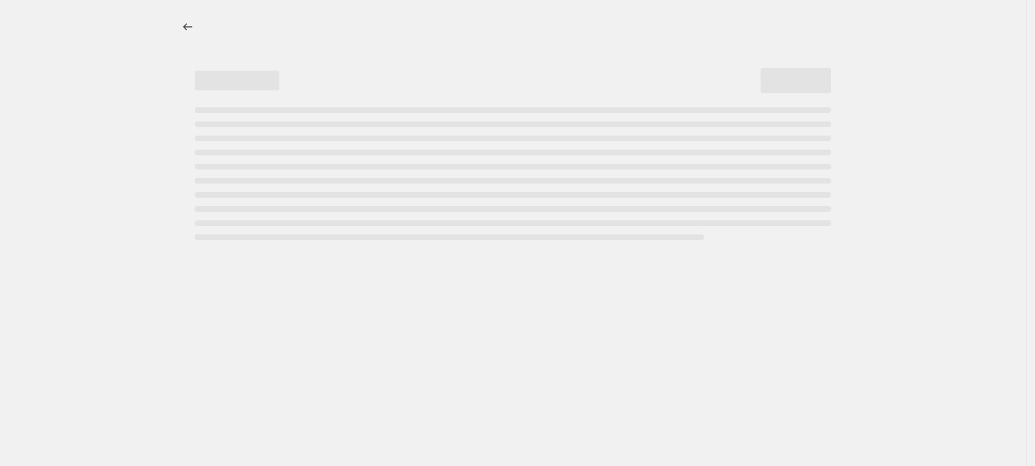
select select "percentage"
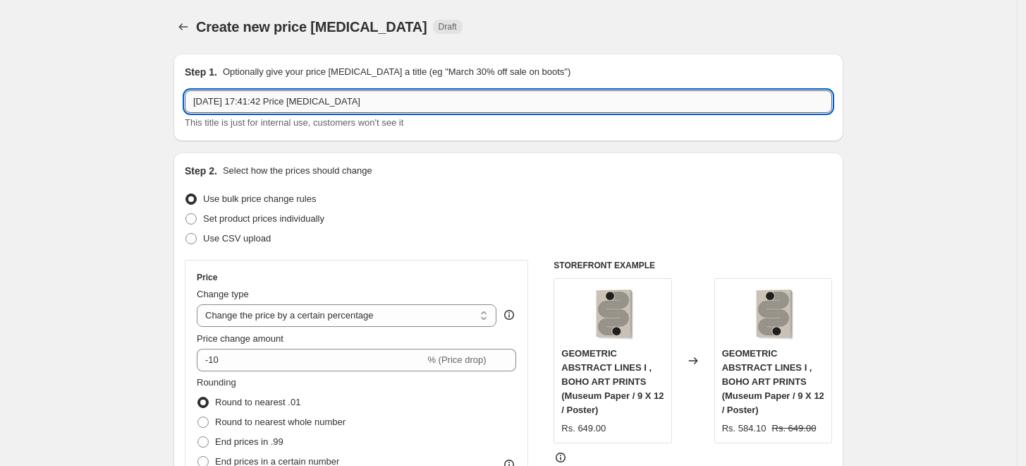
click at [406, 104] on input "5 Sept 2025, 17:41:42 Price change job" at bounding box center [509, 101] width 648 height 23
click at [406, 99] on input "5 Sept 2025, 17:41:42 Price change job" at bounding box center [509, 101] width 648 height 23
paste input "AYLIN DEMIR"
type input "AYLIN DEMIR 10%"
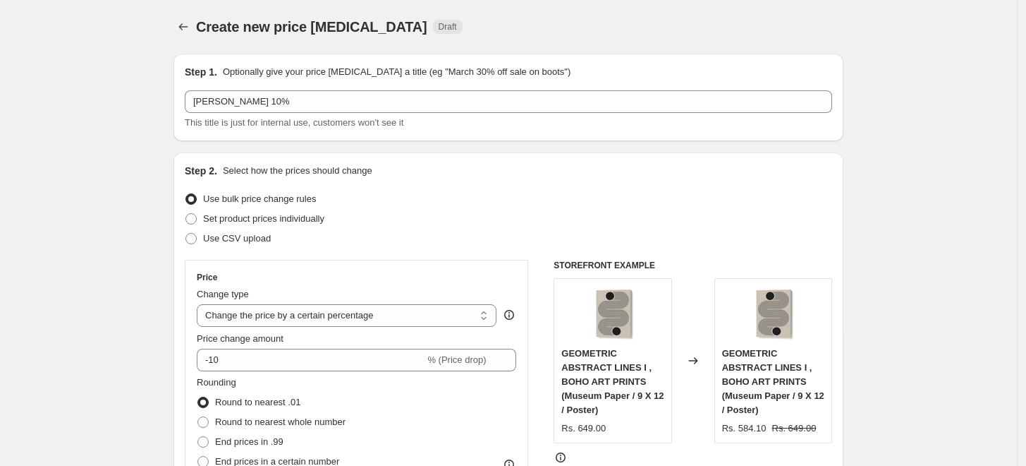
click at [722, 134] on div "Step 1. Optionally give your price change job a title (eg "March 30% off sale o…" at bounding box center [509, 97] width 670 height 87
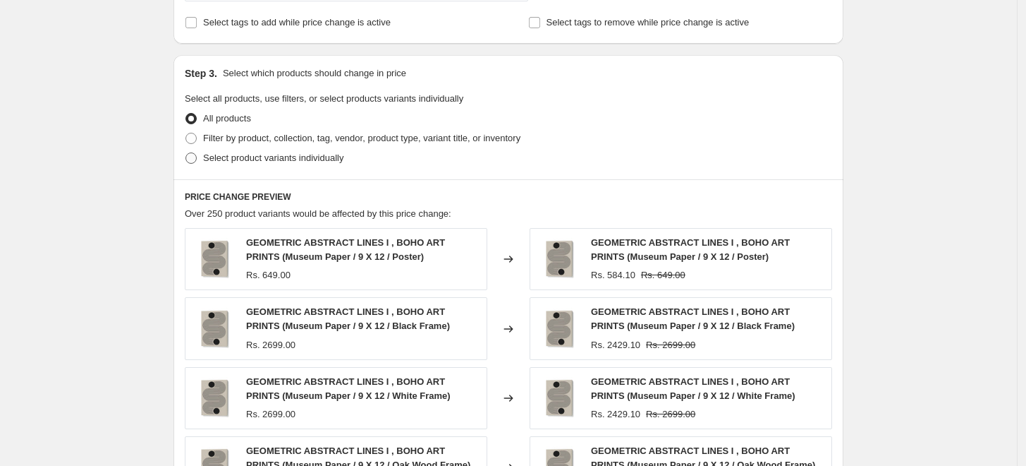
scroll to position [626, 0]
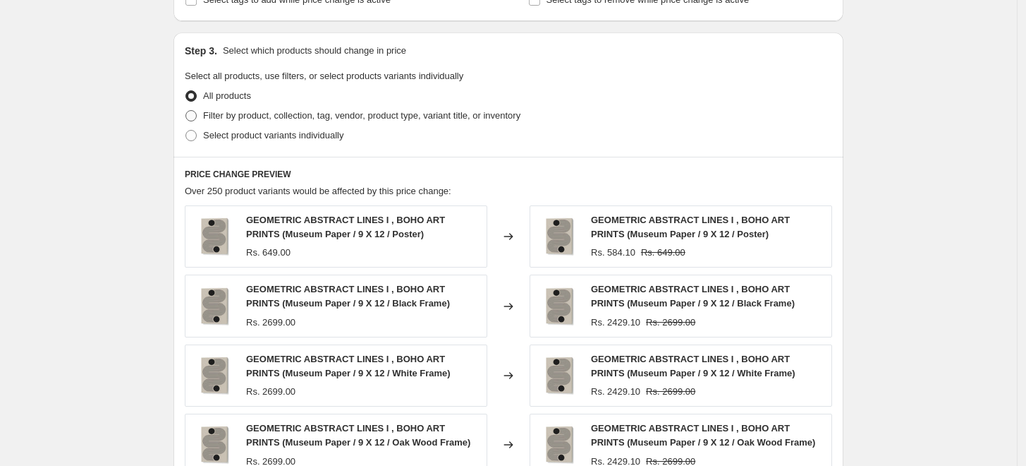
click at [196, 120] on span at bounding box center [191, 115] width 11 height 11
click at [186, 111] on input "Filter by product, collection, tag, vendor, product type, variant title, or inv…" at bounding box center [186, 110] width 1 height 1
radio input "true"
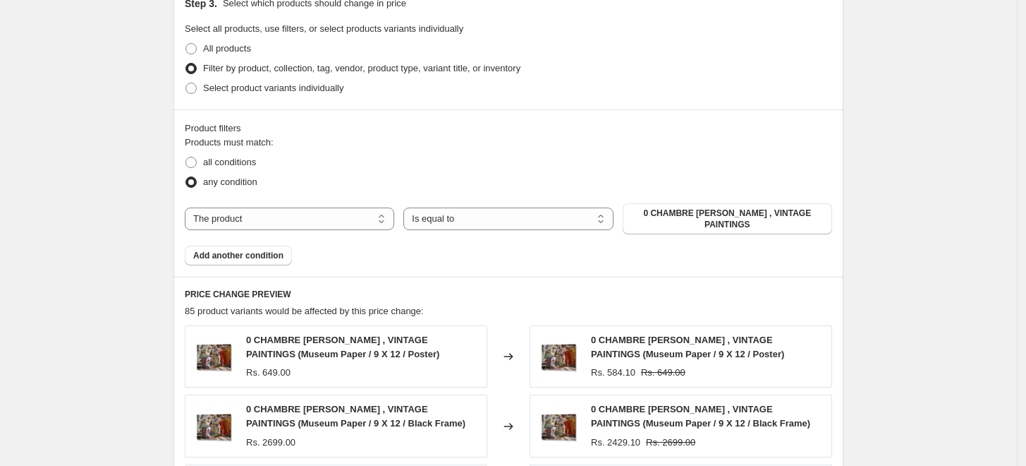
scroll to position [705, 0]
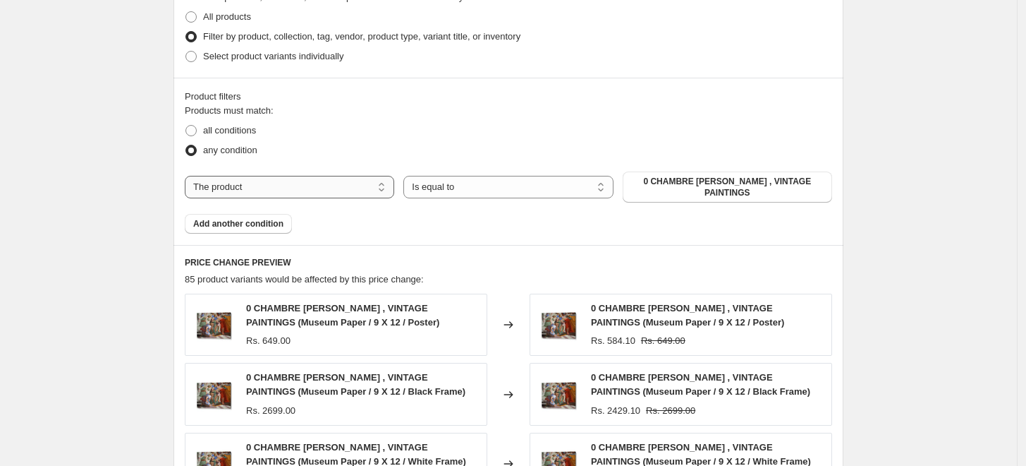
click at [341, 183] on select "The product The product's collection The product's tag The product's vendor The…" at bounding box center [290, 187] width 210 height 23
select select "collection"
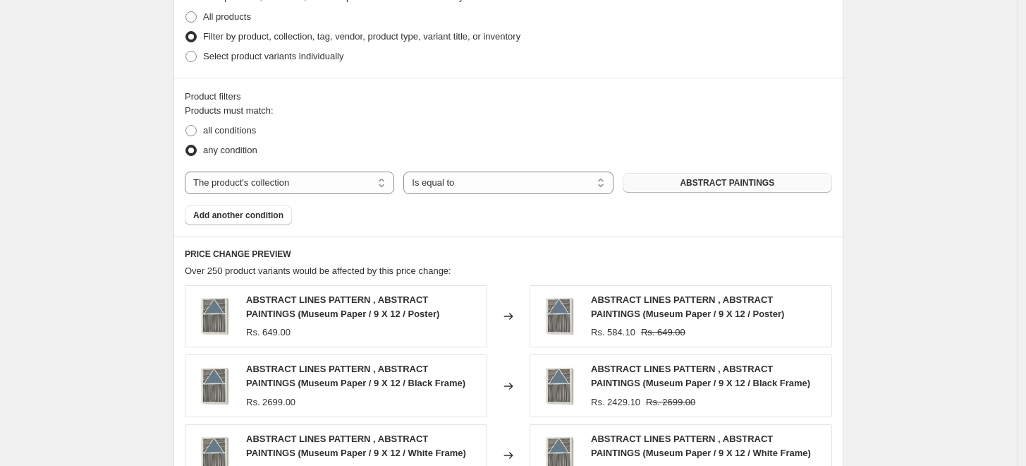
click at [724, 181] on span "ABSTRACT PAINTINGS" at bounding box center [727, 182] width 95 height 11
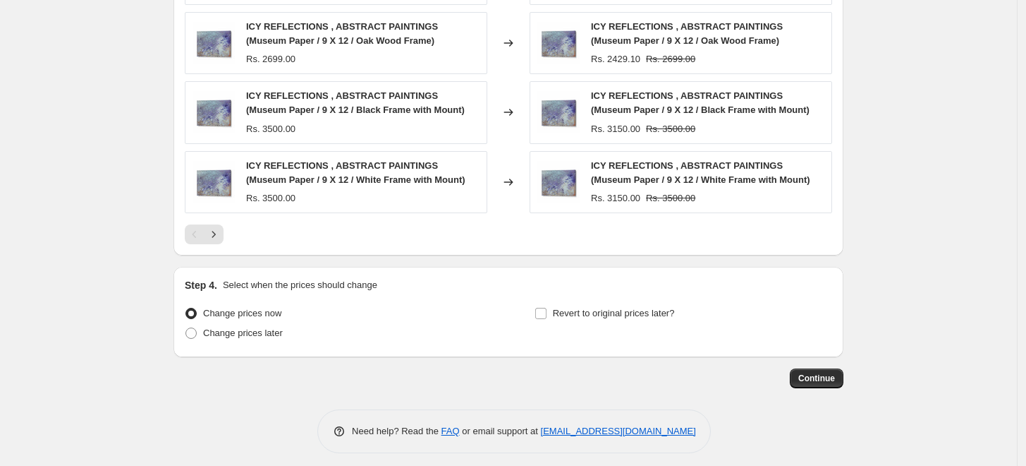
scroll to position [1125, 0]
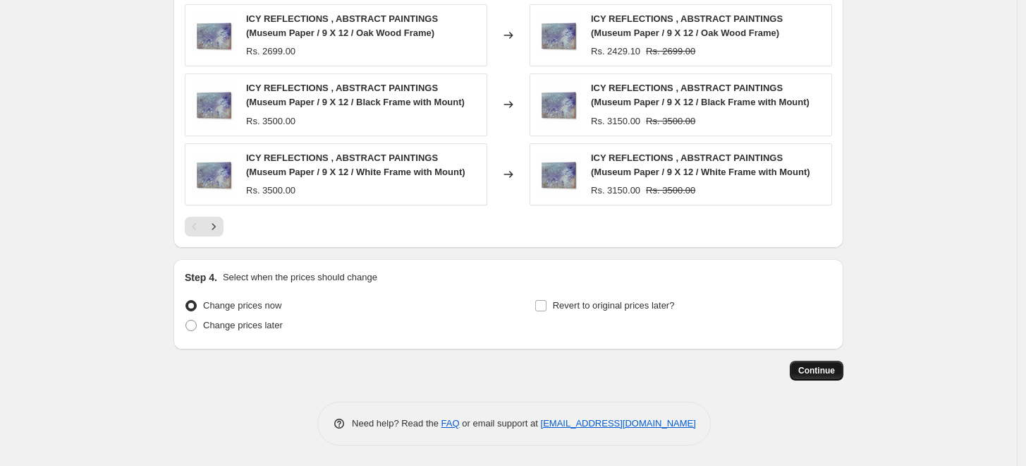
click at [825, 373] on span "Continue" at bounding box center [817, 370] width 37 height 11
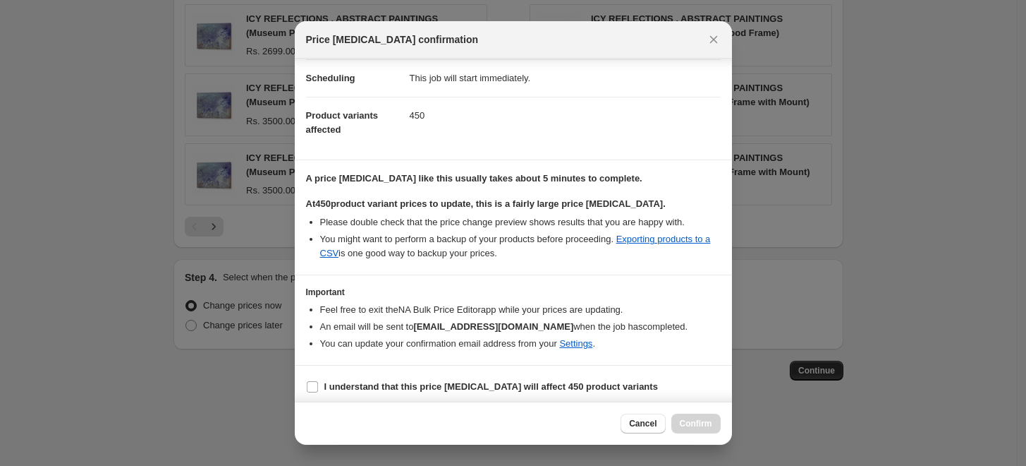
scroll to position [118, 0]
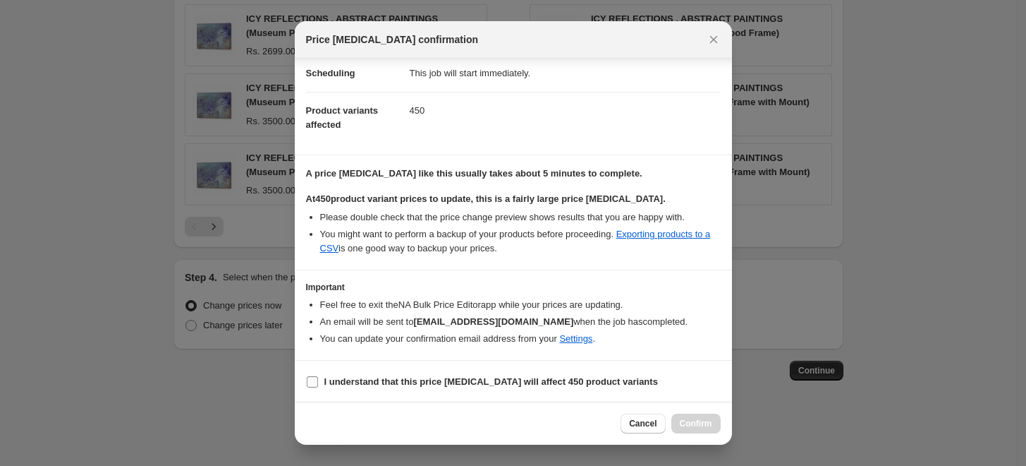
click at [310, 382] on input "I understand that this price change job will affect 450 product variants" at bounding box center [312, 381] width 11 height 11
checkbox input "true"
click at [702, 426] on span "Confirm" at bounding box center [696, 423] width 32 height 11
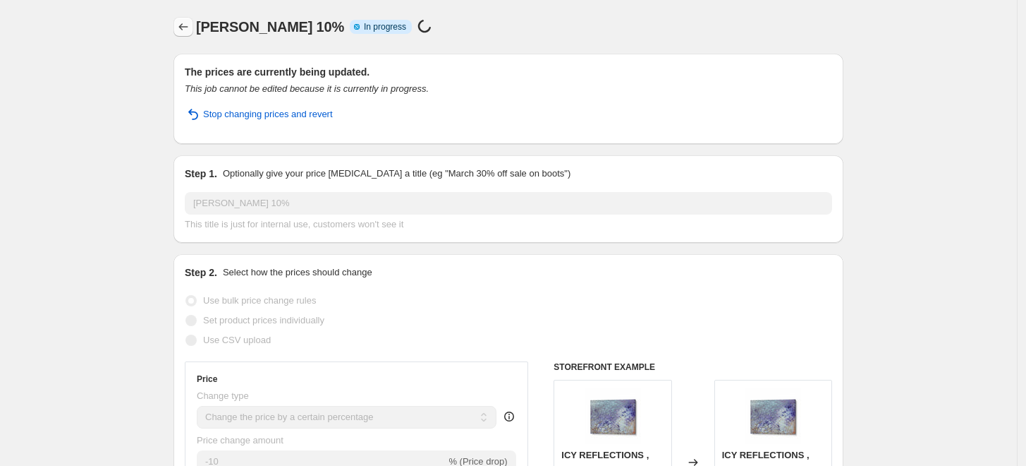
click at [189, 28] on icon "Price change jobs" at bounding box center [183, 27] width 14 height 14
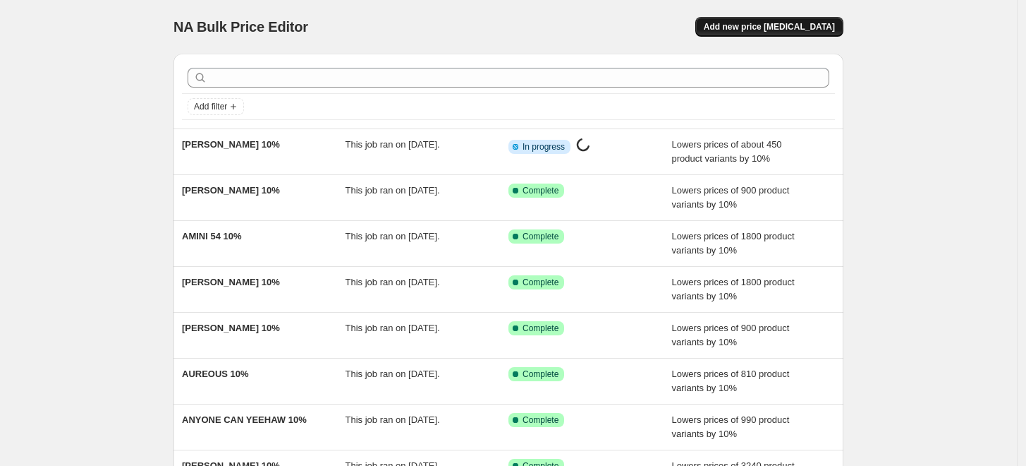
click at [780, 32] on span "Add new price [MEDICAL_DATA]" at bounding box center [769, 26] width 131 height 11
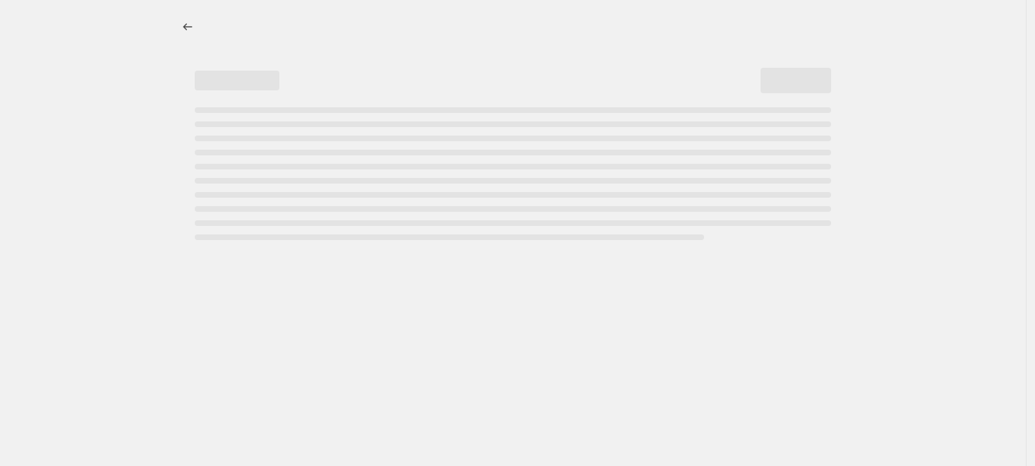
select select "percentage"
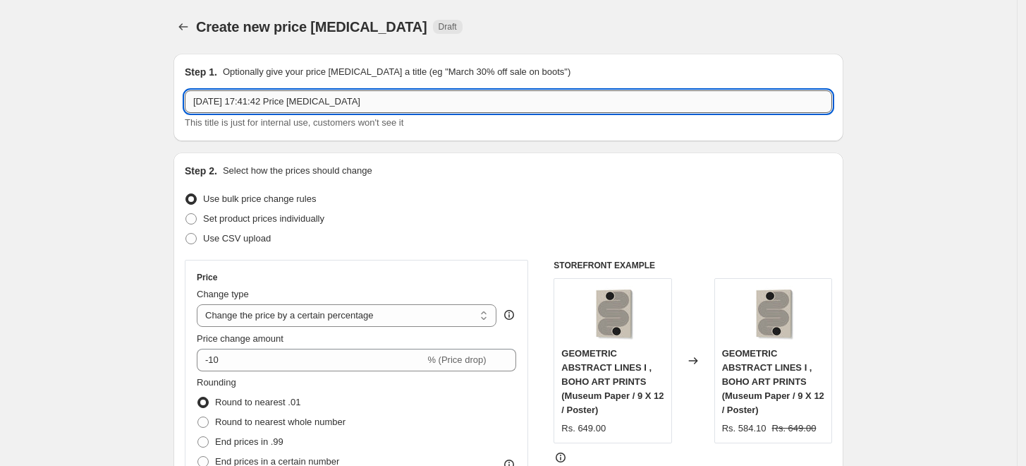
click at [449, 109] on input "5 Sept 2025, 17:41:42 Price change job" at bounding box center [509, 101] width 648 height 23
paste input "ALEXANDRA RAMIREZ"
type input "ALEXANDRA RAMIREZ 10%"
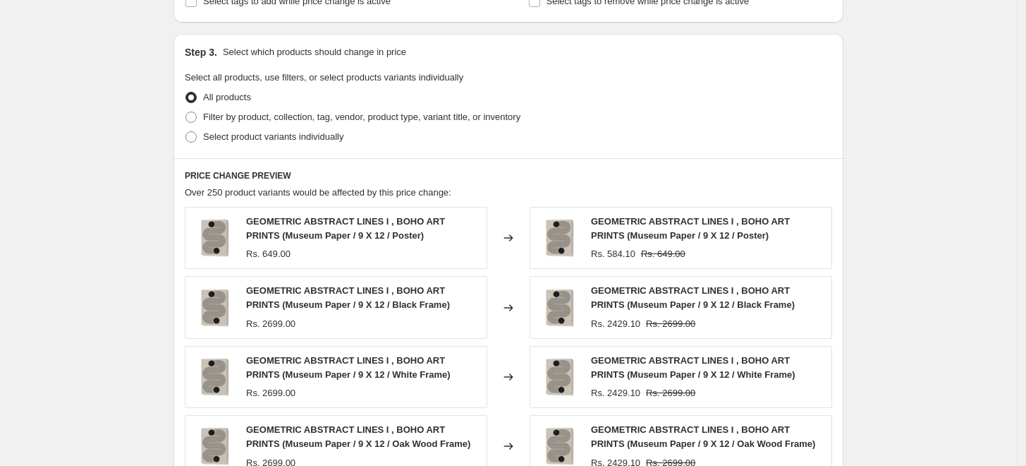
scroll to position [626, 0]
click at [195, 118] on span at bounding box center [191, 115] width 11 height 11
click at [186, 111] on input "Filter by product, collection, tag, vendor, product type, variant title, or inv…" at bounding box center [186, 110] width 1 height 1
radio input "true"
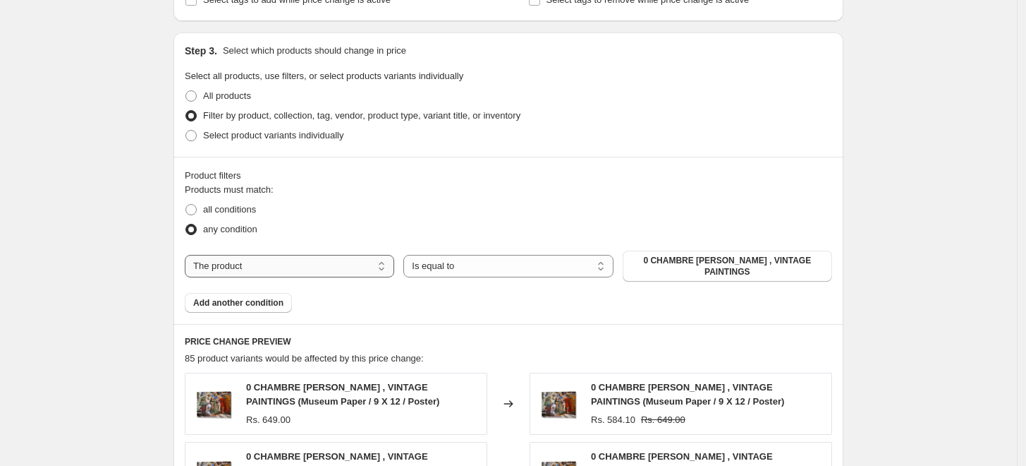
click at [348, 262] on select "The product The product's collection The product's tag The product's vendor The…" at bounding box center [290, 266] width 210 height 23
select select "collection"
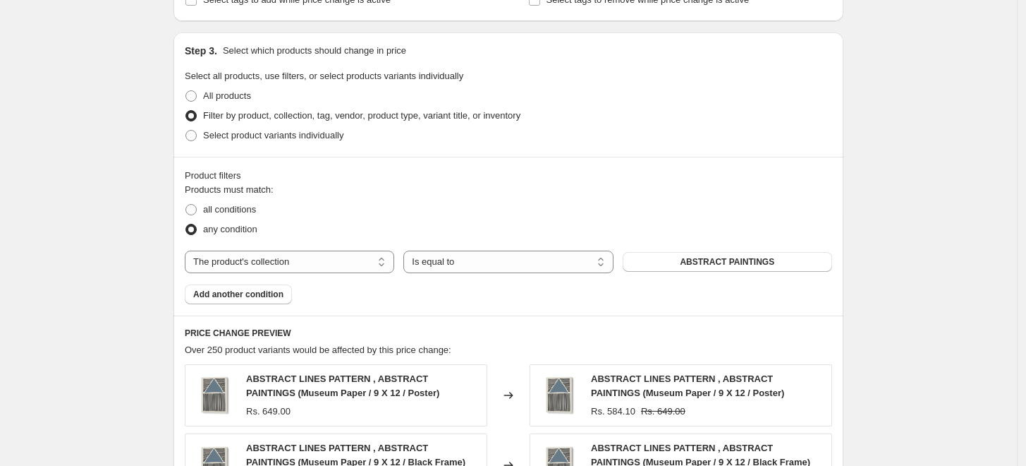
click at [800, 266] on button "ABSTRACT PAINTINGS" at bounding box center [728, 262] width 210 height 20
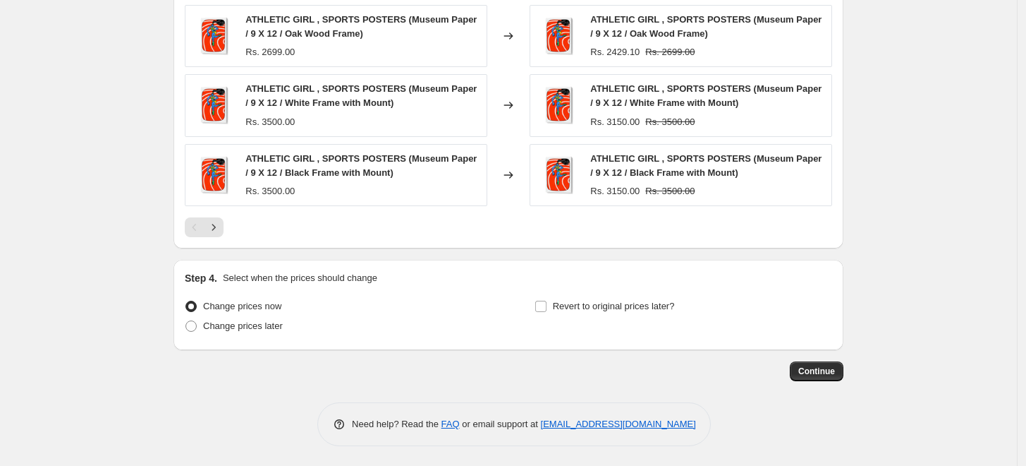
scroll to position [1125, 0]
click at [818, 370] on span "Continue" at bounding box center [817, 370] width 37 height 11
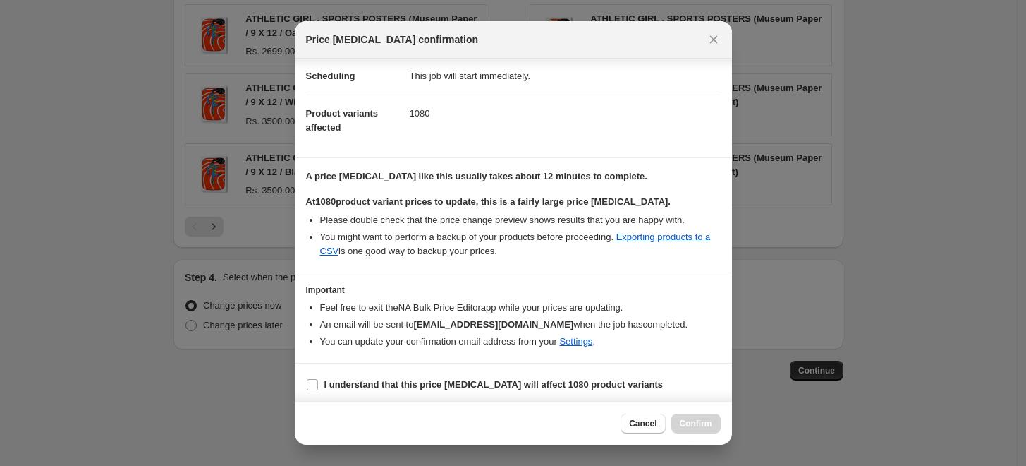
scroll to position [118, 0]
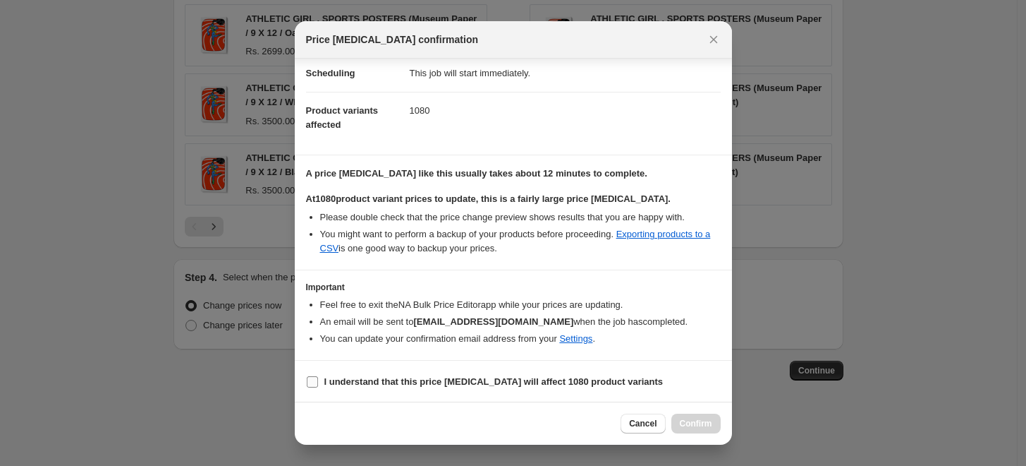
click at [310, 380] on input "I understand that this price change job will affect 1080 product variants" at bounding box center [312, 381] width 11 height 11
checkbox input "true"
click at [699, 423] on span "Confirm" at bounding box center [696, 423] width 32 height 11
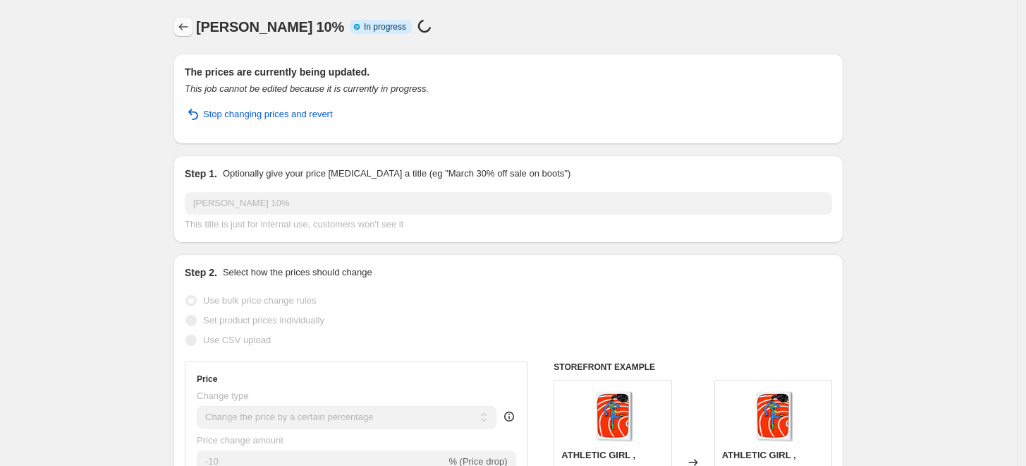
click at [190, 30] on icon "Price change jobs" at bounding box center [183, 27] width 14 height 14
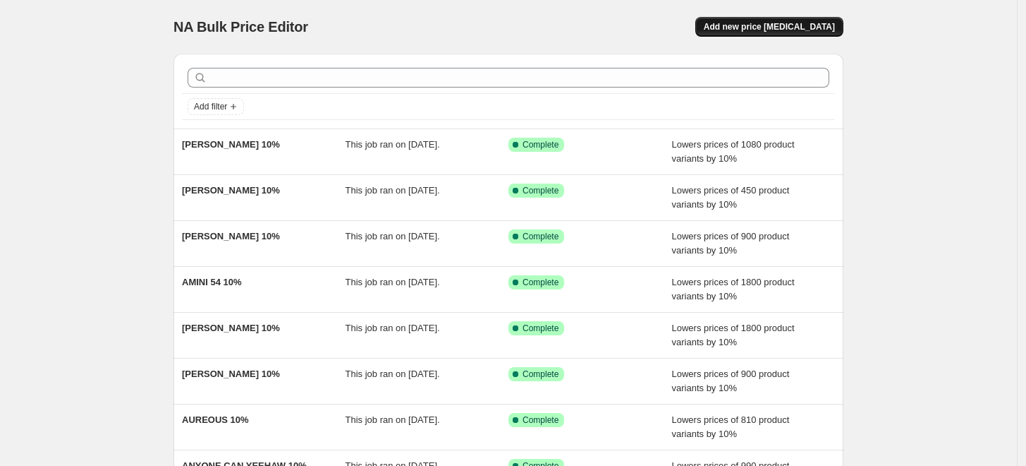
click at [832, 21] on span "Add new price [MEDICAL_DATA]" at bounding box center [769, 26] width 131 height 11
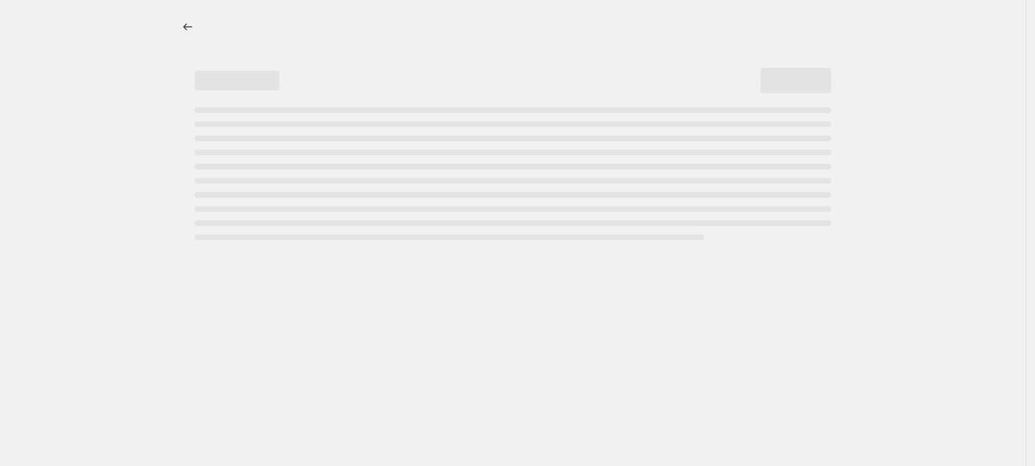
select select "percentage"
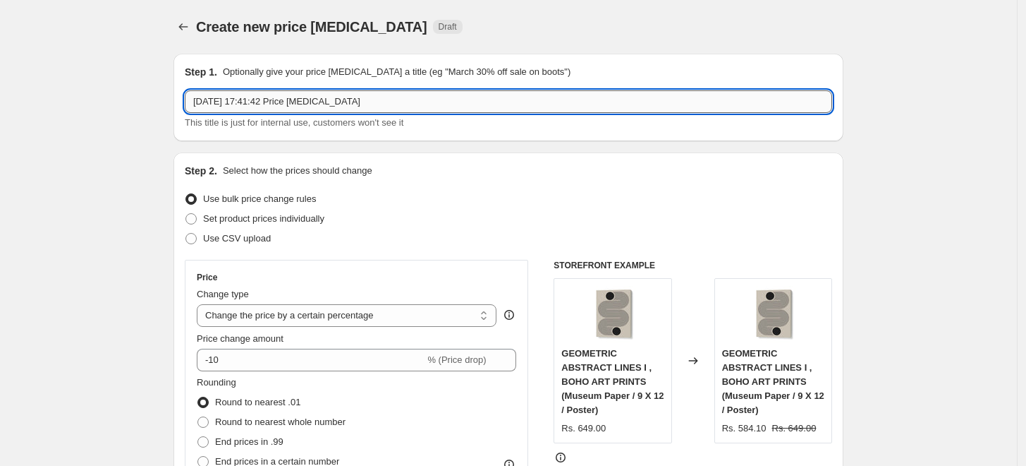
click at [540, 93] on input "5 Sept 2025, 17:41:42 Price change job" at bounding box center [509, 101] width 648 height 23
paste input "ANNA-KARIN BERGIUS"
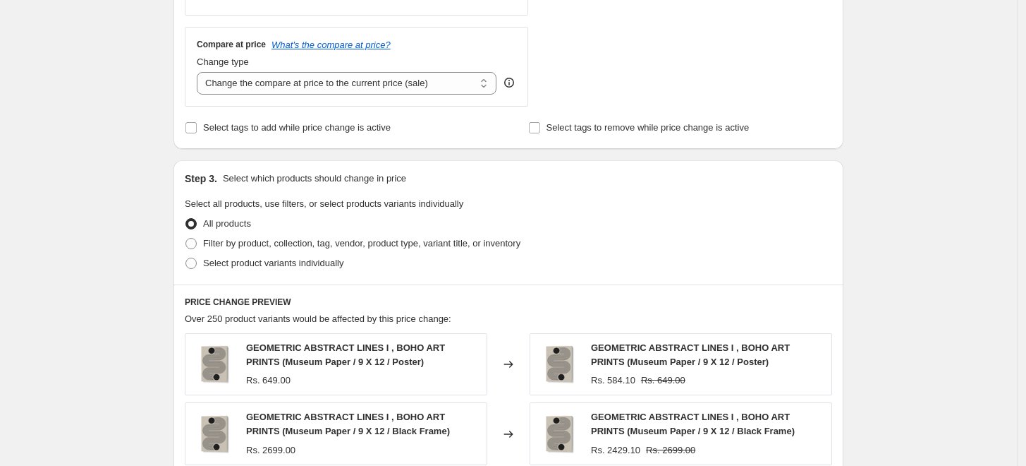
scroll to position [548, 0]
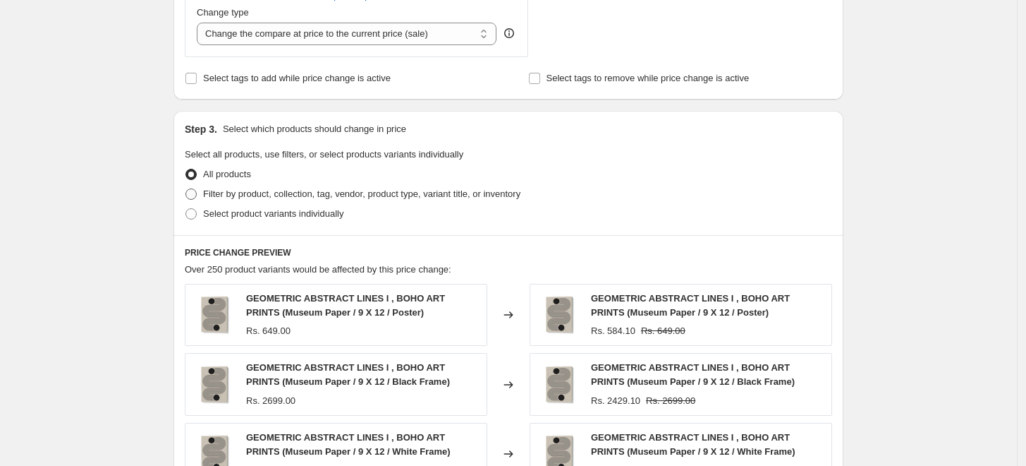
type input "ANNA-KARIN BERGIUS"
click at [339, 188] on span "Filter by product, collection, tag, vendor, product type, variant title, or inv…" at bounding box center [361, 193] width 317 height 11
click at [186, 188] on input "Filter by product, collection, tag, vendor, product type, variant title, or inv…" at bounding box center [186, 188] width 1 height 1
radio input "true"
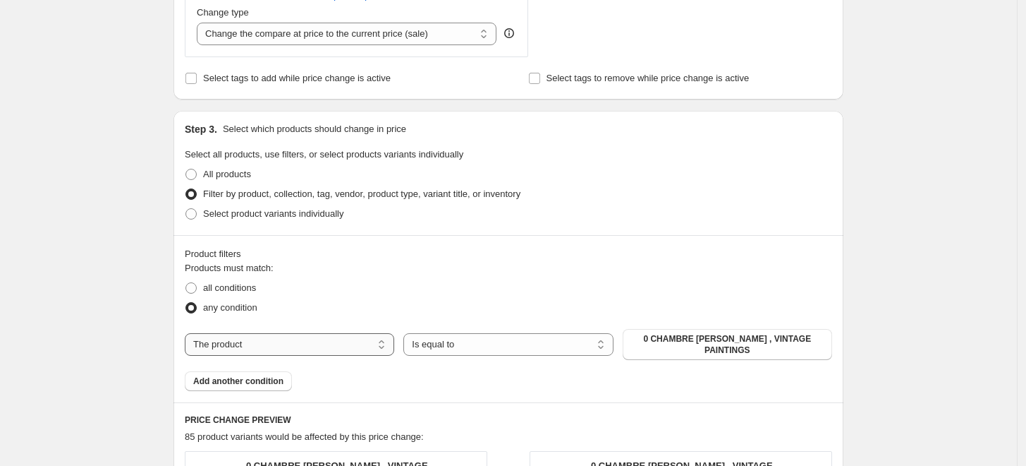
click at [284, 337] on select "The product The product's collection The product's tag The product's vendor The…" at bounding box center [290, 344] width 210 height 23
select select "collection"
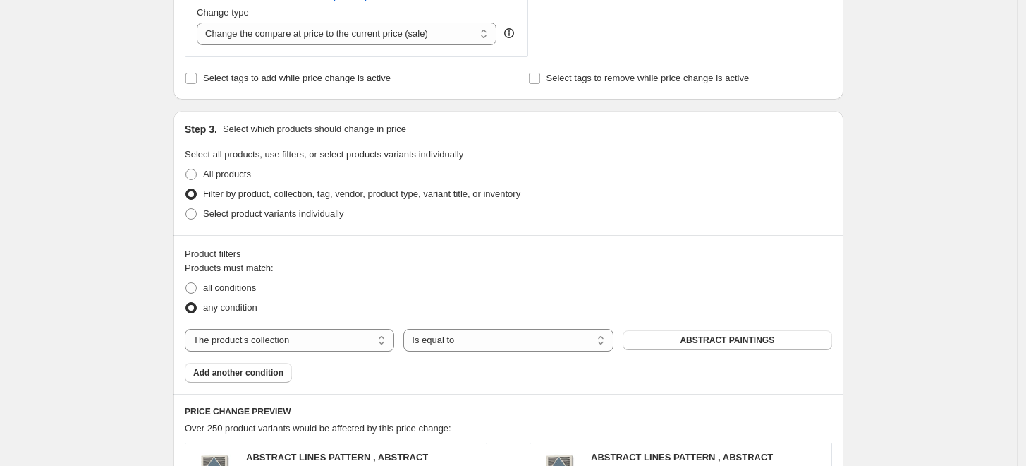
click at [708, 351] on div "Products must match: all conditions any condition The product The product's col…" at bounding box center [509, 321] width 648 height 121
click at [711, 343] on span "ABSTRACT PAINTINGS" at bounding box center [727, 339] width 95 height 11
drag, startPoint x: 697, startPoint y: 318, endPoint x: 710, endPoint y: 332, distance: 19.0
click at [699, 319] on div "Products must match: all conditions any condition The product The product's col…" at bounding box center [509, 321] width 648 height 121
click at [717, 340] on span "ABSTRACT PAINTINGS" at bounding box center [727, 339] width 95 height 11
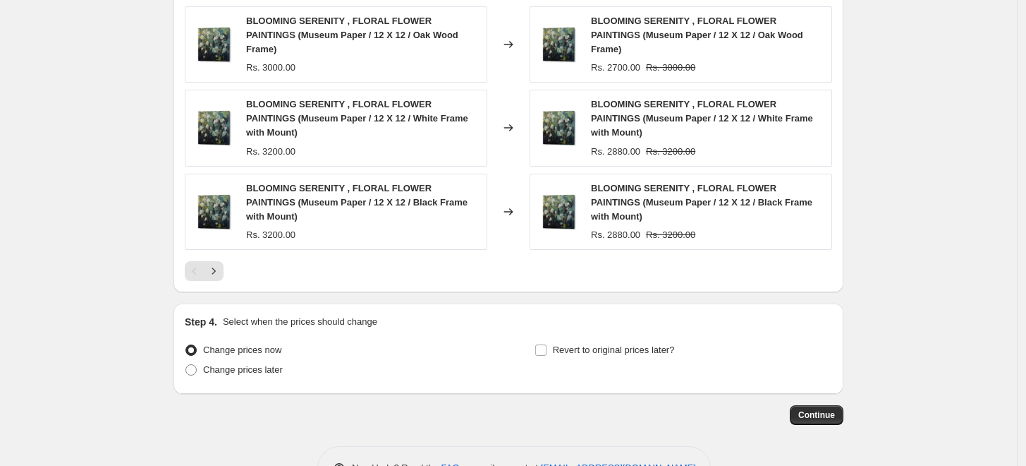
scroll to position [1125, 0]
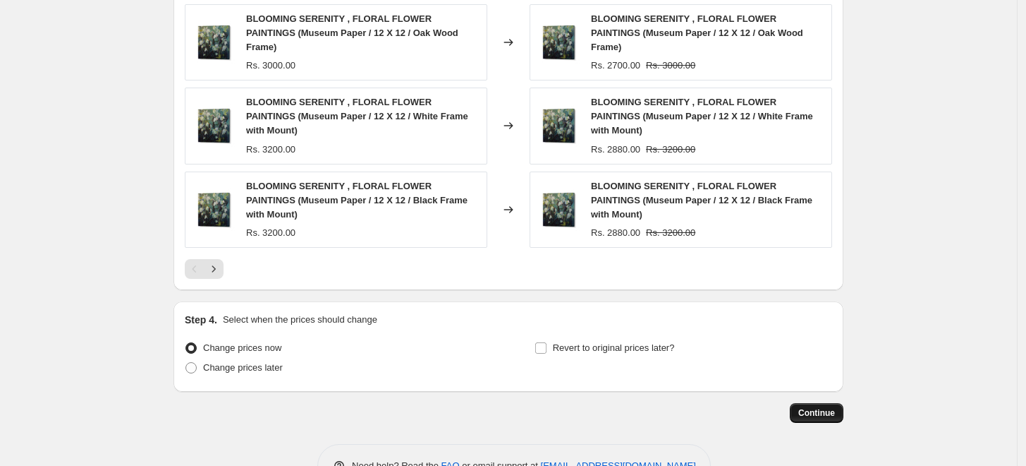
click at [813, 403] on button "Continue" at bounding box center [817, 413] width 54 height 20
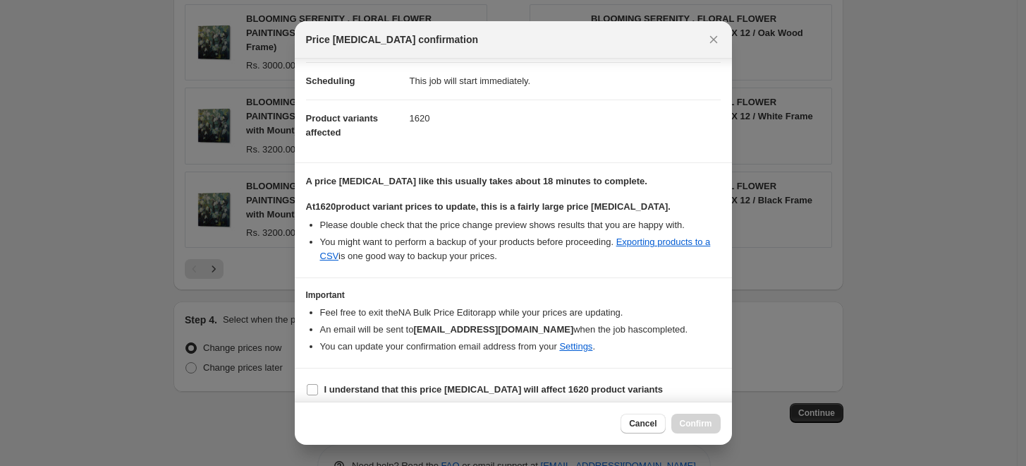
scroll to position [118, 0]
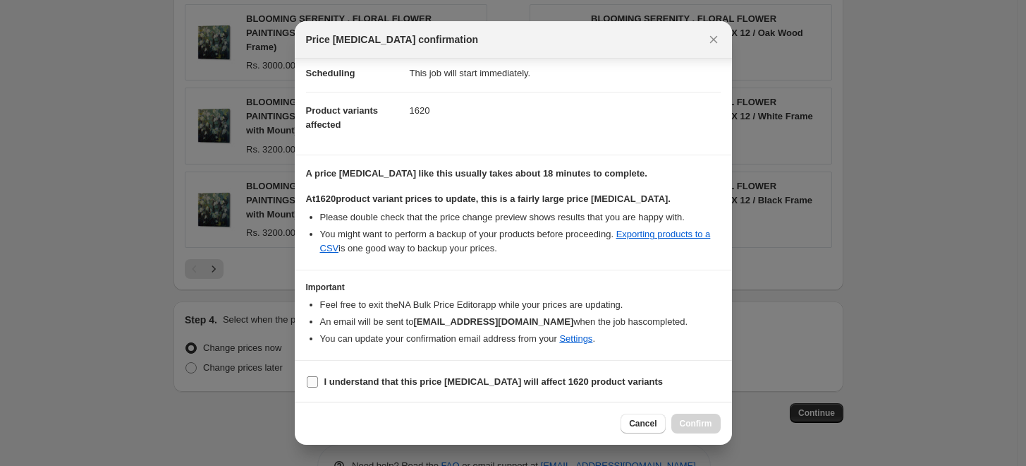
click at [312, 382] on input "I understand that this price change job will affect 1620 product variants" at bounding box center [312, 381] width 11 height 11
checkbox input "true"
click at [702, 420] on span "Confirm" at bounding box center [696, 423] width 32 height 11
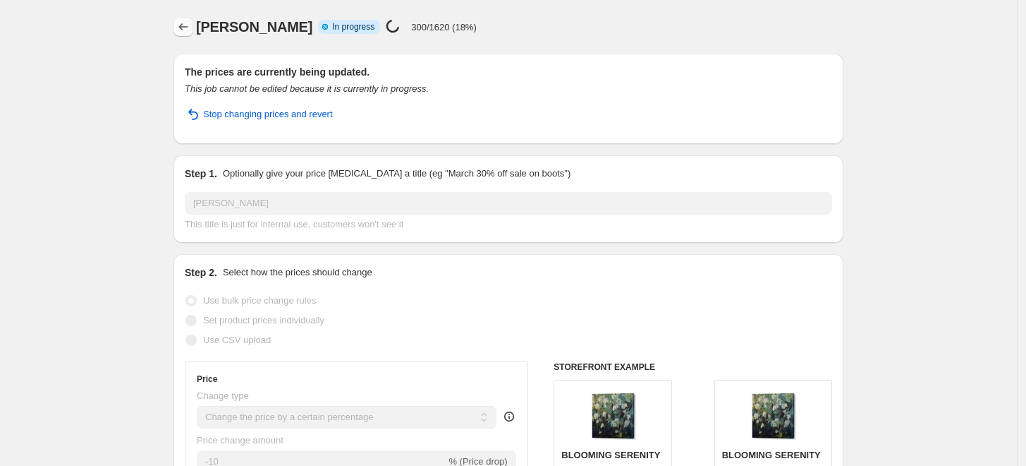
click at [190, 28] on icon "Price change jobs" at bounding box center [183, 27] width 14 height 14
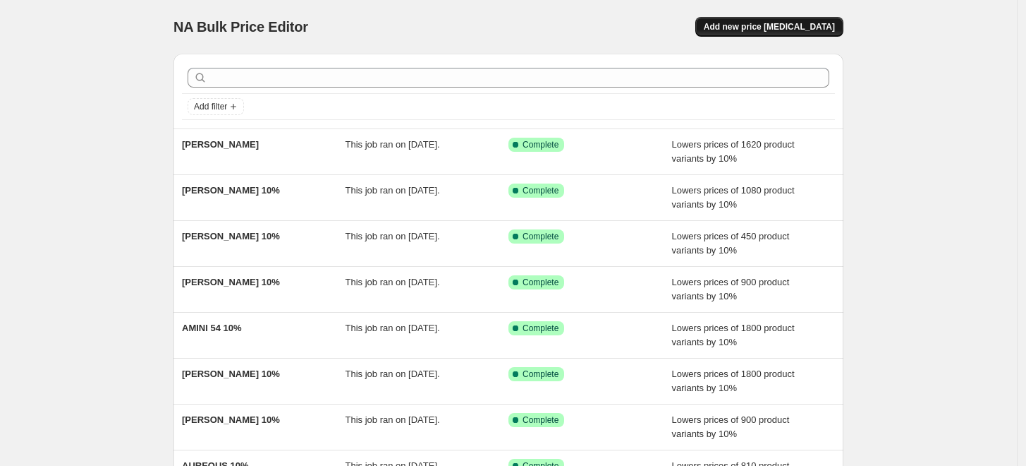
click at [786, 23] on span "Add new price [MEDICAL_DATA]" at bounding box center [769, 26] width 131 height 11
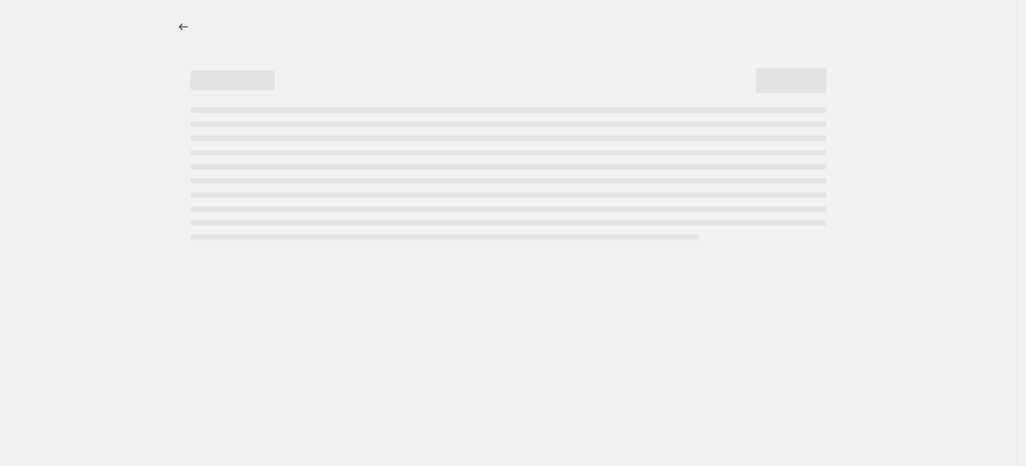
select select "percentage"
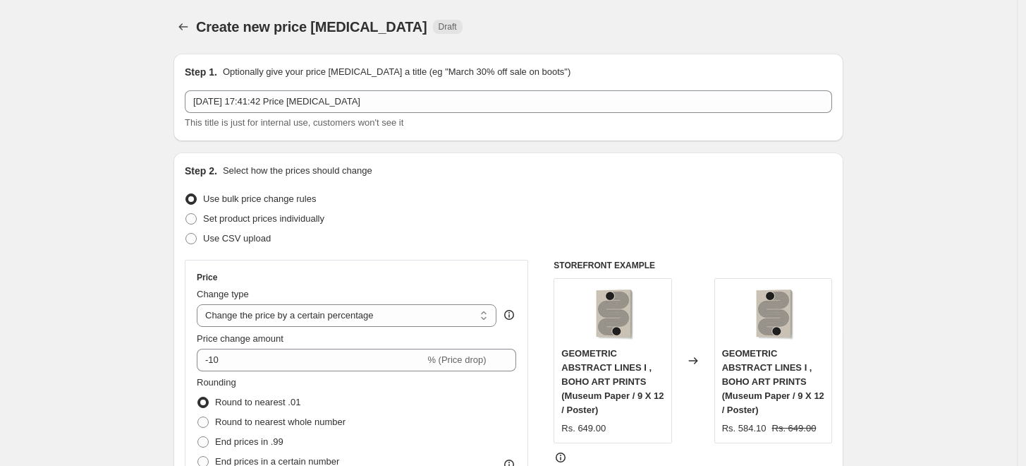
click at [536, 77] on p "Optionally give your price [MEDICAL_DATA] a title (eg "March 30% off sale on bo…" at bounding box center [397, 72] width 348 height 14
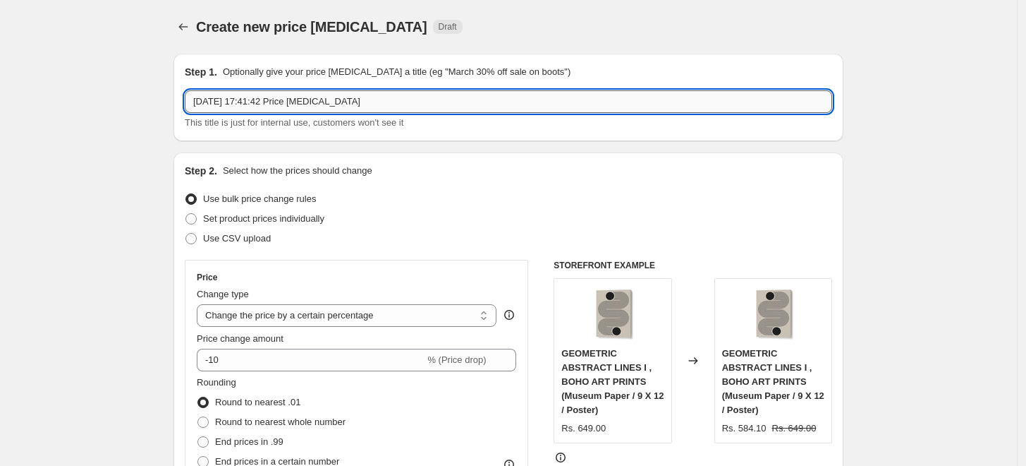
click at [528, 109] on input "5 Sept 2025, 17:41:42 Price change job" at bounding box center [509, 101] width 648 height 23
paste input "BRETT WILSON"
click at [321, 107] on input "BRETT WILSON" at bounding box center [509, 101] width 648 height 23
type input "BRETT WILSON 10 %"
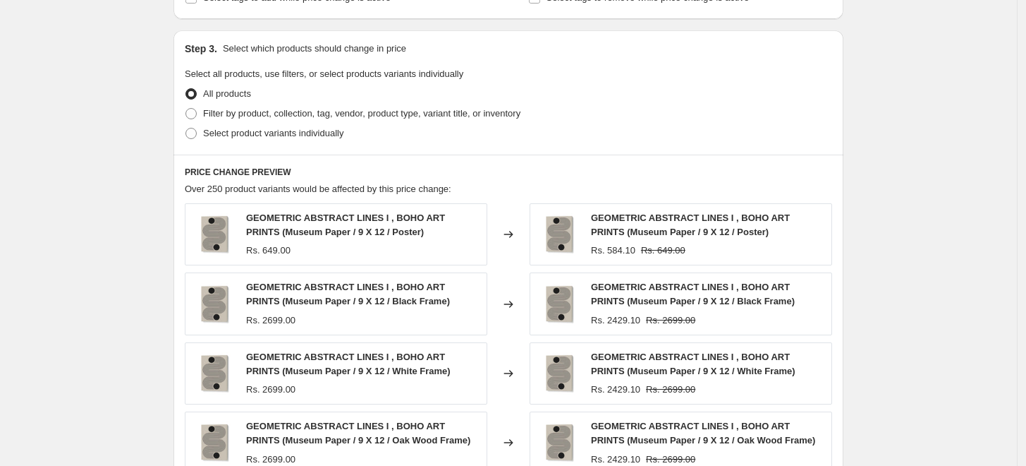
scroll to position [626, 0]
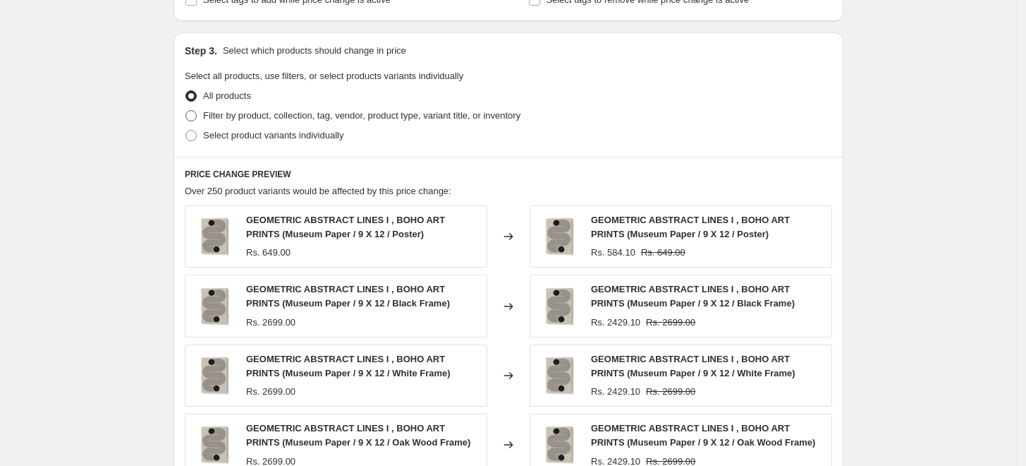
click at [230, 117] on span "Filter by product, collection, tag, vendor, product type, variant title, or inv…" at bounding box center [361, 115] width 317 height 11
click at [186, 111] on input "Filter by product, collection, tag, vendor, product type, variant title, or inv…" at bounding box center [186, 110] width 1 height 1
radio input "true"
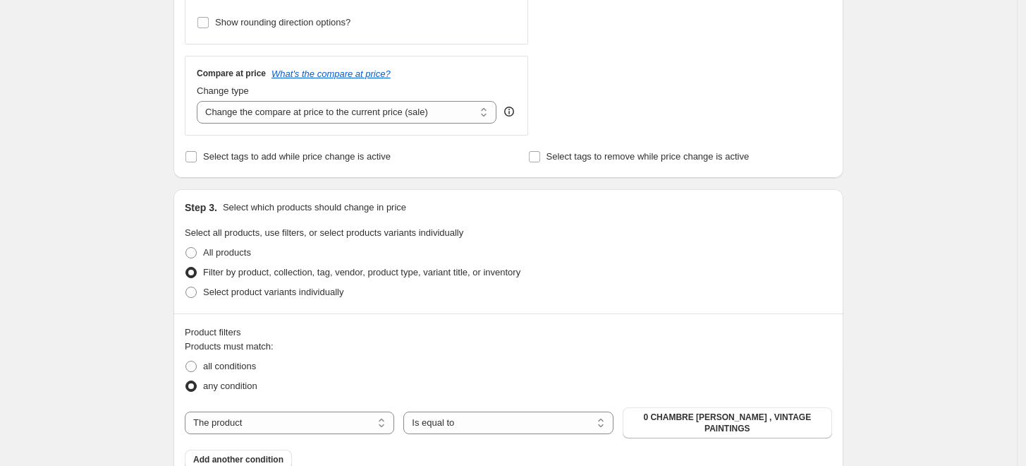
scroll to position [0, 0]
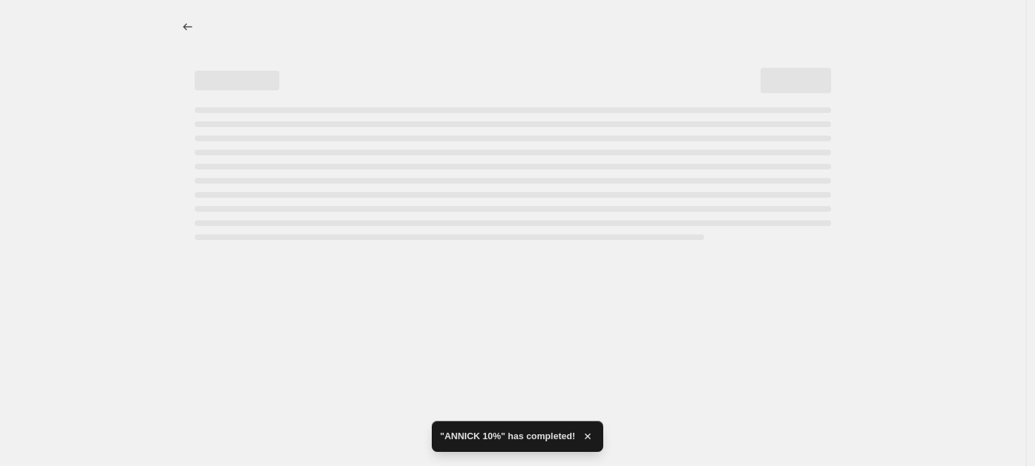
select select "percentage"
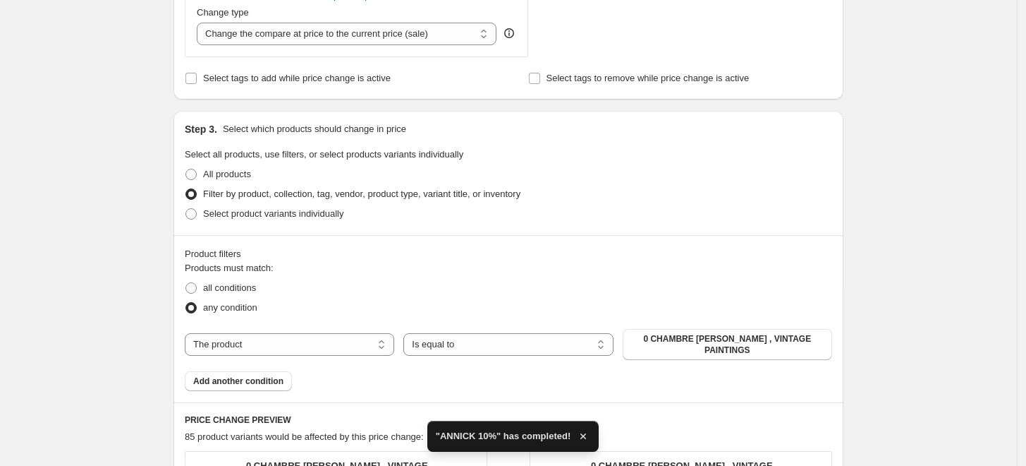
scroll to position [784, 0]
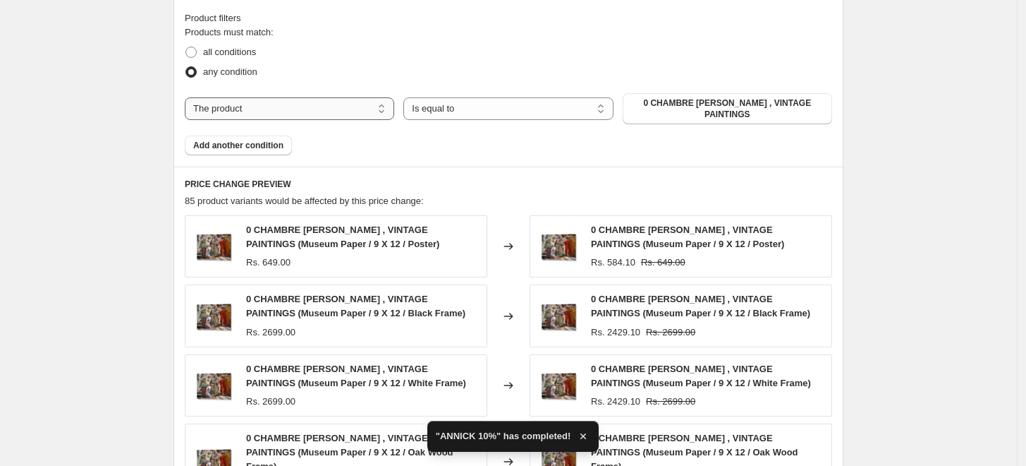
click at [334, 114] on select "The product The product's collection The product's tag The product's vendor The…" at bounding box center [290, 108] width 210 height 23
select select "collection"
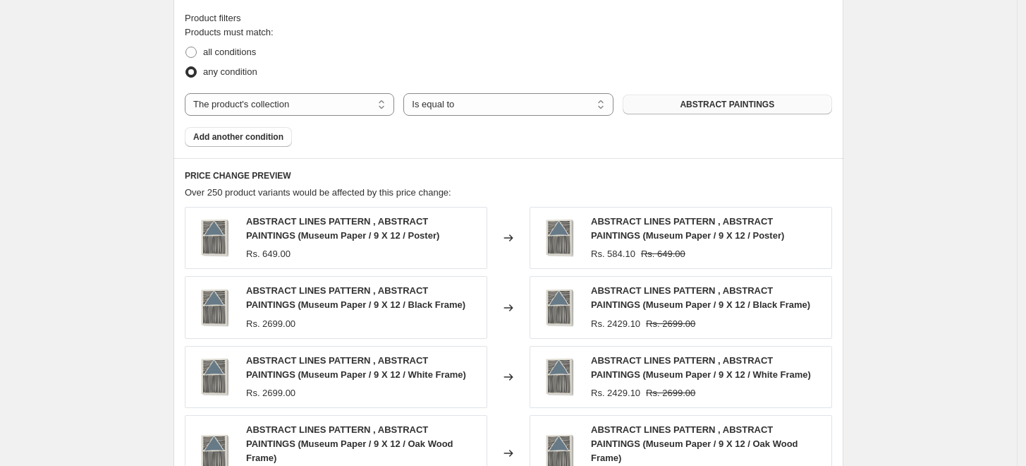
click at [772, 104] on span "ABSTRACT PAINTINGS" at bounding box center [727, 104] width 95 height 11
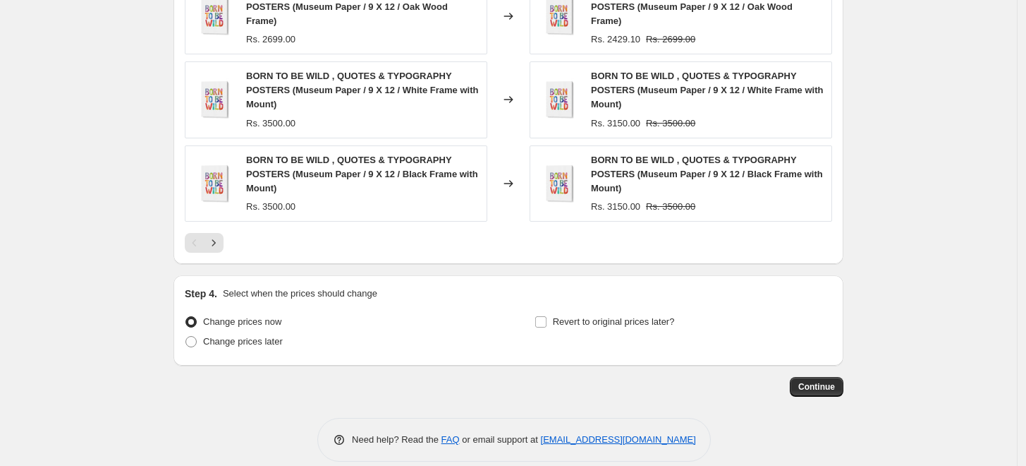
scroll to position [1153, 0]
click at [831, 379] on span "Continue" at bounding box center [817, 384] width 37 height 11
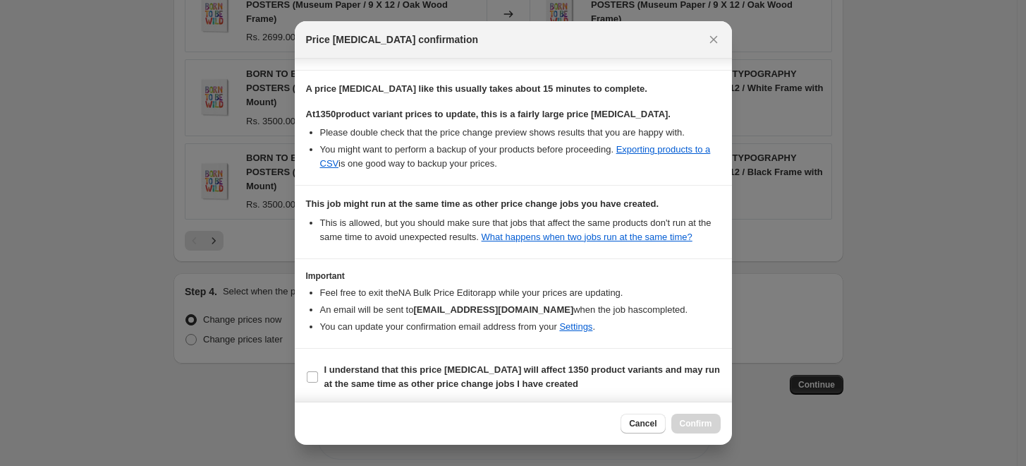
scroll to position [205, 0]
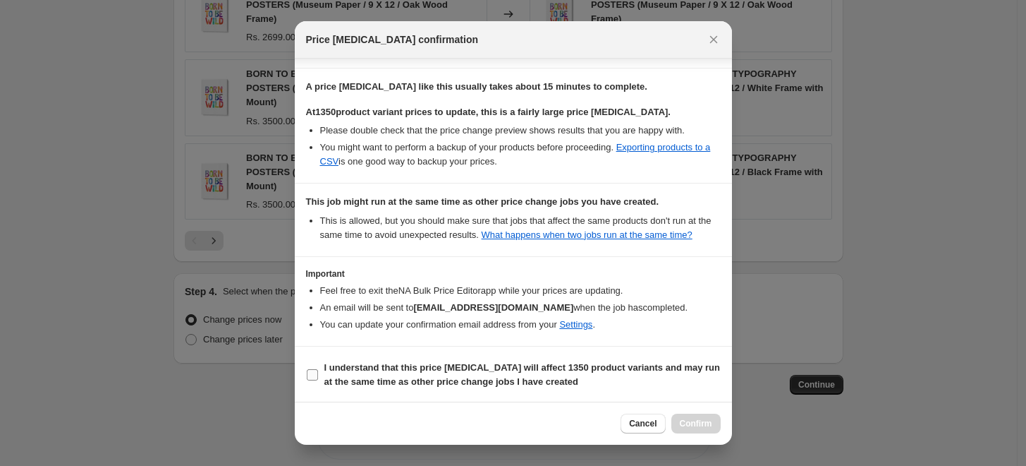
click at [315, 369] on input "I understand that this price change job will affect 1350 product variants and m…" at bounding box center [312, 374] width 11 height 11
checkbox input "true"
click at [694, 425] on span "Confirm" at bounding box center [696, 423] width 32 height 11
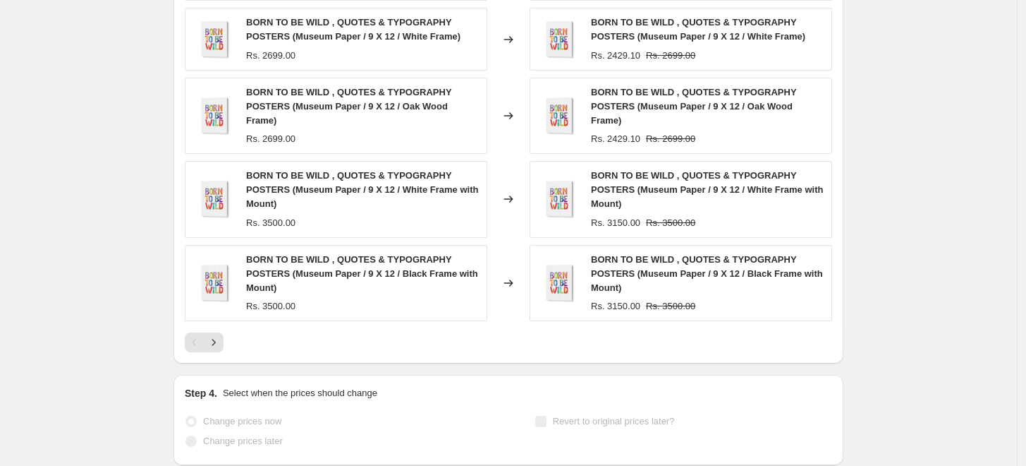
select select "percentage"
select select "collection"
select select "percentage"
select select "collection"
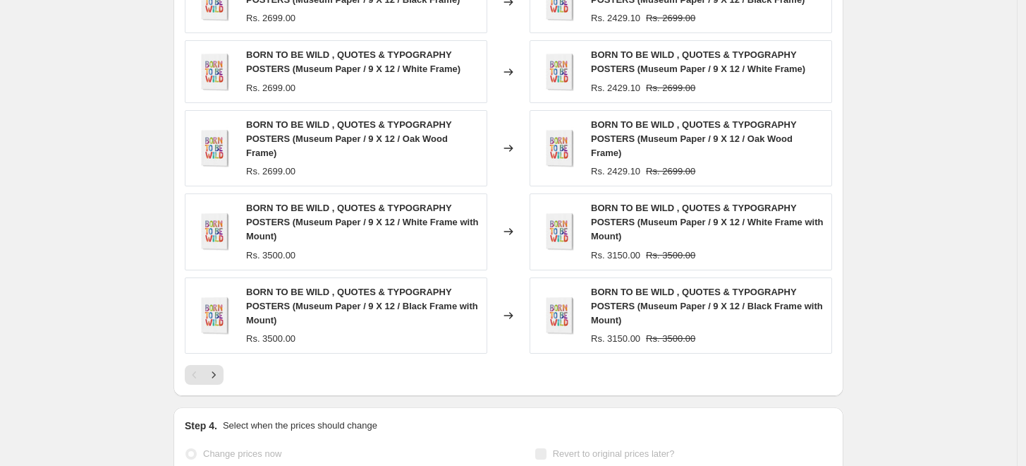
scroll to position [0, 0]
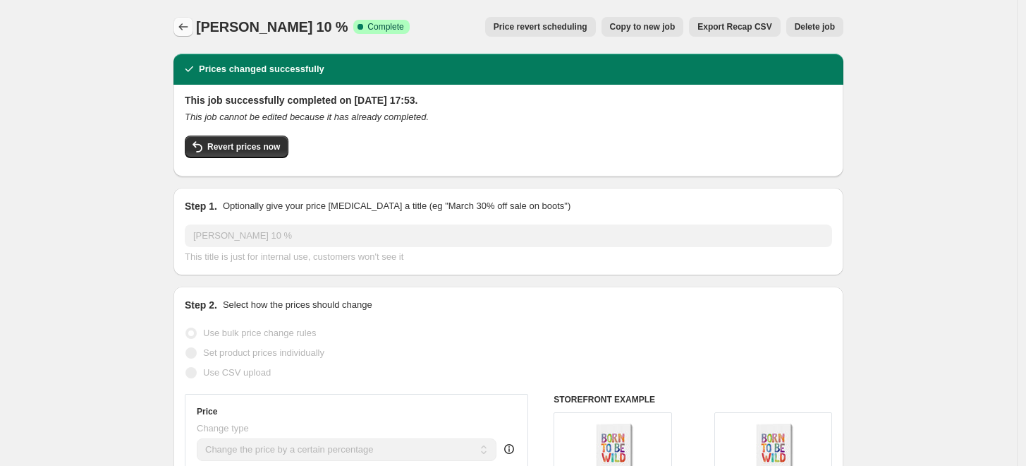
click at [186, 26] on icon "Price change jobs" at bounding box center [183, 27] width 14 height 14
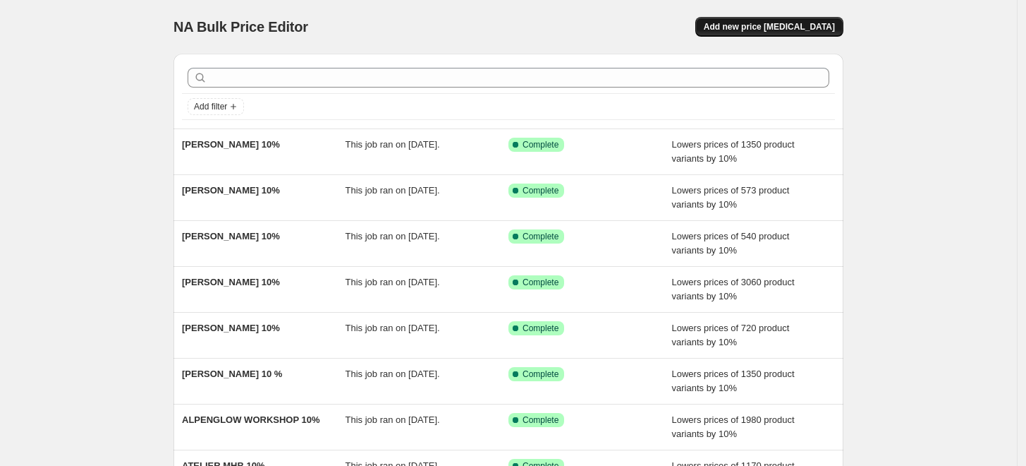
click at [773, 27] on span "Add new price [MEDICAL_DATA]" at bounding box center [769, 26] width 131 height 11
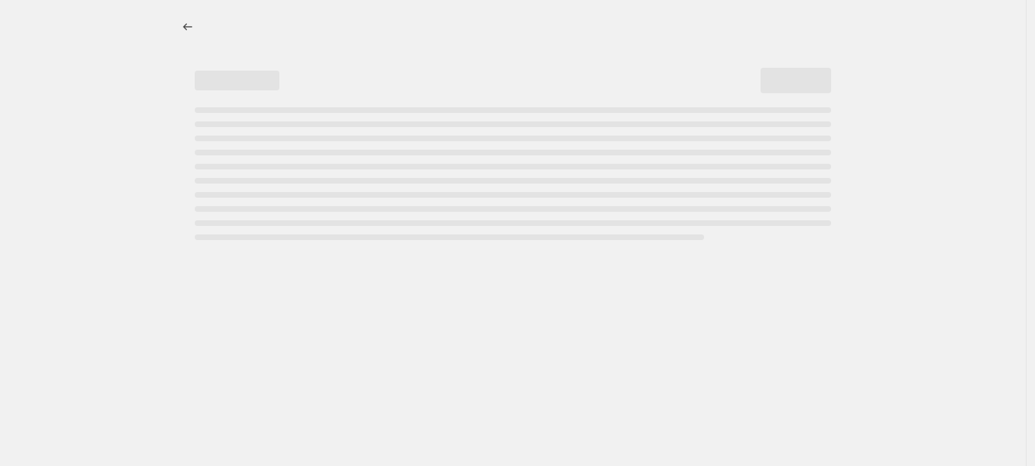
select select "percentage"
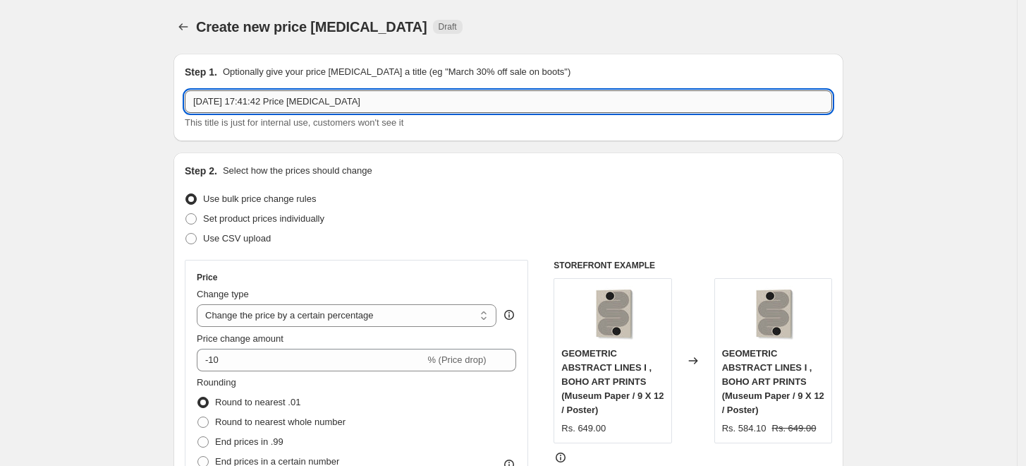
click at [449, 105] on input "5 Sept 2025, 17:41:42 Price change job" at bounding box center [509, 101] width 648 height 23
paste input "BRONWYN BAKER"
type input "BRONWYN BAKER 10%"
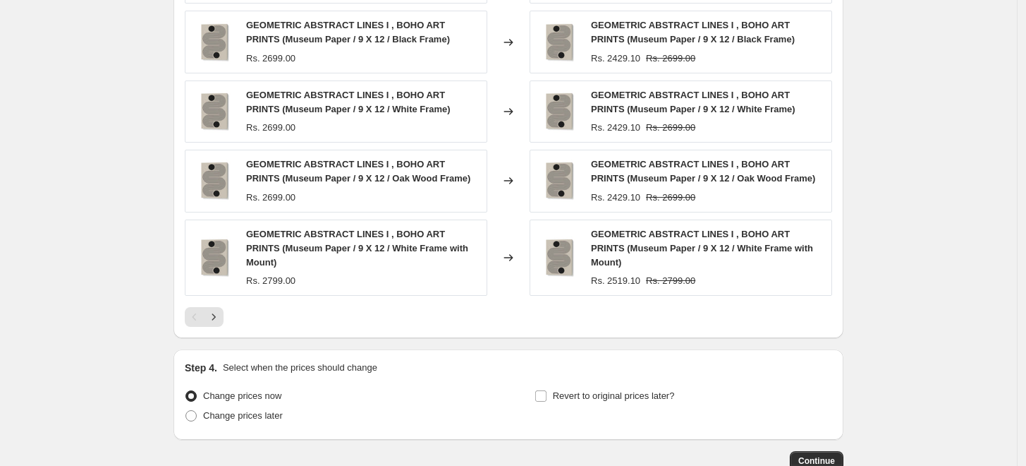
scroll to position [967, 0]
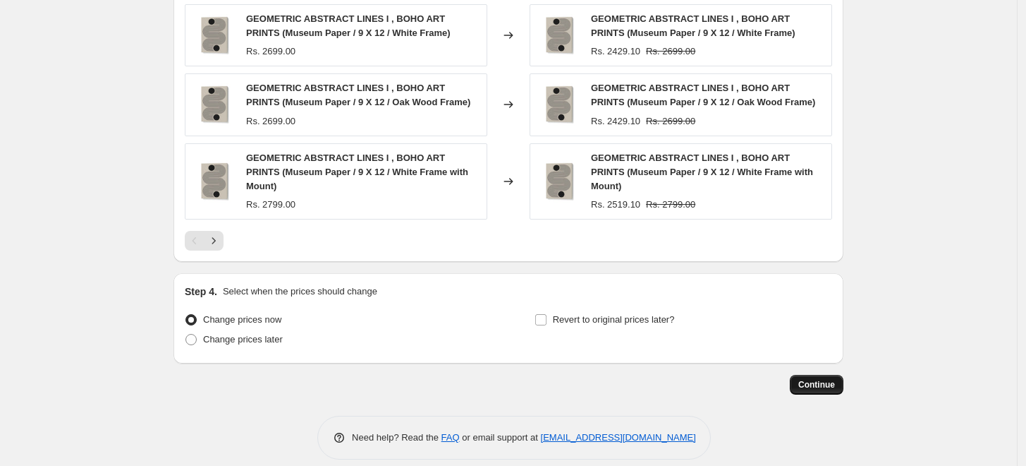
click at [835, 379] on span "Continue" at bounding box center [817, 384] width 37 height 11
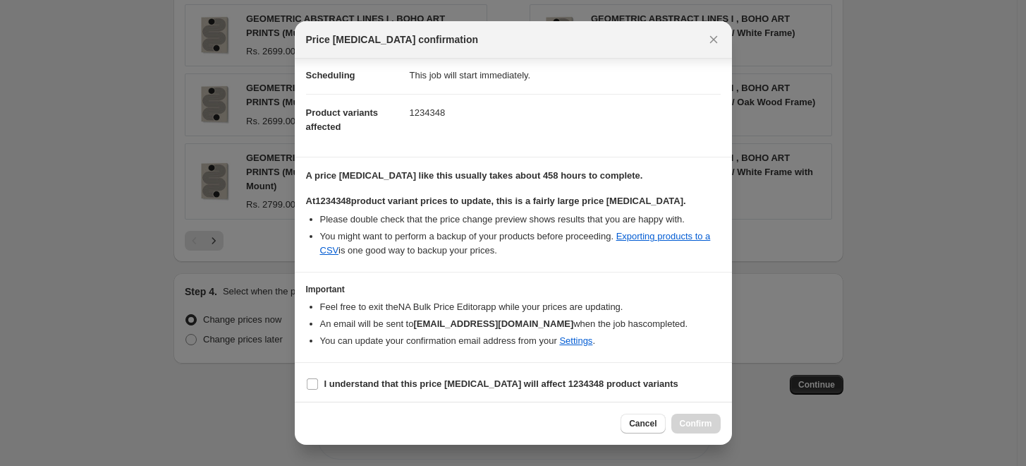
scroll to position [118, 0]
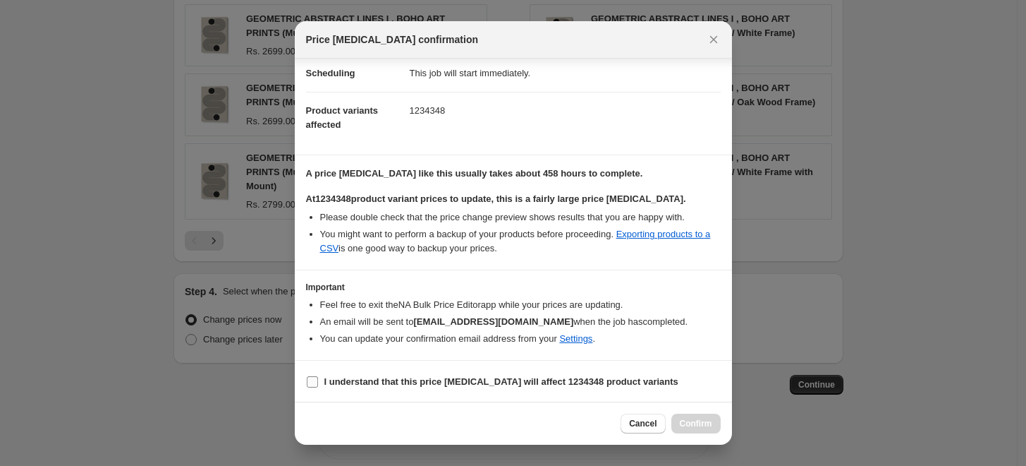
click at [310, 378] on input "I understand that this price change job will affect 1234348 product variants" at bounding box center [312, 381] width 11 height 11
checkbox input "true"
click at [695, 424] on span "Confirm" at bounding box center [696, 423] width 32 height 11
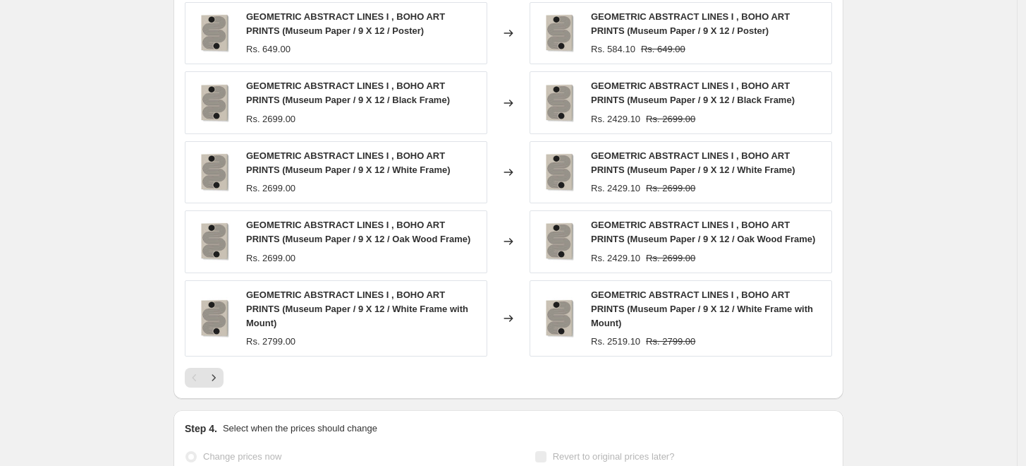
scroll to position [1037, 0]
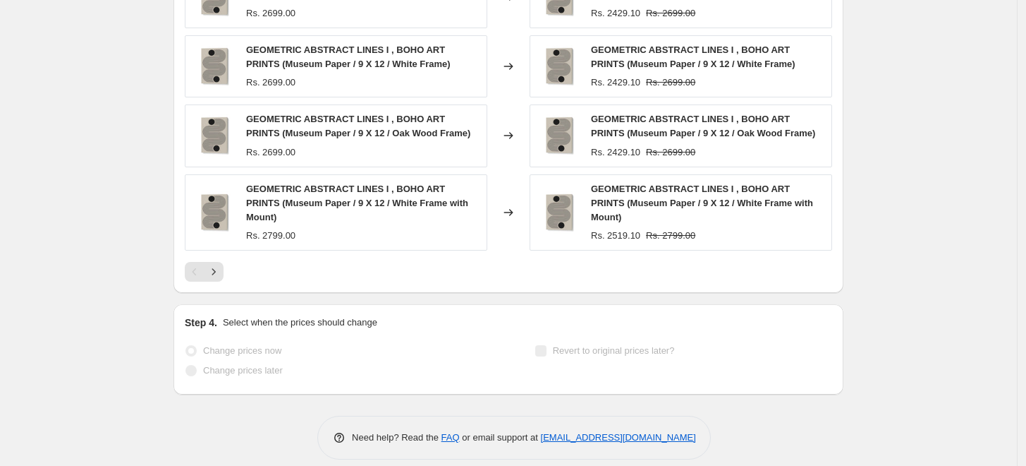
click at [353, 315] on p "Select when the prices should change" at bounding box center [300, 322] width 155 height 14
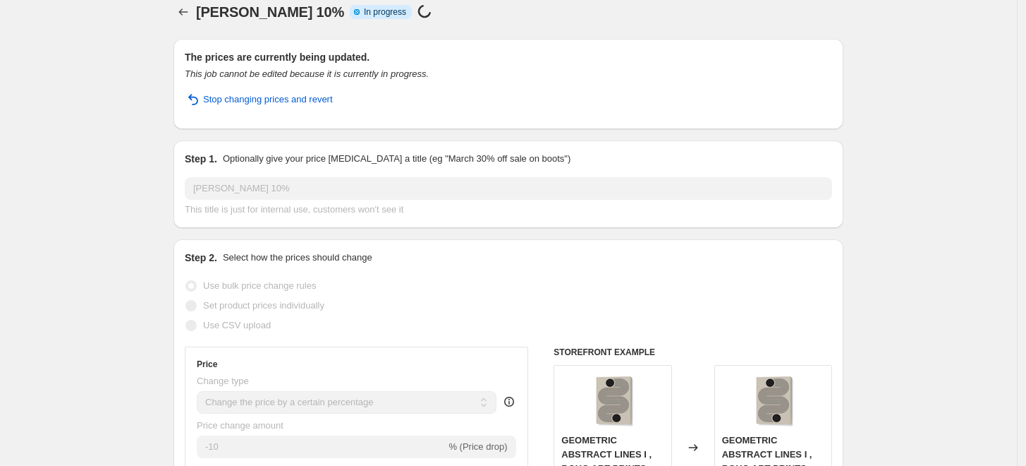
scroll to position [0, 0]
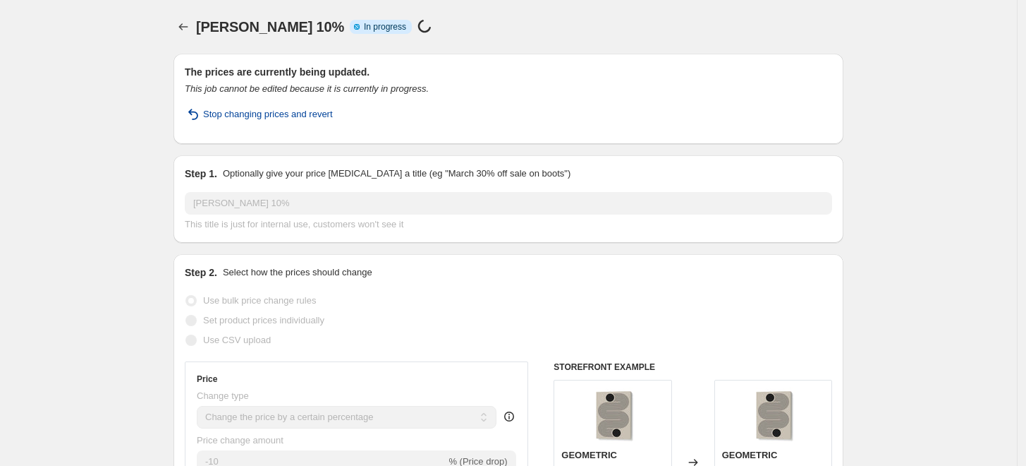
click at [216, 114] on span "Stop changing prices and revert" at bounding box center [268, 114] width 130 height 14
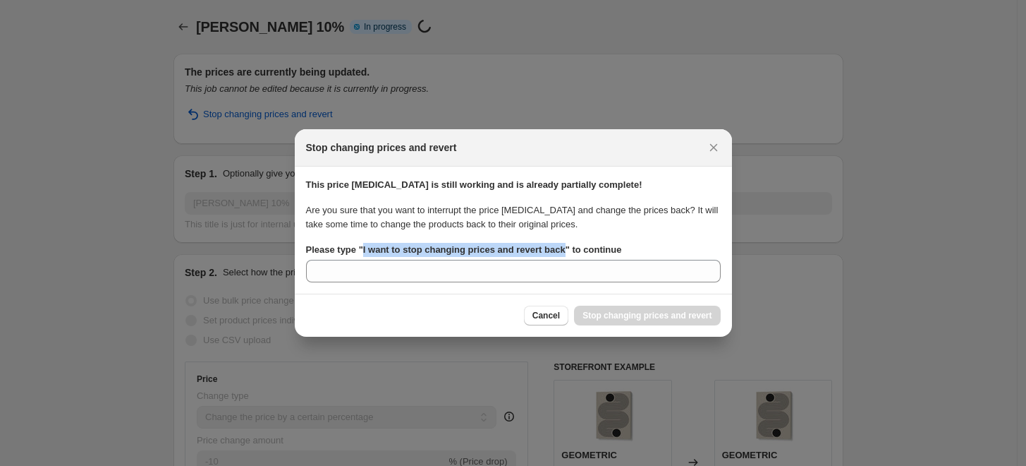
drag, startPoint x: 361, startPoint y: 248, endPoint x: 560, endPoint y: 251, distance: 199.0
click at [560, 251] on b "Please type " I want to stop changing prices and revert back " to continue" at bounding box center [464, 249] width 316 height 11
copy b "I want to stop changing prices and revert back"
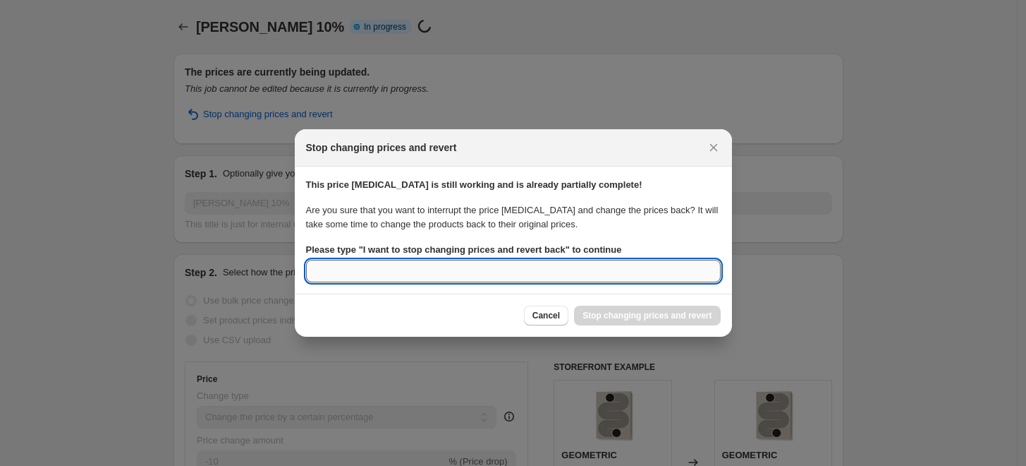
click at [507, 274] on input "Please type " I want to stop changing prices and revert back " to continue" at bounding box center [513, 271] width 415 height 23
paste input "I want to stop changing prices and revert back"
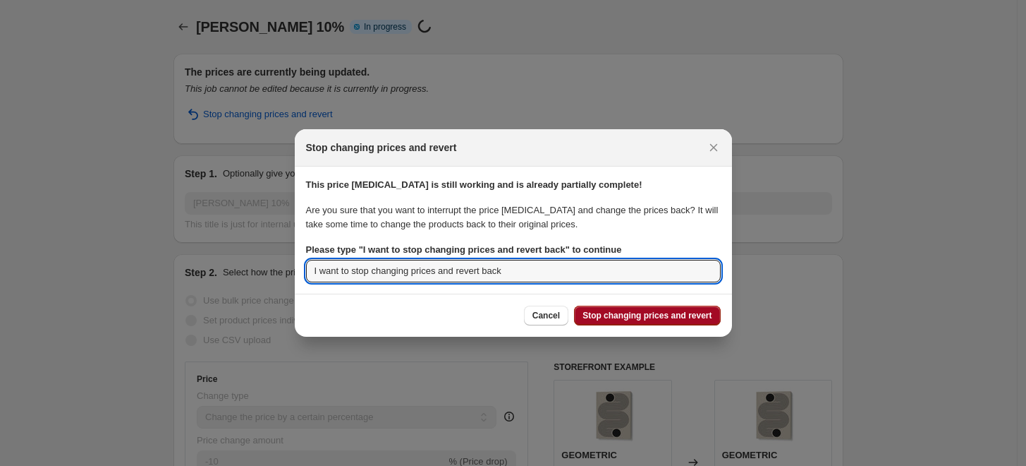
type input "I want to stop changing prices and revert back"
click at [627, 320] on span "Stop changing prices and revert" at bounding box center [647, 315] width 129 height 11
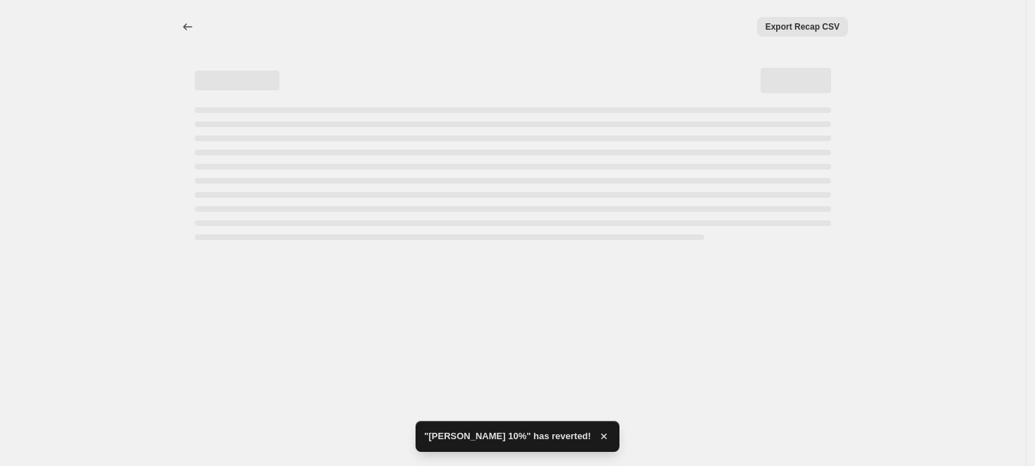
select select "percentage"
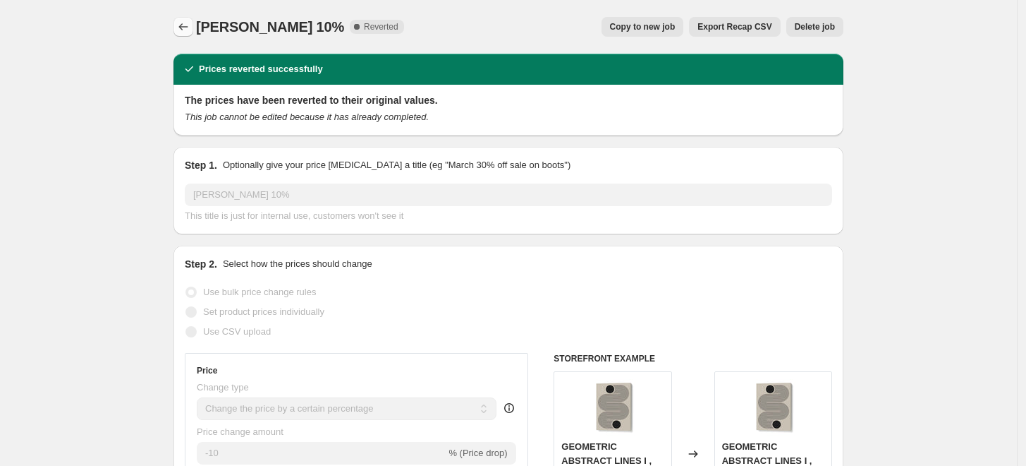
click at [190, 30] on icon "Price change jobs" at bounding box center [183, 27] width 14 height 14
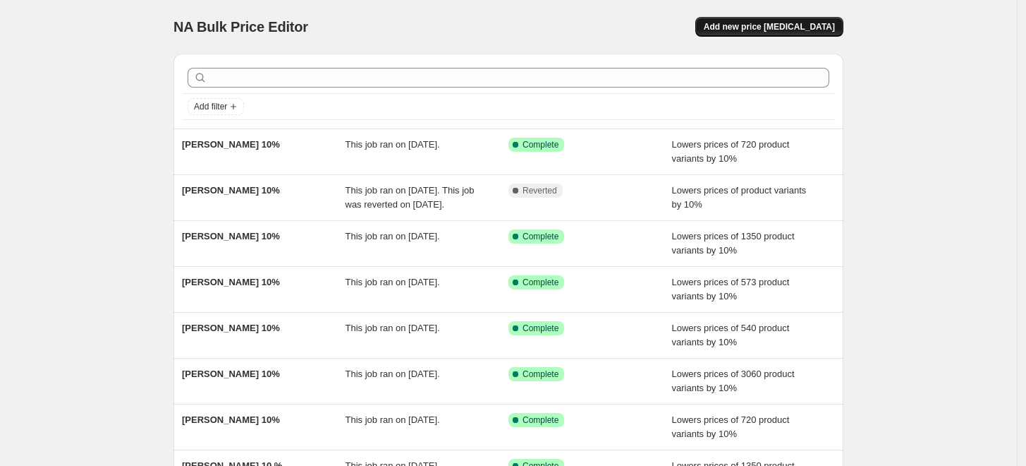
click at [761, 30] on span "Add new price [MEDICAL_DATA]" at bounding box center [769, 26] width 131 height 11
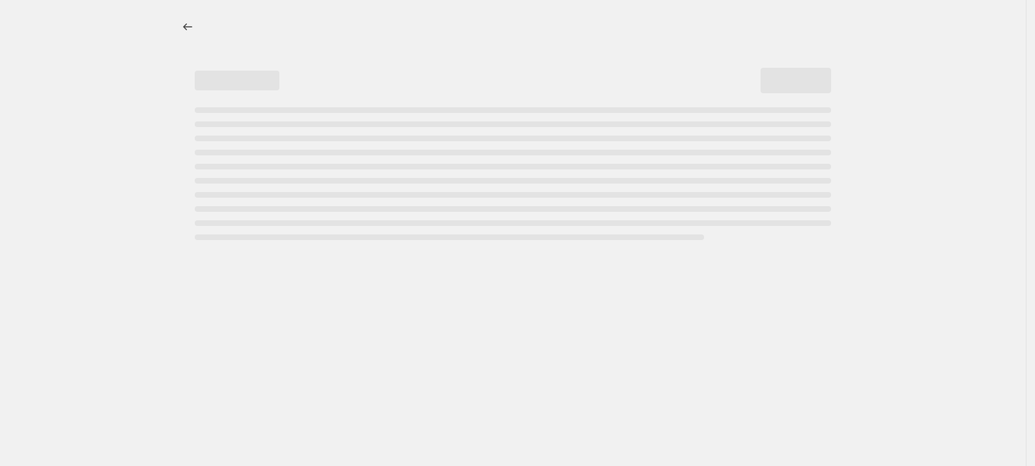
select select "percentage"
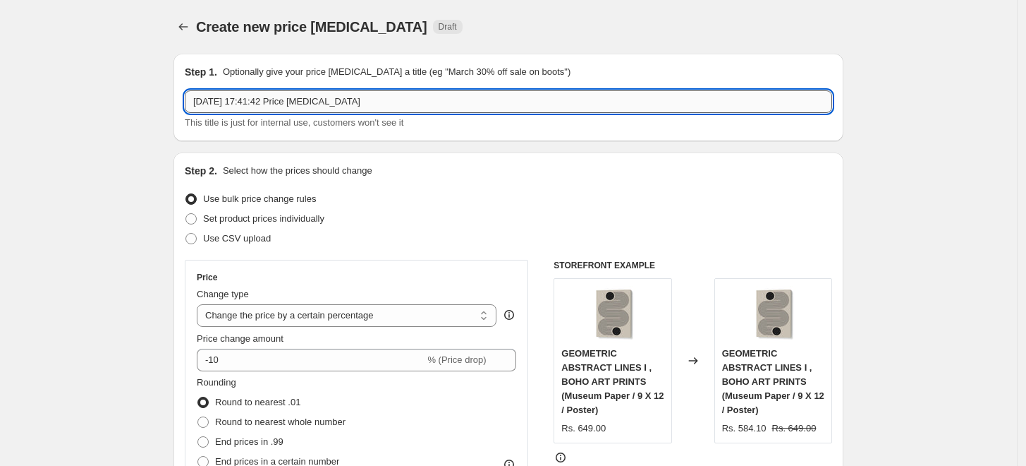
click at [449, 97] on input "5 Sept 2025, 17:41:42 Price change job" at bounding box center [509, 101] width 648 height 23
paste input "I want to stop changing prices and revert back"
paste input "BRONWYN BAKER"
click at [286, 101] on input "BRONWYN BAKER 10 %" at bounding box center [509, 101] width 648 height 23
type input "BRONWYN BAKER 10%"
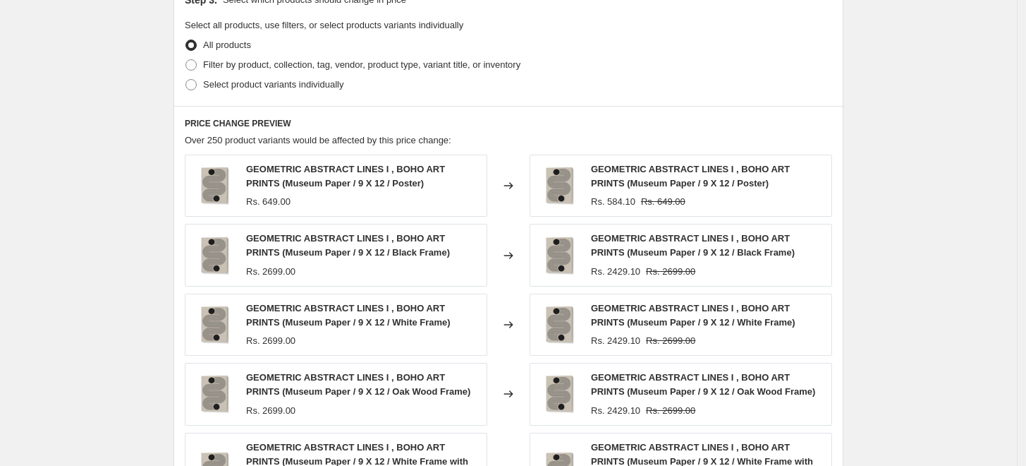
scroll to position [653, 0]
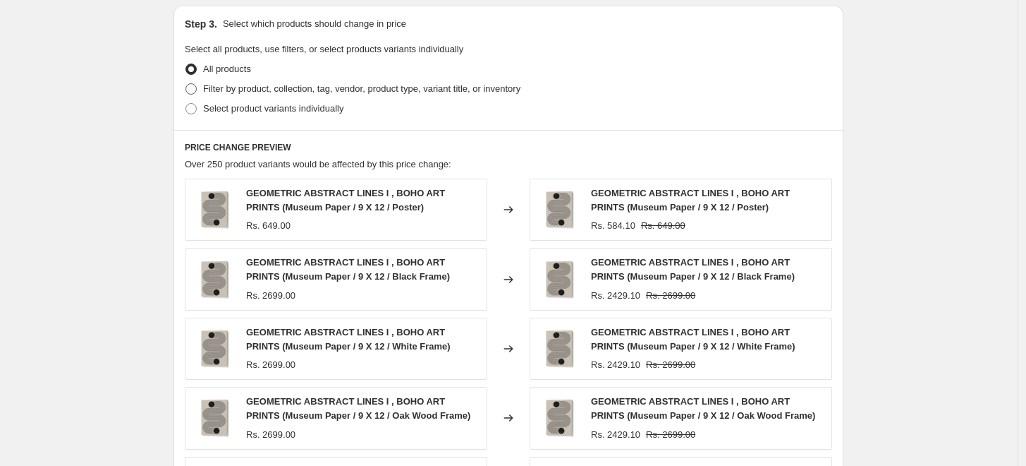
click at [288, 94] on span "Filter by product, collection, tag, vendor, product type, variant title, or inv…" at bounding box center [361, 88] width 317 height 11
click at [186, 84] on input "Filter by product, collection, tag, vendor, product type, variant title, or inv…" at bounding box center [186, 83] width 1 height 1
radio input "true"
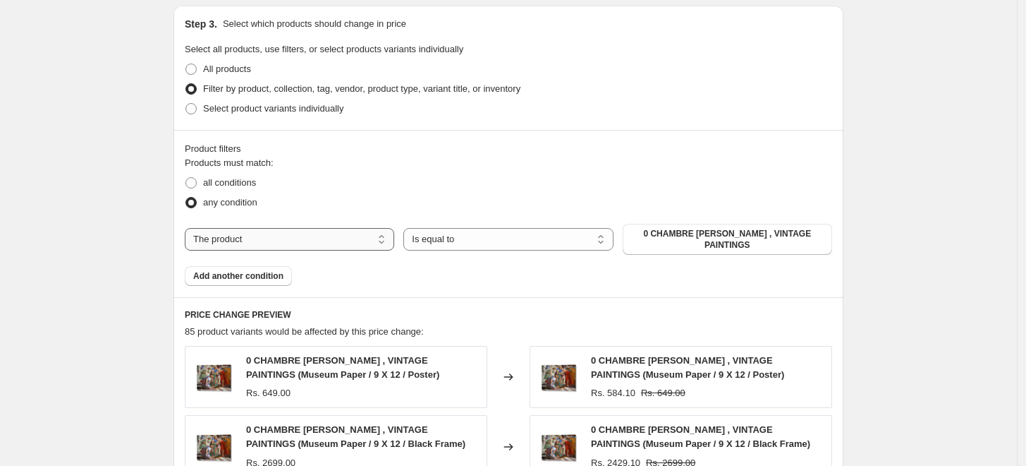
click at [320, 239] on select "The product The product's collection The product's tag The product's vendor The…" at bounding box center [290, 239] width 210 height 23
select select "collection"
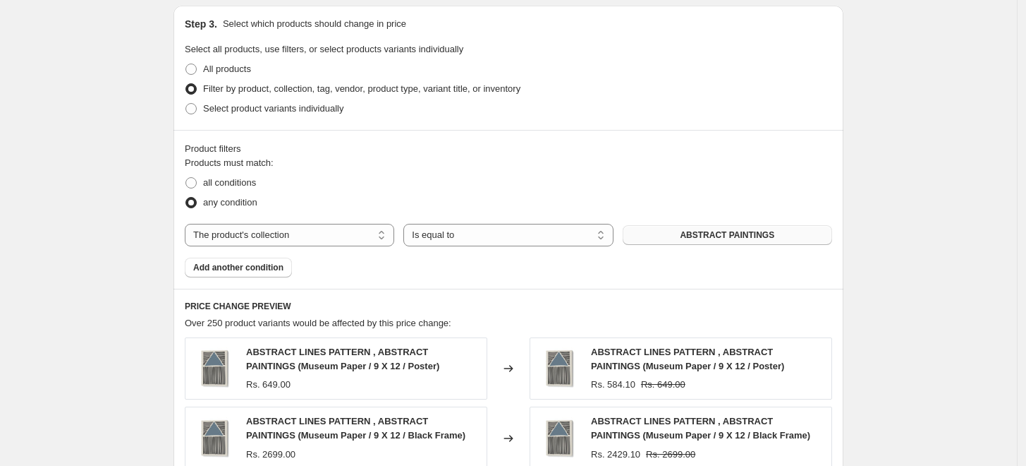
click at [758, 234] on span "ABSTRACT PAINTINGS" at bounding box center [727, 234] width 95 height 11
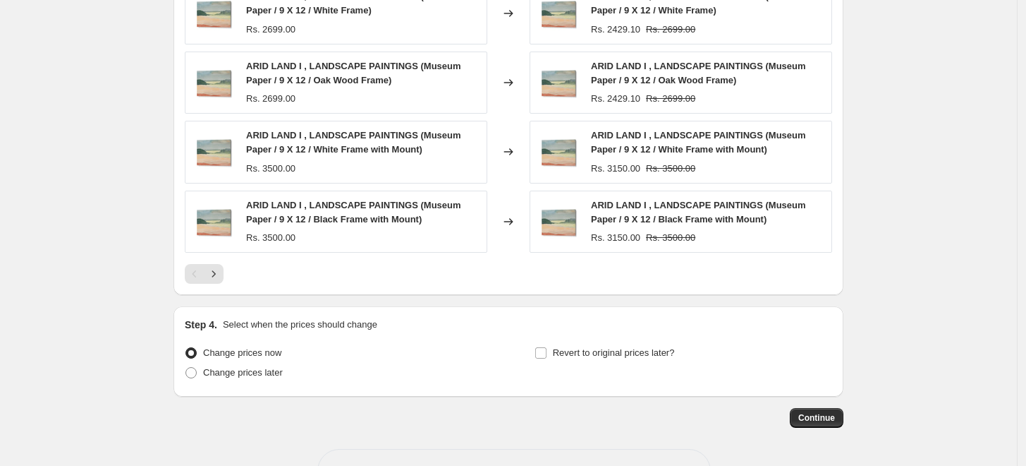
scroll to position [1125, 0]
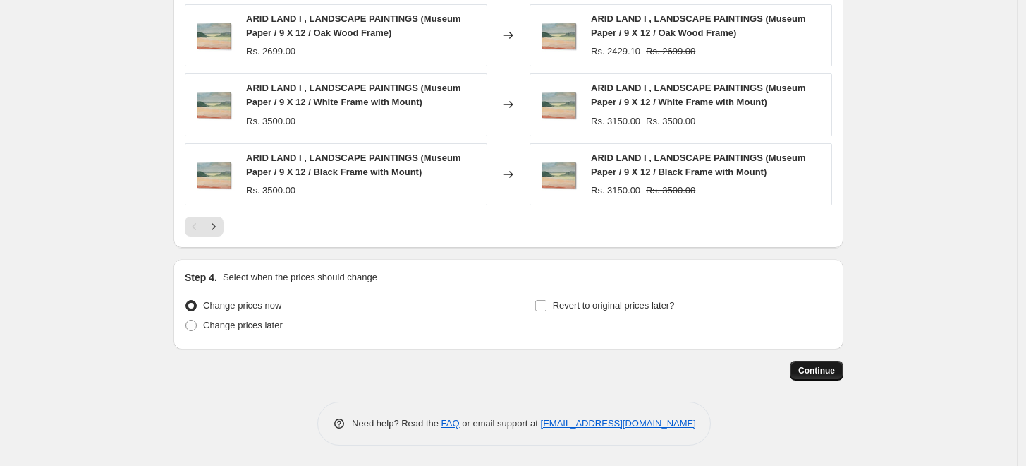
click at [830, 375] on span "Continue" at bounding box center [817, 370] width 37 height 11
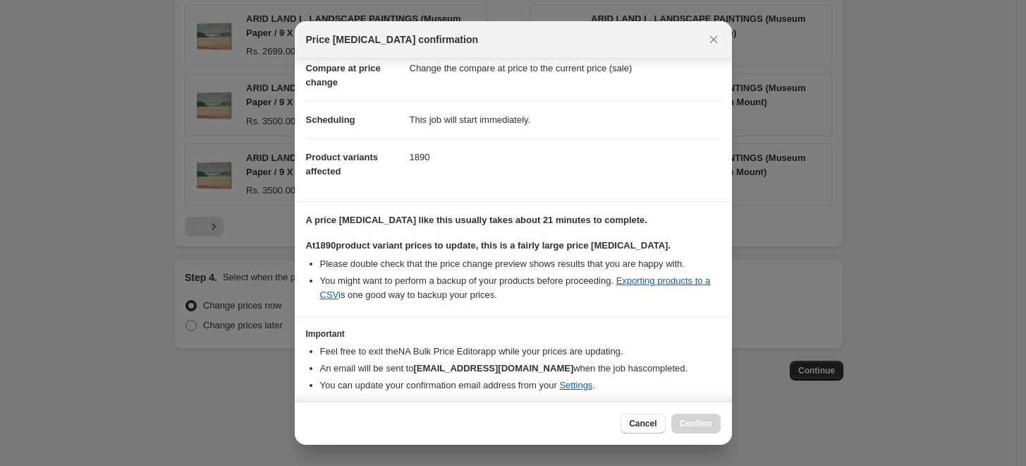
scroll to position [118, 0]
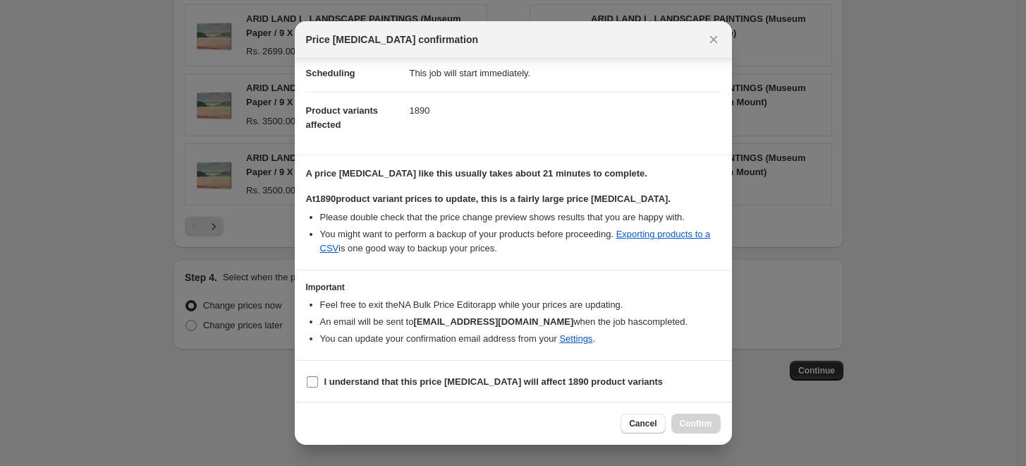
click at [307, 380] on input "I understand that this price change job will affect 1890 product variants" at bounding box center [312, 381] width 11 height 11
checkbox input "true"
click at [708, 418] on span "Confirm" at bounding box center [696, 423] width 32 height 11
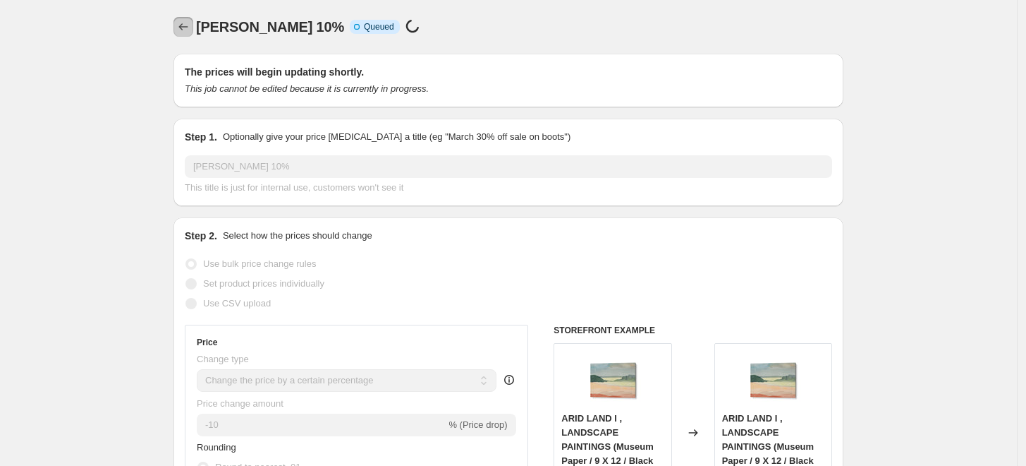
click at [183, 28] on icon "Price change jobs" at bounding box center [183, 27] width 14 height 14
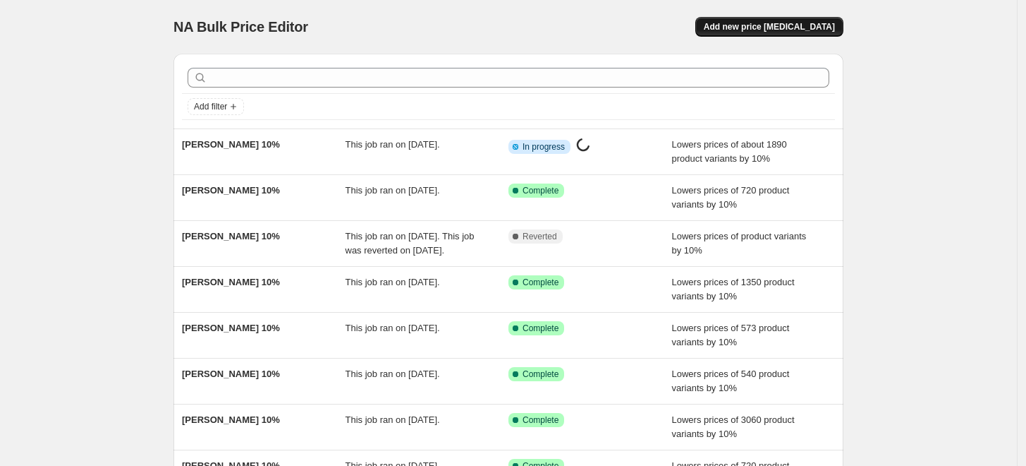
click at [818, 34] on button "Add new price [MEDICAL_DATA]" at bounding box center [770, 27] width 148 height 20
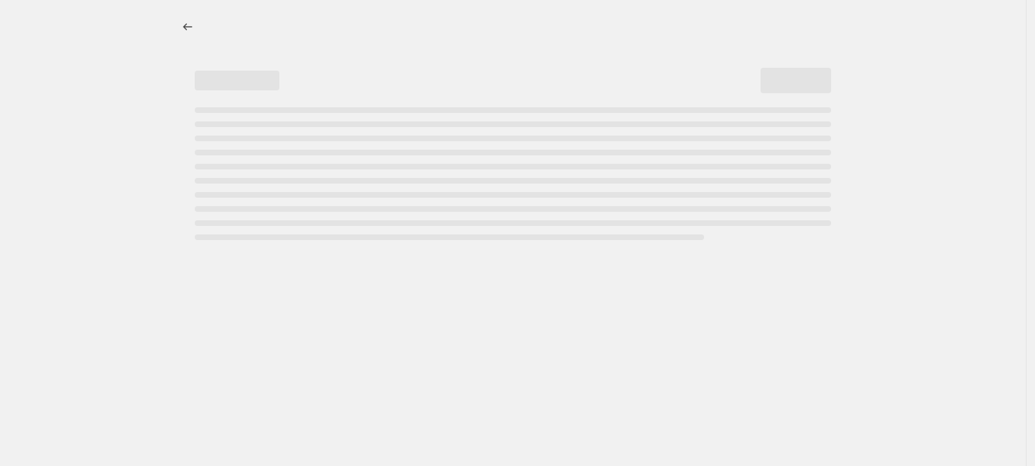
select select "percentage"
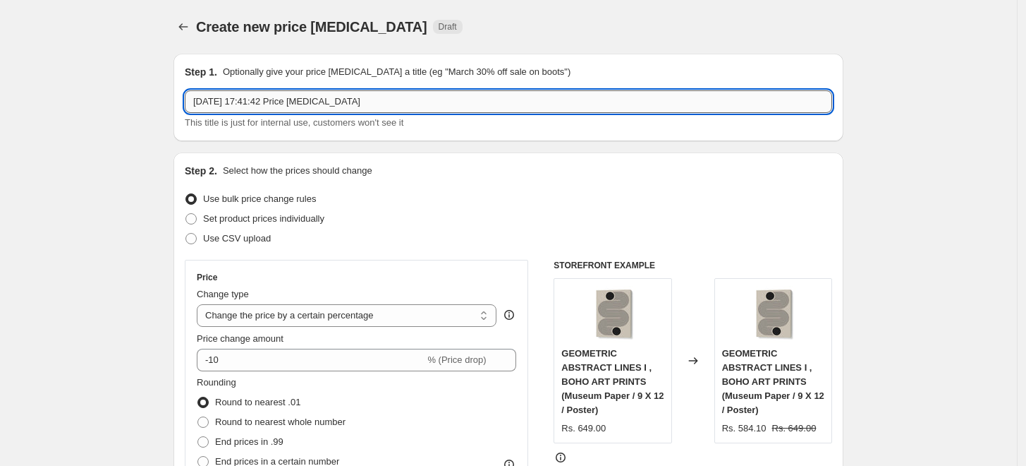
click at [516, 97] on input "5 Sept 2025, 17:41:42 Price change job" at bounding box center [509, 101] width 648 height 23
paste input "BEA MULLER"
type input "BEA MULLER 10%"
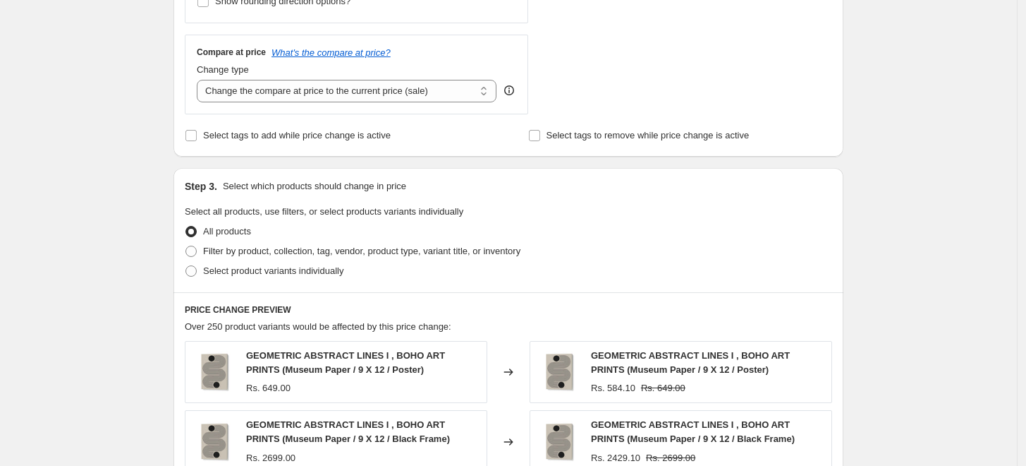
scroll to position [470, 0]
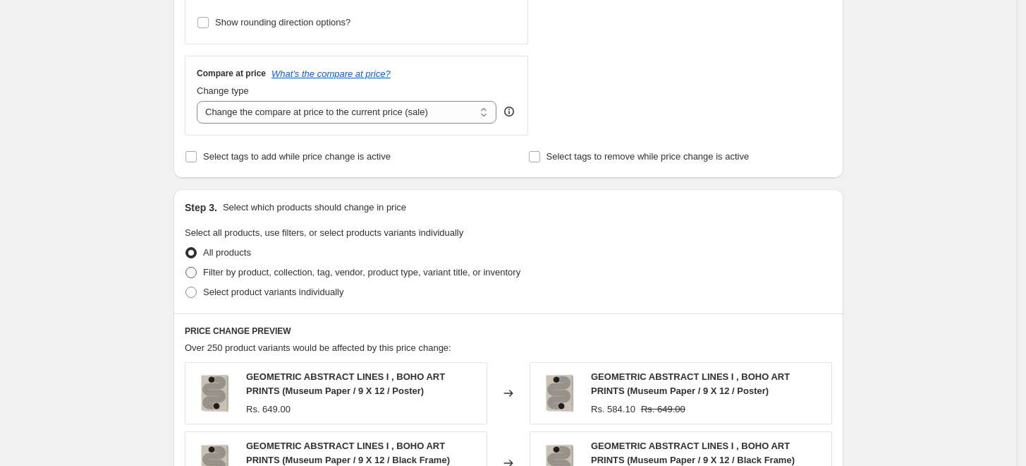
click at [270, 269] on span "Filter by product, collection, tag, vendor, product type, variant title, or inv…" at bounding box center [361, 272] width 317 height 11
click at [186, 267] on input "Filter by product, collection, tag, vendor, product type, variant title, or inv…" at bounding box center [186, 267] width 1 height 1
radio input "true"
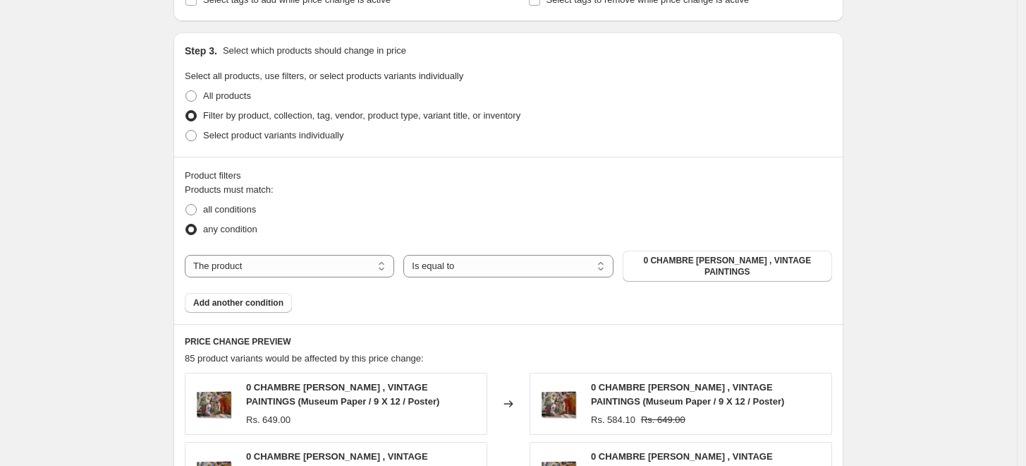
scroll to position [705, 0]
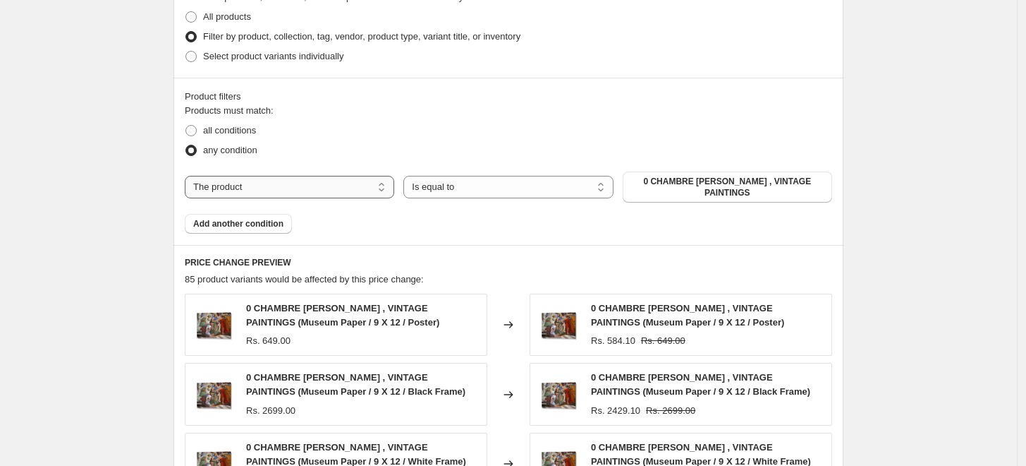
click at [338, 176] on select "The product The product's collection The product's tag The product's vendor The…" at bounding box center [290, 187] width 210 height 23
select select "collection"
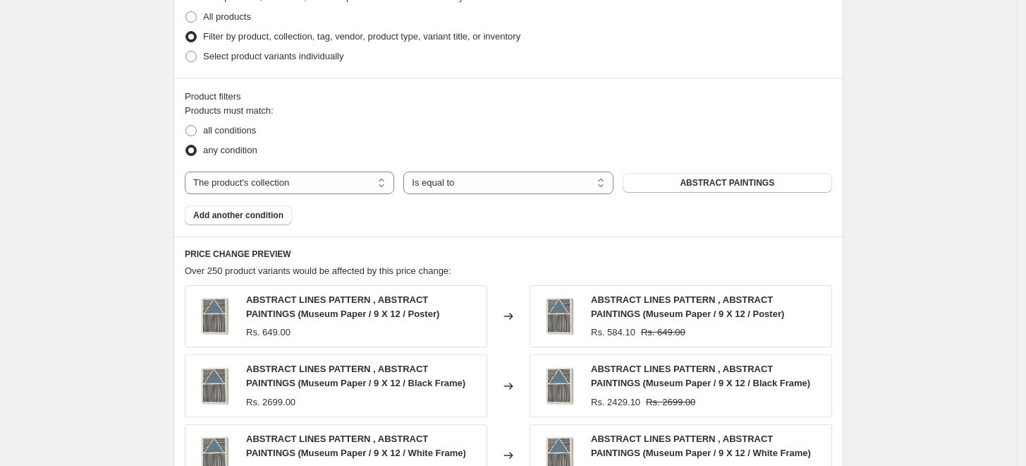
click at [718, 185] on span "ABSTRACT PAINTINGS" at bounding box center [727, 182] width 95 height 11
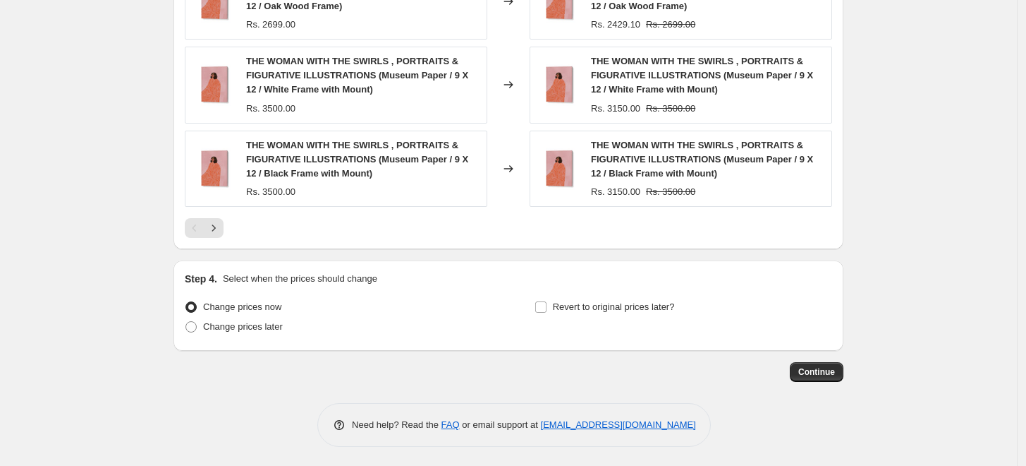
scroll to position [1196, 0]
click at [803, 379] on button "Continue" at bounding box center [817, 371] width 54 height 20
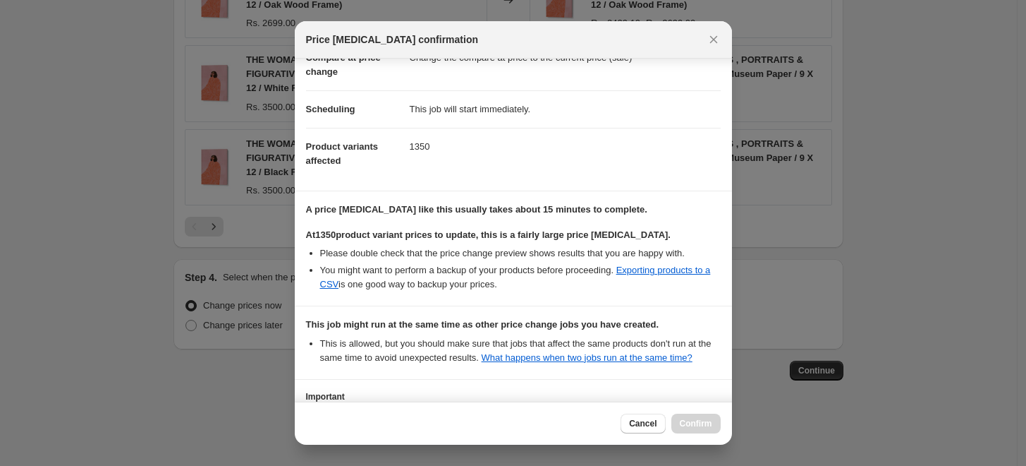
scroll to position [205, 0]
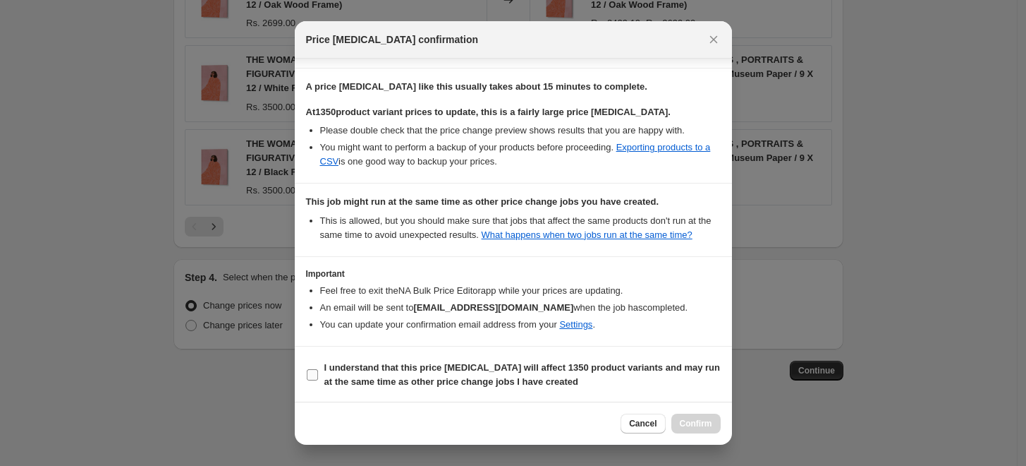
click at [319, 371] on label "I understand that this price change job will affect 1350 product variants and m…" at bounding box center [513, 375] width 415 height 34
click at [318, 371] on input "I understand that this price change job will affect 1350 product variants and m…" at bounding box center [312, 374] width 11 height 11
checkbox input "true"
click at [705, 425] on span "Confirm" at bounding box center [696, 423] width 32 height 11
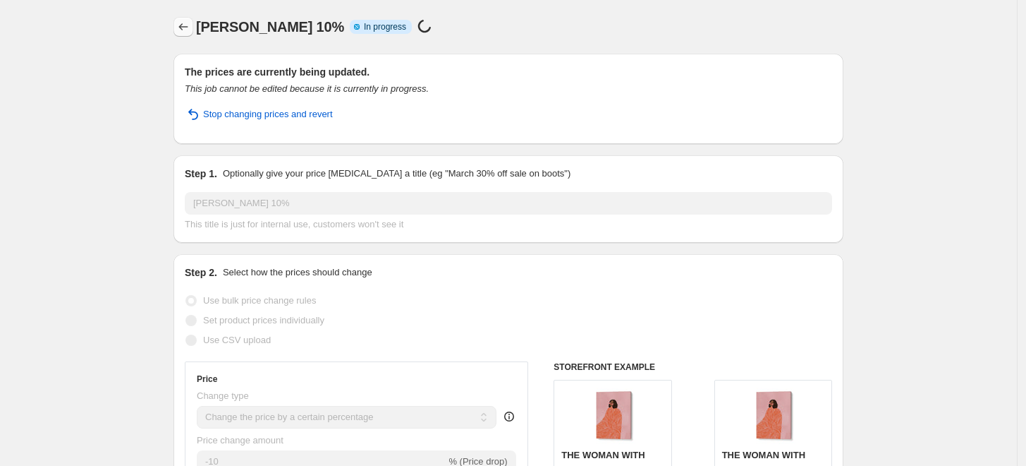
click at [189, 28] on icon "Price change jobs" at bounding box center [183, 27] width 14 height 14
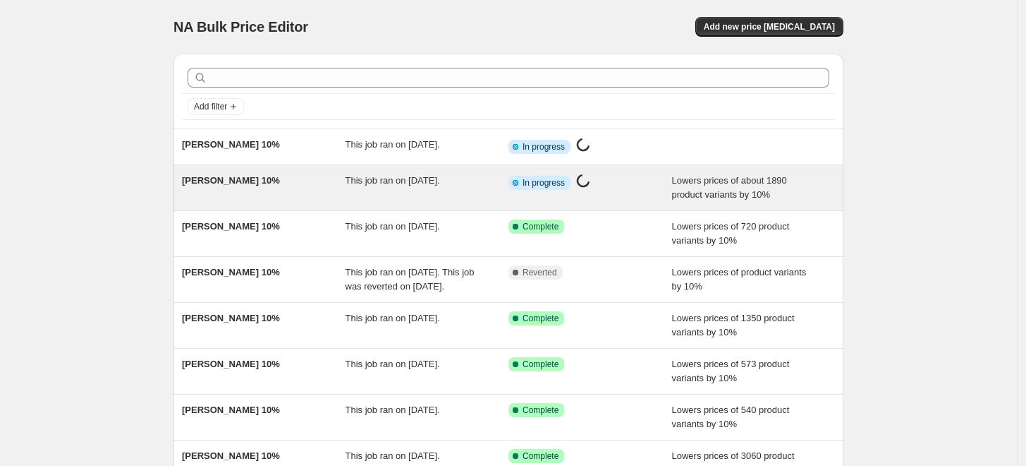
click at [495, 185] on div "This job ran on [DATE]." at bounding box center [428, 188] width 164 height 28
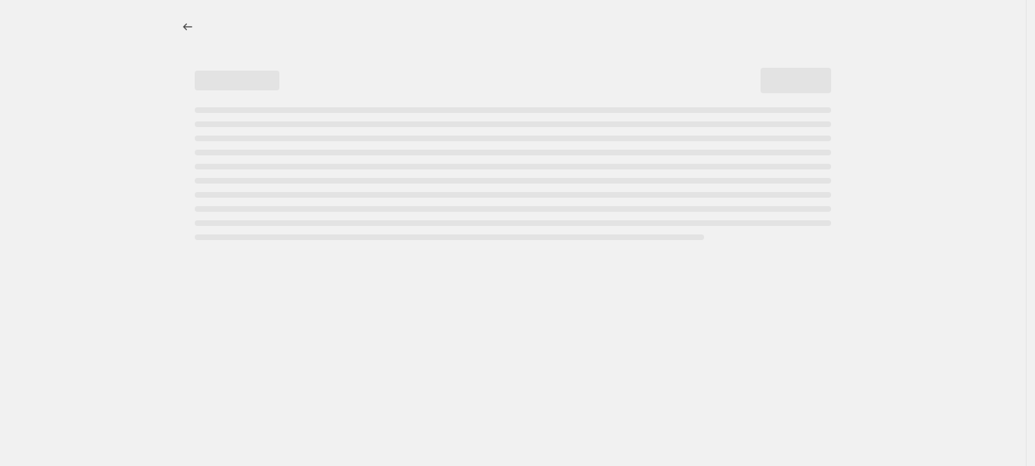
select select "percentage"
select select "collection"
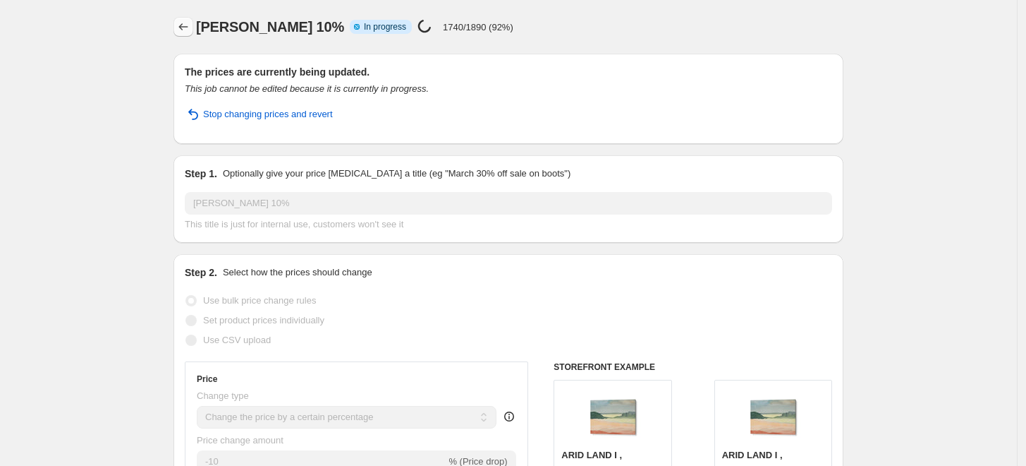
click at [183, 30] on icon "Price change jobs" at bounding box center [183, 27] width 14 height 14
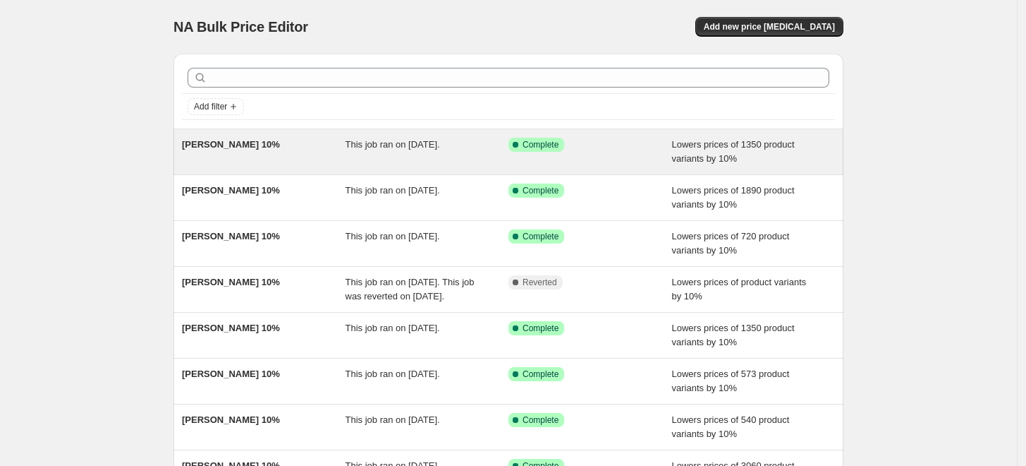
click at [291, 157] on div "BEA MULLER 10%" at bounding box center [264, 152] width 164 height 28
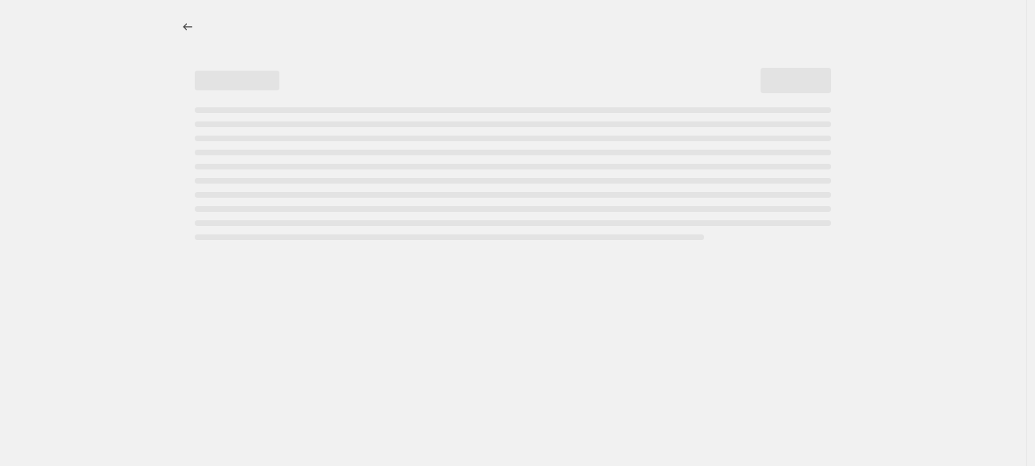
select select "percentage"
select select "collection"
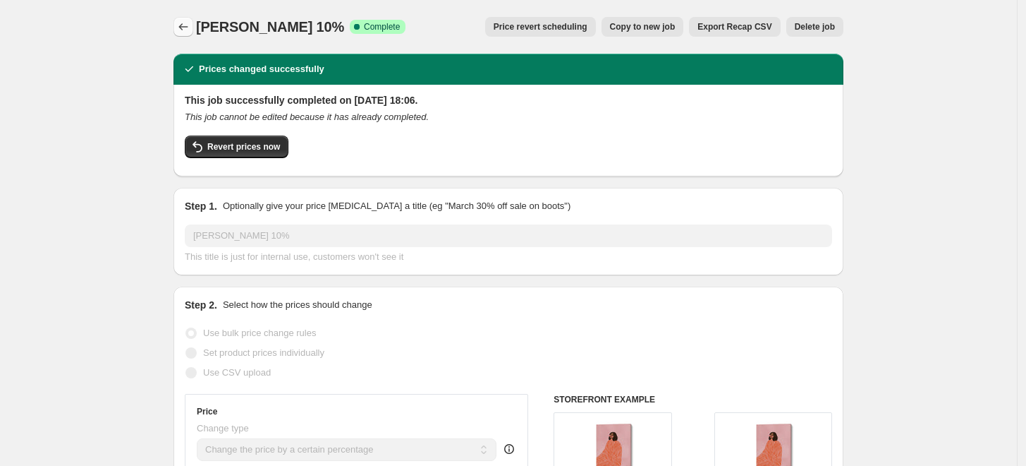
click at [183, 23] on icon "Price change jobs" at bounding box center [183, 27] width 14 height 14
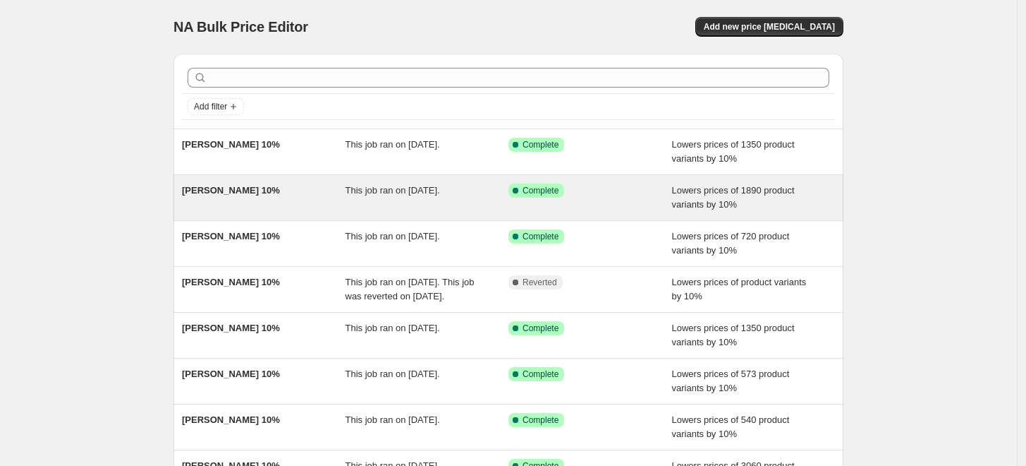
click at [290, 199] on div "BRONWYN BAKER 10%" at bounding box center [264, 197] width 164 height 28
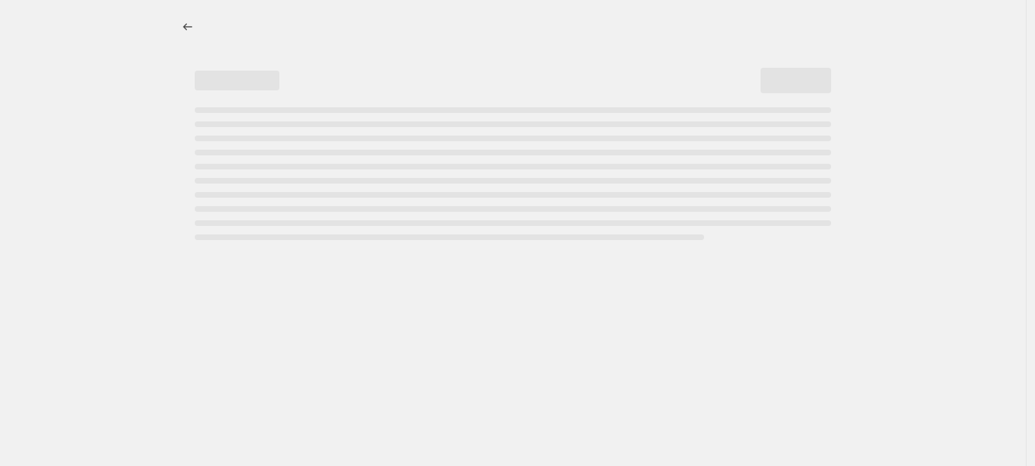
select select "percentage"
select select "collection"
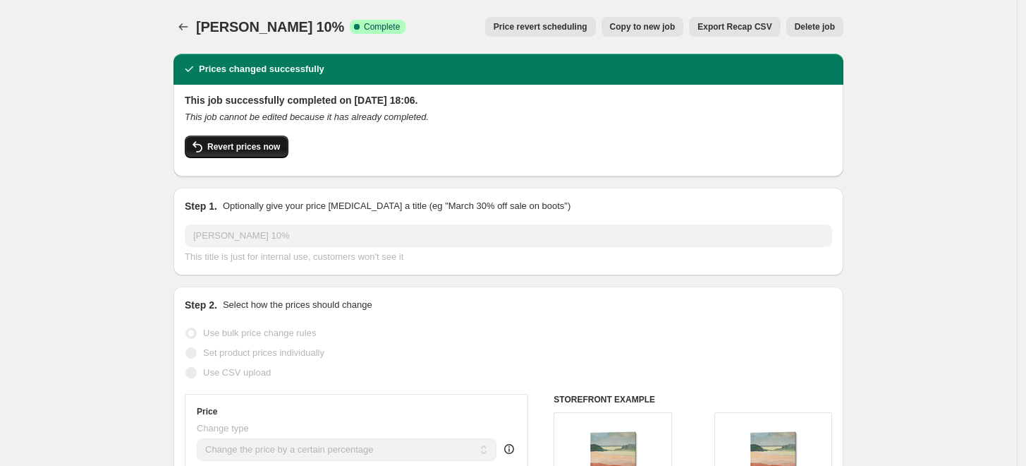
click at [243, 152] on button "Revert prices now" at bounding box center [237, 146] width 104 height 23
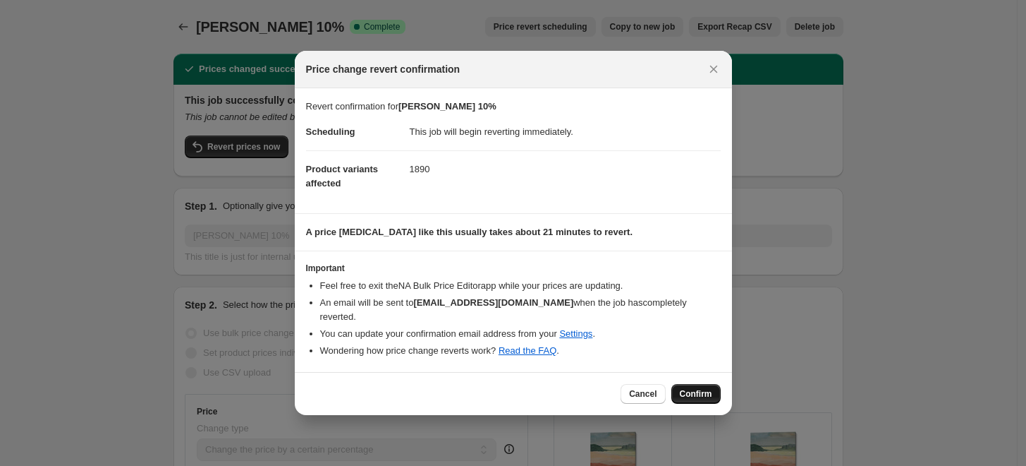
click at [710, 388] on span "Confirm" at bounding box center [696, 393] width 32 height 11
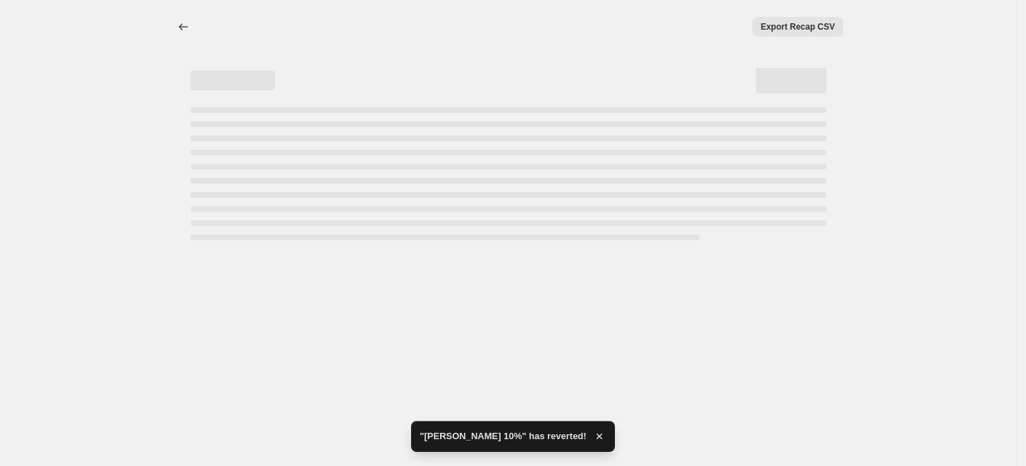
select select "percentage"
select select "collection"
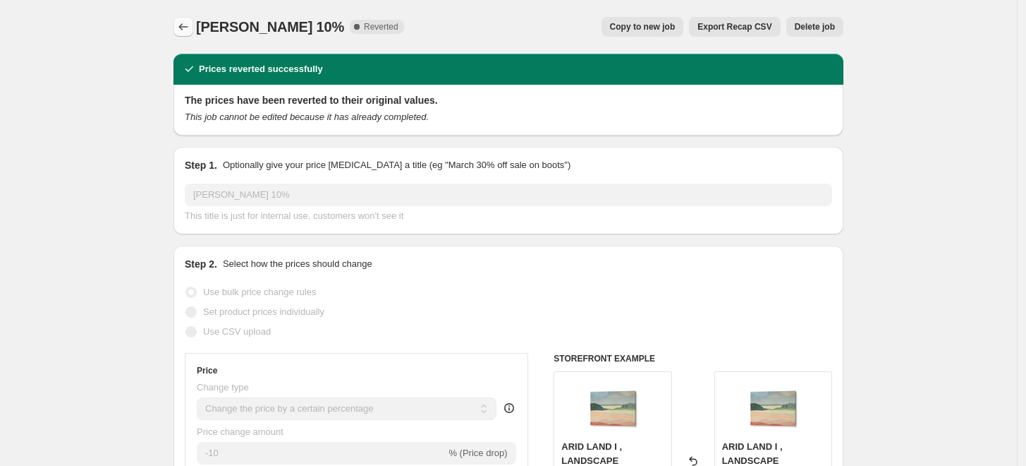
click at [188, 27] on icon "Price change jobs" at bounding box center [183, 27] width 14 height 14
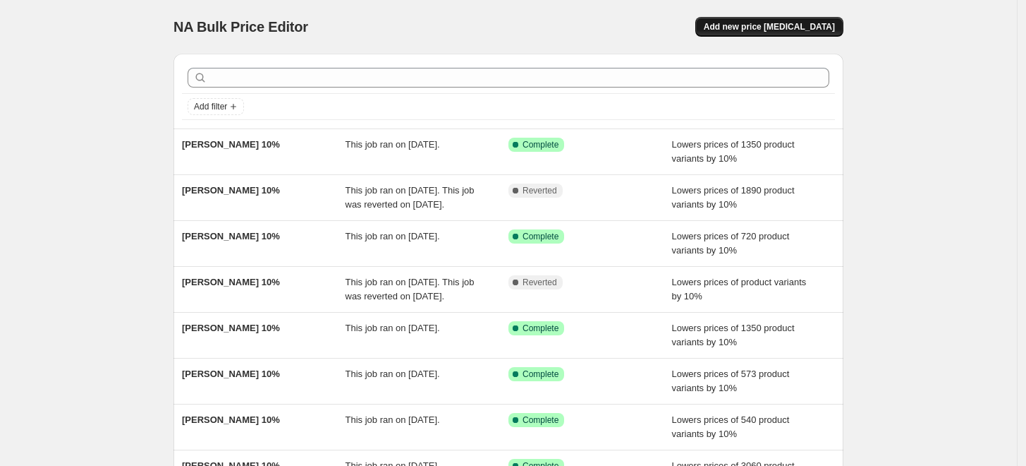
click at [747, 27] on span "Add new price [MEDICAL_DATA]" at bounding box center [769, 26] width 131 height 11
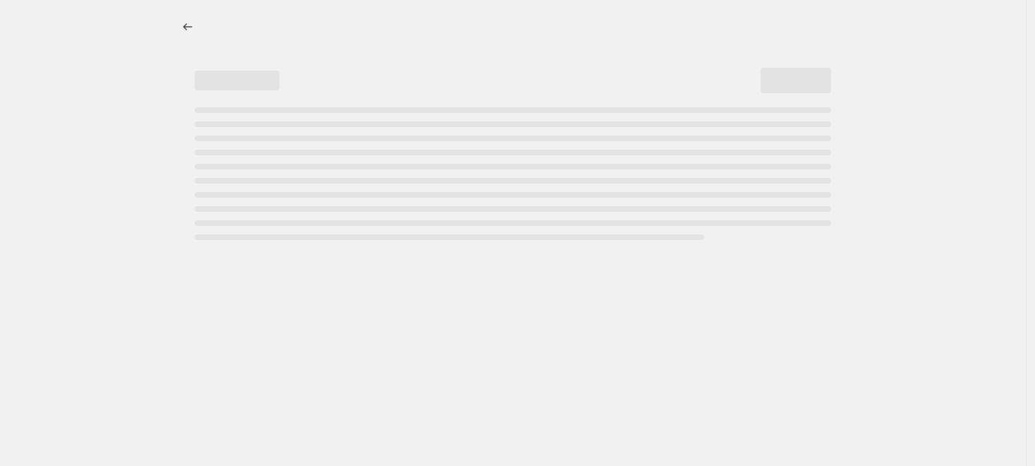
select select "percentage"
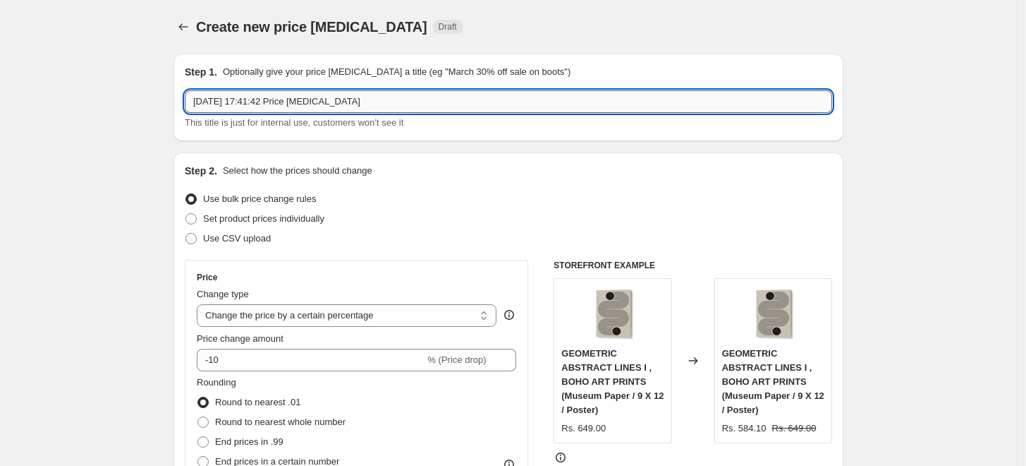
click at [550, 100] on input "5 Sept 2025, 17:41:42 Price change job" at bounding box center [509, 101] width 648 height 23
paste input "BRONWYN BAKER"
type input "BRONWYN BAKER 10%"
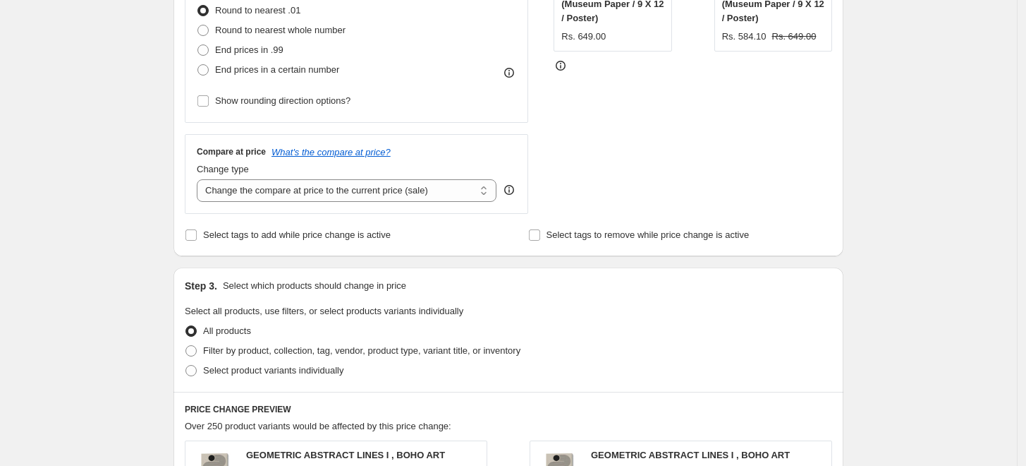
scroll to position [626, 0]
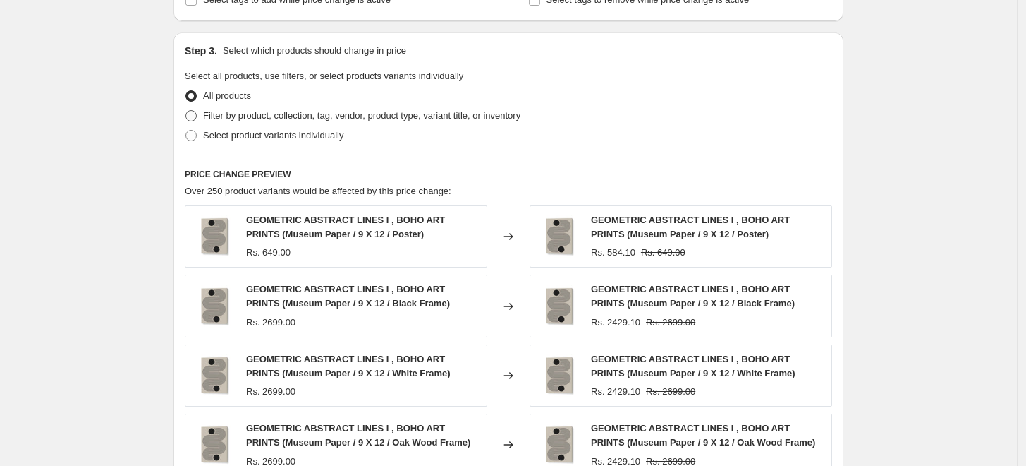
click at [248, 116] on span "Filter by product, collection, tag, vendor, product type, variant title, or inv…" at bounding box center [361, 115] width 317 height 11
click at [186, 111] on input "Filter by product, collection, tag, vendor, product type, variant title, or inv…" at bounding box center [186, 110] width 1 height 1
radio input "true"
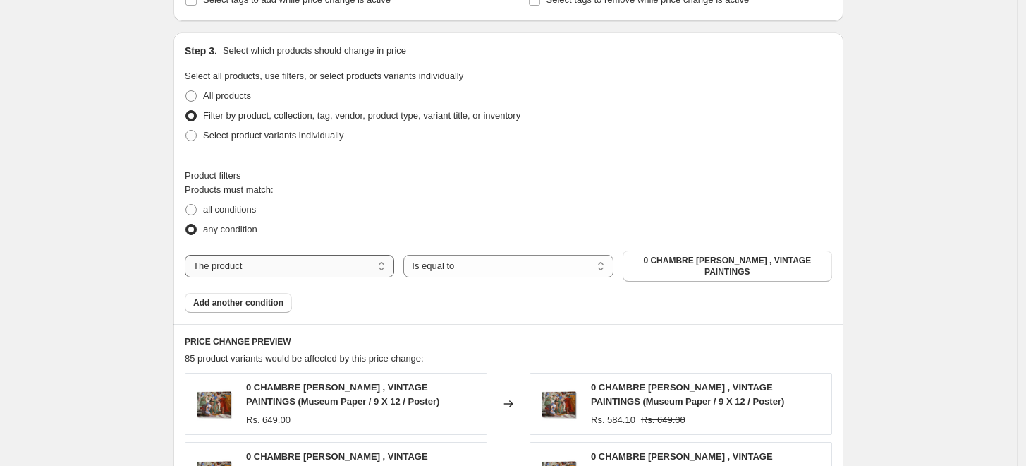
click at [383, 264] on select "The product The product's collection The product's tag The product's vendor The…" at bounding box center [290, 266] width 210 height 23
select select "collection"
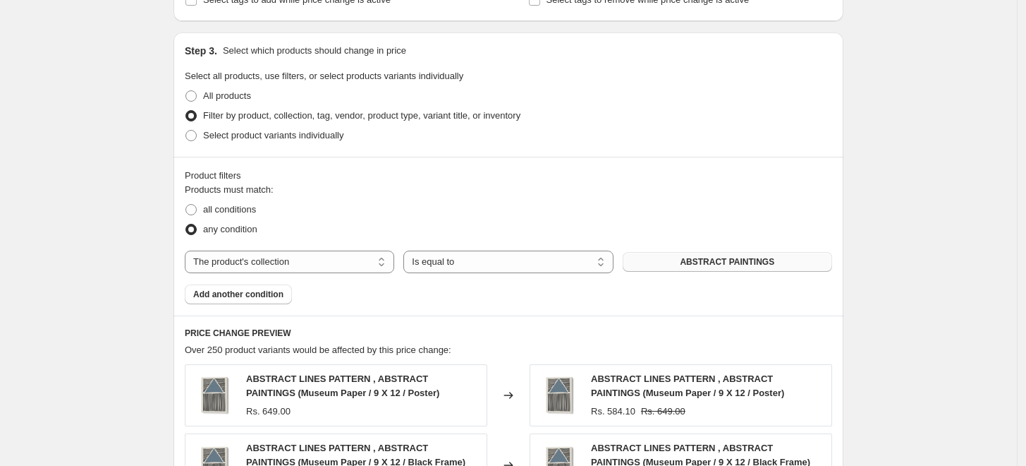
click at [785, 266] on button "ABSTRACT PAINTINGS" at bounding box center [728, 262] width 210 height 20
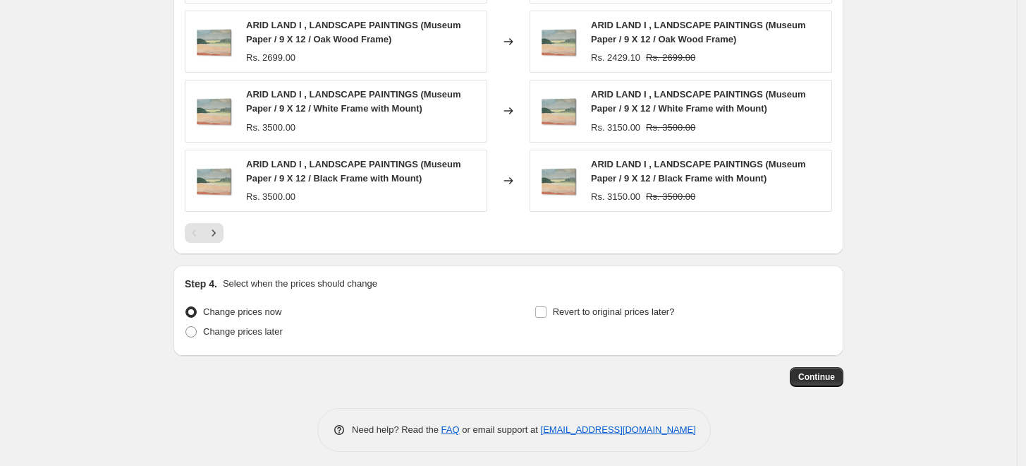
scroll to position [1125, 0]
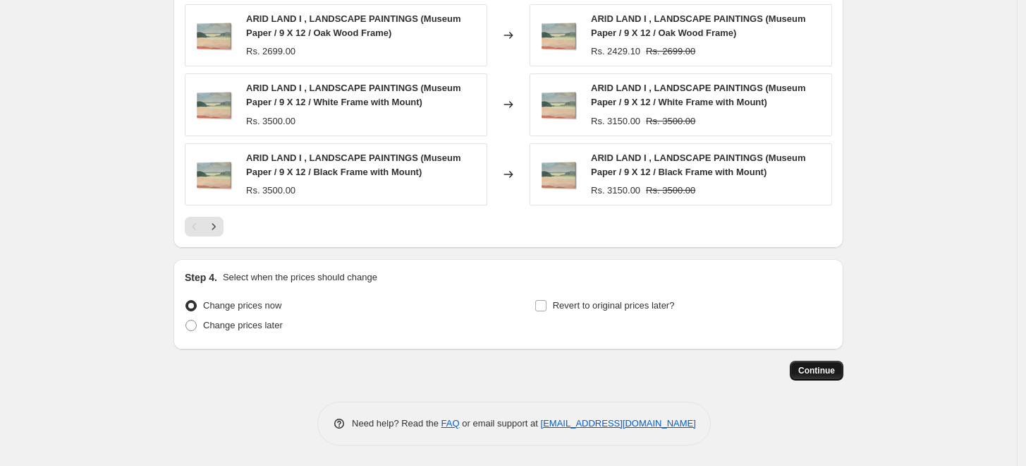
click at [814, 371] on span "Continue" at bounding box center [817, 370] width 37 height 11
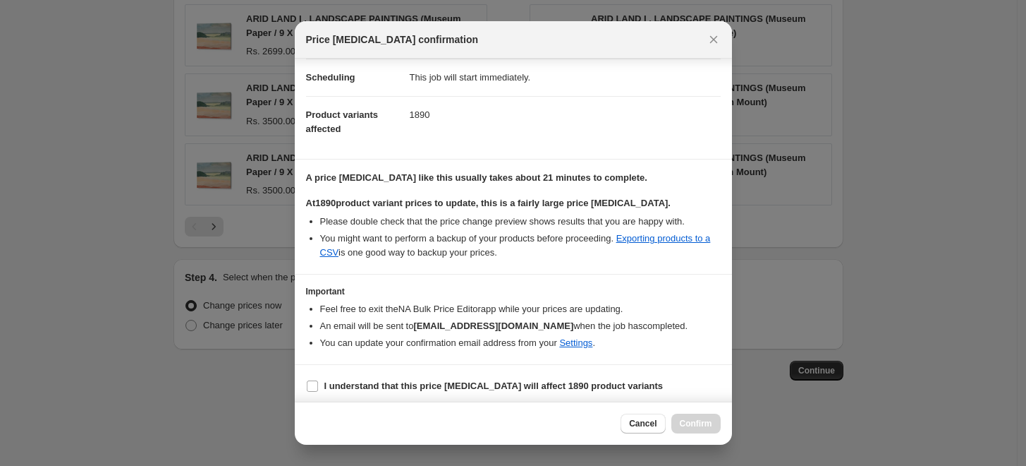
scroll to position [118, 0]
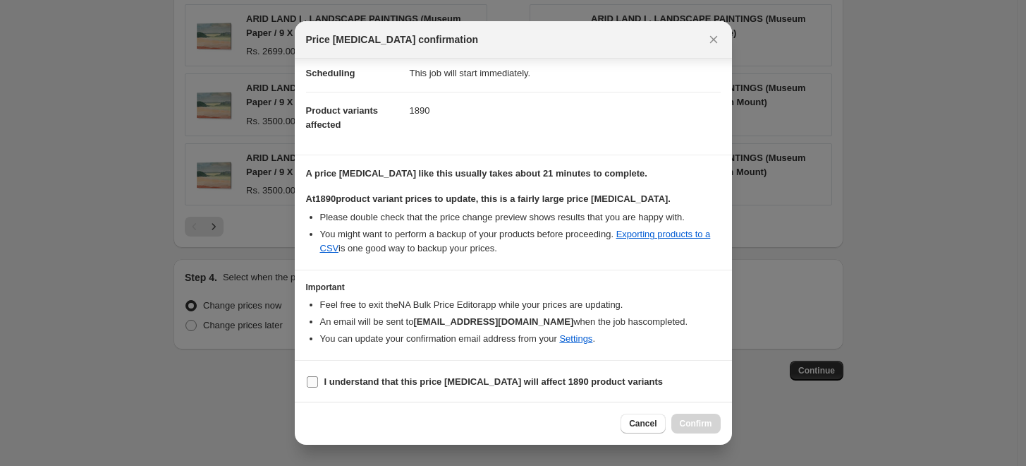
click at [311, 382] on input "I understand that this price change job will affect 1890 product variants" at bounding box center [312, 381] width 11 height 11
checkbox input "true"
click at [707, 426] on span "Confirm" at bounding box center [696, 423] width 32 height 11
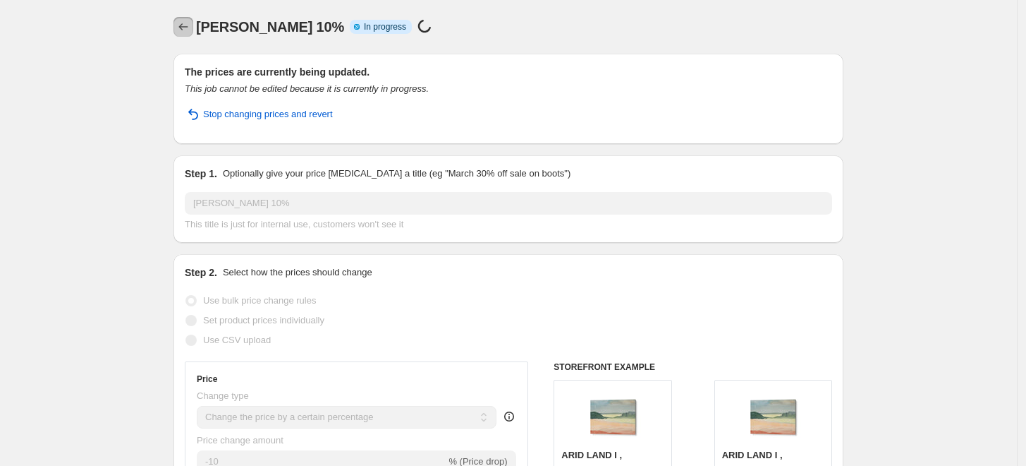
click at [188, 30] on icon "Price change jobs" at bounding box center [183, 27] width 14 height 14
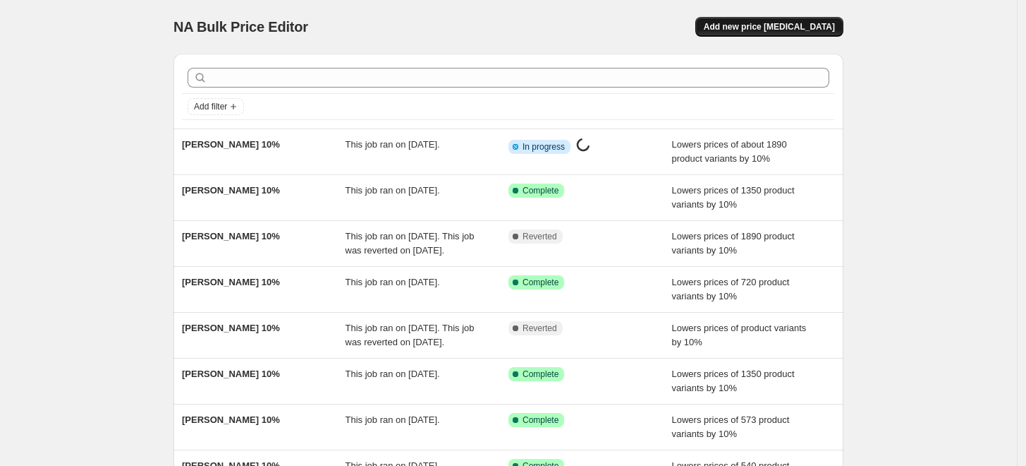
click at [820, 22] on span "Add new price [MEDICAL_DATA]" at bounding box center [769, 26] width 131 height 11
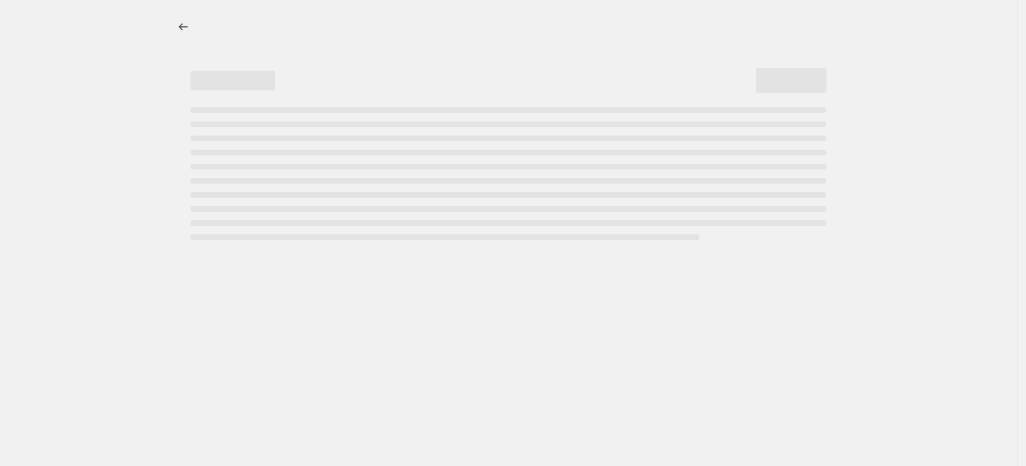
select select "percentage"
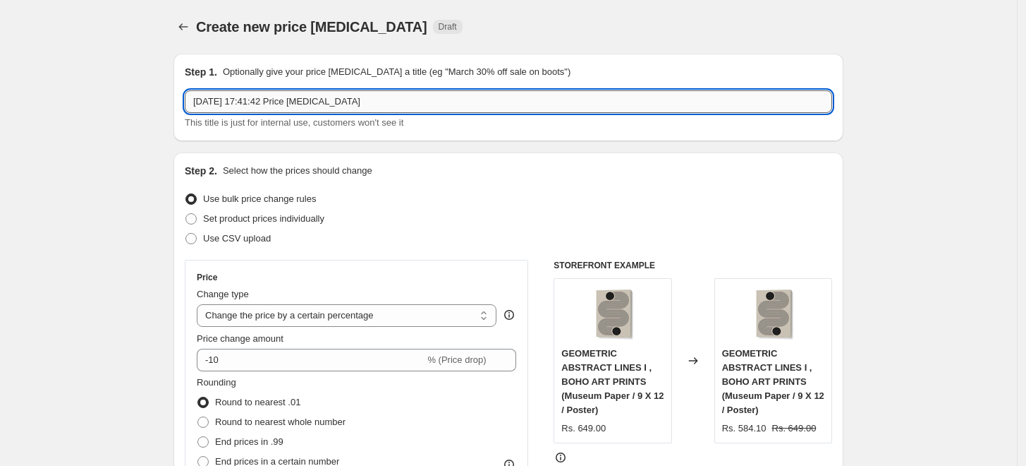
click at [467, 105] on input "5 Sept 2025, 17:41:42 Price change job" at bounding box center [509, 101] width 648 height 23
paste input "BY KAMMILLE"
type input "BY KAMMILLE 10%"
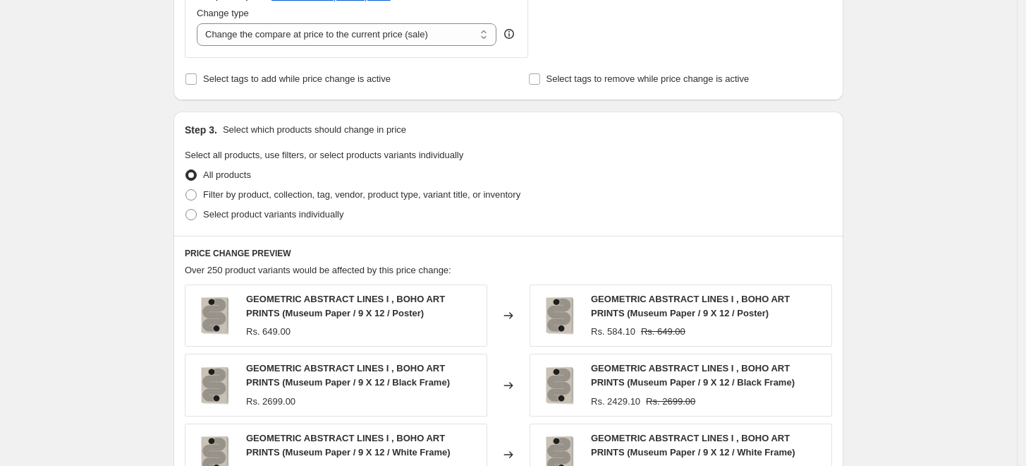
scroll to position [548, 0]
click at [218, 192] on span "Filter by product, collection, tag, vendor, product type, variant title, or inv…" at bounding box center [361, 193] width 317 height 11
click at [186, 189] on input "Filter by product, collection, tag, vendor, product type, variant title, or inv…" at bounding box center [186, 188] width 1 height 1
radio input "true"
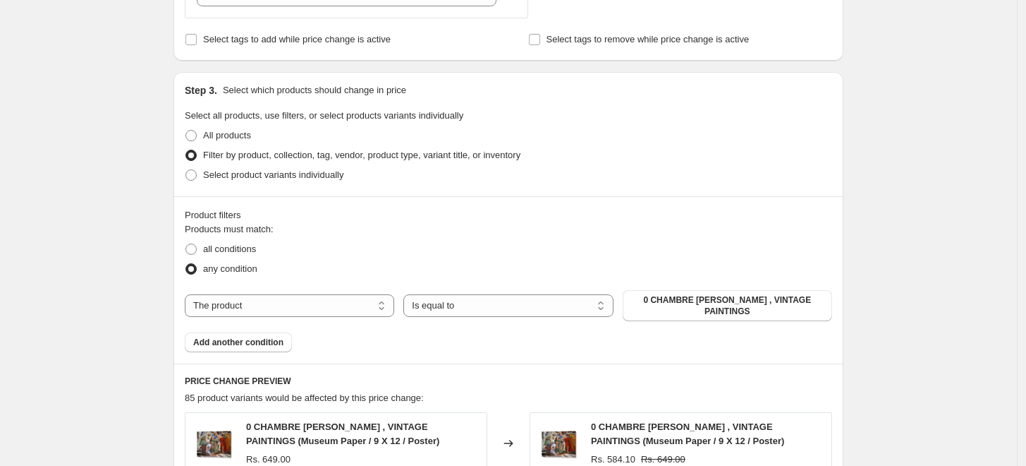
scroll to position [626, 0]
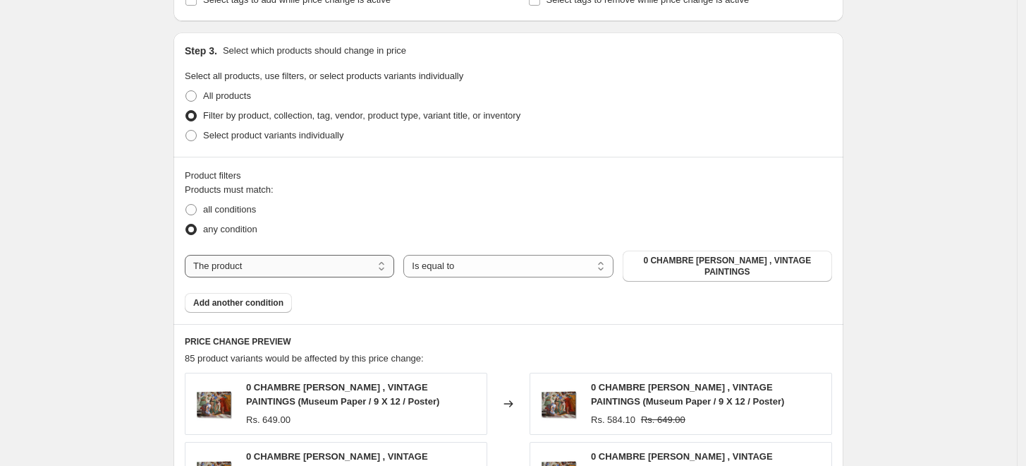
click at [356, 258] on select "The product The product's collection The product's tag The product's vendor The…" at bounding box center [290, 266] width 210 height 23
select select "collection"
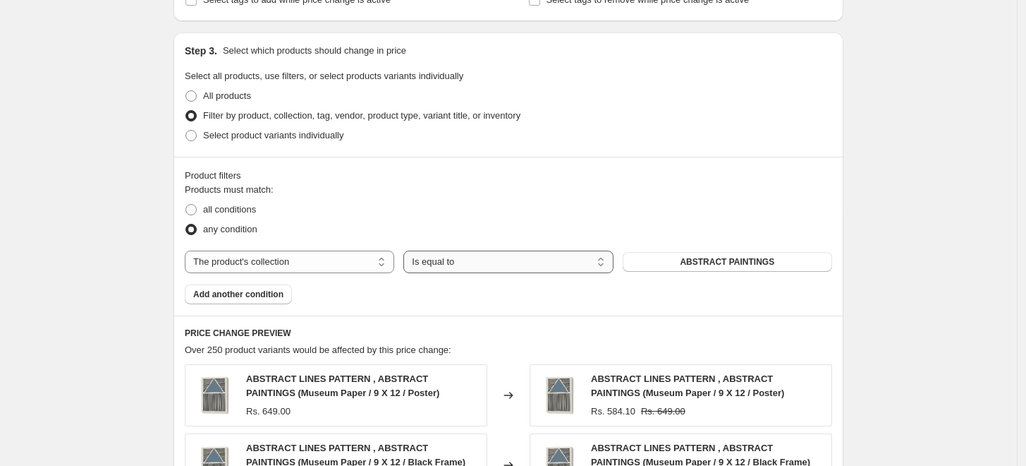
click at [576, 265] on select "Is equal to Is not equal to" at bounding box center [509, 261] width 210 height 23
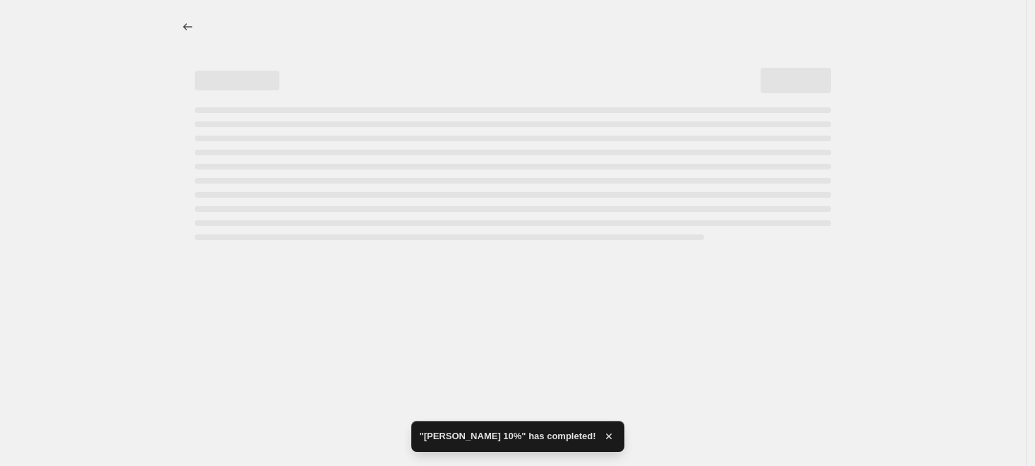
click at [576, 265] on div at bounding box center [513, 233] width 1026 height 466
select select "percentage"
select select "collection"
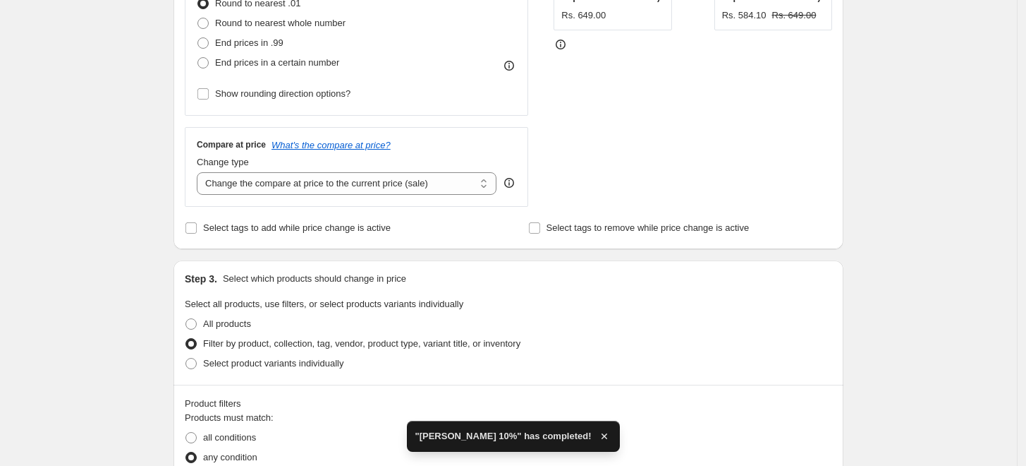
scroll to position [548, 0]
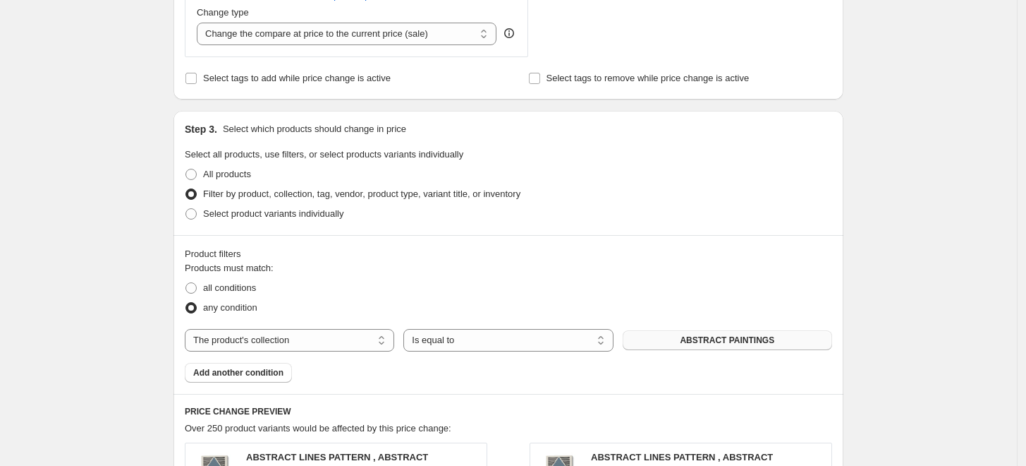
click at [744, 339] on span "ABSTRACT PAINTINGS" at bounding box center [727, 339] width 95 height 11
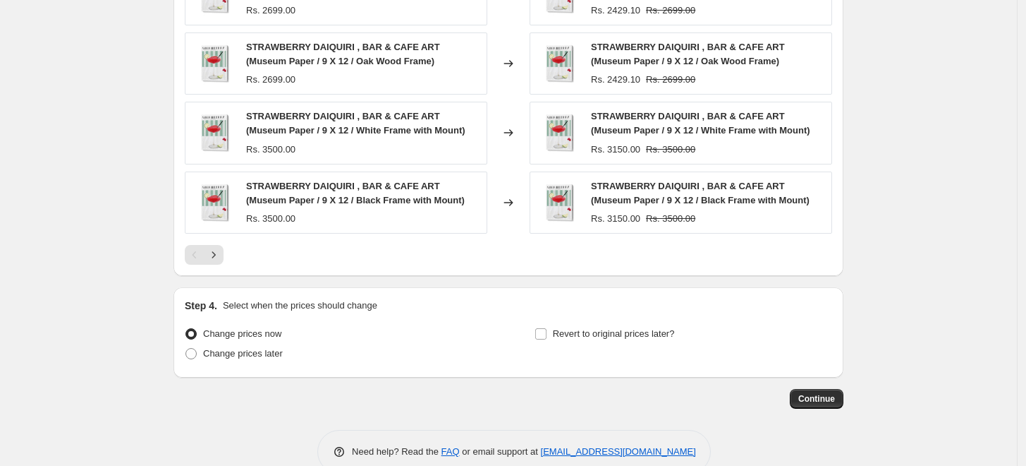
scroll to position [1125, 0]
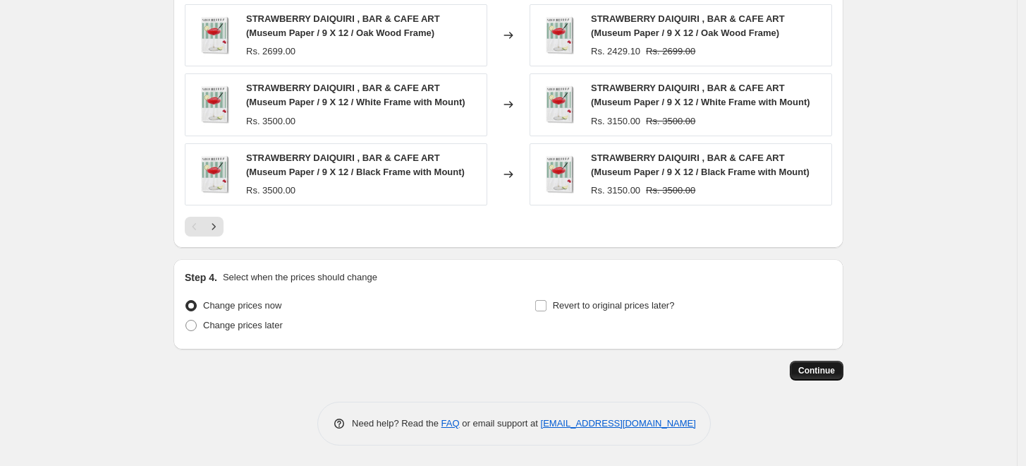
click at [834, 376] on button "Continue" at bounding box center [817, 371] width 54 height 20
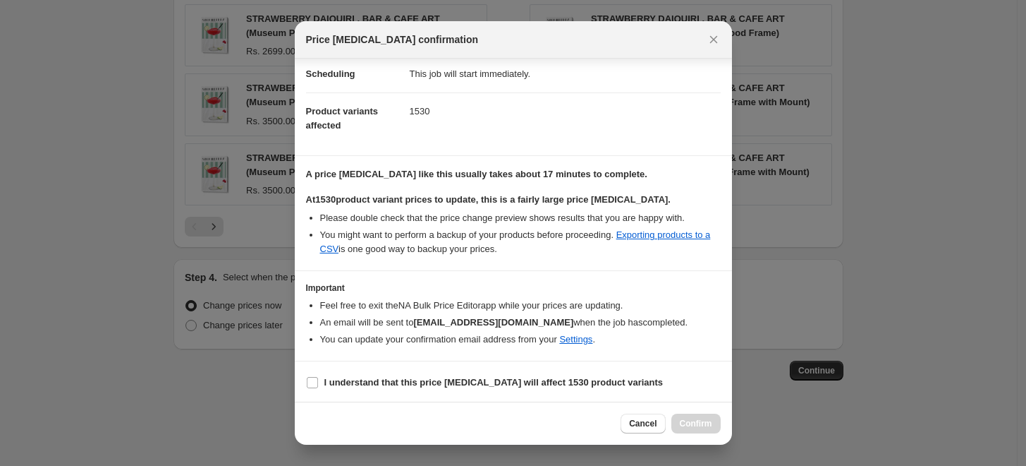
scroll to position [118, 0]
click at [312, 380] on input "I understand that this price change job will affect 1530 product variants" at bounding box center [312, 381] width 11 height 11
checkbox input "true"
click at [704, 427] on span "Confirm" at bounding box center [696, 423] width 32 height 11
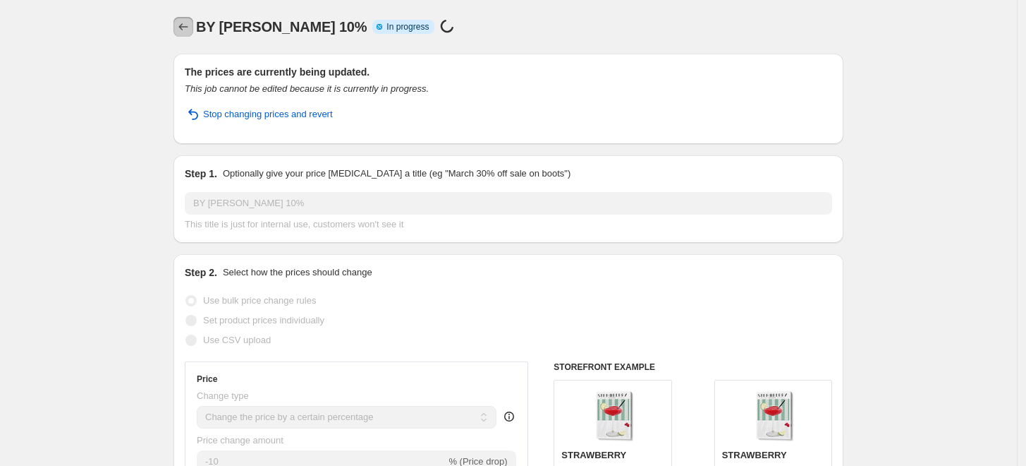
click at [179, 30] on button "Price change jobs" at bounding box center [184, 27] width 20 height 20
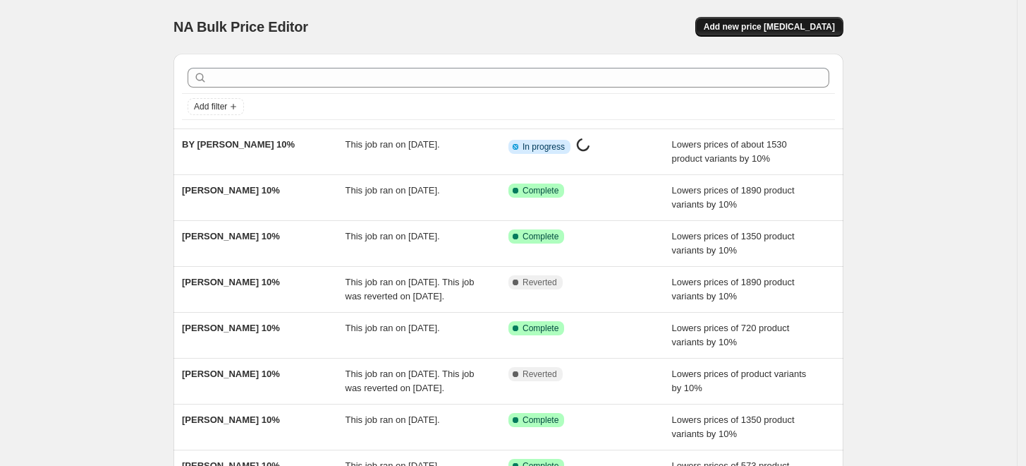
click at [768, 27] on span "Add new price [MEDICAL_DATA]" at bounding box center [769, 26] width 131 height 11
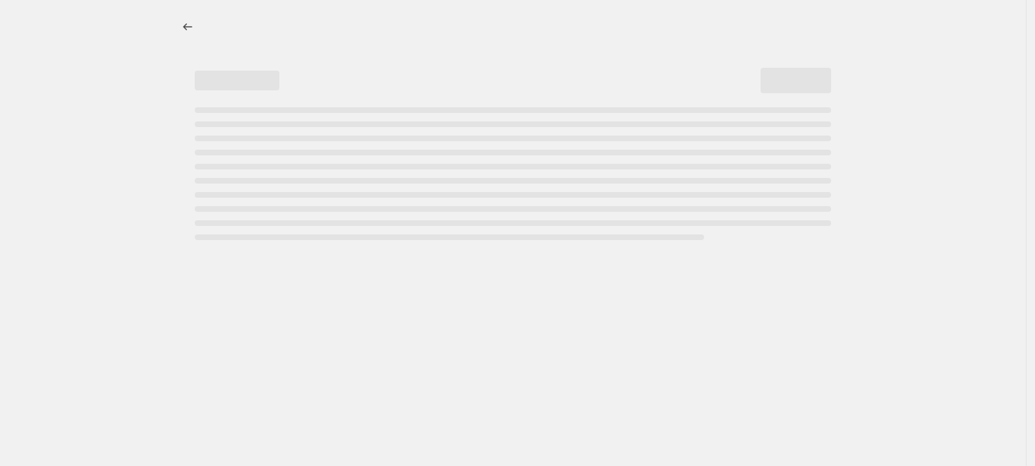
select select "percentage"
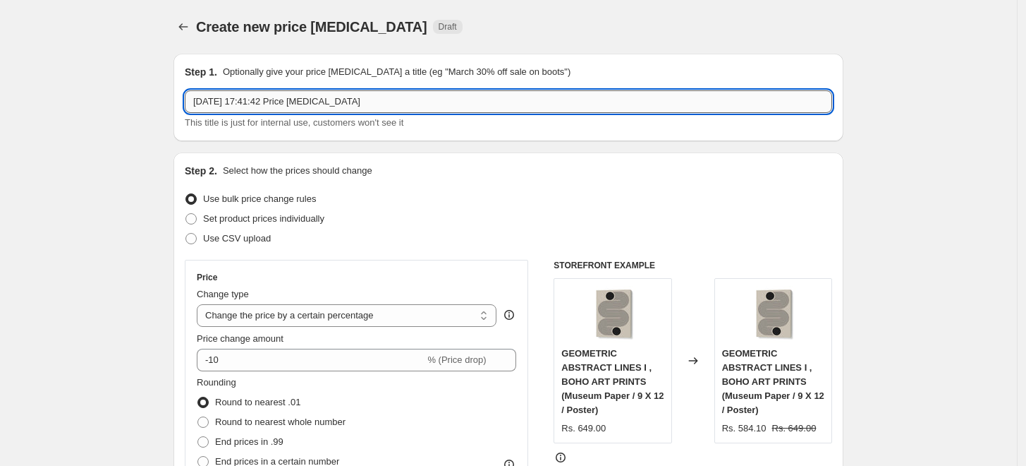
click at [437, 98] on input "5 Sept 2025, 17:41:42 Price change job" at bounding box center [509, 101] width 648 height 23
paste input "BO ANDERSON"
type input "BO ANDERSON 10%"
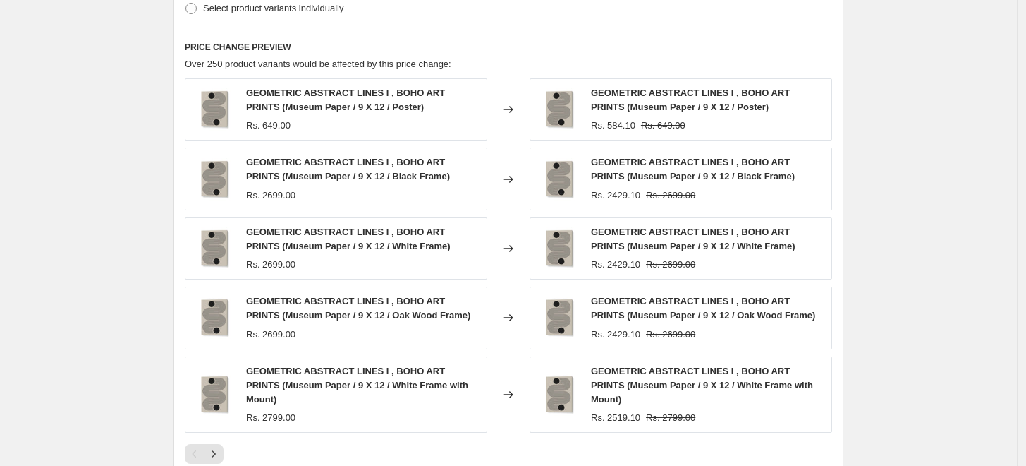
scroll to position [626, 0]
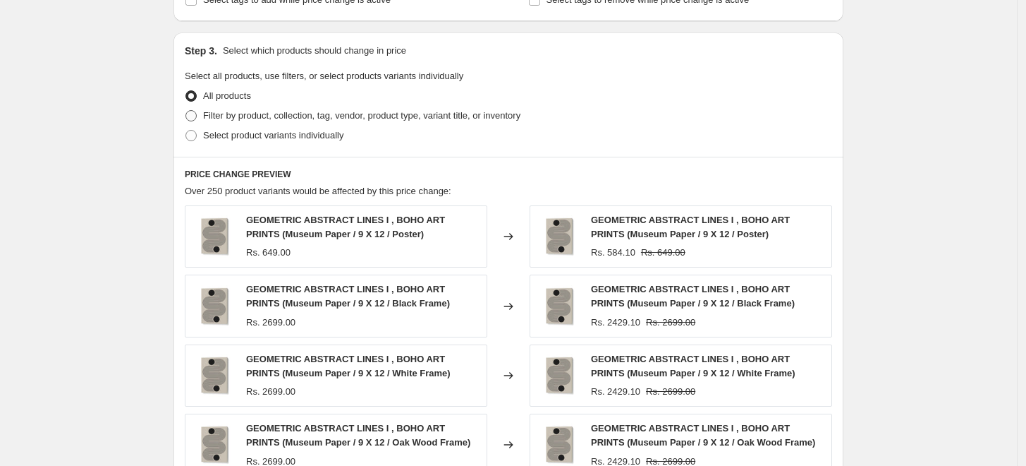
click at [226, 111] on span "Filter by product, collection, tag, vendor, product type, variant title, or inv…" at bounding box center [361, 115] width 317 height 11
click at [186, 111] on input "Filter by product, collection, tag, vendor, product type, variant title, or inv…" at bounding box center [186, 110] width 1 height 1
radio input "true"
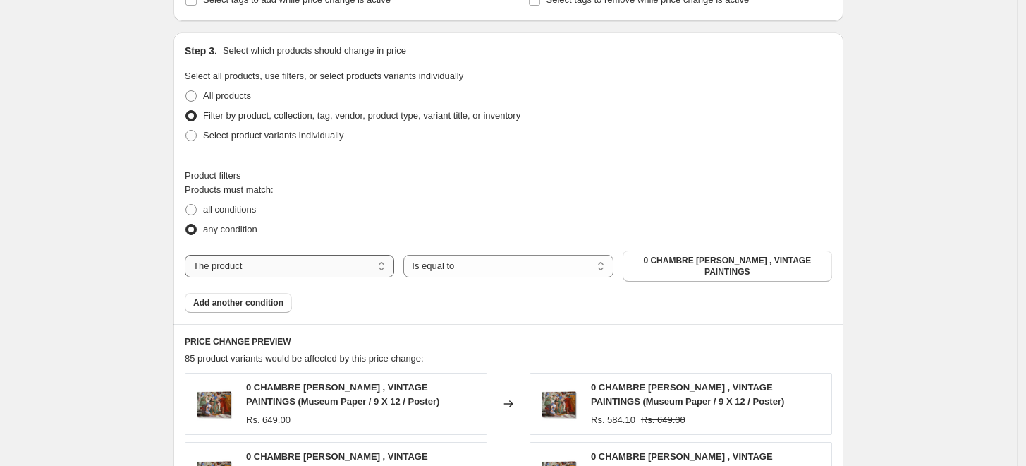
click at [357, 260] on select "The product The product's collection The product's tag The product's vendor The…" at bounding box center [290, 266] width 210 height 23
select select "collection"
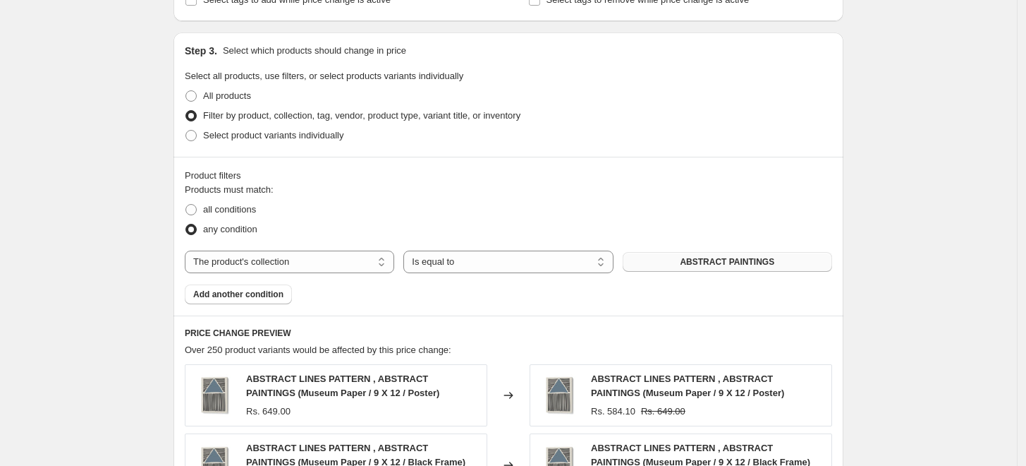
click at [734, 263] on span "ABSTRACT PAINTINGS" at bounding box center [727, 261] width 95 height 11
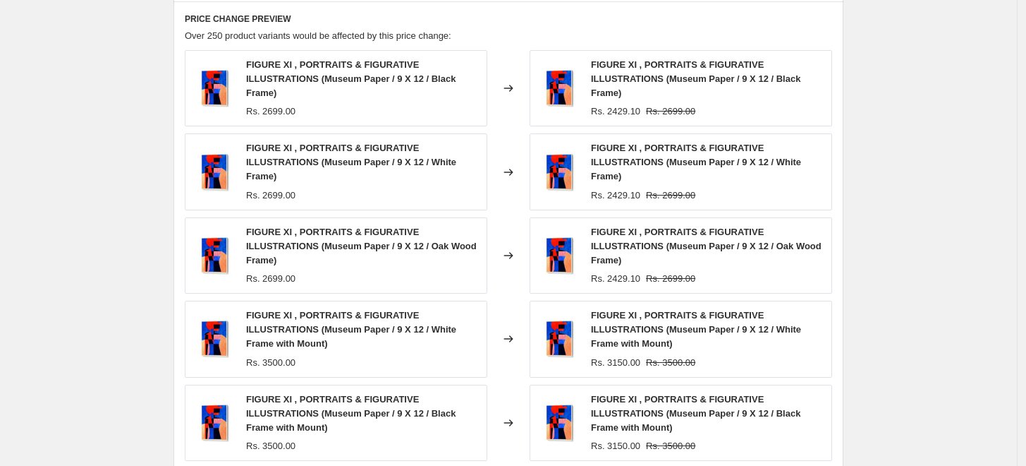
scroll to position [1196, 0]
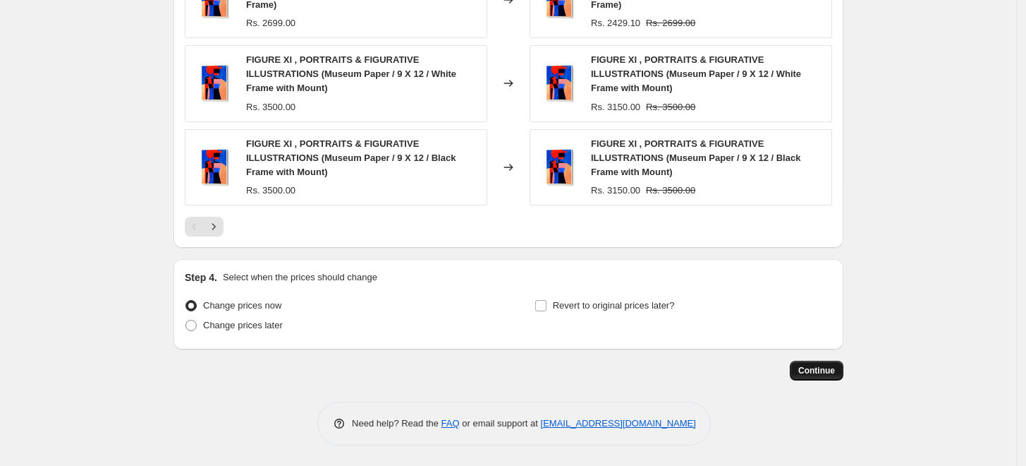
click at [837, 377] on button "Continue" at bounding box center [817, 371] width 54 height 20
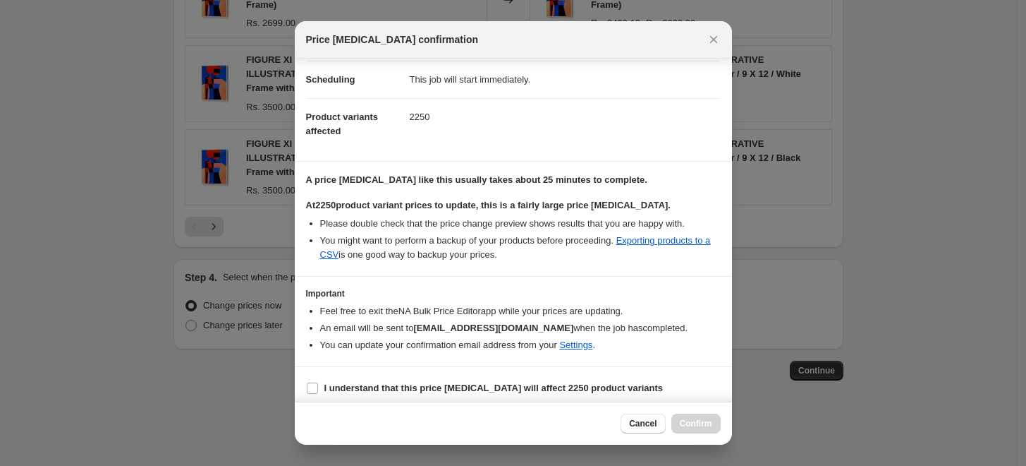
scroll to position [118, 0]
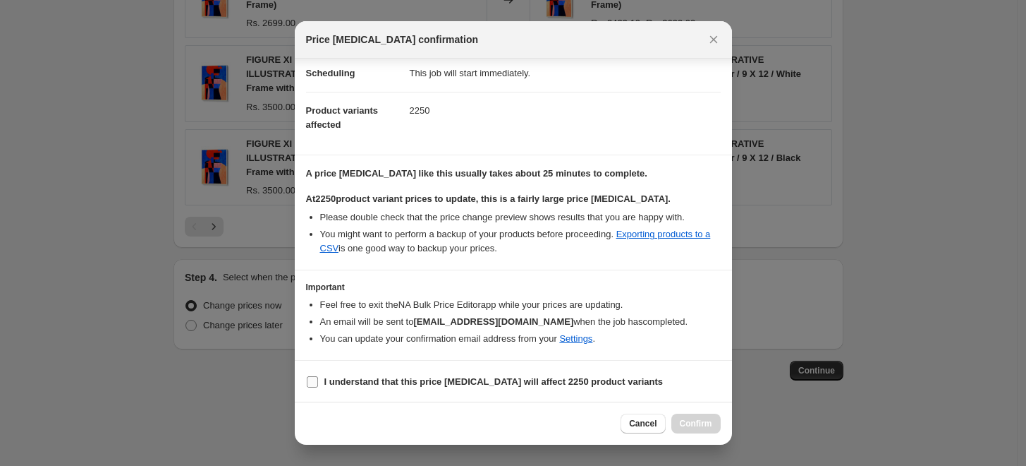
click at [310, 380] on input "I understand that this price [MEDICAL_DATA] will affect 2250 product variants" at bounding box center [312, 381] width 11 height 11
checkbox input "true"
click at [701, 425] on span "Confirm" at bounding box center [696, 423] width 32 height 11
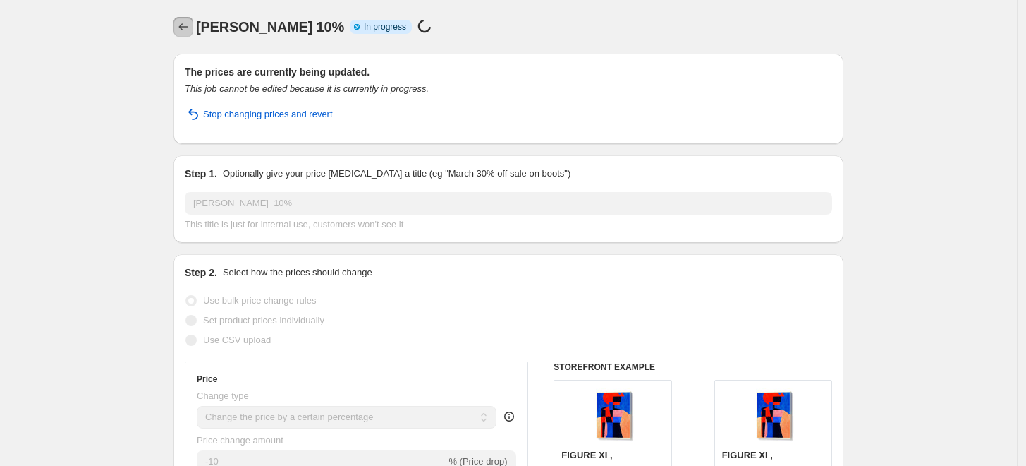
click at [190, 30] on icon "Price change jobs" at bounding box center [183, 27] width 14 height 14
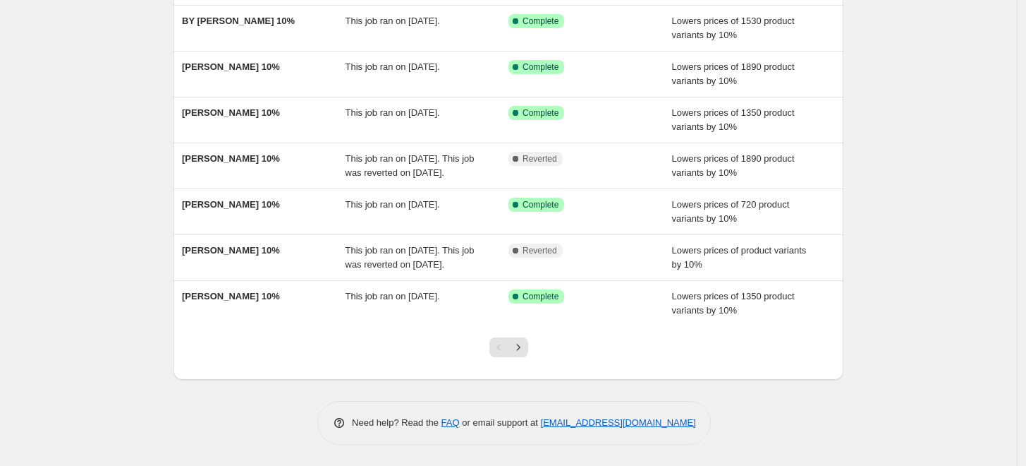
scroll to position [288, 0]
click at [522, 352] on icon "Next" at bounding box center [518, 347] width 14 height 14
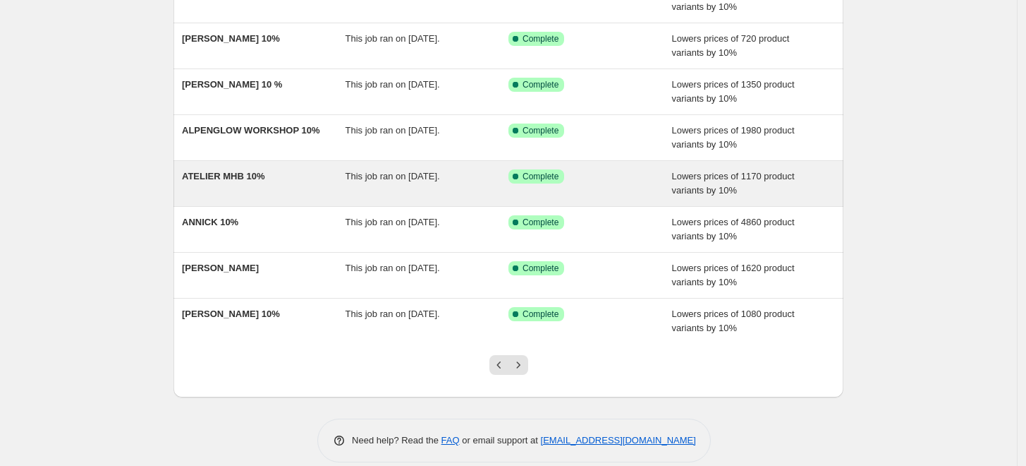
scroll to position [260, 0]
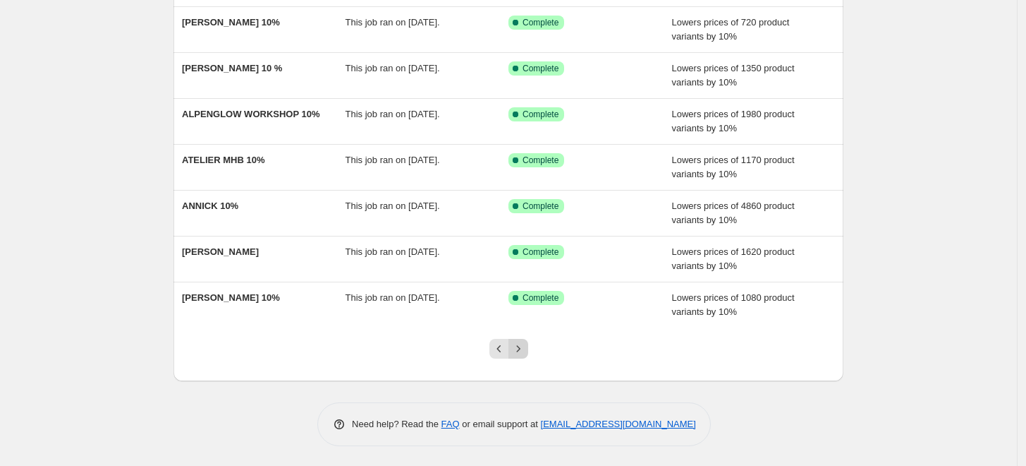
click at [526, 345] on icon "Next" at bounding box center [518, 348] width 14 height 14
click at [524, 350] on icon "Next" at bounding box center [518, 348] width 14 height 14
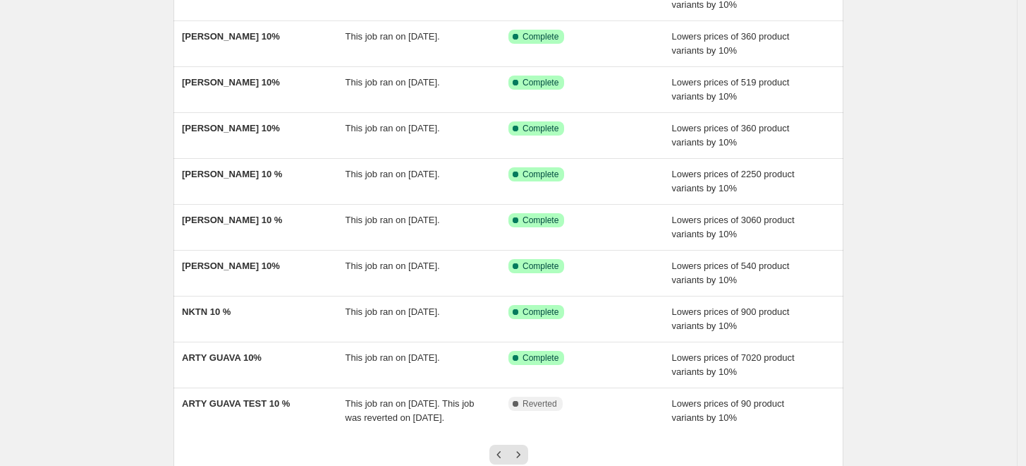
scroll to position [157, 0]
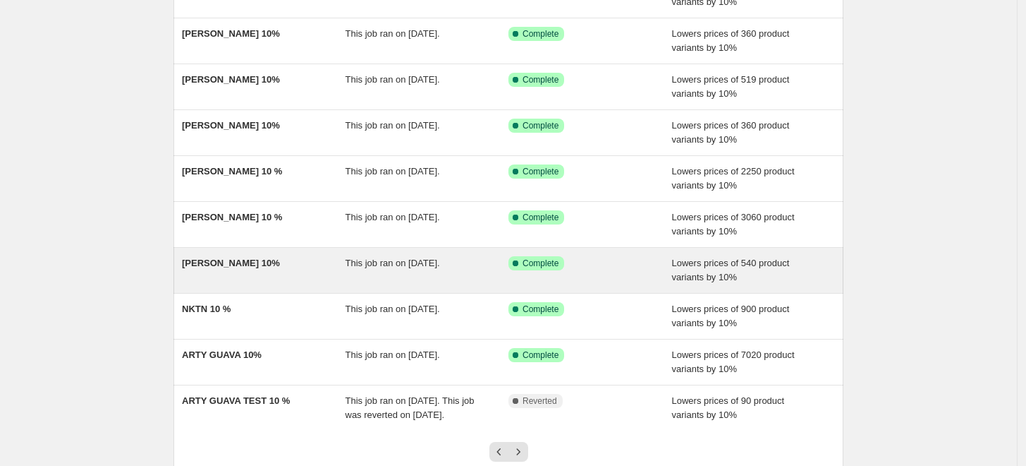
click at [296, 271] on div "[PERSON_NAME] 10%" at bounding box center [264, 270] width 164 height 28
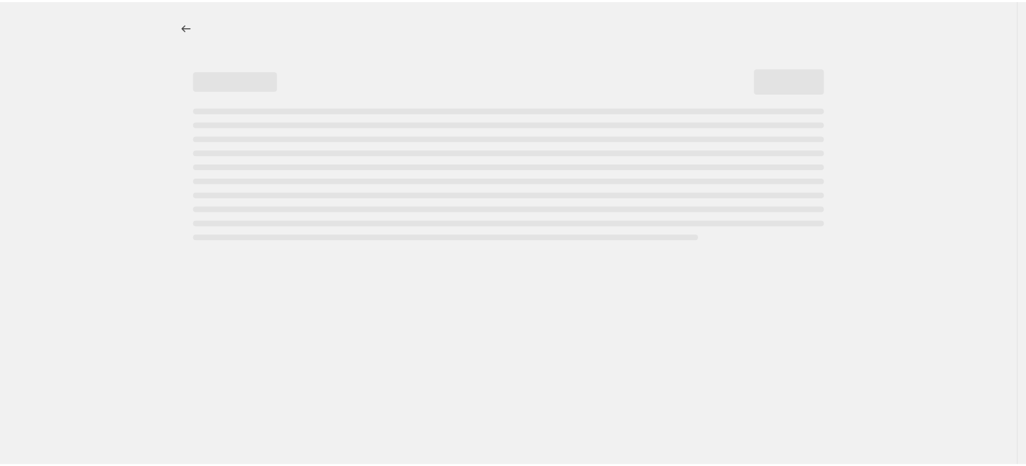
select select "percentage"
select select "collection"
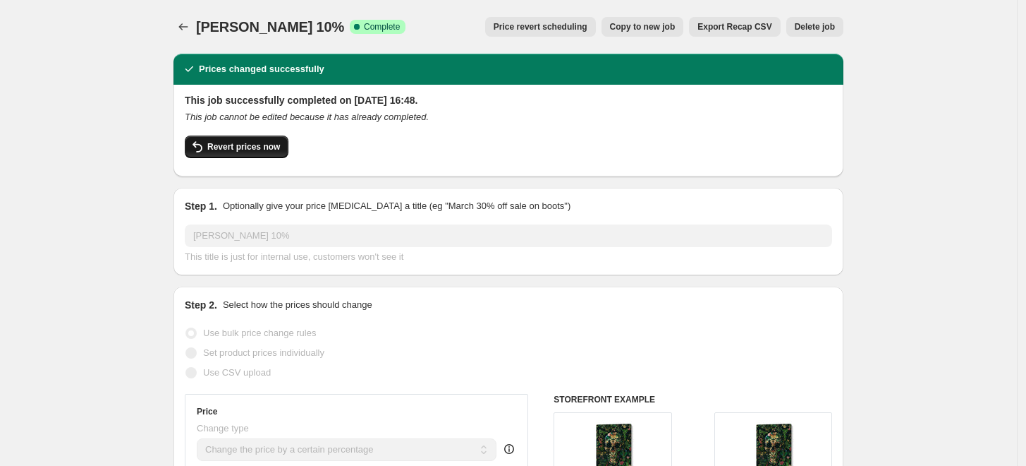
click at [248, 148] on span "Revert prices now" at bounding box center [243, 146] width 73 height 11
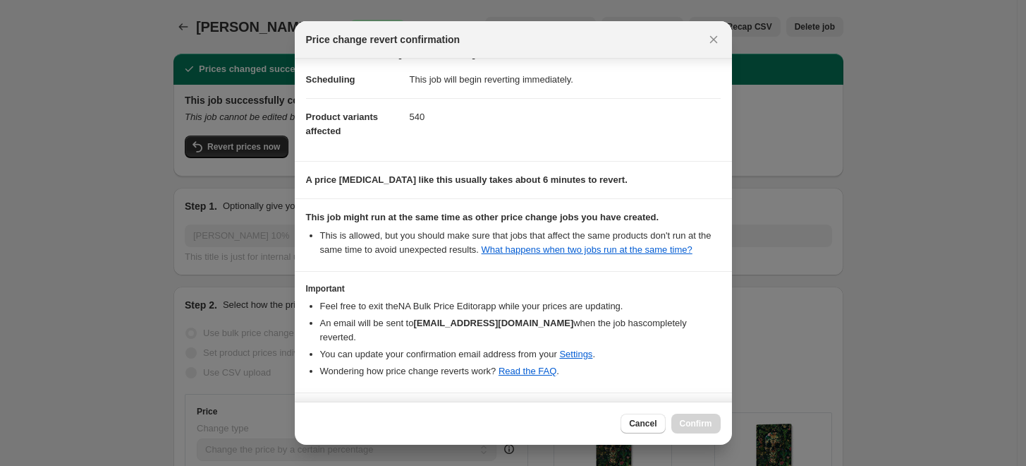
scroll to position [55, 0]
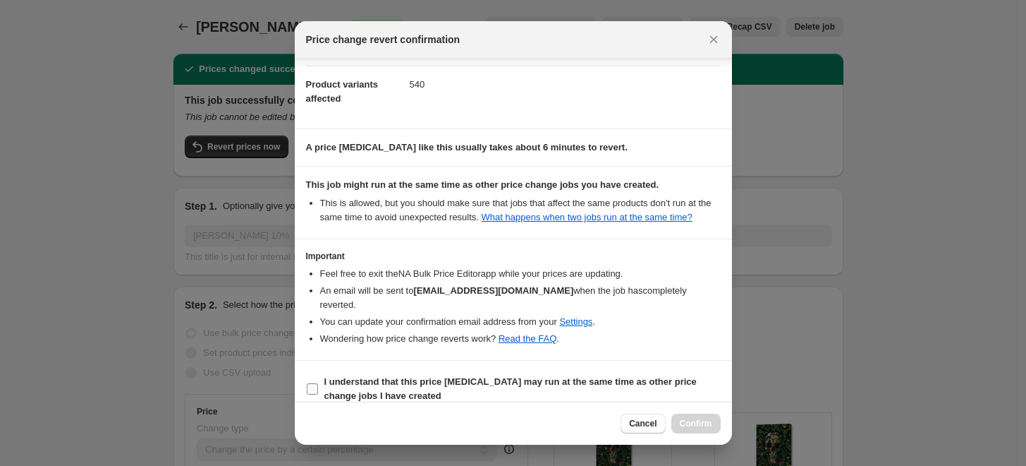
click at [311, 383] on input "I understand that this price change job may run at the same time as other price…" at bounding box center [312, 388] width 11 height 11
checkbox input "true"
click at [697, 428] on span "Confirm" at bounding box center [696, 423] width 32 height 11
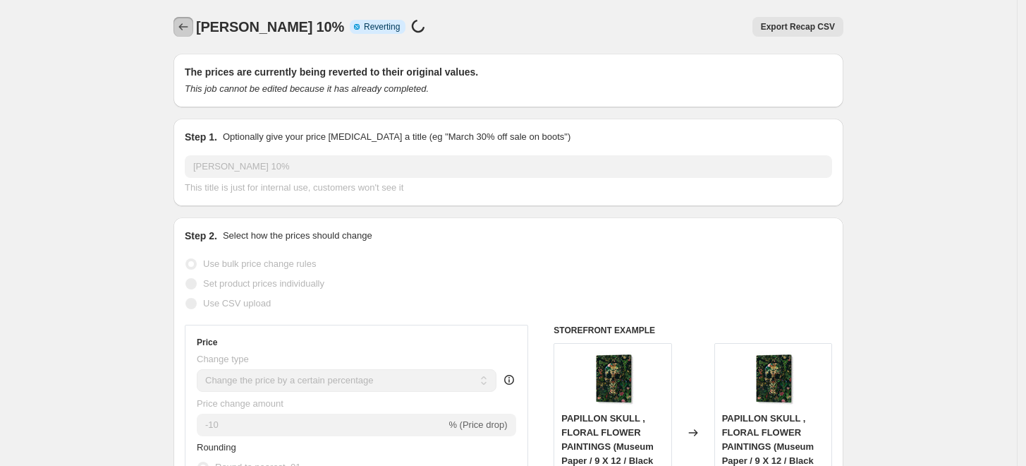
click at [186, 28] on icon "Price change jobs" at bounding box center [183, 27] width 14 height 14
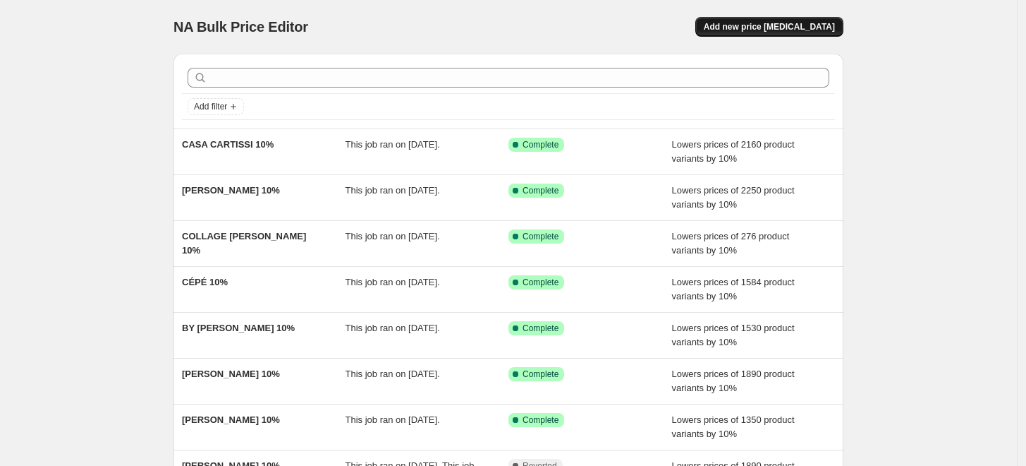
click at [785, 30] on span "Add new price [MEDICAL_DATA]" at bounding box center [769, 26] width 131 height 11
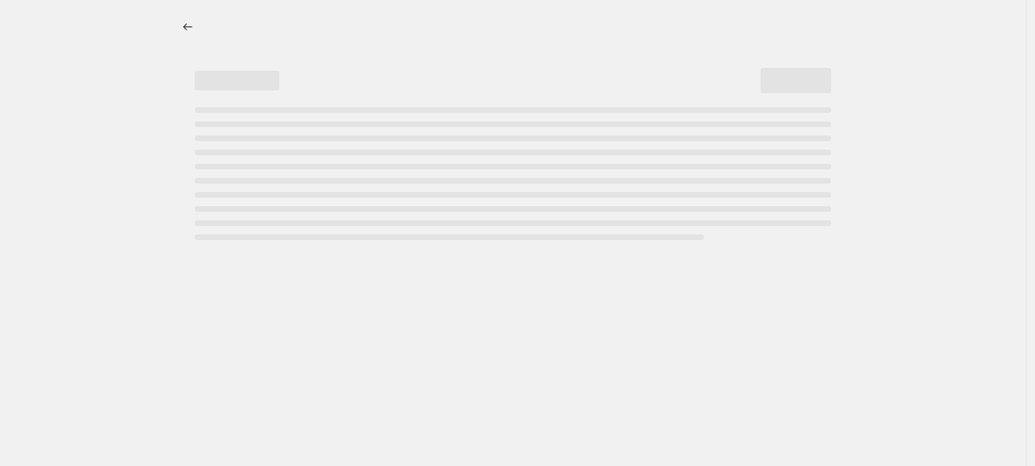
select select "percentage"
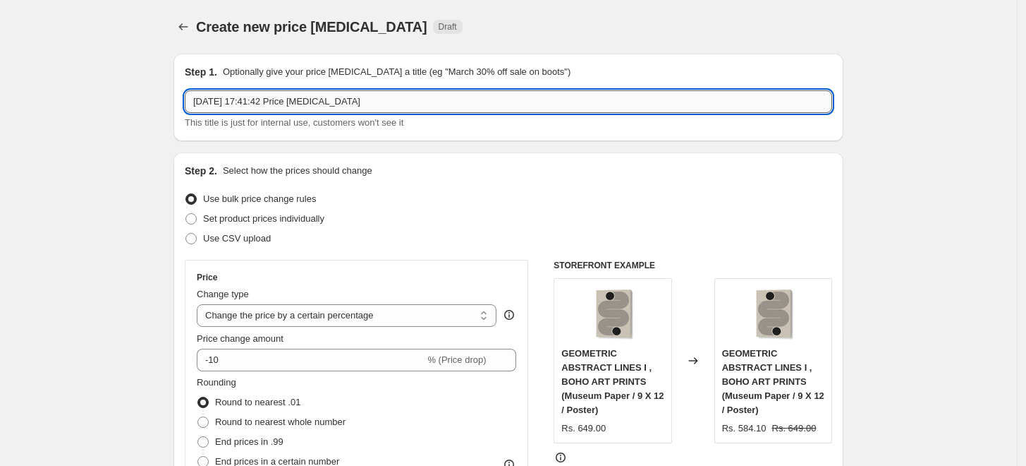
click at [429, 100] on input "5 Sept 2025, 17:41:42 Price change job" at bounding box center [509, 101] width 648 height 23
paste input "BAINAI"
type input "BAINAI 10%"
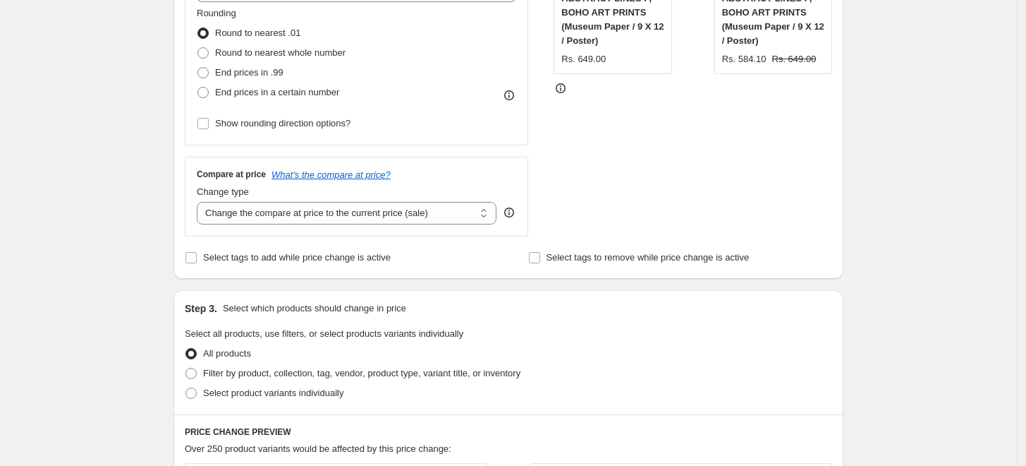
scroll to position [705, 0]
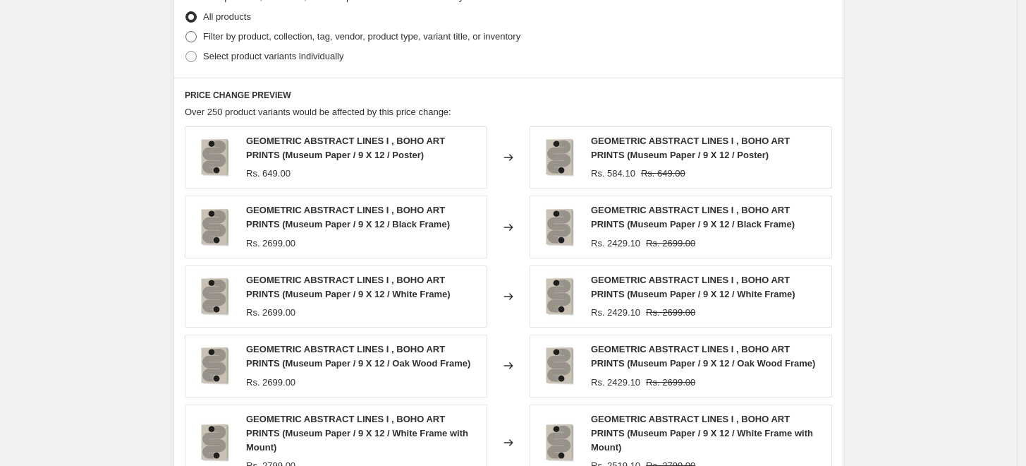
click at [210, 38] on span "Filter by product, collection, tag, vendor, product type, variant title, or inv…" at bounding box center [361, 36] width 317 height 11
click at [186, 32] on input "Filter by product, collection, tag, vendor, product type, variant title, or inv…" at bounding box center [186, 31] width 1 height 1
radio input "true"
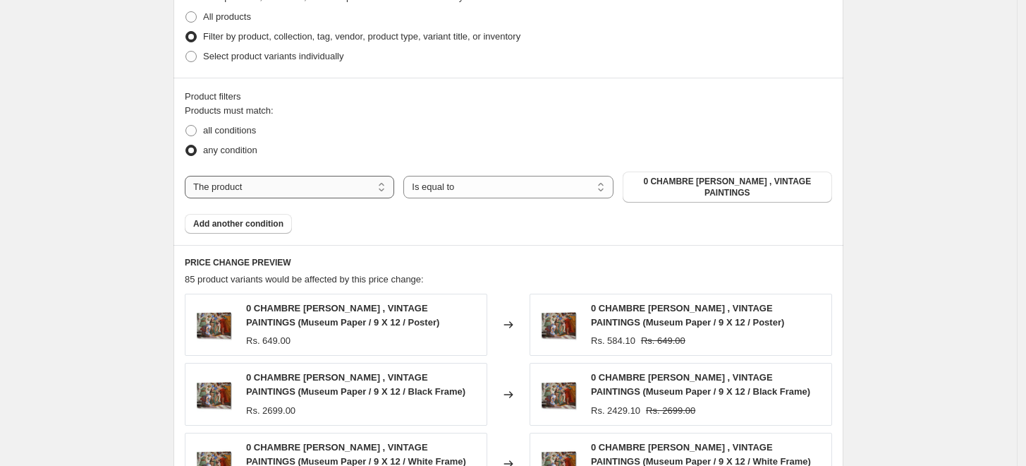
drag, startPoint x: 365, startPoint y: 180, endPoint x: 363, endPoint y: 193, distance: 12.9
click at [365, 180] on select "The product The product's collection The product's tag The product's vendor The…" at bounding box center [290, 187] width 210 height 23
select select "collection"
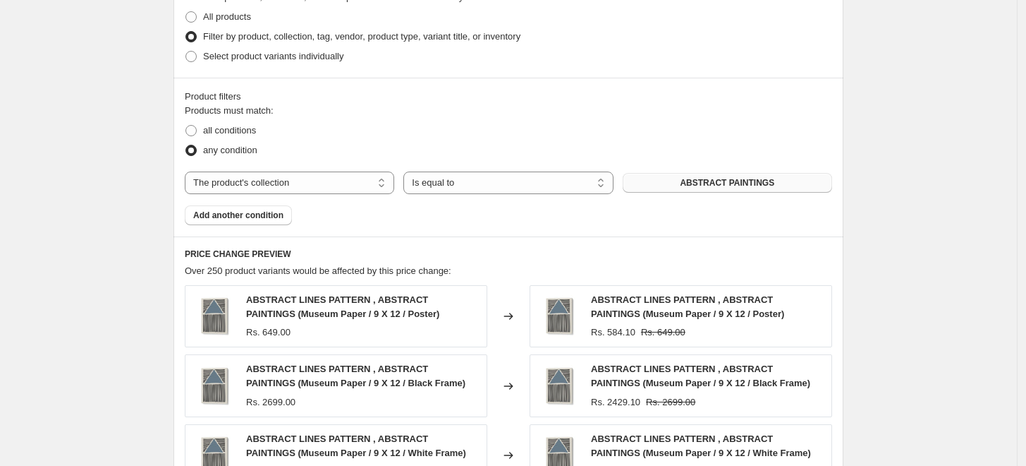
click at [773, 181] on span "ABSTRACT PAINTINGS" at bounding box center [727, 182] width 95 height 11
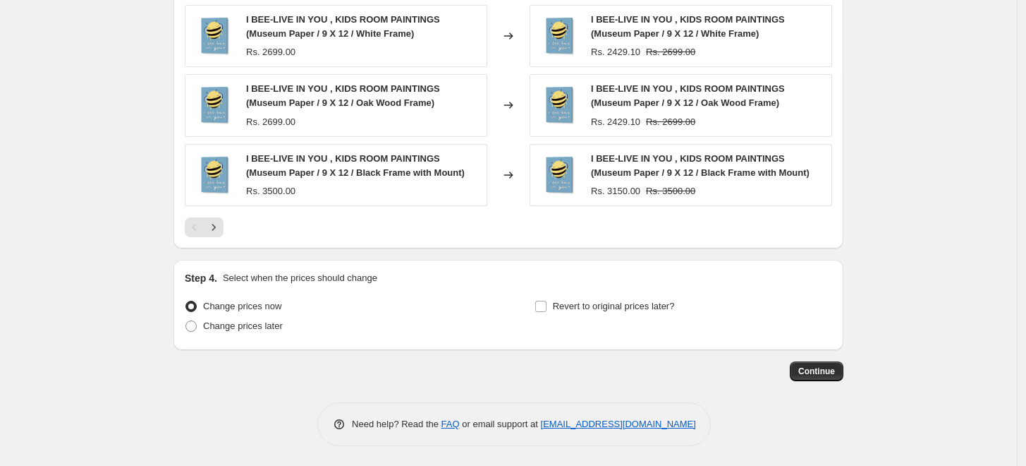
scroll to position [1125, 0]
click at [820, 372] on span "Continue" at bounding box center [817, 370] width 37 height 11
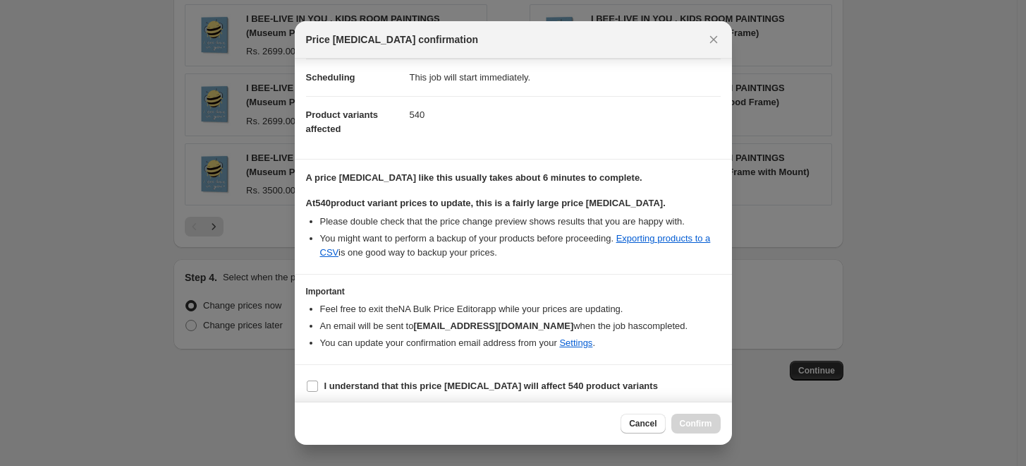
scroll to position [118, 0]
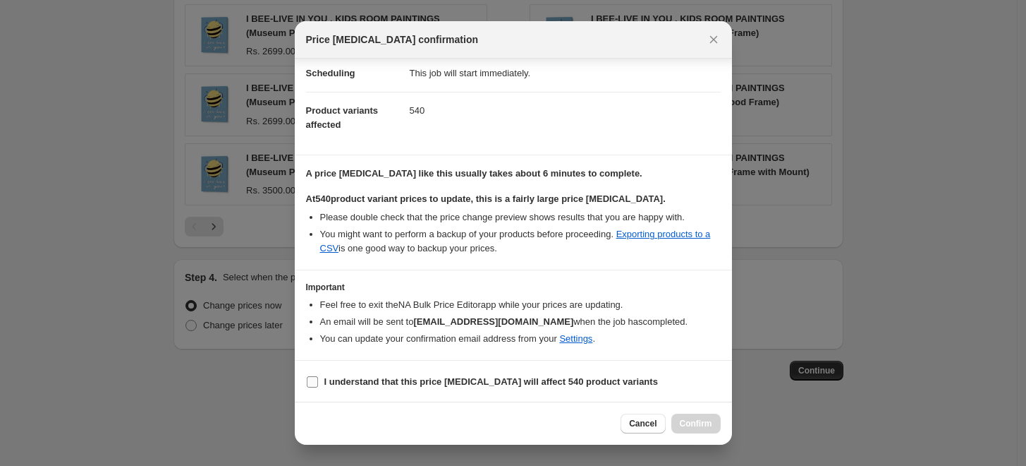
click at [315, 384] on input "I understand that this price [MEDICAL_DATA] will affect 540 product variants" at bounding box center [312, 381] width 11 height 11
checkbox input "true"
click at [694, 423] on span "Confirm" at bounding box center [696, 423] width 32 height 11
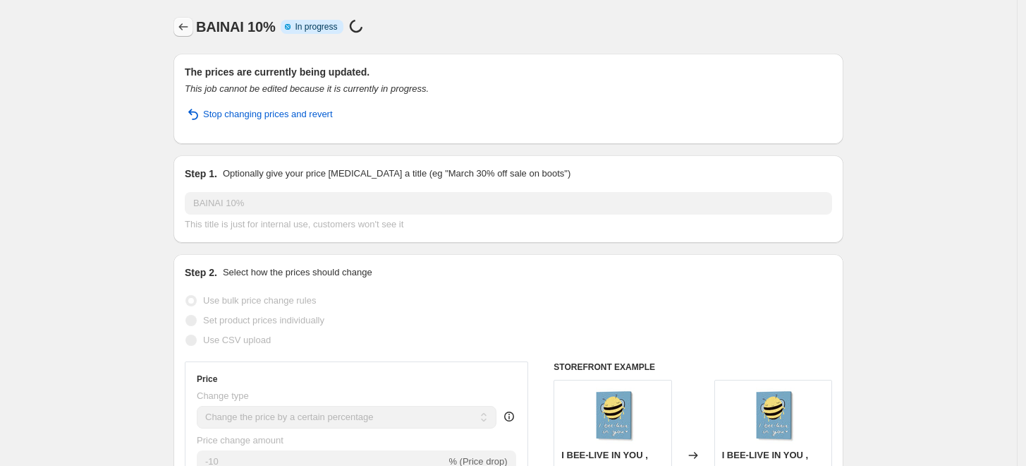
click at [186, 30] on icon "Price change jobs" at bounding box center [183, 26] width 9 height 7
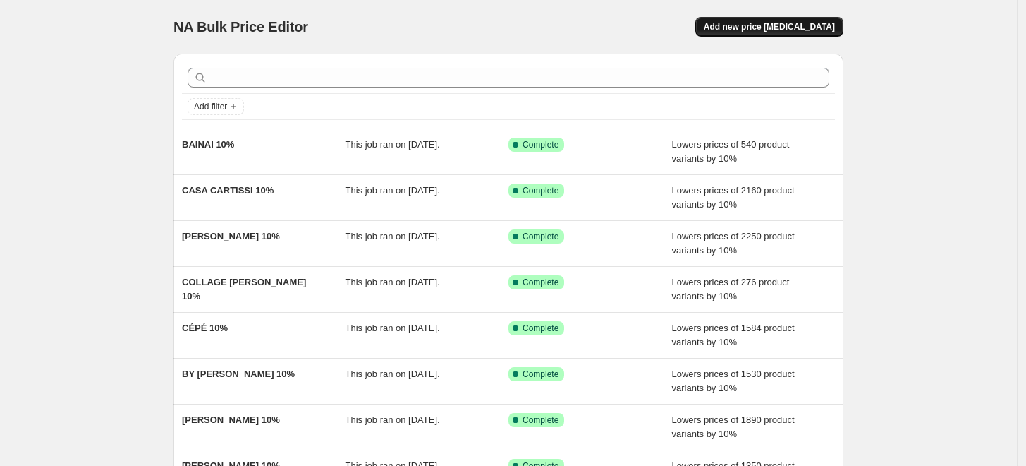
click at [749, 28] on span "Add new price [MEDICAL_DATA]" at bounding box center [769, 26] width 131 height 11
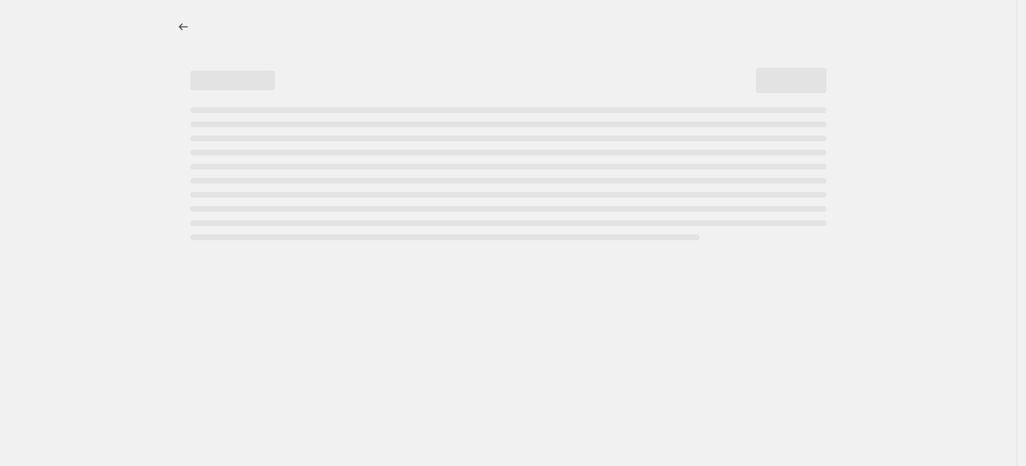
select select "percentage"
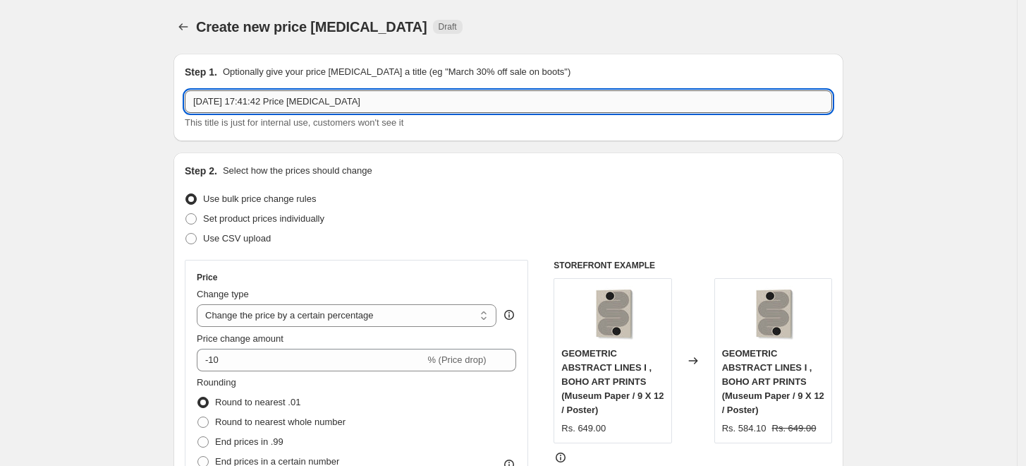
click at [448, 110] on input "5 Sept 2025, 17:41:42 Price change job" at bounding box center [509, 101] width 648 height 23
paste input "BEATE TUBACH (video)"
drag, startPoint x: 261, startPoint y: 99, endPoint x: 485, endPoint y: 99, distance: 224.3
click at [485, 99] on input "BEATE TUBACH (video)" at bounding box center [509, 101] width 648 height 23
type input "BEATE TUBACH 10%"
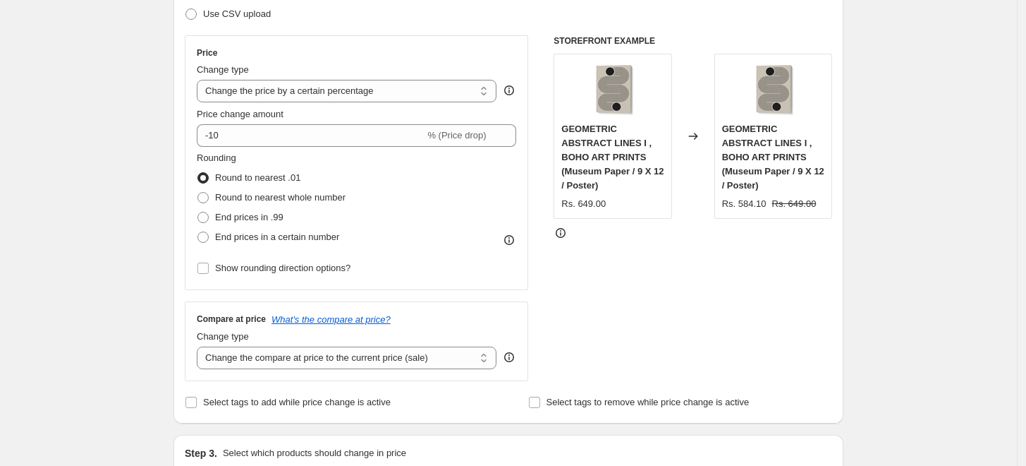
scroll to position [392, 0]
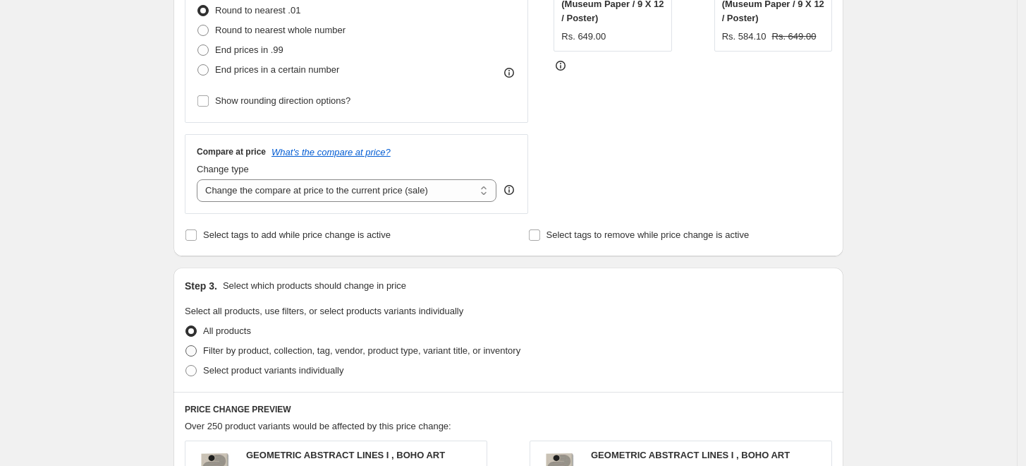
click at [254, 351] on span "Filter by product, collection, tag, vendor, product type, variant title, or inv…" at bounding box center [361, 350] width 317 height 11
click at [186, 346] on input "Filter by product, collection, tag, vendor, product type, variant title, or inv…" at bounding box center [186, 345] width 1 height 1
radio input "true"
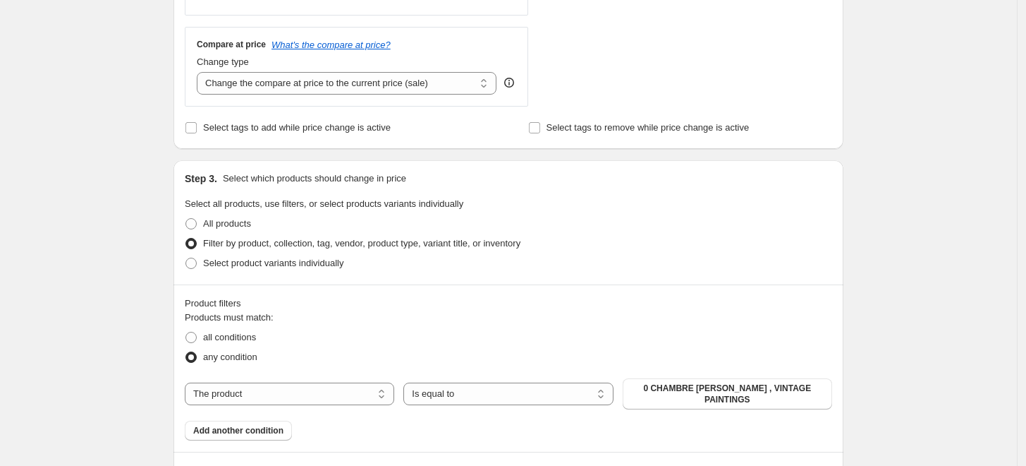
scroll to position [705, 0]
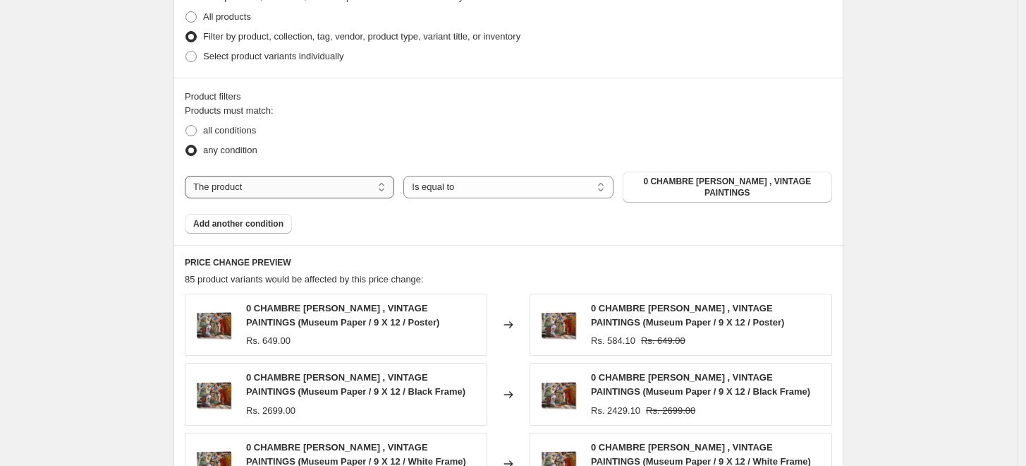
click at [347, 185] on select "The product The product's collection The product's tag The product's vendor The…" at bounding box center [290, 187] width 210 height 23
select select "collection"
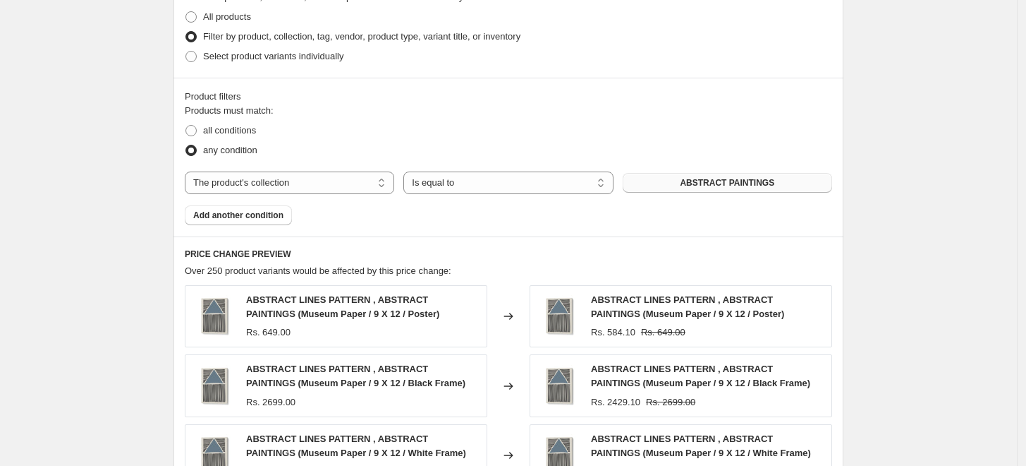
click at [734, 179] on span "ABSTRACT PAINTINGS" at bounding box center [727, 182] width 95 height 11
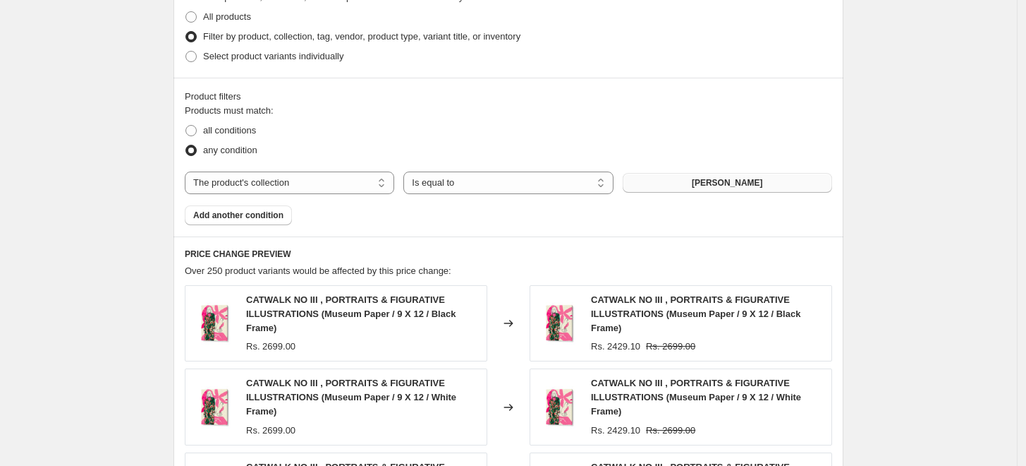
click at [118, 163] on div "Create new price change job. This page is ready Create new price change job Dra…" at bounding box center [508, 126] width 1017 height 1662
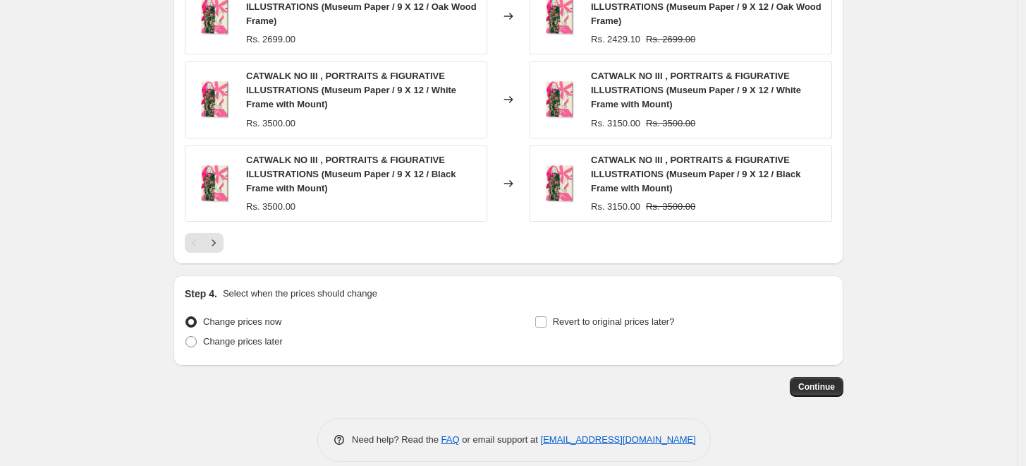
scroll to position [1196, 0]
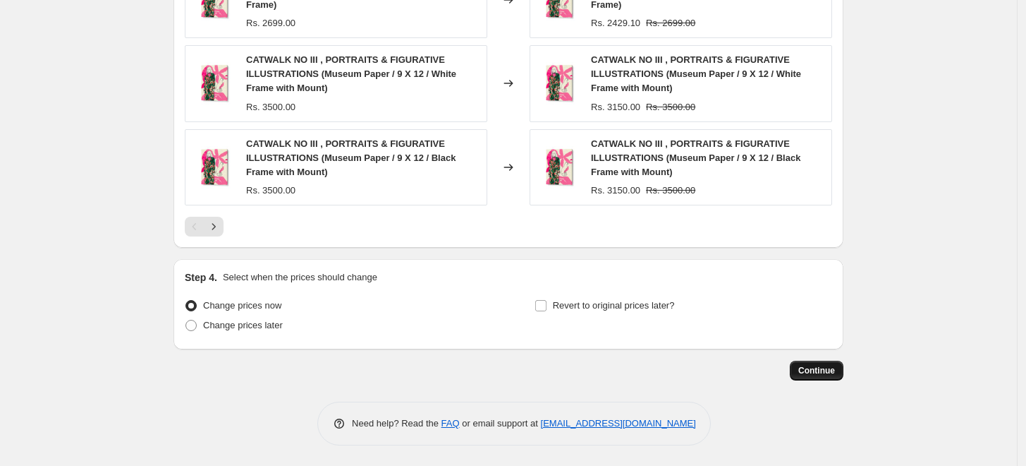
click at [816, 372] on span "Continue" at bounding box center [817, 370] width 37 height 11
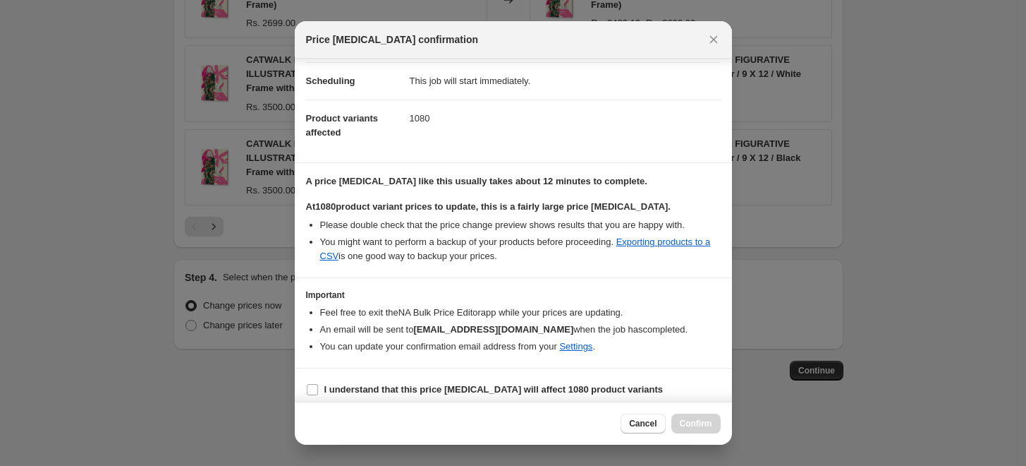
scroll to position [118, 0]
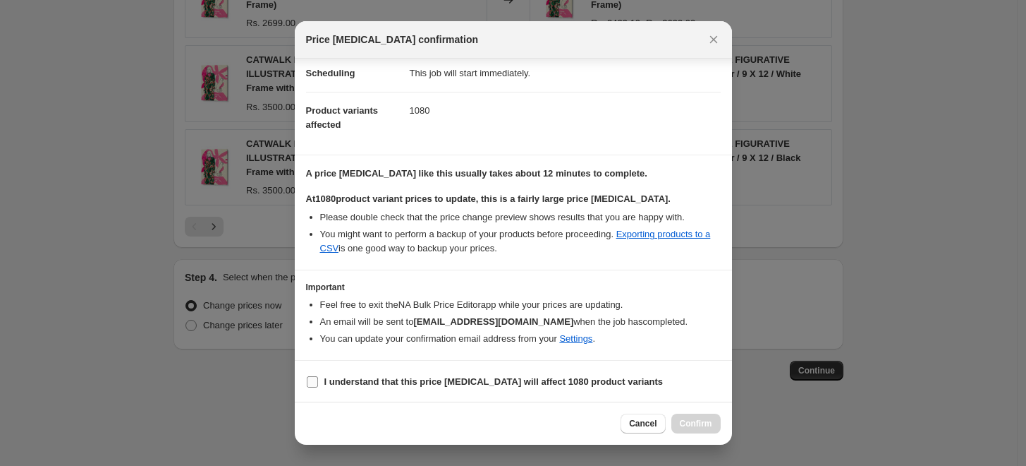
click at [311, 380] on input "I understand that this price change job will affect 1080 product variants" at bounding box center [312, 381] width 11 height 11
checkbox input "true"
click at [701, 423] on span "Confirm" at bounding box center [696, 423] width 32 height 11
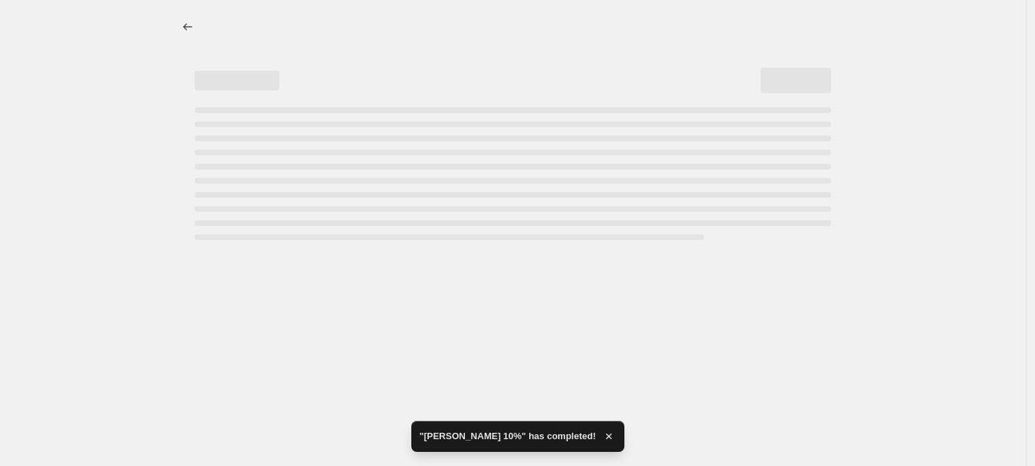
select select "percentage"
select select "collection"
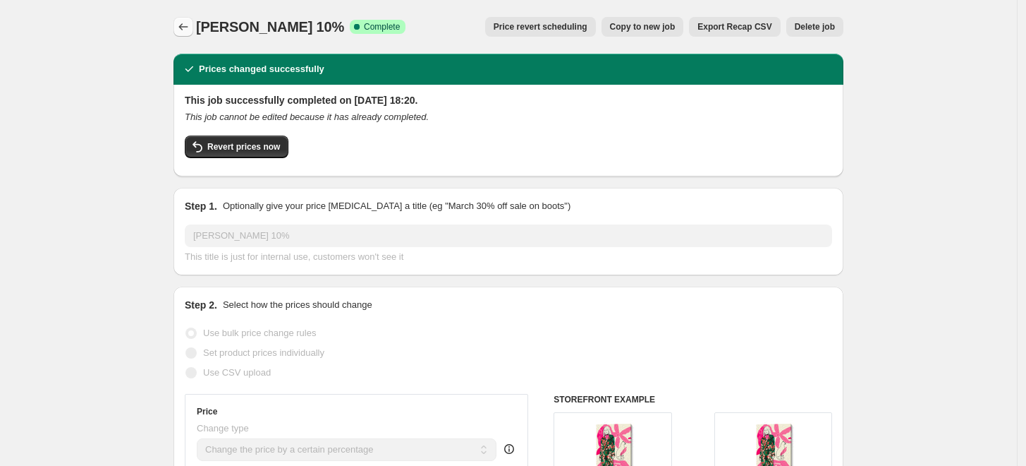
click at [186, 27] on icon "Price change jobs" at bounding box center [183, 27] width 14 height 14
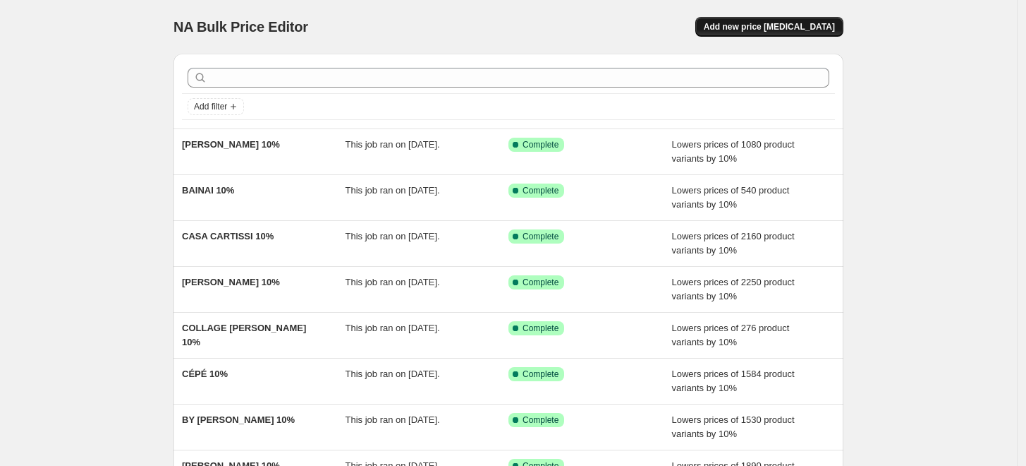
click at [794, 25] on span "Add new price [MEDICAL_DATA]" at bounding box center [769, 26] width 131 height 11
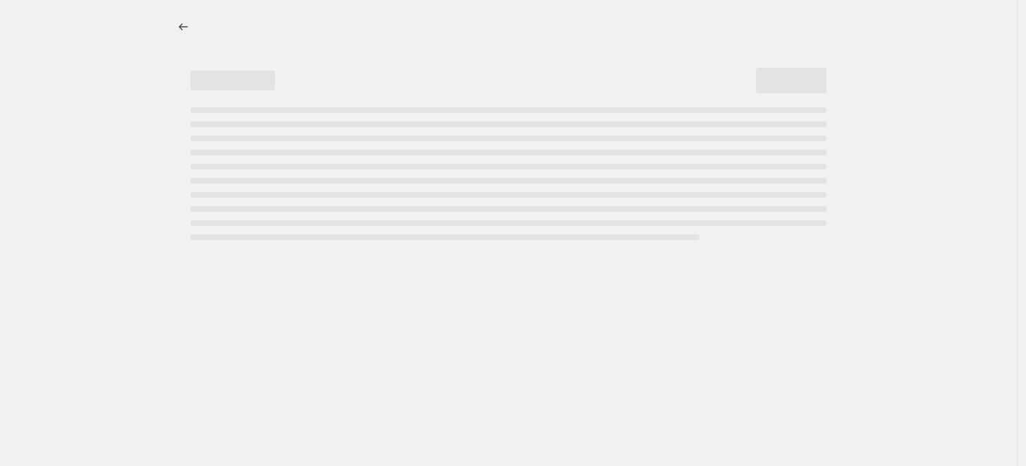
select select "percentage"
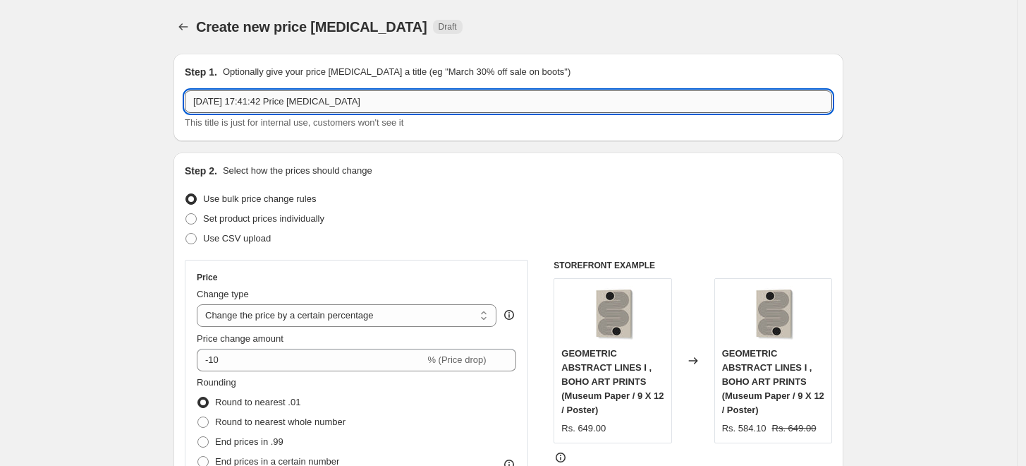
click at [394, 102] on input "5 Sept 2025, 17:41:42 Price change job" at bounding box center [509, 101] width 648 height 23
paste input "DAMILARE JAMIU"
type input "DAMILARE JAMIU 10%"
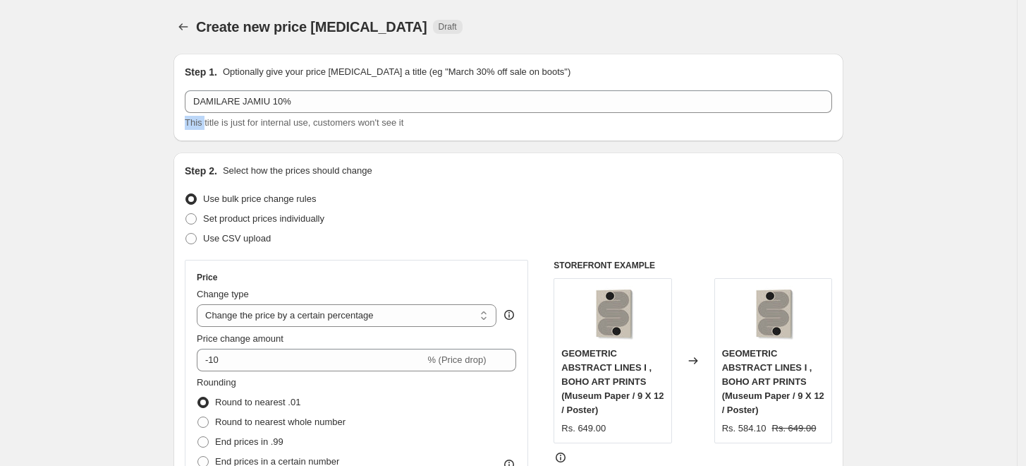
drag, startPoint x: 130, startPoint y: 114, endPoint x: 130, endPoint y: 128, distance: 14.1
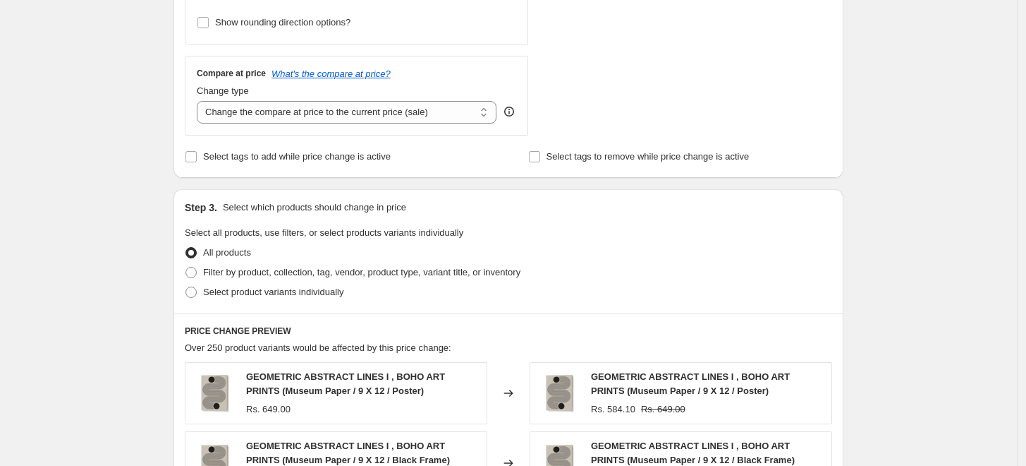
scroll to position [548, 0]
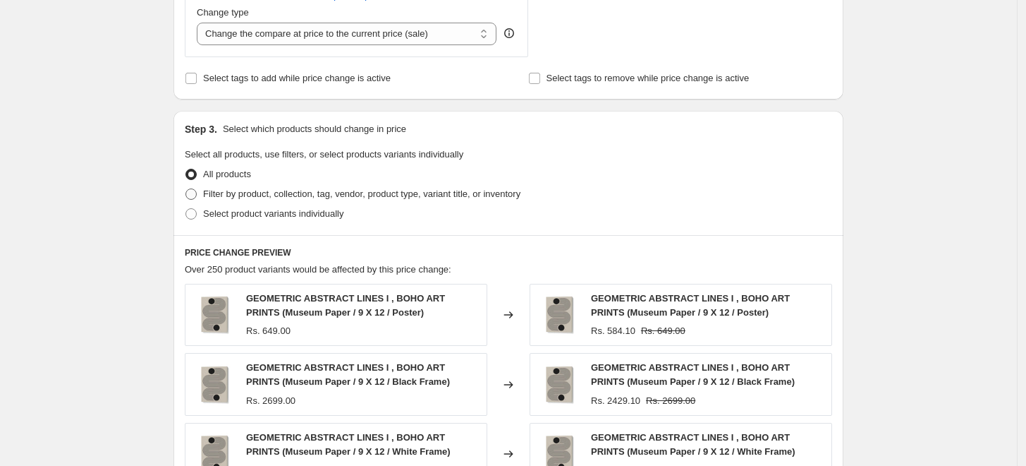
click at [260, 194] on span "Filter by product, collection, tag, vendor, product type, variant title, or inv…" at bounding box center [361, 193] width 317 height 11
click at [186, 189] on input "Filter by product, collection, tag, vendor, product type, variant title, or inv…" at bounding box center [186, 188] width 1 height 1
radio input "true"
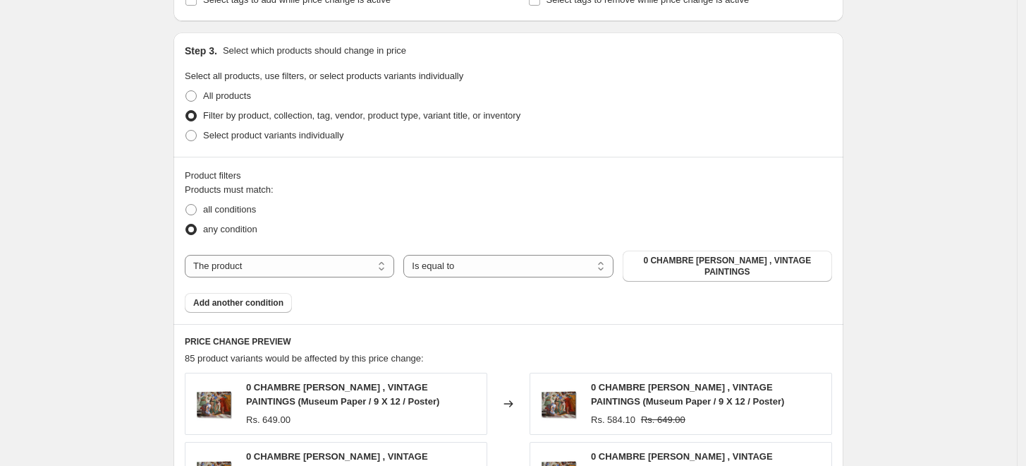
scroll to position [626, 0]
click at [381, 266] on select "The product The product's collection The product's tag The product's vendor The…" at bounding box center [290, 266] width 210 height 23
select select "collection"
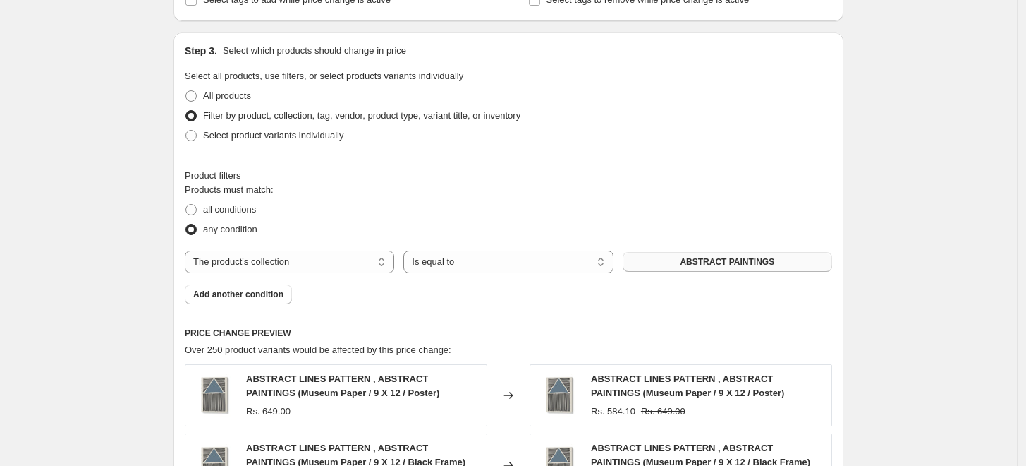
click at [708, 263] on span "ABSTRACT PAINTINGS" at bounding box center [727, 261] width 95 height 11
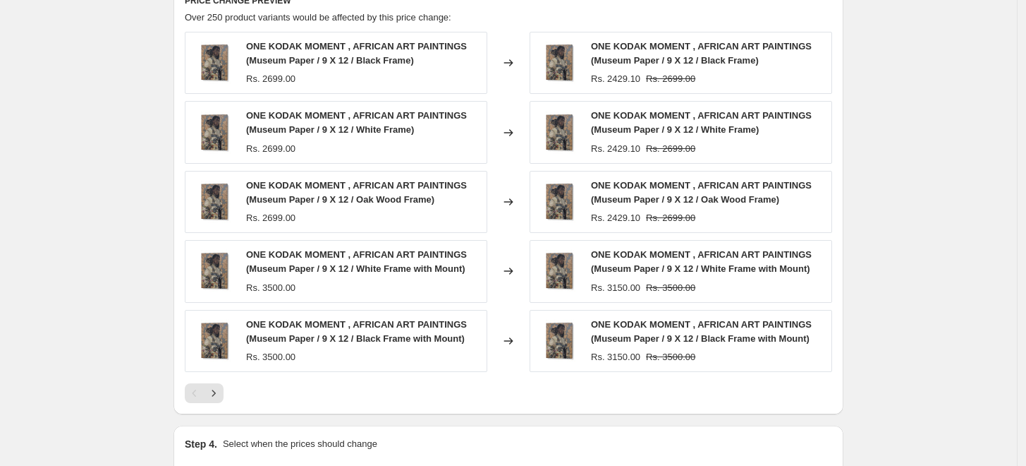
scroll to position [1125, 0]
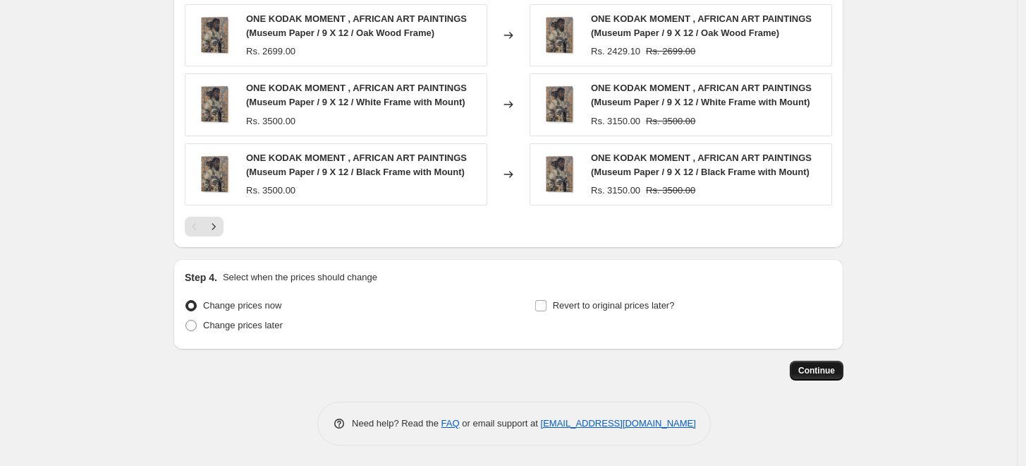
click at [828, 372] on span "Continue" at bounding box center [817, 370] width 37 height 11
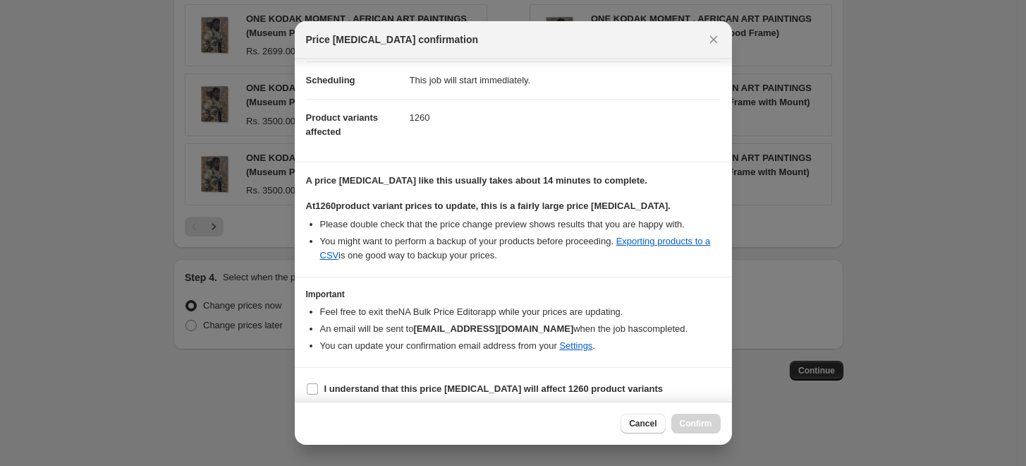
scroll to position [118, 0]
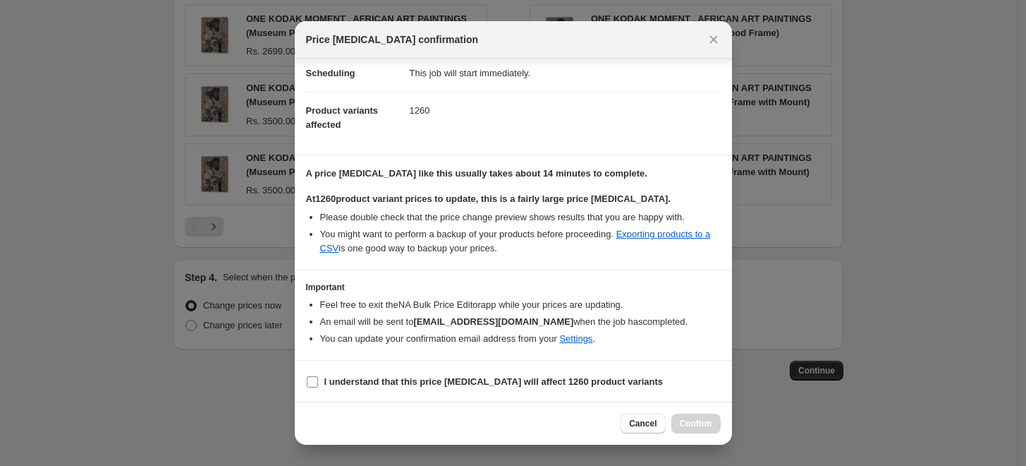
click at [310, 373] on label "I understand that this price change job will affect 1260 product variants" at bounding box center [485, 382] width 358 height 20
click at [310, 376] on input "I understand that this price change job will affect 1260 product variants" at bounding box center [312, 381] width 11 height 11
checkbox input "true"
click at [706, 418] on span "Confirm" at bounding box center [696, 423] width 32 height 11
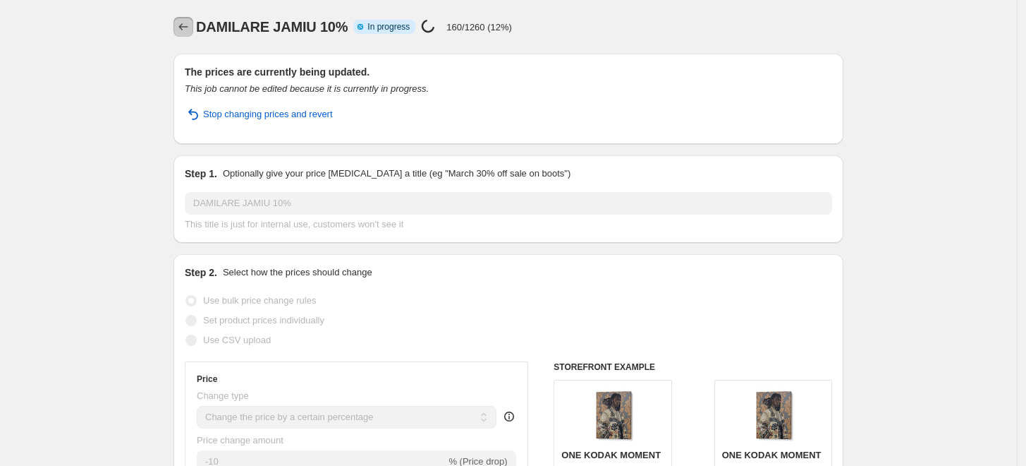
click at [190, 23] on icon "Price change jobs" at bounding box center [183, 27] width 14 height 14
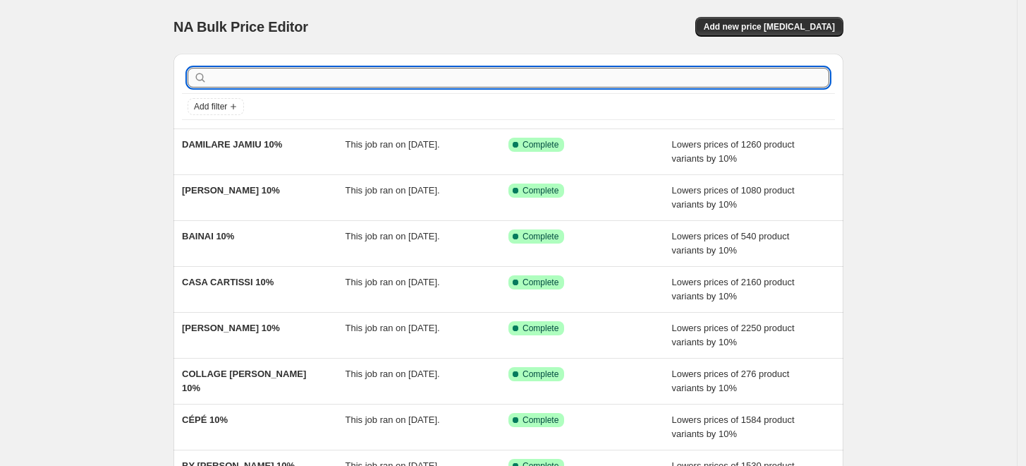
click at [705, 81] on input "text" at bounding box center [519, 78] width 619 height 20
click at [777, 18] on button "Add new price [MEDICAL_DATA]" at bounding box center [770, 27] width 148 height 20
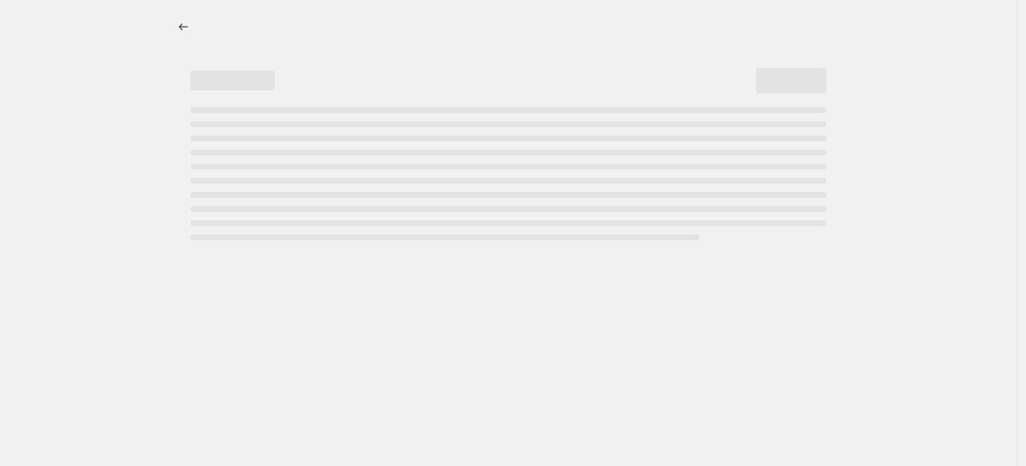
select select "percentage"
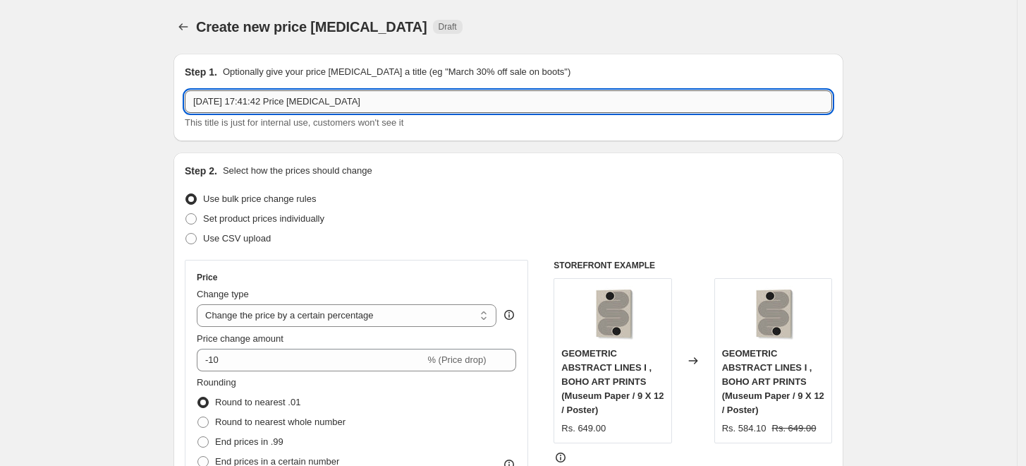
click at [467, 100] on input "5 Sept 2025, 17:41:42 Price change job" at bounding box center [509, 101] width 648 height 23
paste input "DUCHESS PLUM"
type input "DUCHESS PLUM 10%"
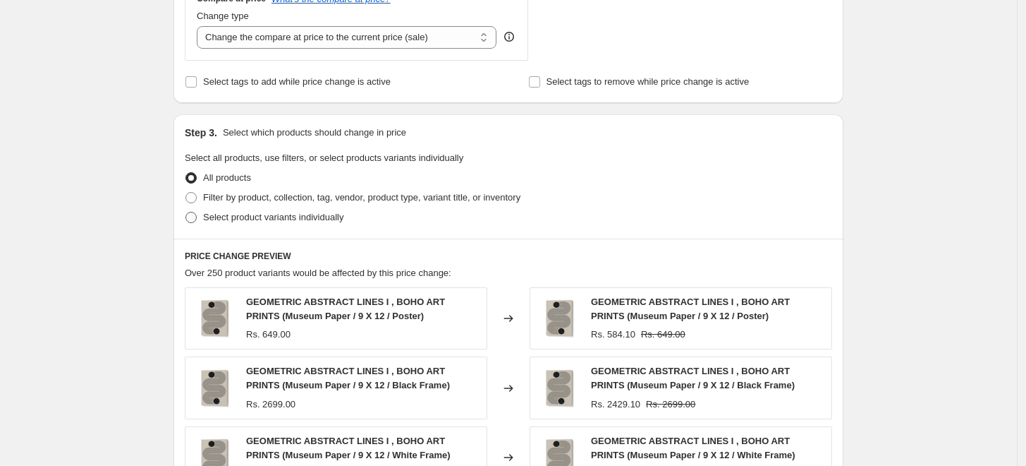
scroll to position [548, 0]
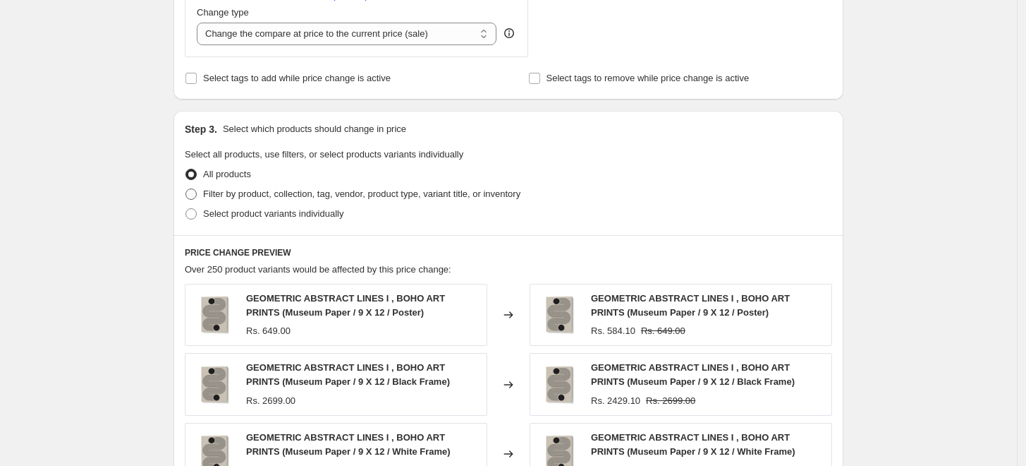
click at [293, 195] on span "Filter by product, collection, tag, vendor, product type, variant title, or inv…" at bounding box center [361, 193] width 317 height 11
click at [186, 189] on input "Filter by product, collection, tag, vendor, product type, variant title, or inv…" at bounding box center [186, 188] width 1 height 1
radio input "true"
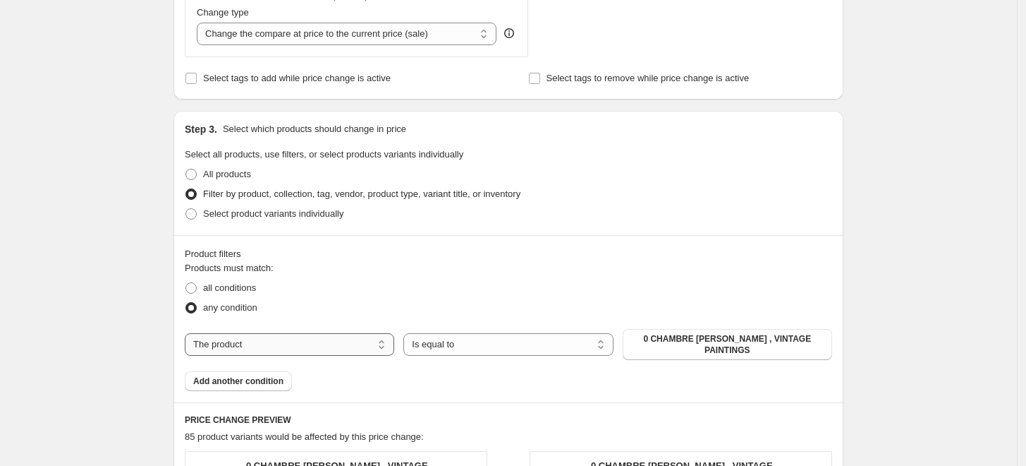
click at [324, 342] on select "The product The product's collection The product's tag The product's vendor The…" at bounding box center [290, 344] width 210 height 23
select select "collection"
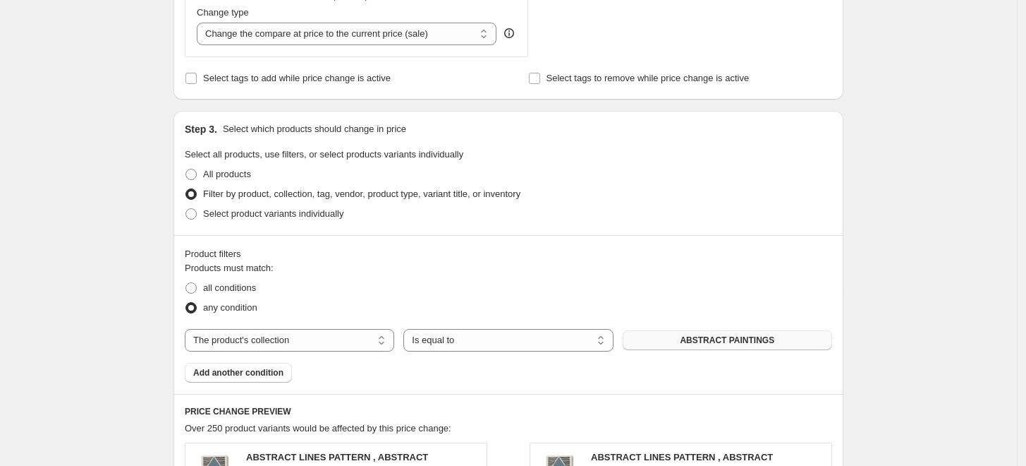
click at [741, 339] on span "ABSTRACT PAINTINGS" at bounding box center [727, 339] width 95 height 11
click at [119, 185] on div "Create new price change job. This page is ready Create new price change job Dra…" at bounding box center [508, 248] width 1017 height 1592
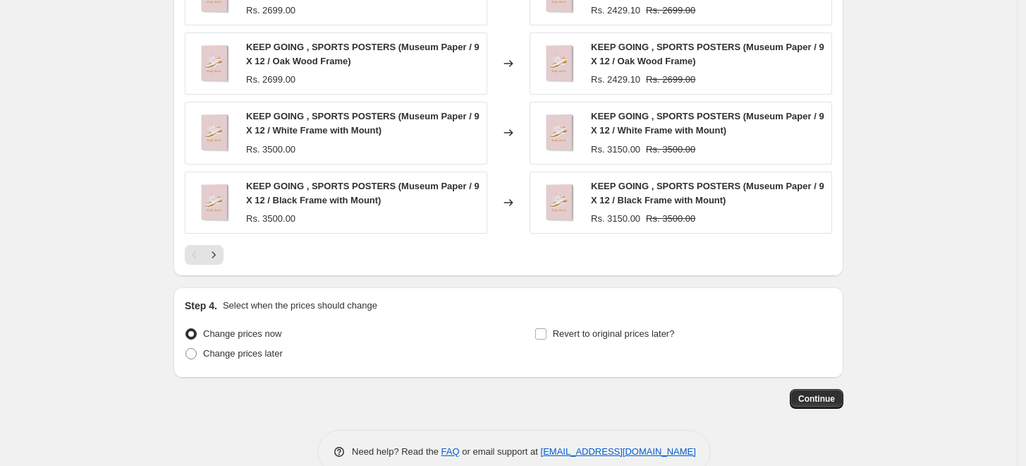
scroll to position [1125, 0]
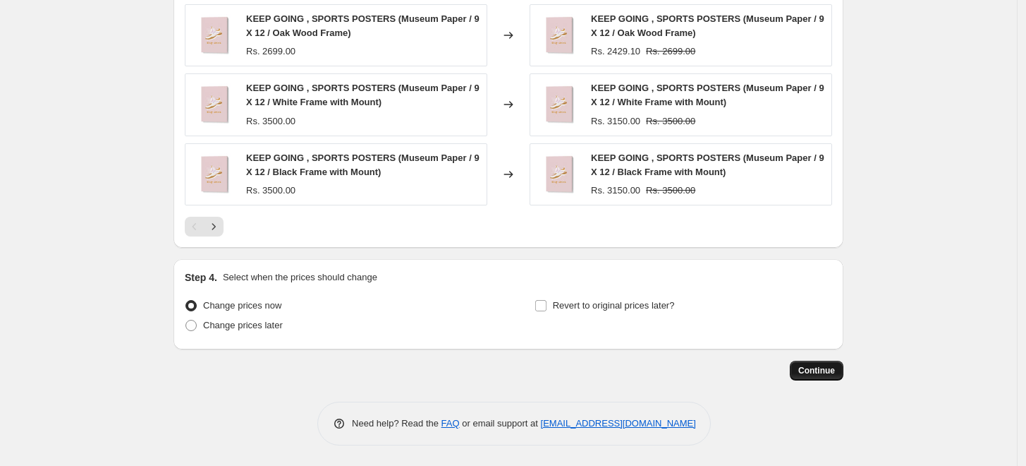
click at [820, 370] on span "Continue" at bounding box center [817, 370] width 37 height 11
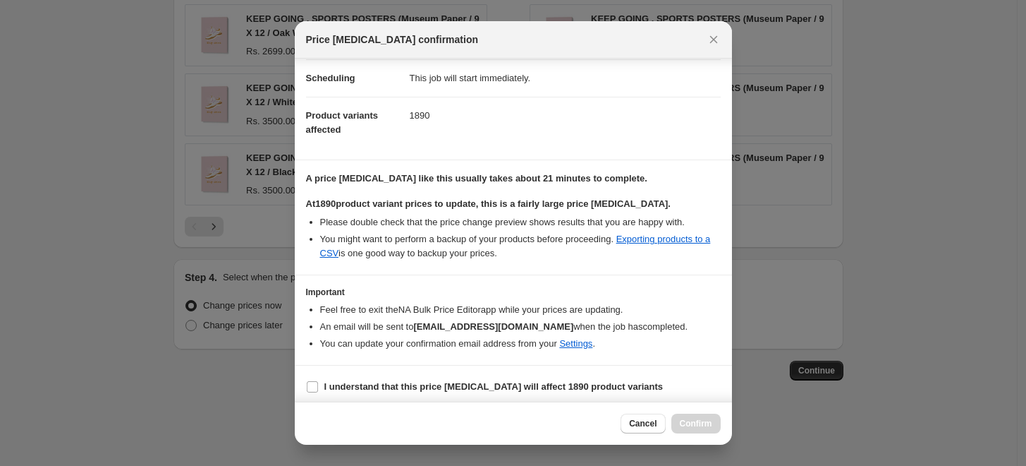
scroll to position [118, 0]
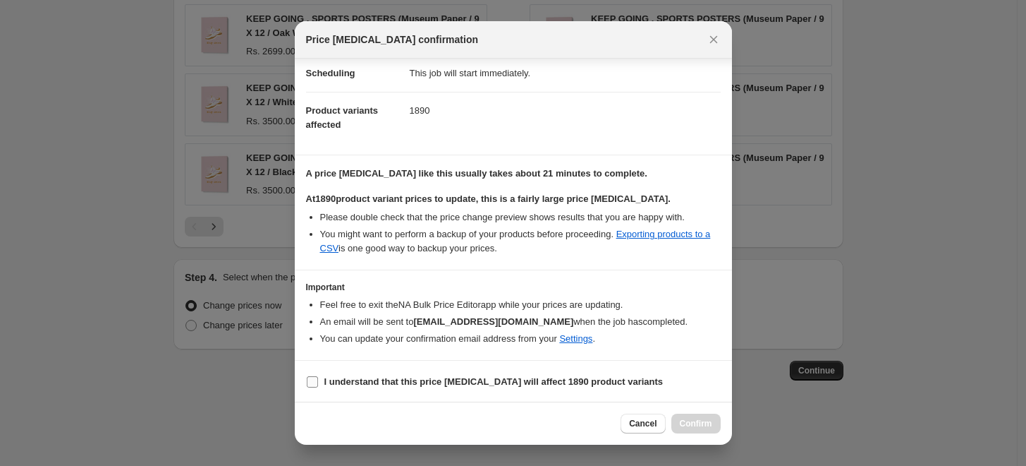
click at [313, 380] on input "I understand that this price change job will affect 1890 product variants" at bounding box center [312, 381] width 11 height 11
checkbox input "true"
click at [703, 422] on span "Confirm" at bounding box center [696, 423] width 32 height 11
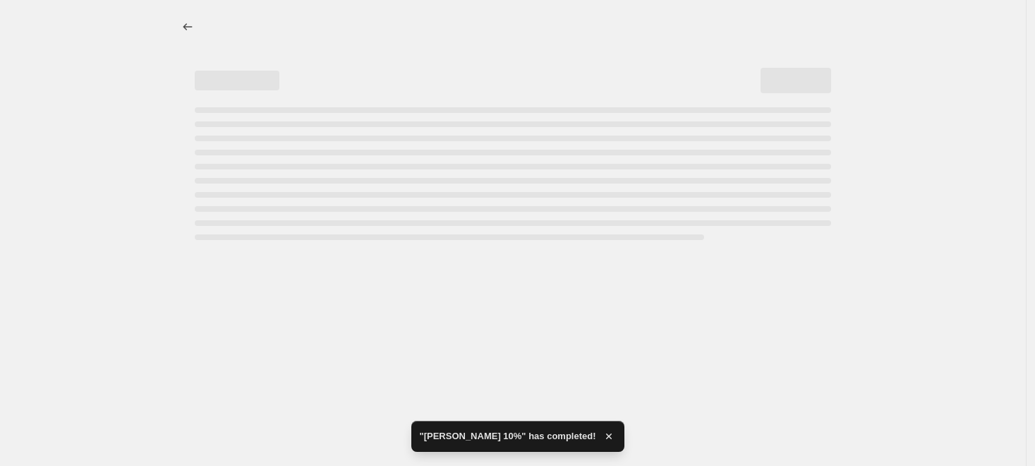
select select "percentage"
select select "collection"
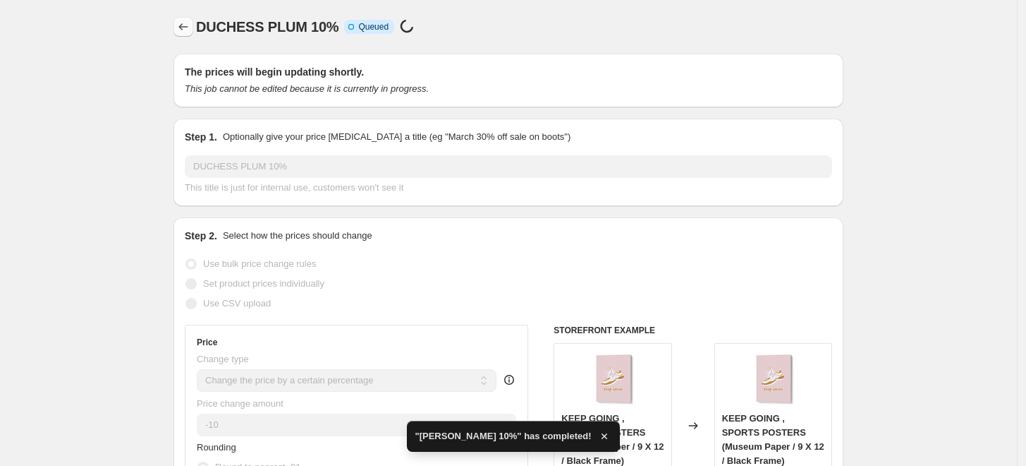
click at [190, 29] on icon "Price change jobs" at bounding box center [183, 27] width 14 height 14
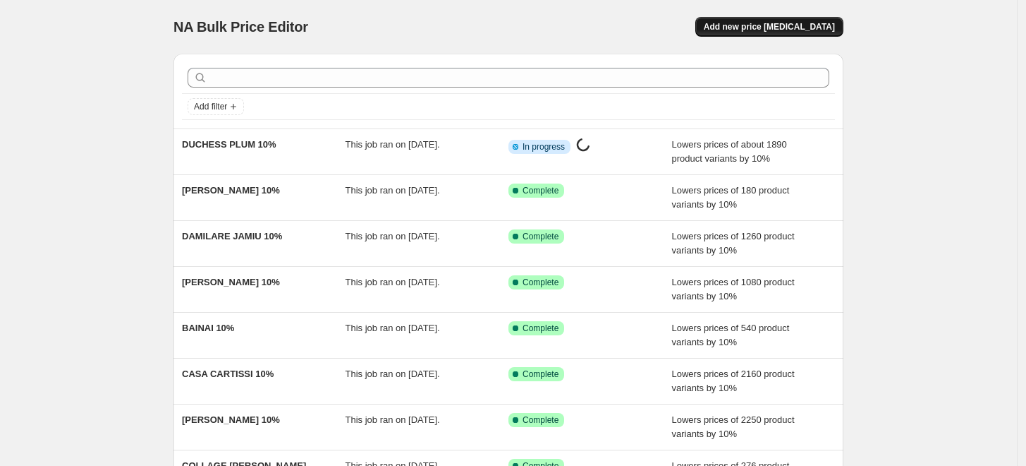
click at [759, 30] on span "Add new price [MEDICAL_DATA]" at bounding box center [769, 26] width 131 height 11
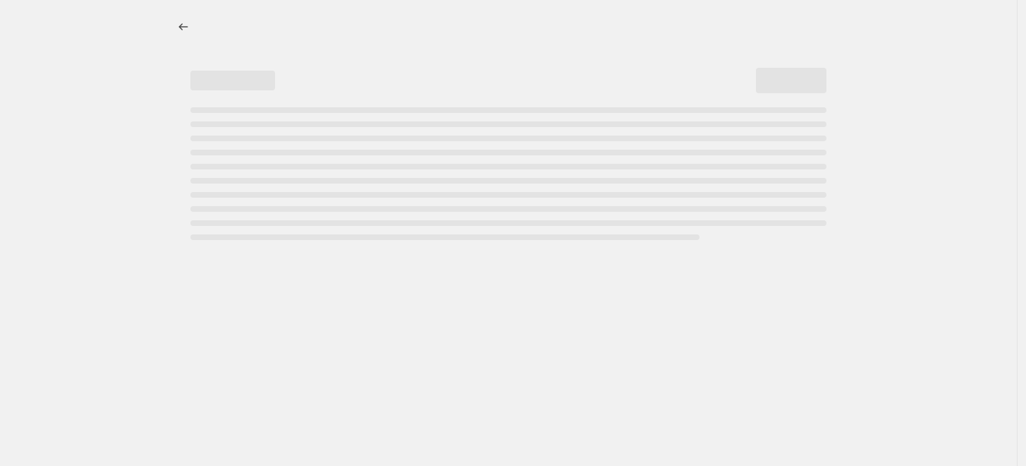
select select "percentage"
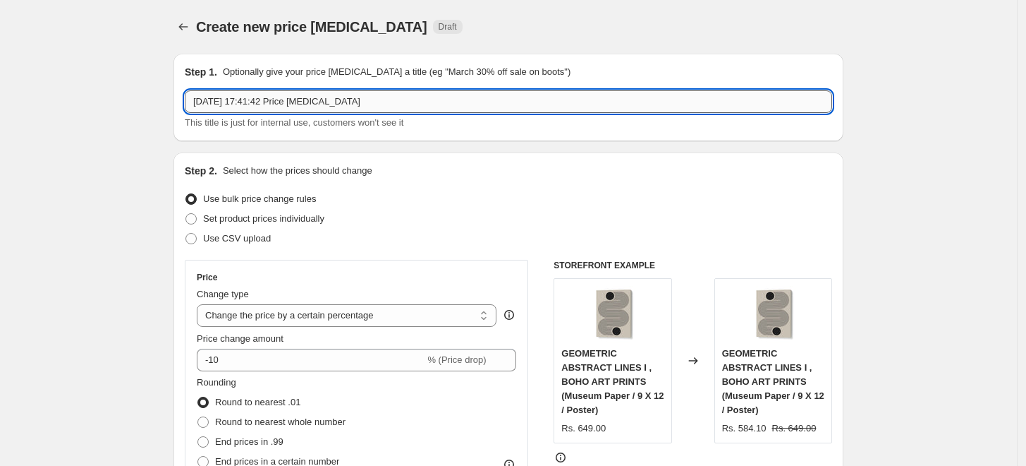
click at [540, 100] on input "5 Sept 2025, 17:41:42 Price change job" at bounding box center [509, 101] width 648 height 23
paste input "DION GEM"
type input "DION GEM 10%"
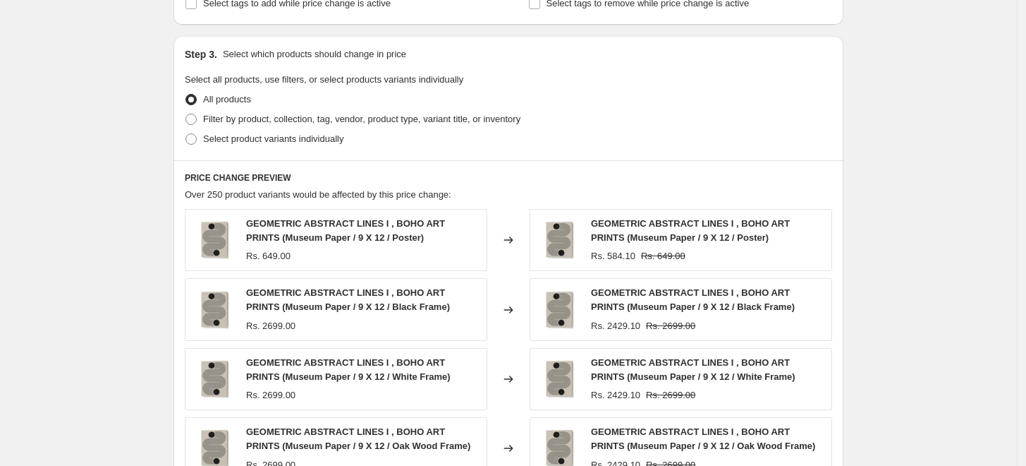
scroll to position [626, 0]
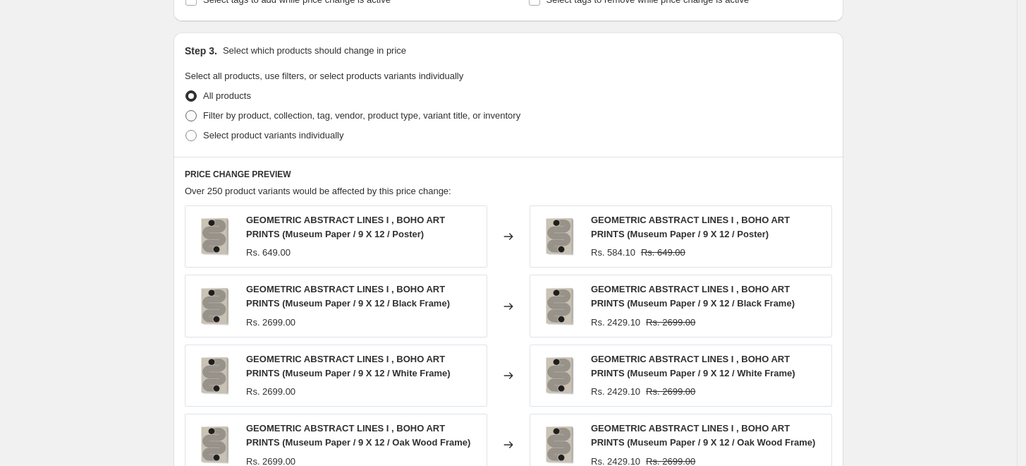
click at [198, 112] on span at bounding box center [191, 115] width 13 height 13
click at [186, 111] on input "Filter by product, collection, tag, vendor, product type, variant title, or inv…" at bounding box center [186, 110] width 1 height 1
radio input "true"
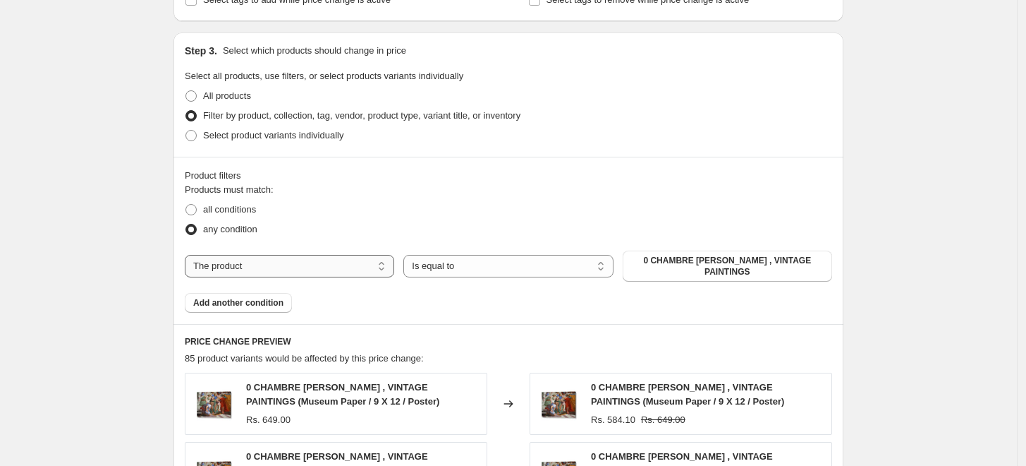
click at [361, 262] on select "The product The product's collection The product's tag The product's vendor The…" at bounding box center [290, 266] width 210 height 23
select select "collection"
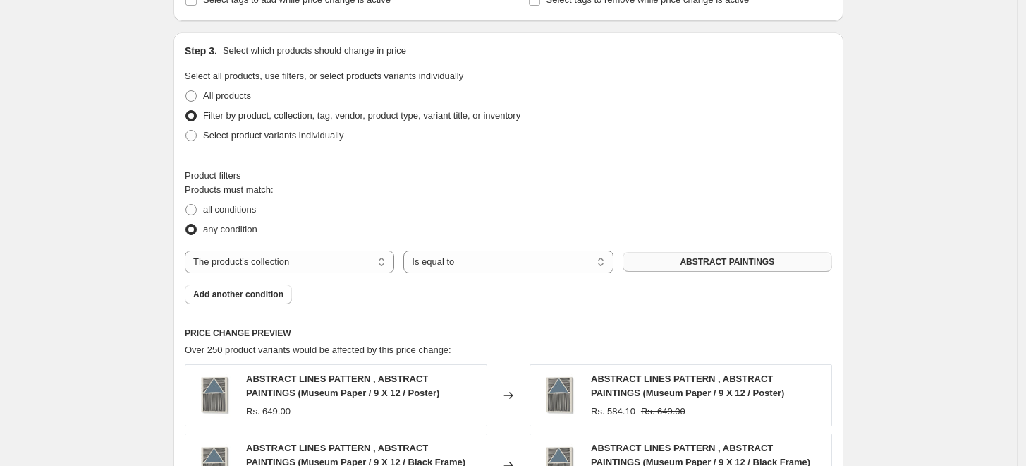
click at [782, 264] on button "ABSTRACT PAINTINGS" at bounding box center [728, 262] width 210 height 20
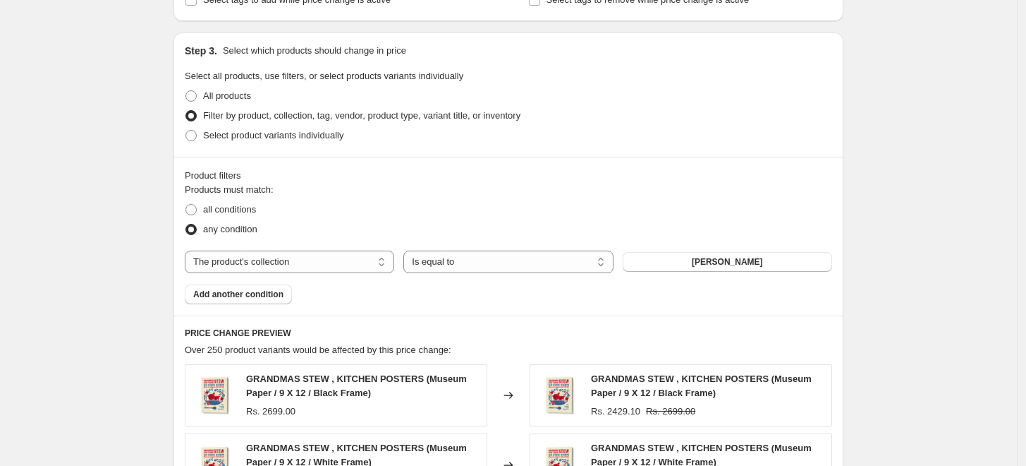
click at [888, 197] on div "Create new price change job. This page is ready Create new price change job Dra…" at bounding box center [508, 170] width 1017 height 1592
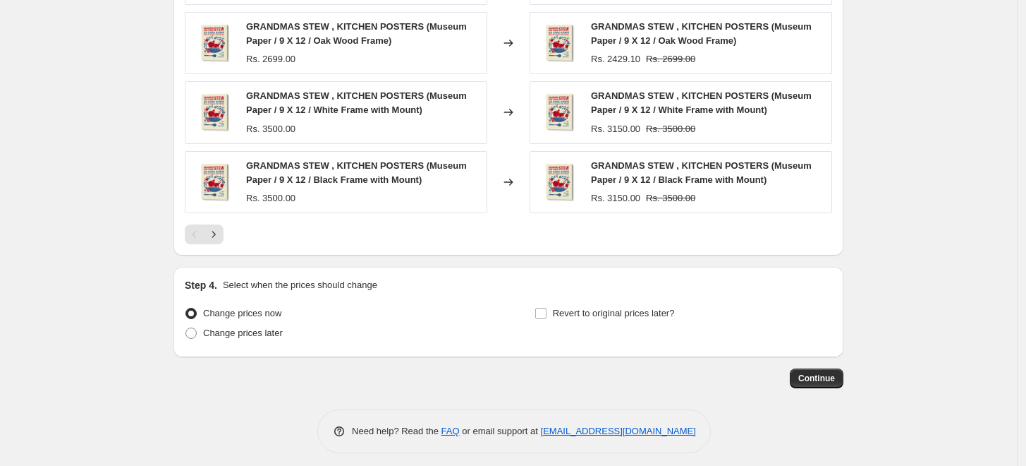
scroll to position [1125, 0]
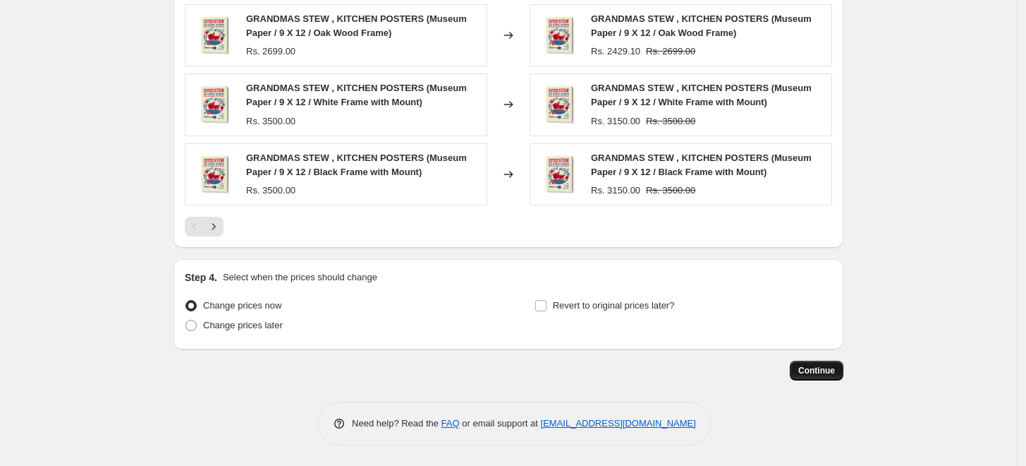
click at [817, 371] on span "Continue" at bounding box center [817, 370] width 37 height 11
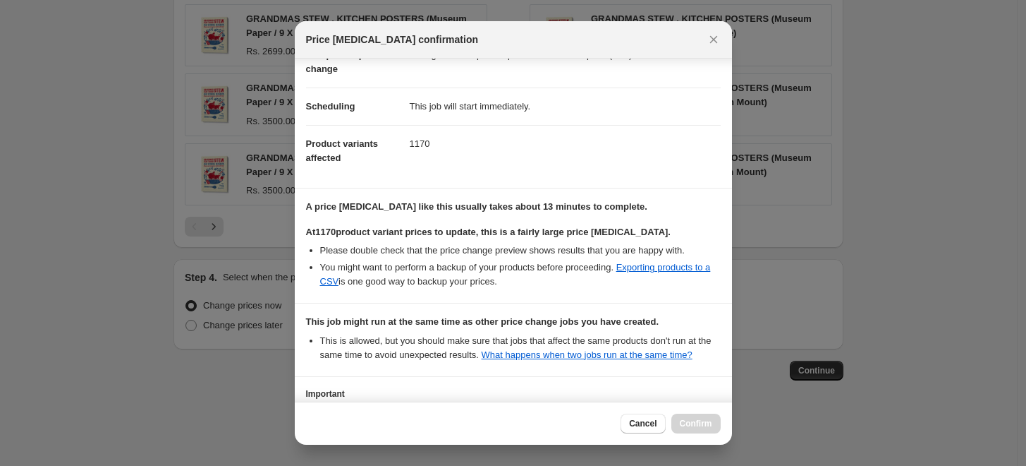
scroll to position [205, 0]
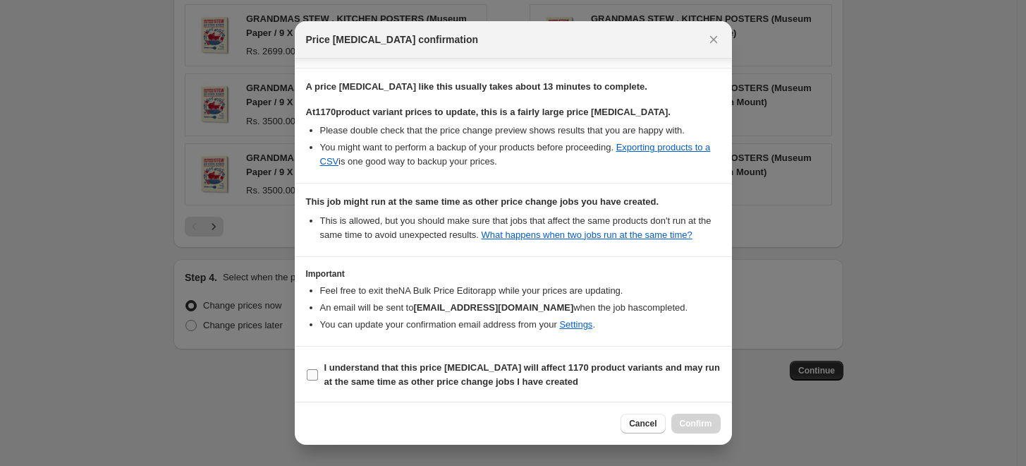
click at [314, 375] on input "I understand that this price change job will affect 1170 product variants and m…" at bounding box center [312, 374] width 11 height 11
checkbox input "true"
click at [690, 431] on button "Confirm" at bounding box center [696, 423] width 49 height 20
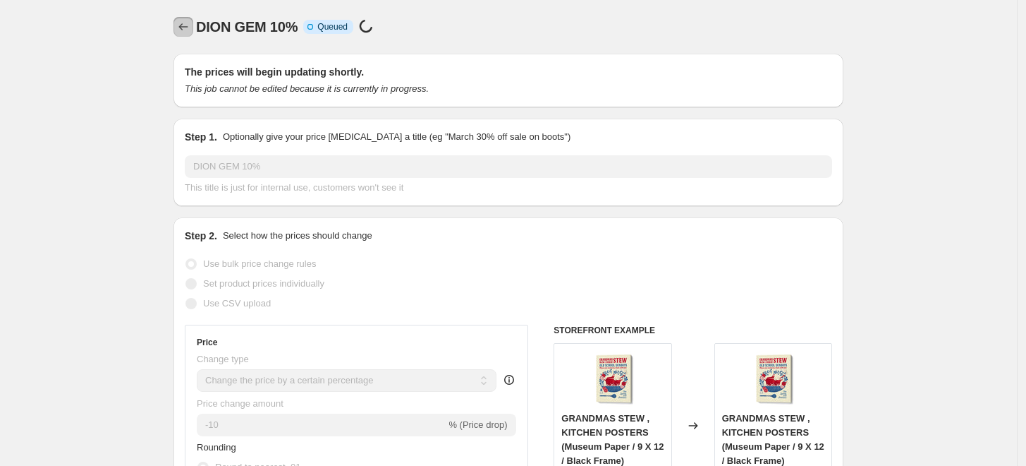
click at [189, 30] on icon "Price change jobs" at bounding box center [183, 27] width 14 height 14
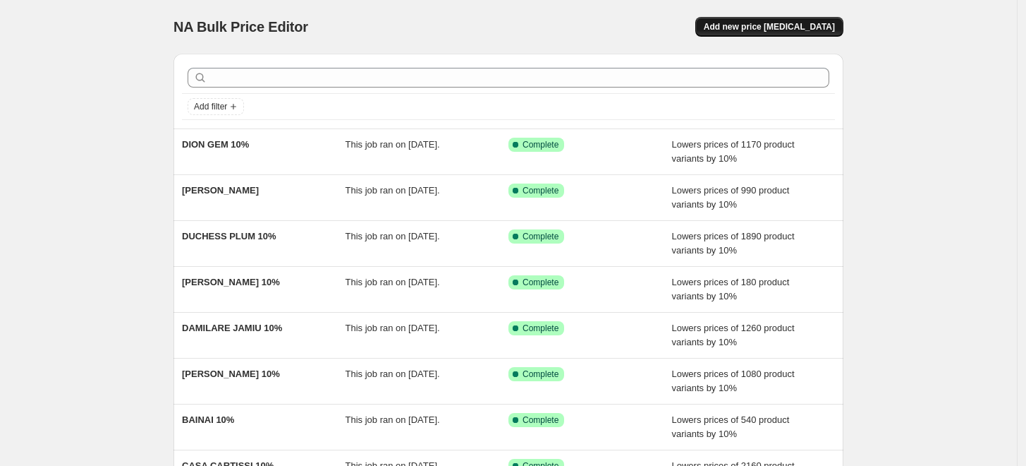
click at [785, 30] on span "Add new price [MEDICAL_DATA]" at bounding box center [769, 26] width 131 height 11
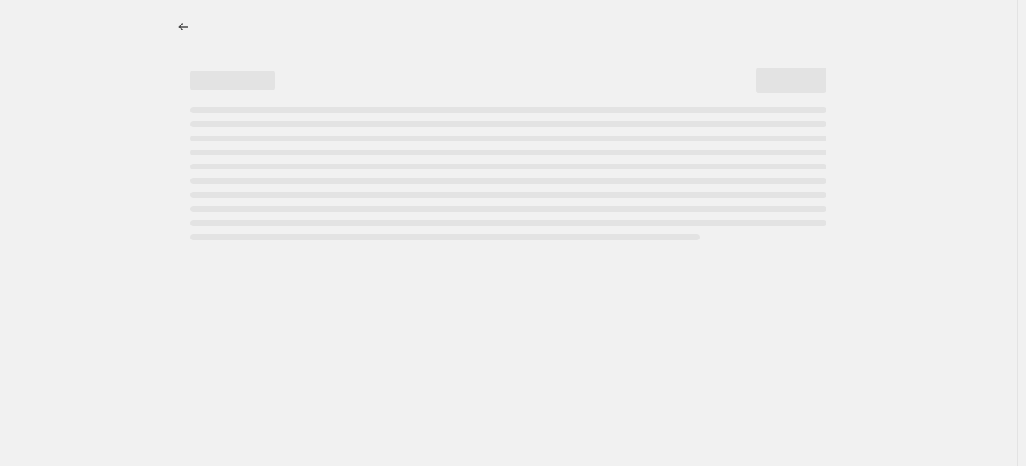
select select "percentage"
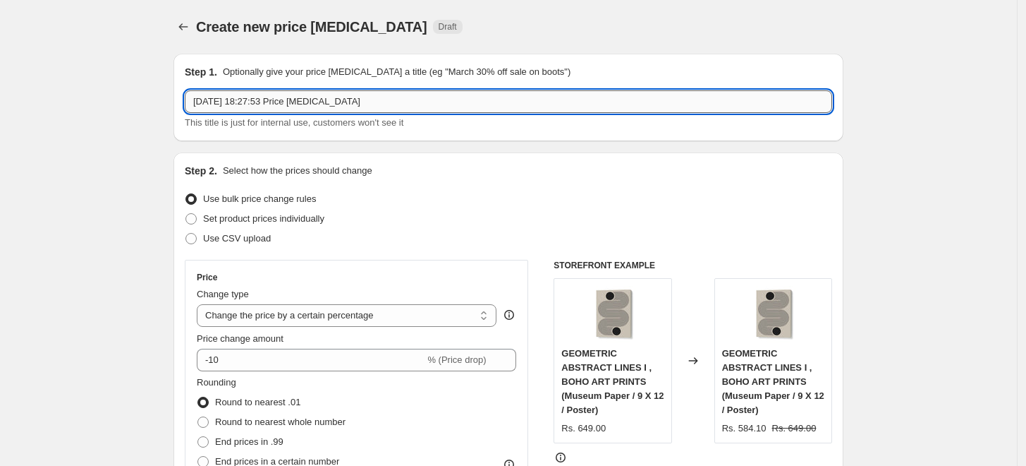
click at [423, 104] on input "5 Sept 2025, 18:27:53 Price change job" at bounding box center [509, 101] width 648 height 23
paste input "DIRKIE NELL"
type input "DIRKIE NELL 10%"
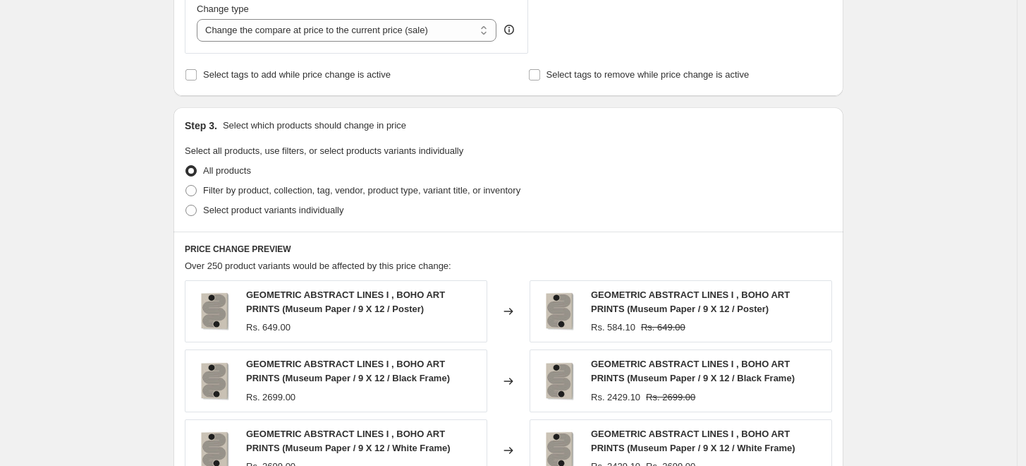
scroll to position [548, 0]
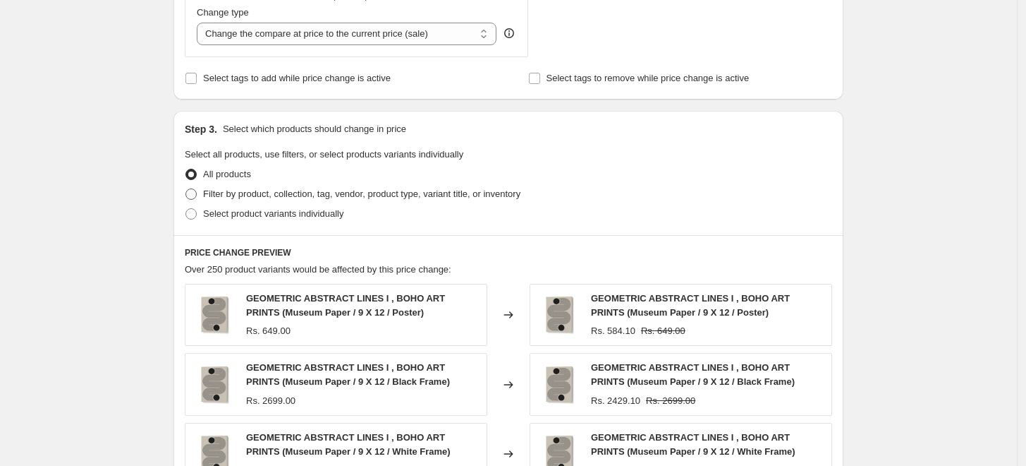
click at [204, 198] on label "Filter by product, collection, tag, vendor, product type, variant title, or inv…" at bounding box center [353, 194] width 336 height 20
click at [186, 189] on input "Filter by product, collection, tag, vendor, product type, variant title, or inv…" at bounding box center [186, 188] width 1 height 1
radio input "true"
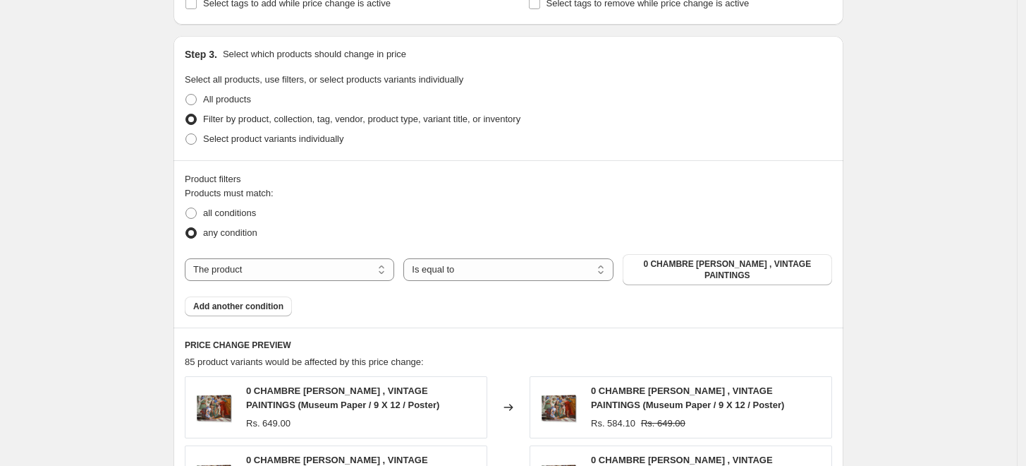
scroll to position [626, 0]
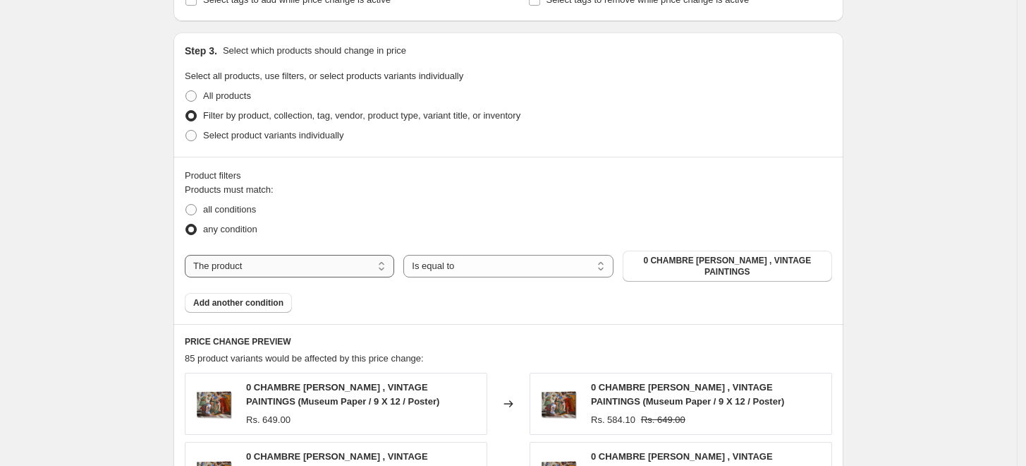
click at [382, 266] on select "The product The product's collection The product's tag The product's vendor The…" at bounding box center [290, 266] width 210 height 23
select select "collection"
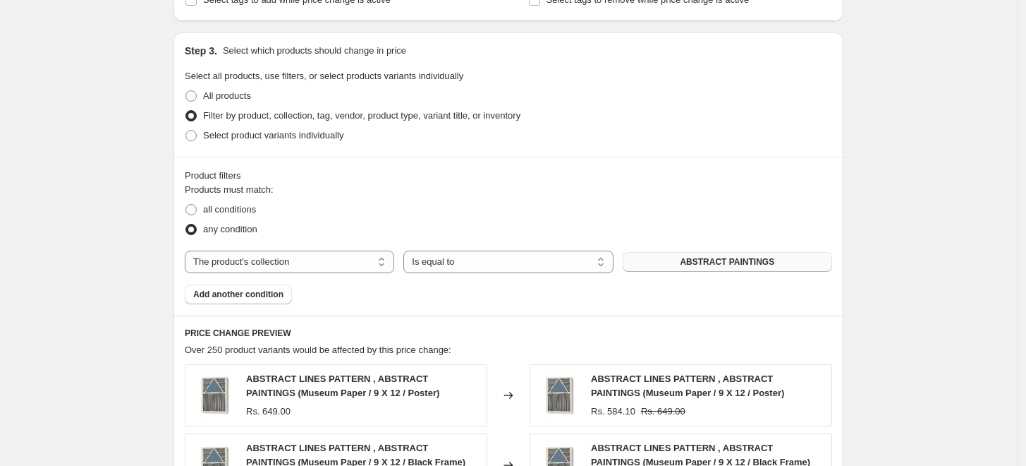
click at [756, 260] on span "ABSTRACT PAINTINGS" at bounding box center [727, 261] width 95 height 11
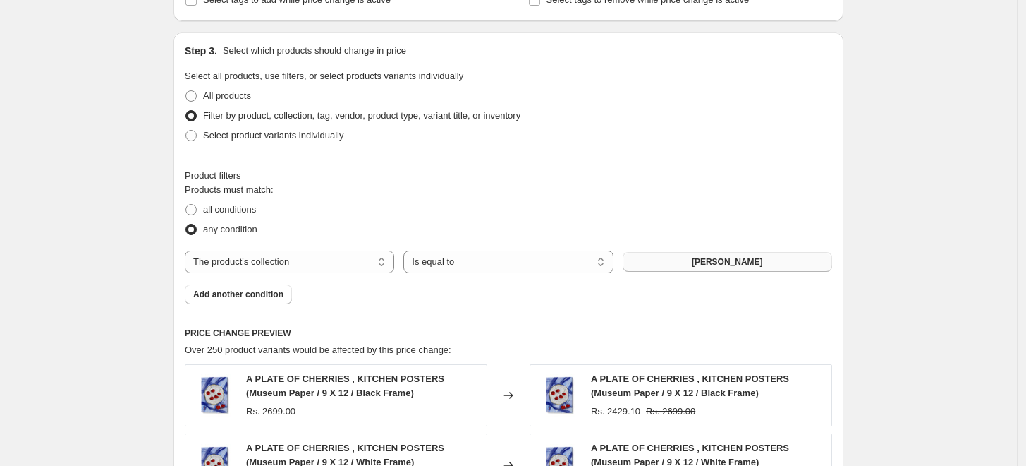
scroll to position [1125, 0]
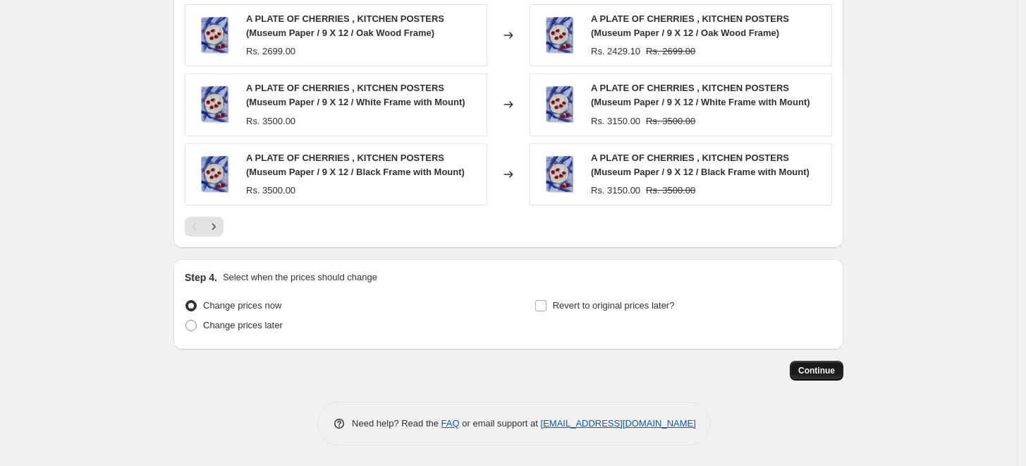
click at [813, 373] on span "Continue" at bounding box center [817, 370] width 37 height 11
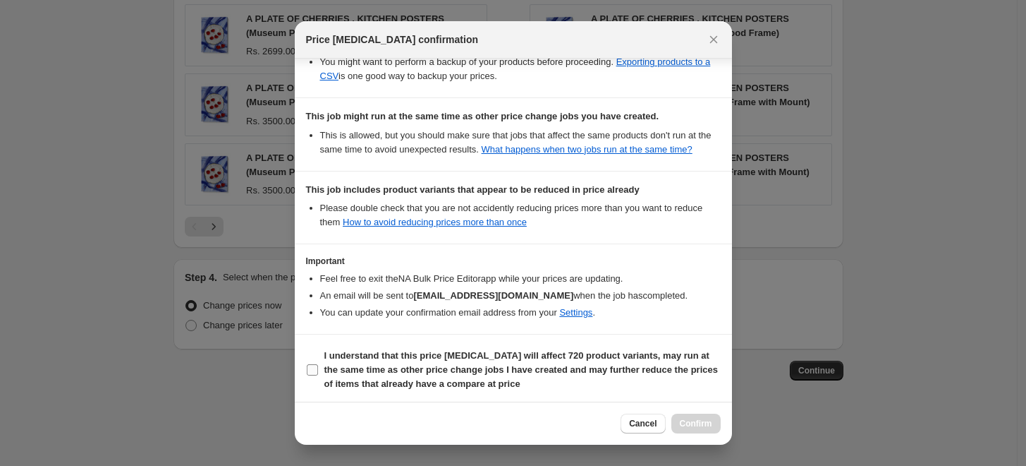
scroll to position [291, 0]
click at [310, 365] on input "I understand that this price change job will affect 720 product variants, may r…" at bounding box center [312, 368] width 11 height 11
checkbox input "true"
click at [708, 425] on span "Confirm" at bounding box center [696, 423] width 32 height 11
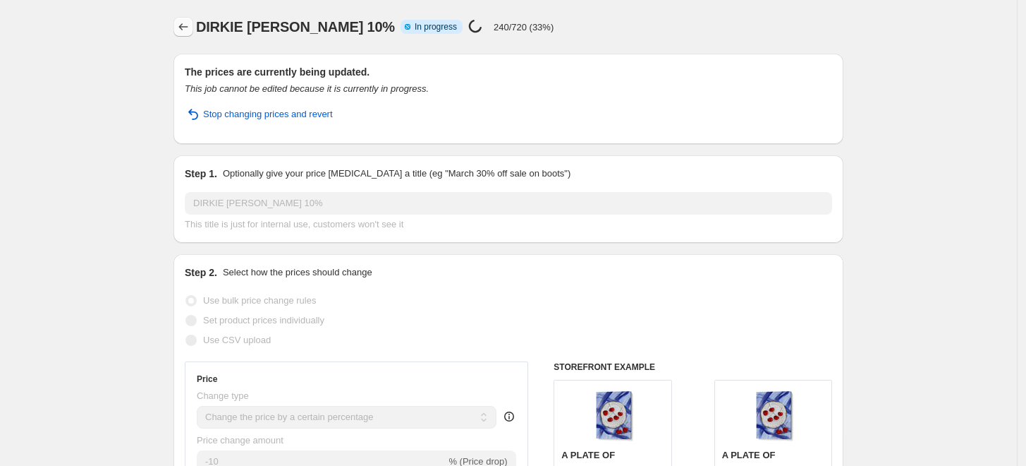
click at [185, 27] on icon "Price change jobs" at bounding box center [183, 27] width 14 height 14
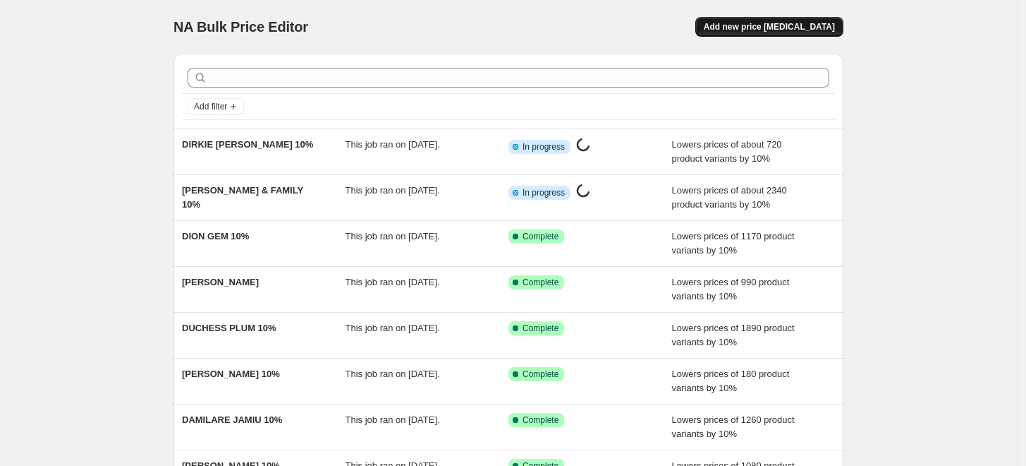
click at [758, 28] on span "Add new price [MEDICAL_DATA]" at bounding box center [769, 26] width 131 height 11
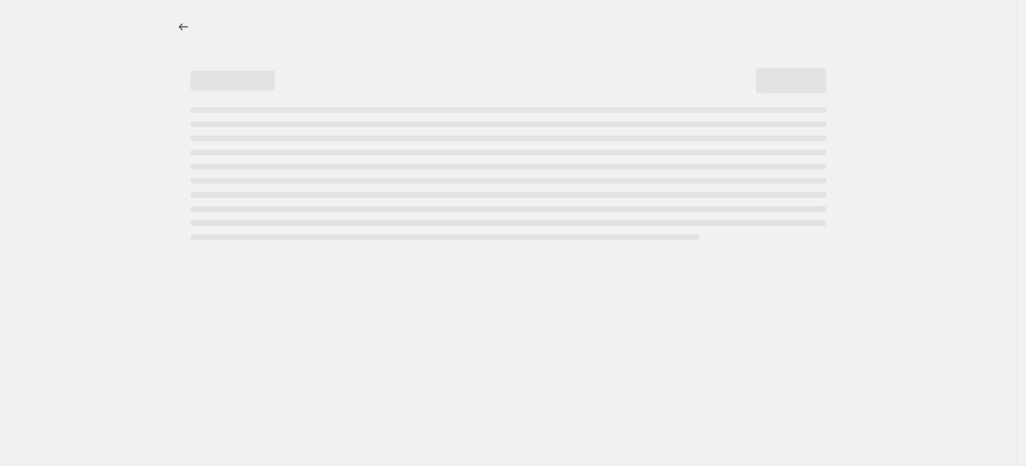
select select "percentage"
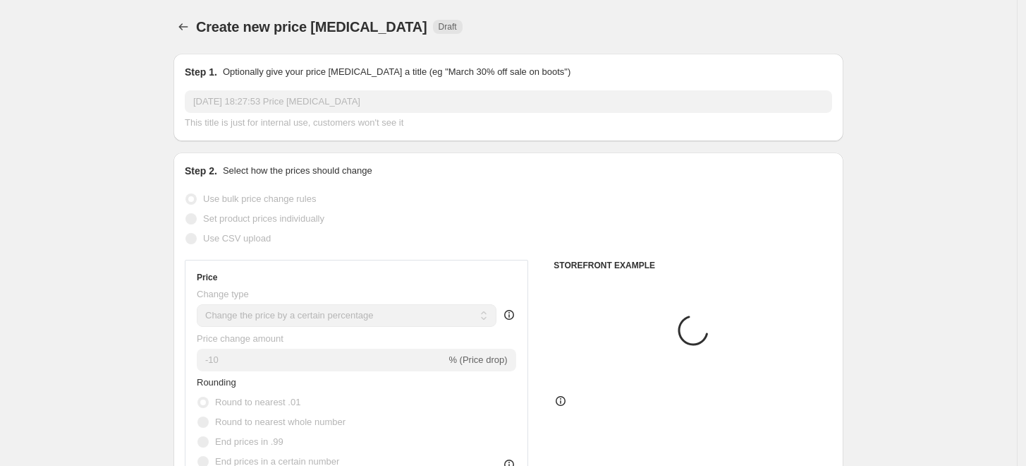
click at [412, 104] on input "5 Sept 2025, 18:27:53 Price change job" at bounding box center [509, 101] width 648 height 23
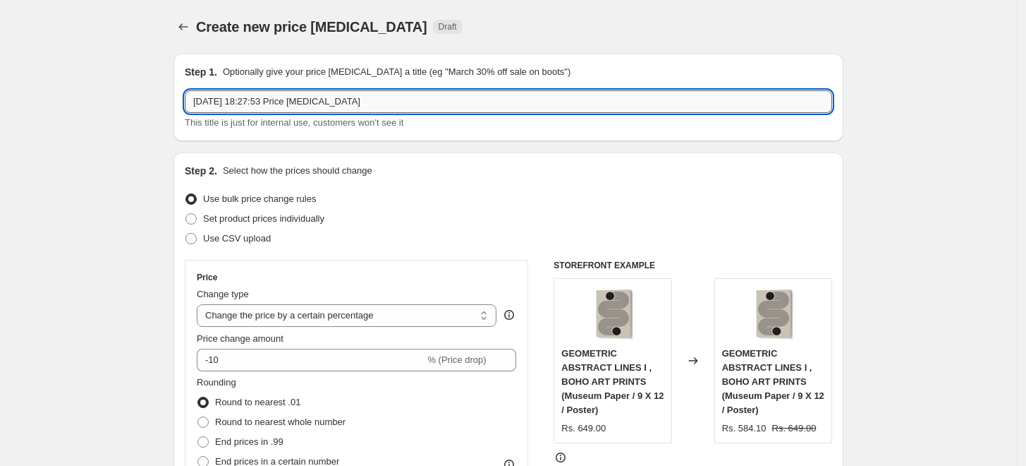
click at [412, 104] on input "5 Sept 2025, 18:27:53 Price change job" at bounding box center [509, 101] width 648 height 23
paste input "DE PAULO"
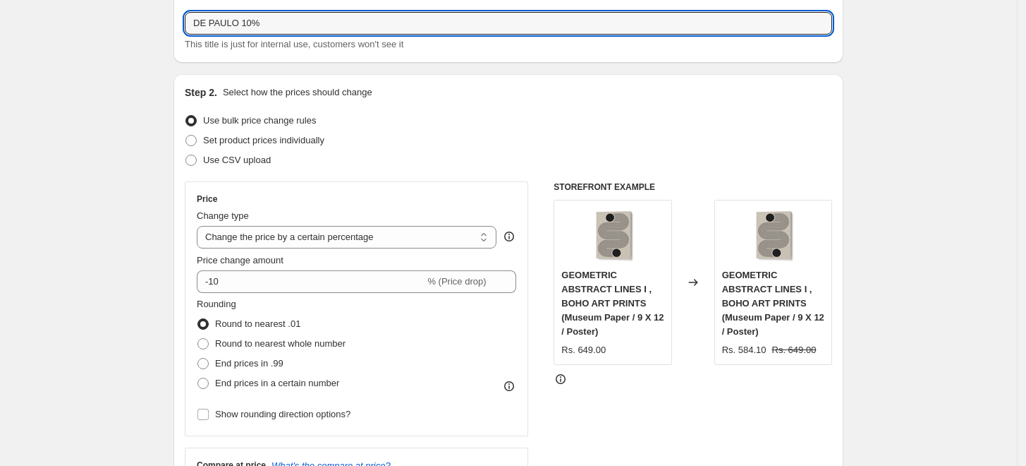
type input "DE PAULO 10%"
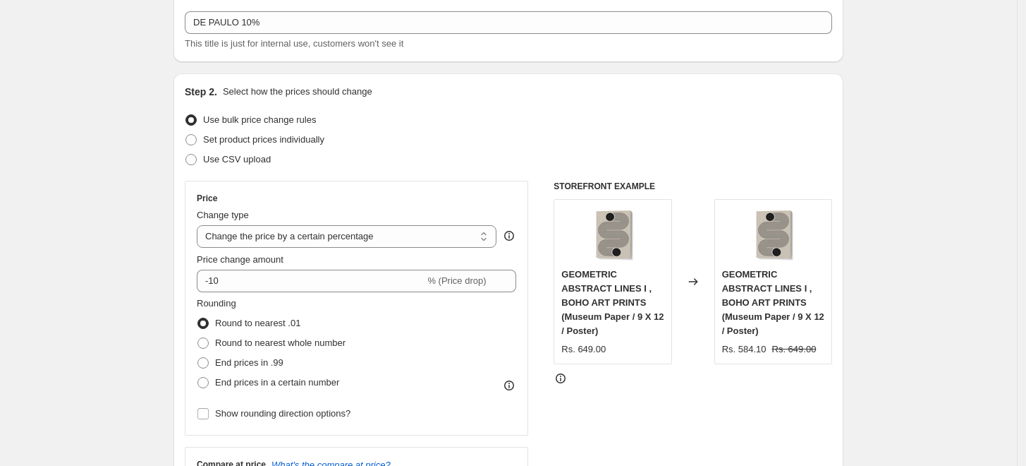
scroll to position [470, 0]
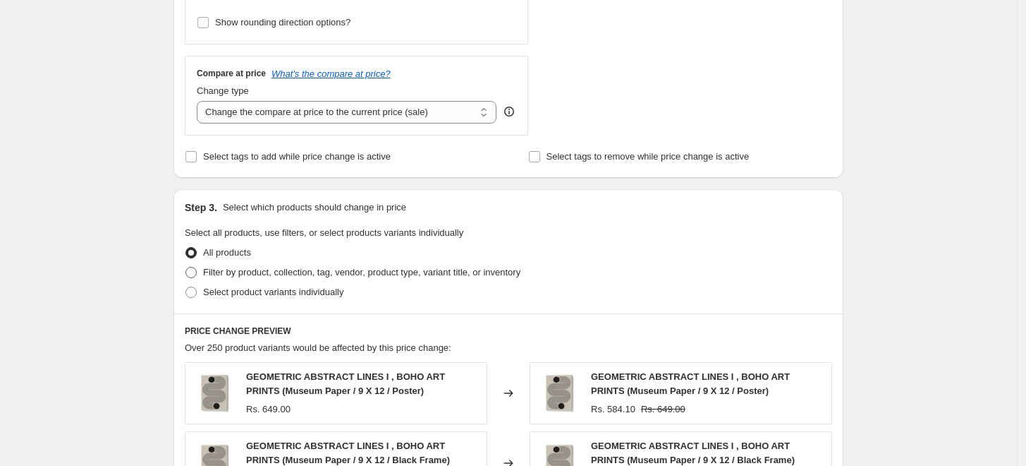
click at [197, 275] on span at bounding box center [191, 272] width 11 height 11
click at [186, 267] on input "Filter by product, collection, tag, vendor, product type, variant title, or inv…" at bounding box center [186, 267] width 1 height 1
radio input "true"
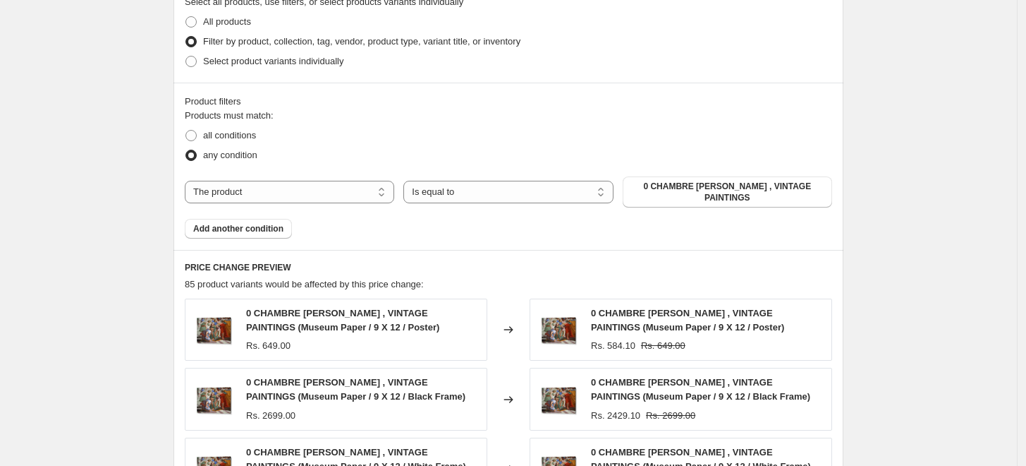
scroll to position [705, 0]
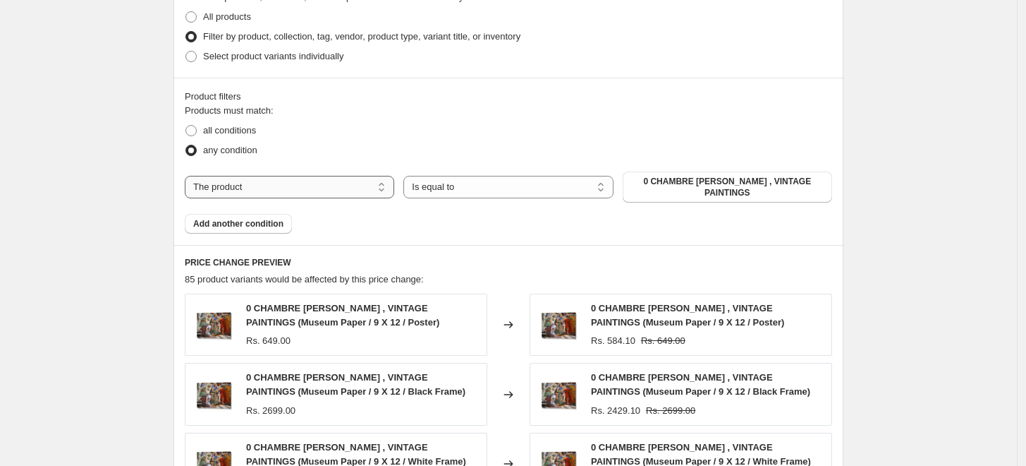
click at [376, 186] on select "The product The product's collection The product's tag The product's vendor The…" at bounding box center [290, 187] width 210 height 23
select select "collection"
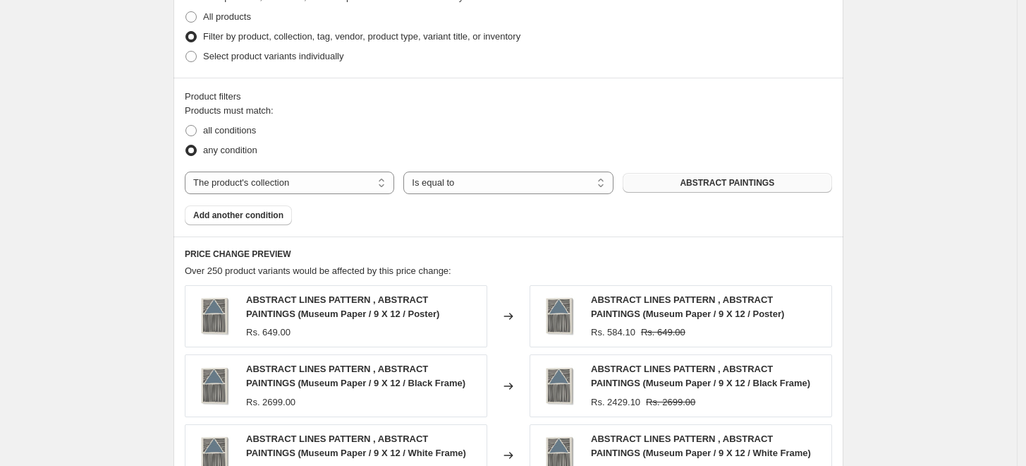
click at [752, 186] on span "ABSTRACT PAINTINGS" at bounding box center [727, 182] width 95 height 11
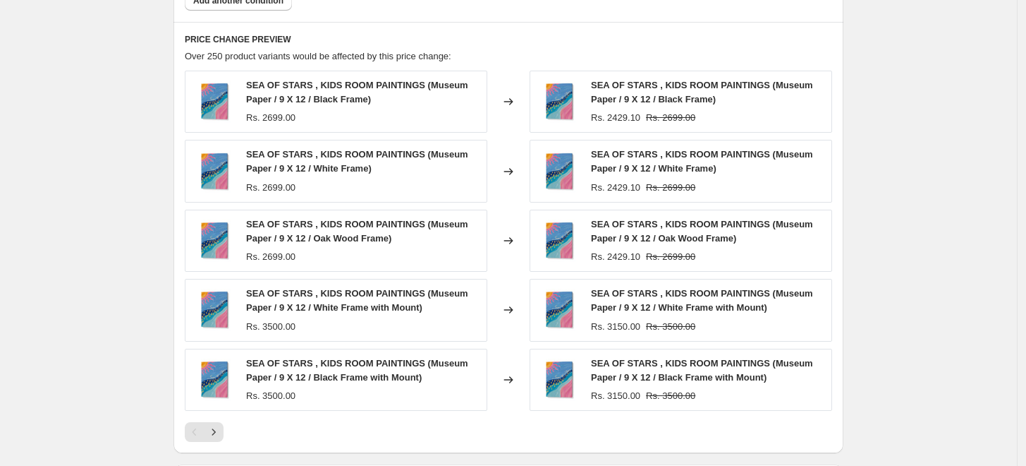
scroll to position [1125, 0]
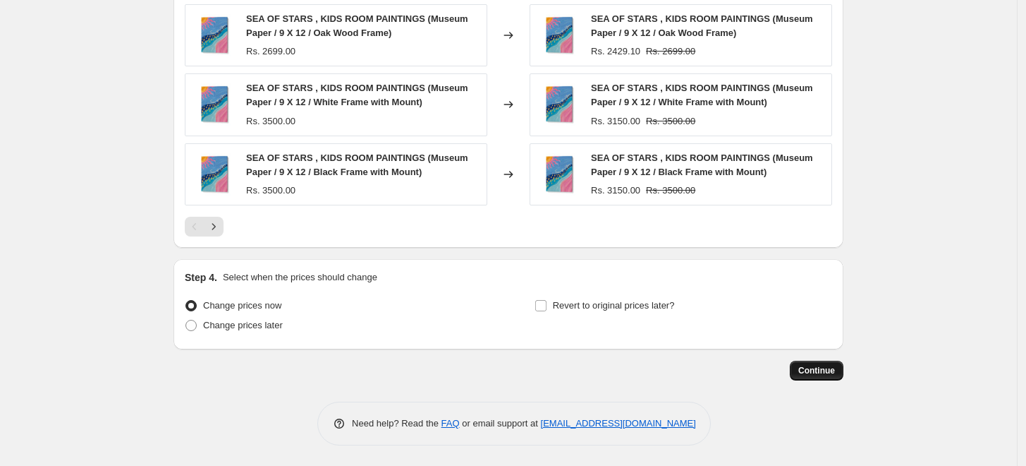
click at [818, 373] on span "Continue" at bounding box center [817, 370] width 37 height 11
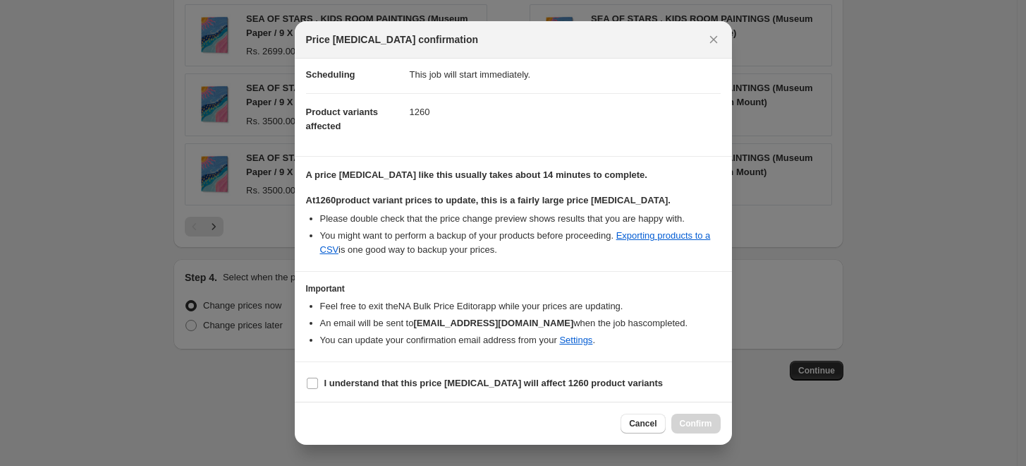
scroll to position [118, 0]
click at [313, 386] on input "I understand that this price change job will affect 1260 product variants" at bounding box center [312, 381] width 11 height 11
checkbox input "true"
click at [698, 425] on span "Confirm" at bounding box center [696, 423] width 32 height 11
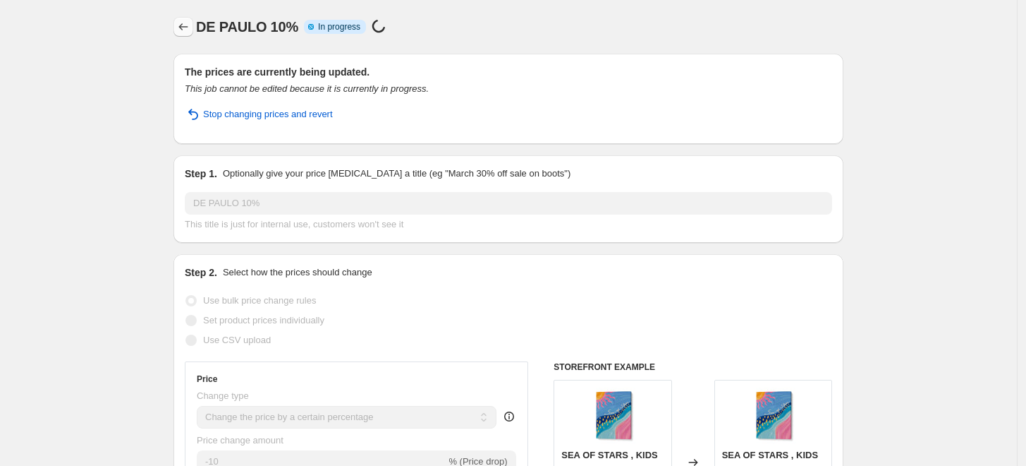
click at [186, 32] on icon "Price change jobs" at bounding box center [183, 27] width 14 height 14
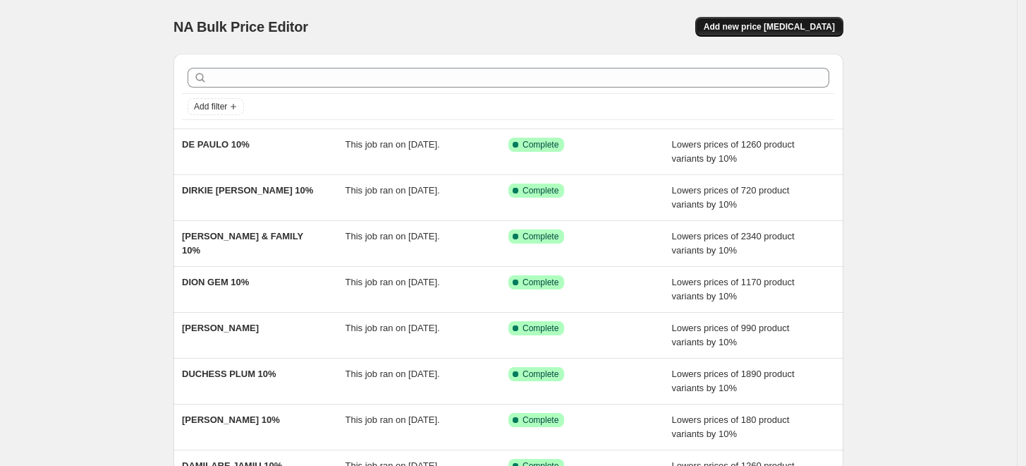
click at [756, 27] on span "Add new price [MEDICAL_DATA]" at bounding box center [769, 26] width 131 height 11
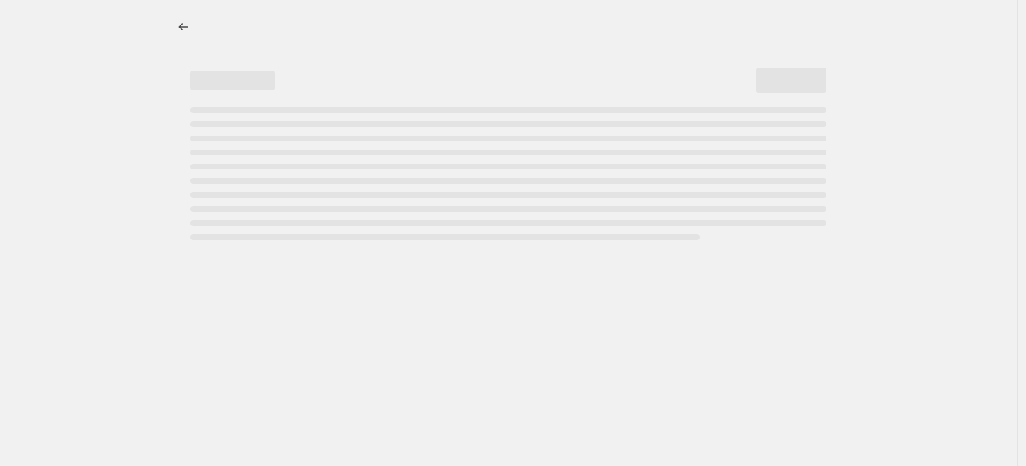
select select "percentage"
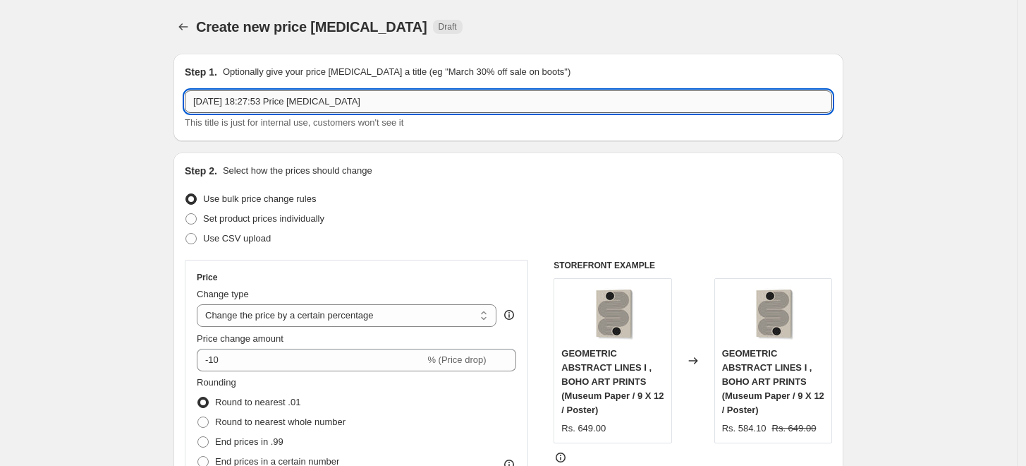
click at [518, 100] on input "5 Sept 2025, 18:27:53 Price change job" at bounding box center [509, 101] width 648 height 23
paste input "DIANNE NICOLE FERNANDO"
type input "DIANNE NICOLE FERNANDO 10%"
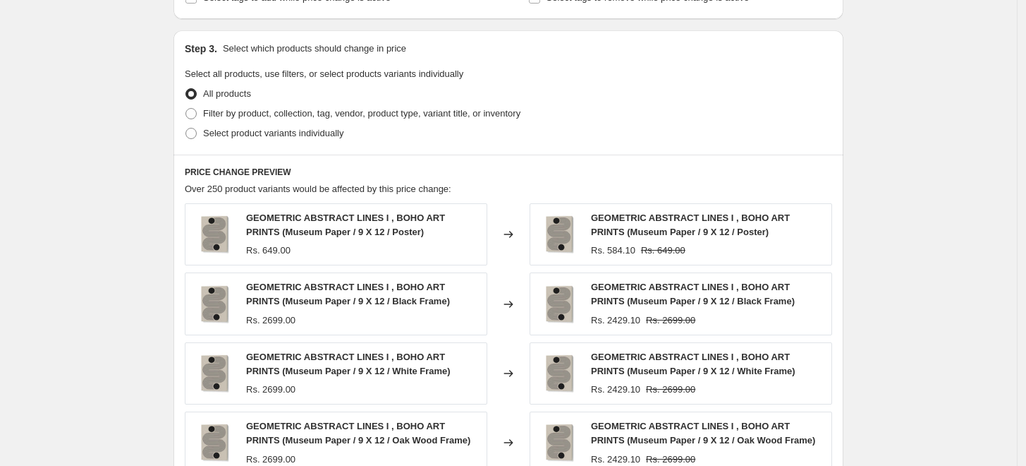
scroll to position [626, 0]
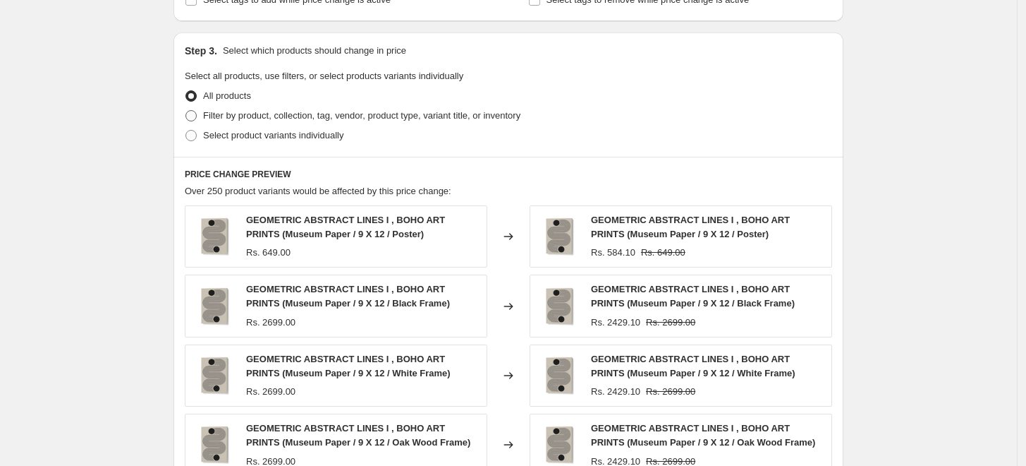
click at [208, 117] on span "Filter by product, collection, tag, vendor, product type, variant title, or inv…" at bounding box center [361, 115] width 317 height 11
click at [186, 111] on input "Filter by product, collection, tag, vendor, product type, variant title, or inv…" at bounding box center [186, 110] width 1 height 1
radio input "true"
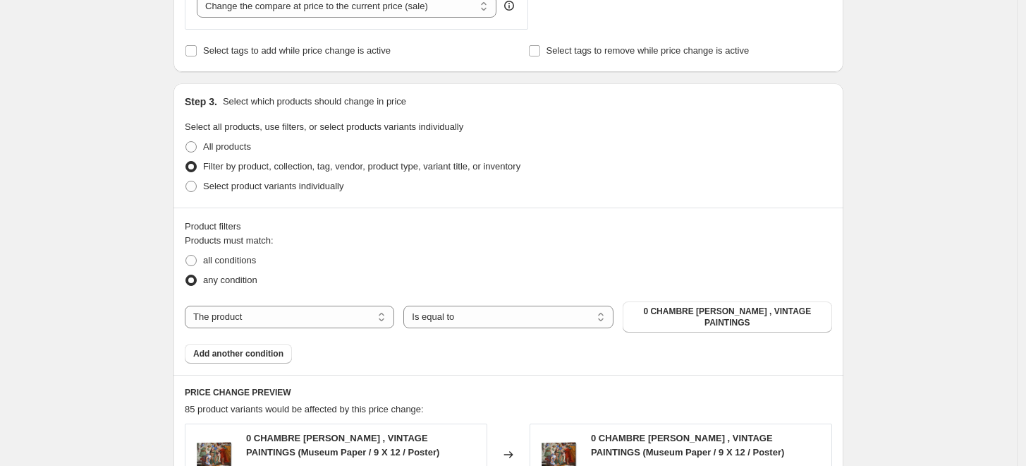
scroll to position [576, 0]
click at [312, 315] on select "The product The product's collection The product's tag The product's vendor The…" at bounding box center [290, 316] width 210 height 23
select select "collection"
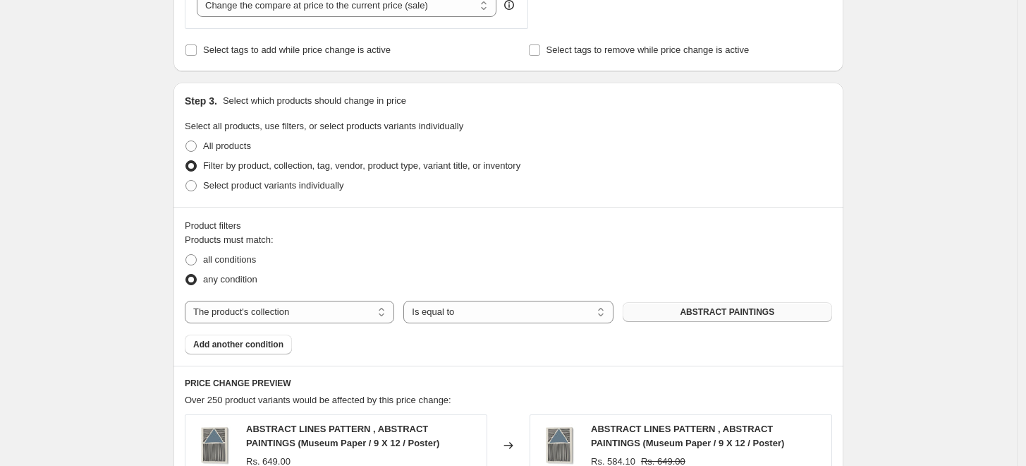
click at [734, 317] on span "ABSTRACT PAINTINGS" at bounding box center [727, 311] width 95 height 11
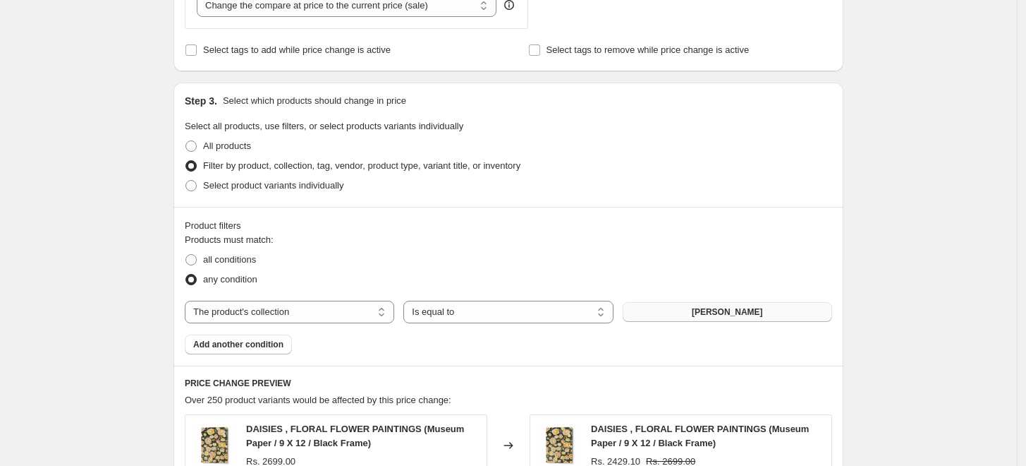
click at [112, 219] on div "Create new price change job. This page is ready Create new price change job Dra…" at bounding box center [508, 220] width 1017 height 1592
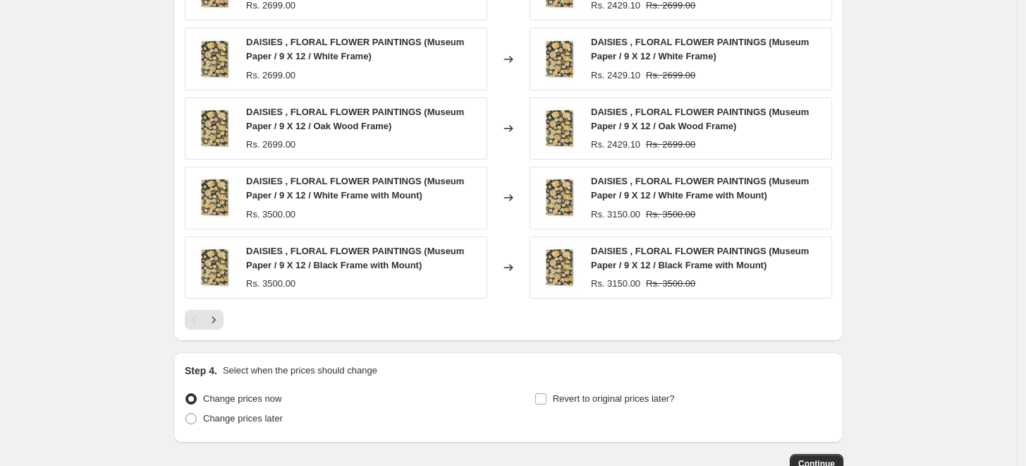
scroll to position [1125, 0]
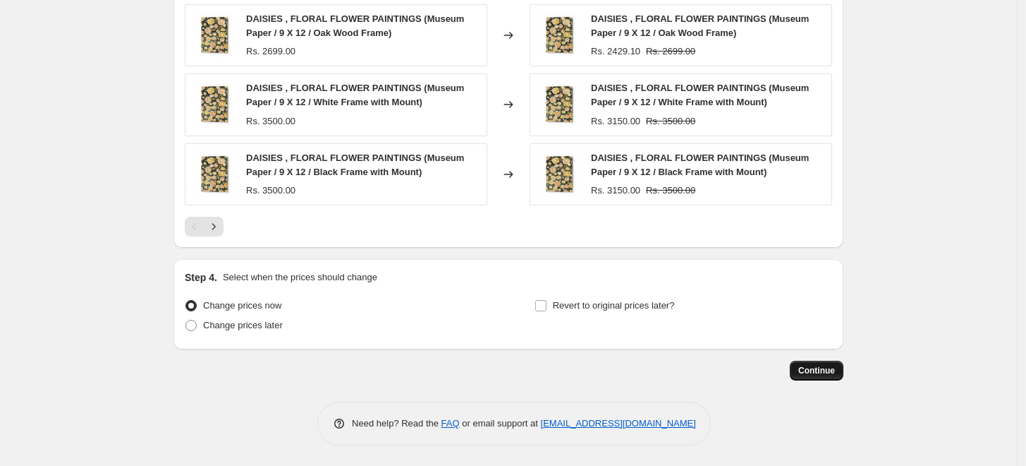
click at [817, 377] on button "Continue" at bounding box center [817, 371] width 54 height 20
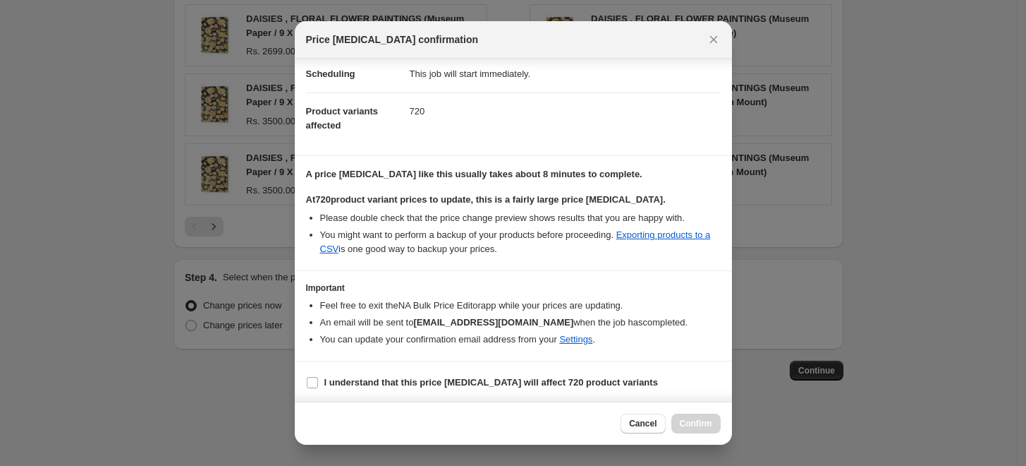
scroll to position [118, 0]
click at [310, 387] on label "I understand that this price change job will affect 720 product variants" at bounding box center [482, 382] width 352 height 20
click at [310, 387] on input "I understand that this price change job will affect 720 product variants" at bounding box center [312, 381] width 11 height 11
checkbox input "true"
click at [710, 429] on button "Confirm" at bounding box center [696, 423] width 49 height 20
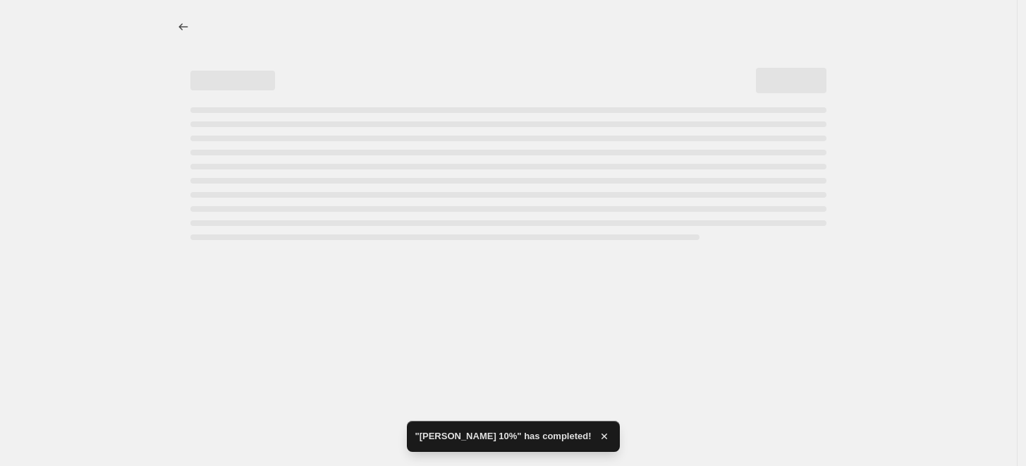
select select "percentage"
select select "collection"
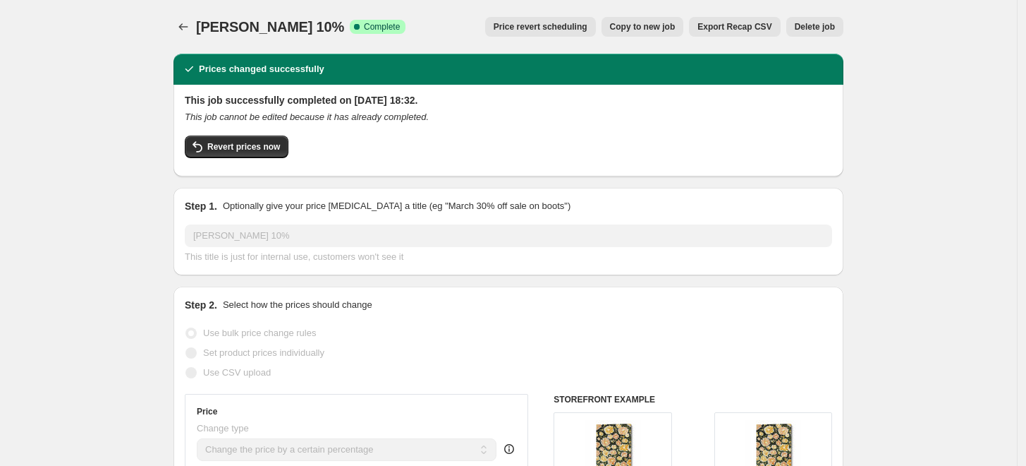
click at [196, 25] on div at bounding box center [185, 27] width 23 height 20
click at [190, 25] on icon "Price change jobs" at bounding box center [183, 27] width 14 height 14
